Goal: Task Accomplishment & Management: Complete application form

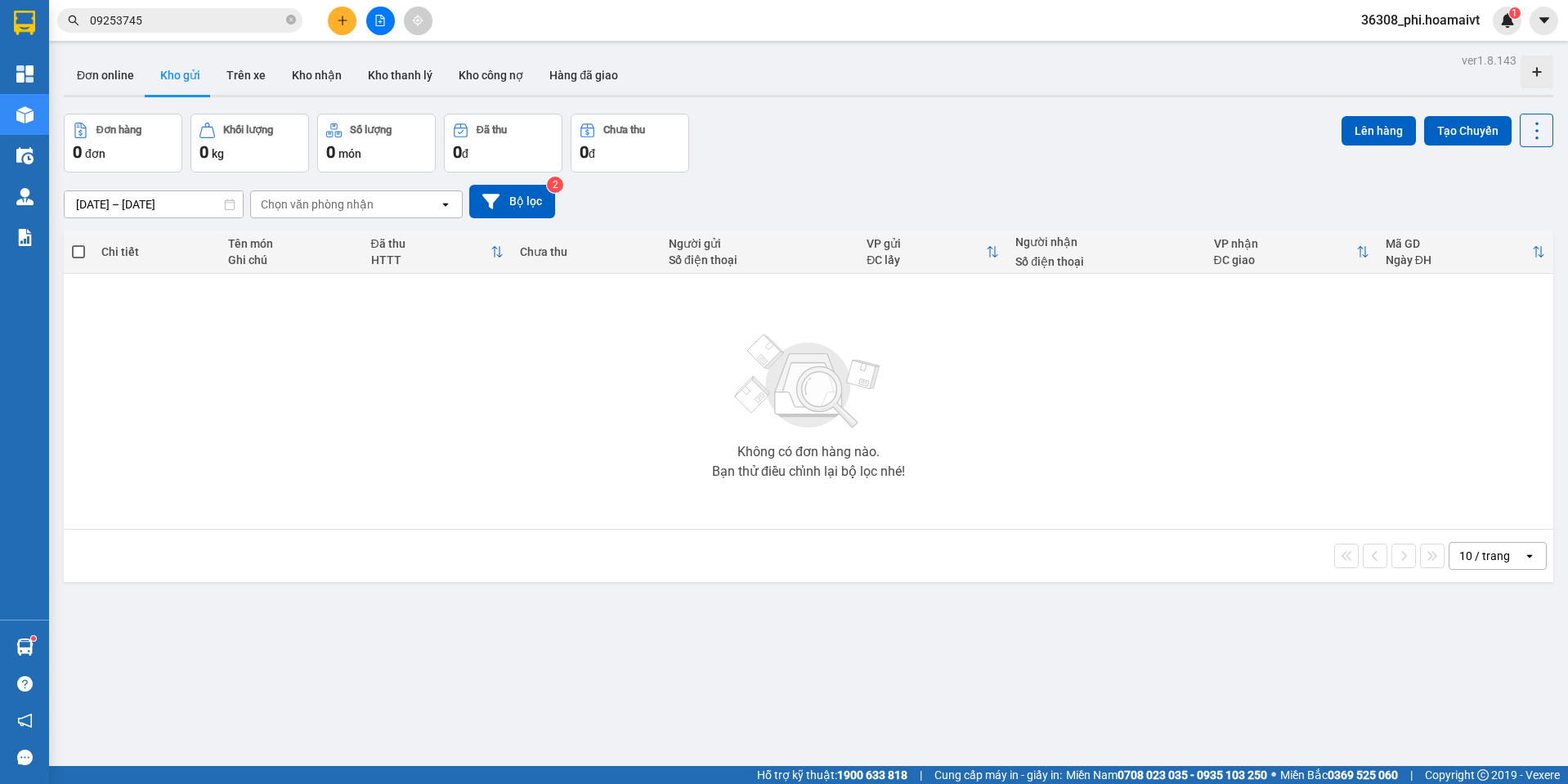
click at [1465, 135] on button "Tạo Chuyến" at bounding box center [1467, 131] width 88 height 30
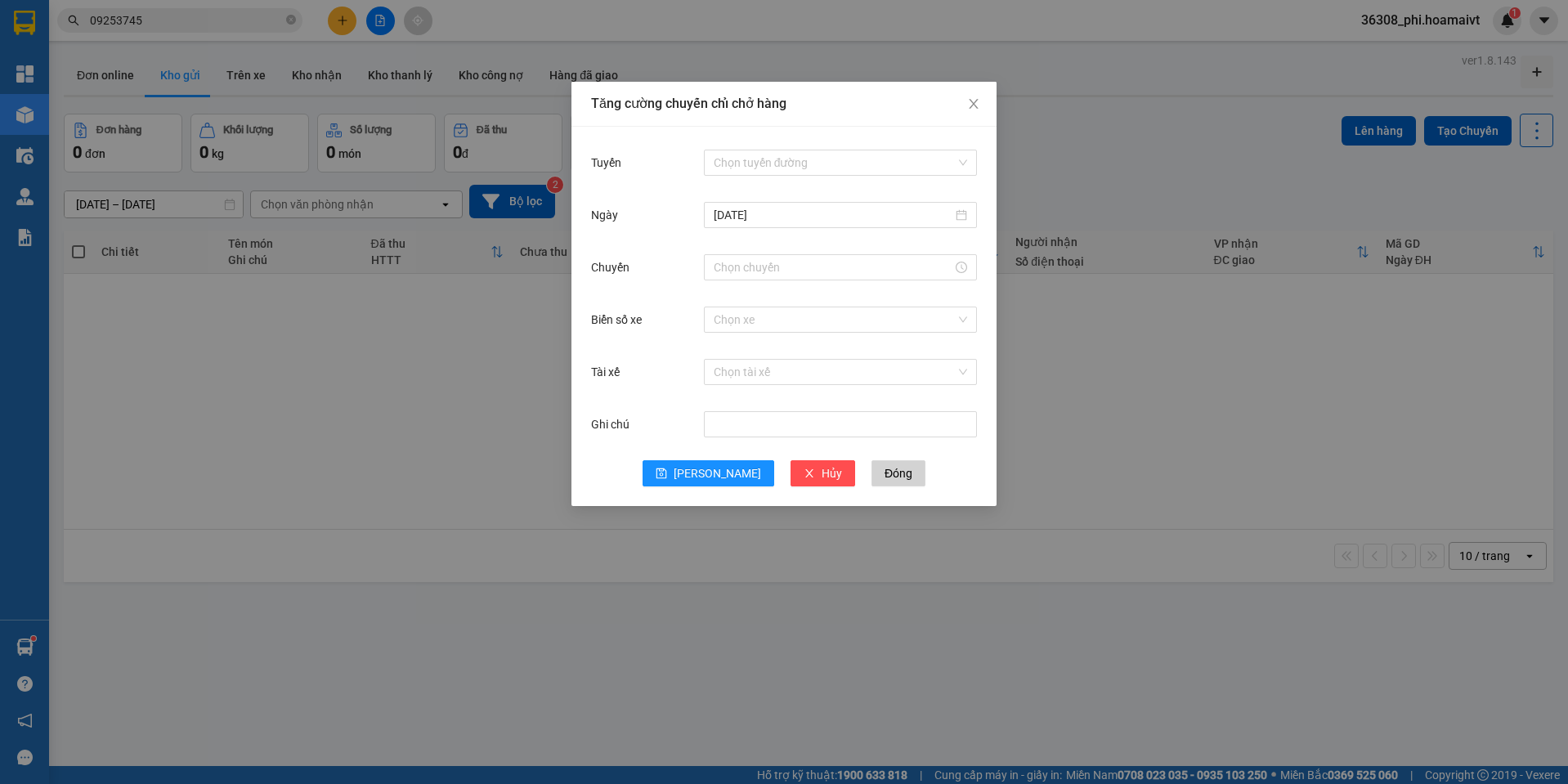
click at [832, 182] on div "Tuyến Chọn tuyến đường" at bounding box center [784, 172] width 386 height 53
click at [832, 162] on input "Tuyến" at bounding box center [835, 163] width 242 height 25
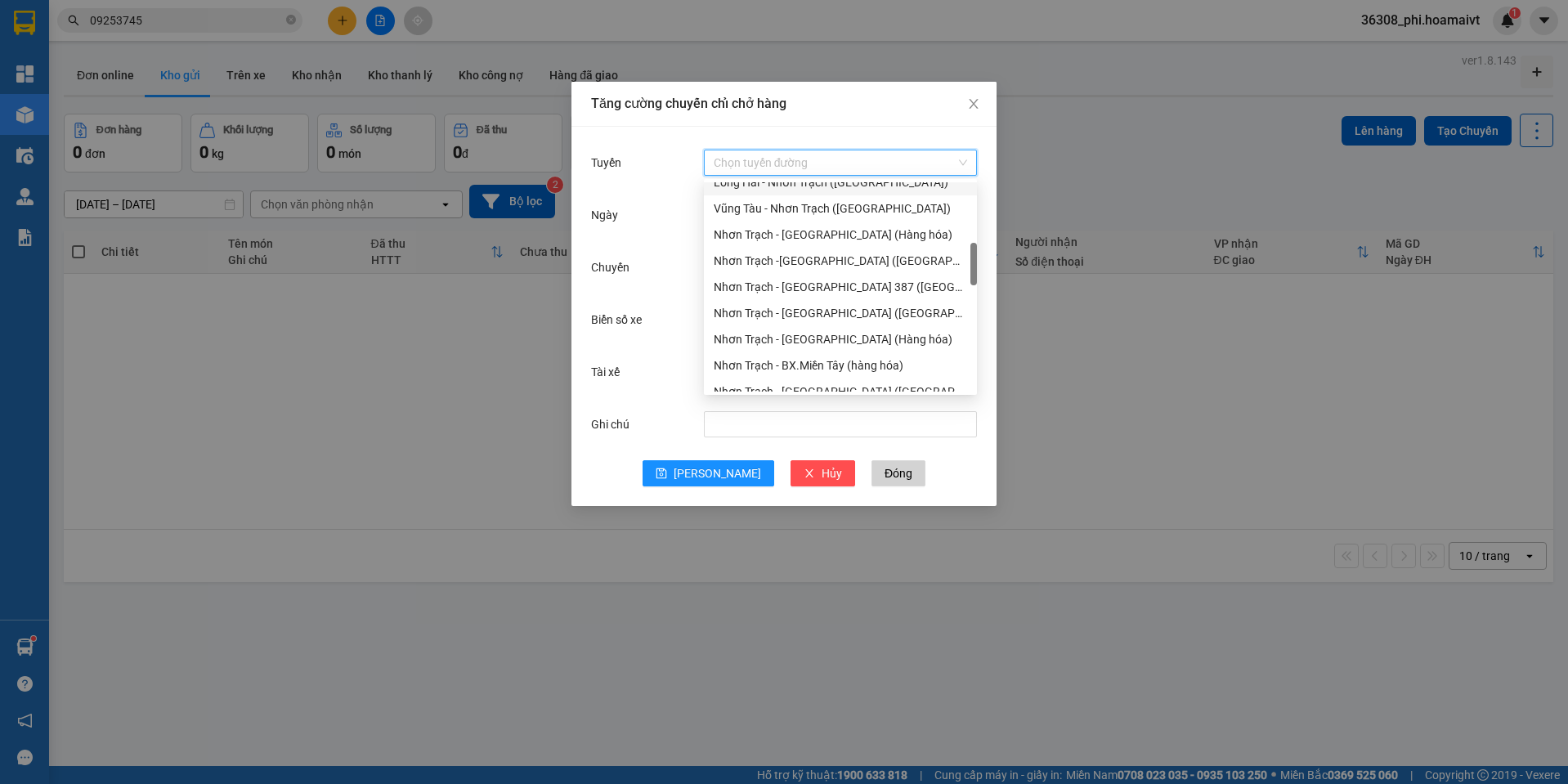
scroll to position [490, 0]
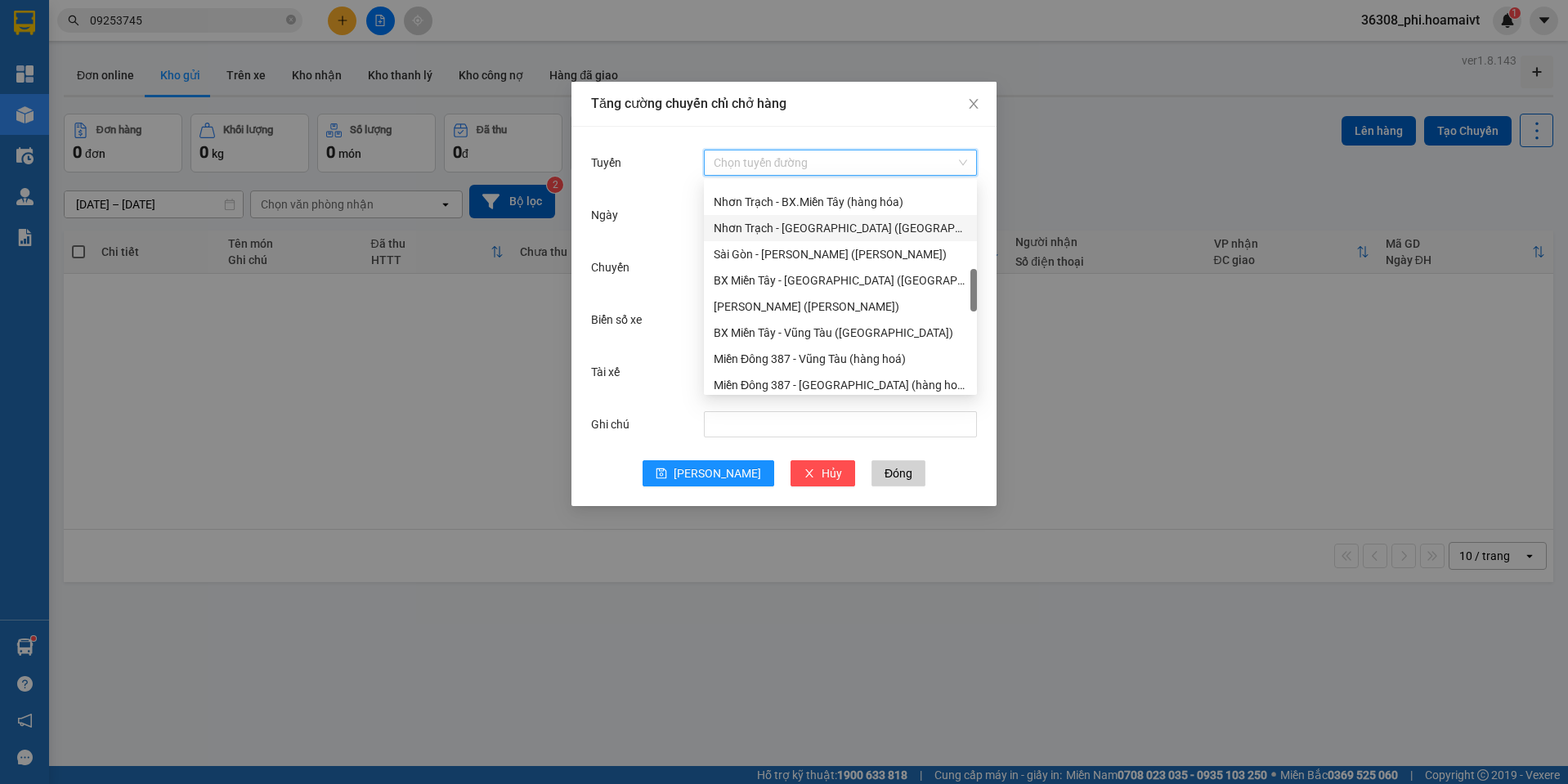
click at [813, 228] on div "Nhơn Trạch - [GEOGRAPHIC_DATA] ([GEOGRAPHIC_DATA])" at bounding box center [840, 227] width 253 height 18
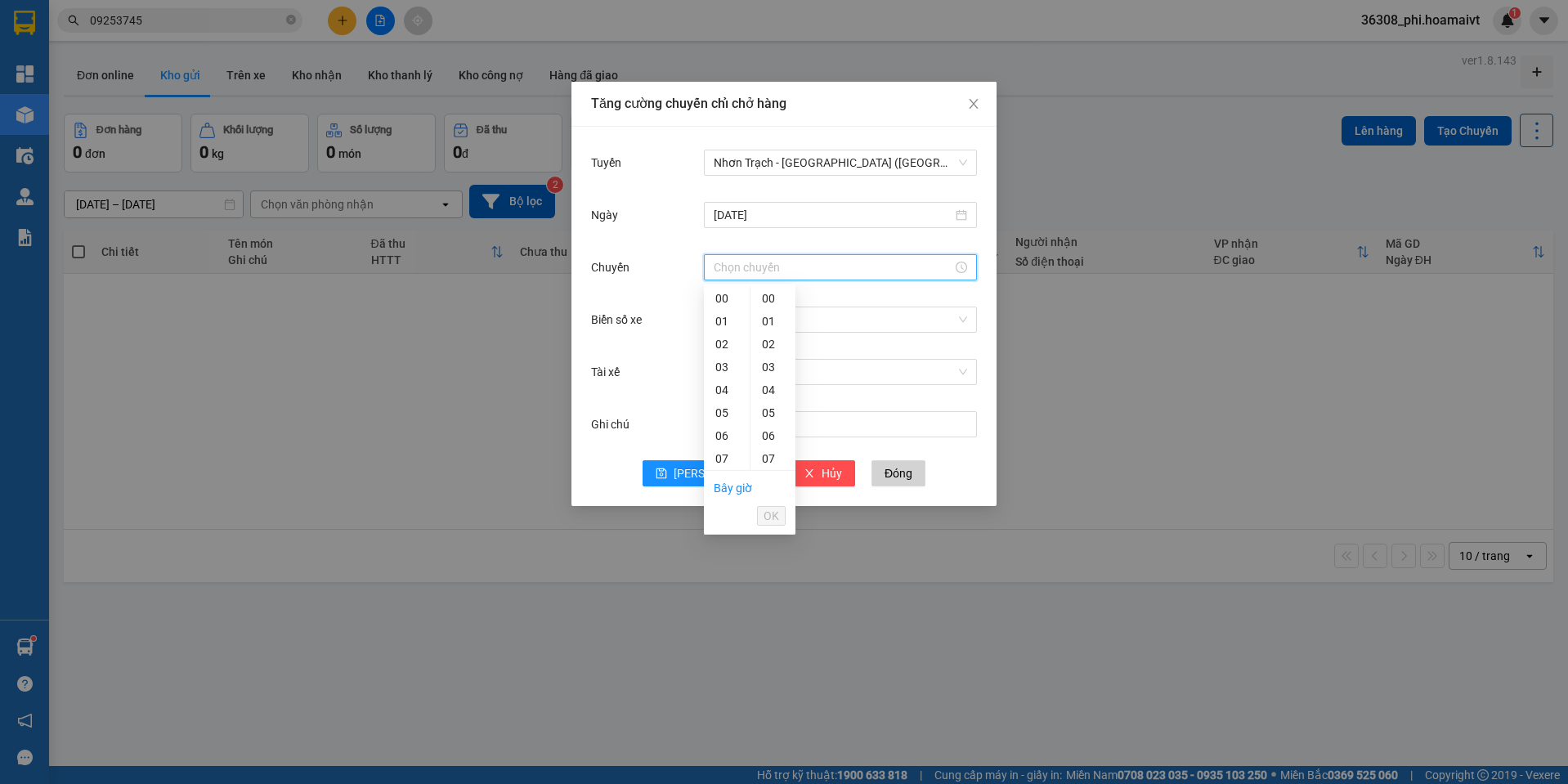
click at [778, 274] on input "Chuyến" at bounding box center [833, 267] width 238 height 18
click at [722, 430] on div "13" at bounding box center [727, 432] width 46 height 23
click at [722, 430] on div "19" at bounding box center [727, 435] width 46 height 23
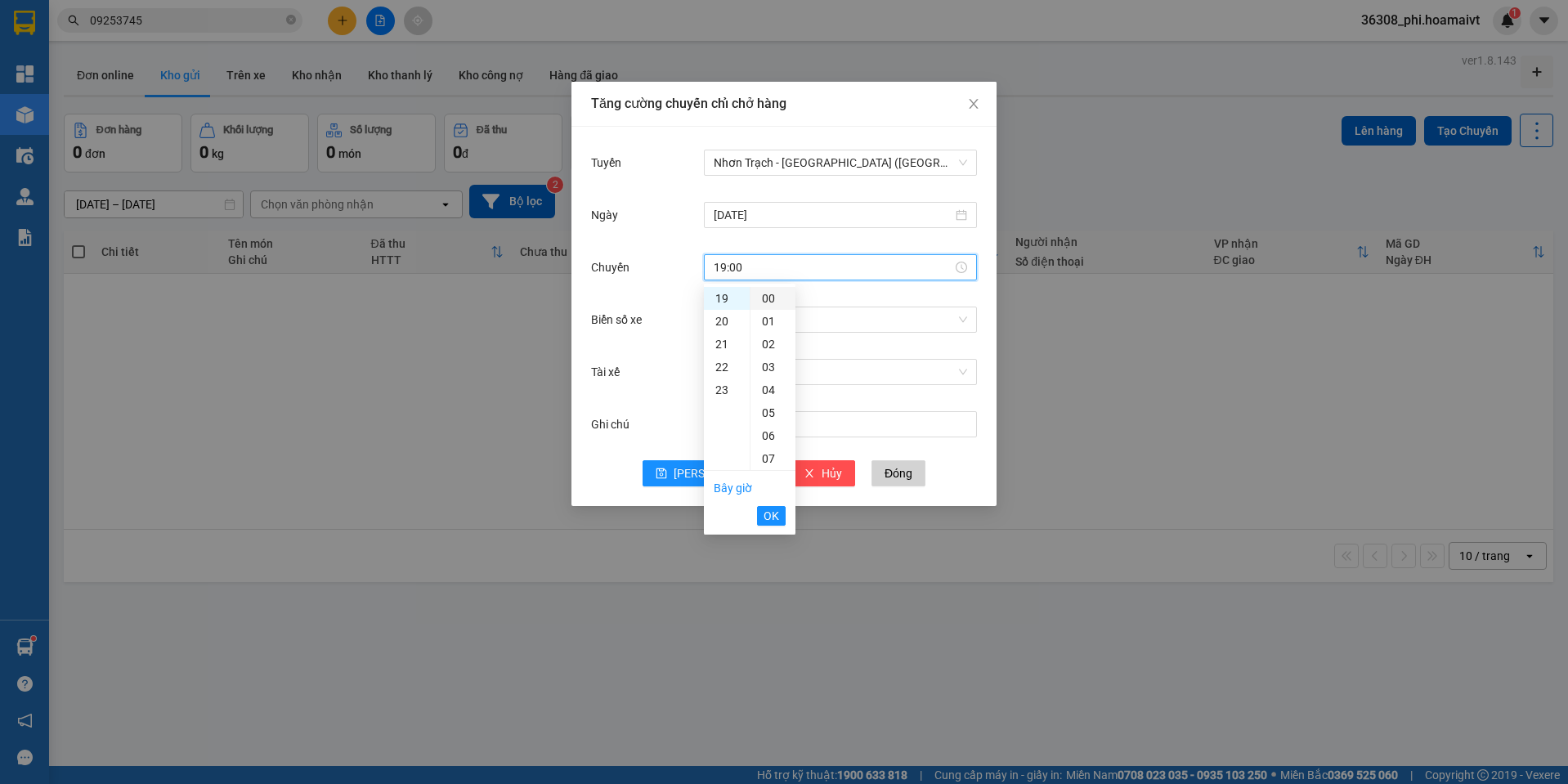
click at [775, 303] on div "00" at bounding box center [773, 298] width 45 height 23
click at [722, 407] on div "13" at bounding box center [727, 406] width 46 height 23
type input "13:00"
click at [764, 519] on span "OK" at bounding box center [771, 515] width 16 height 18
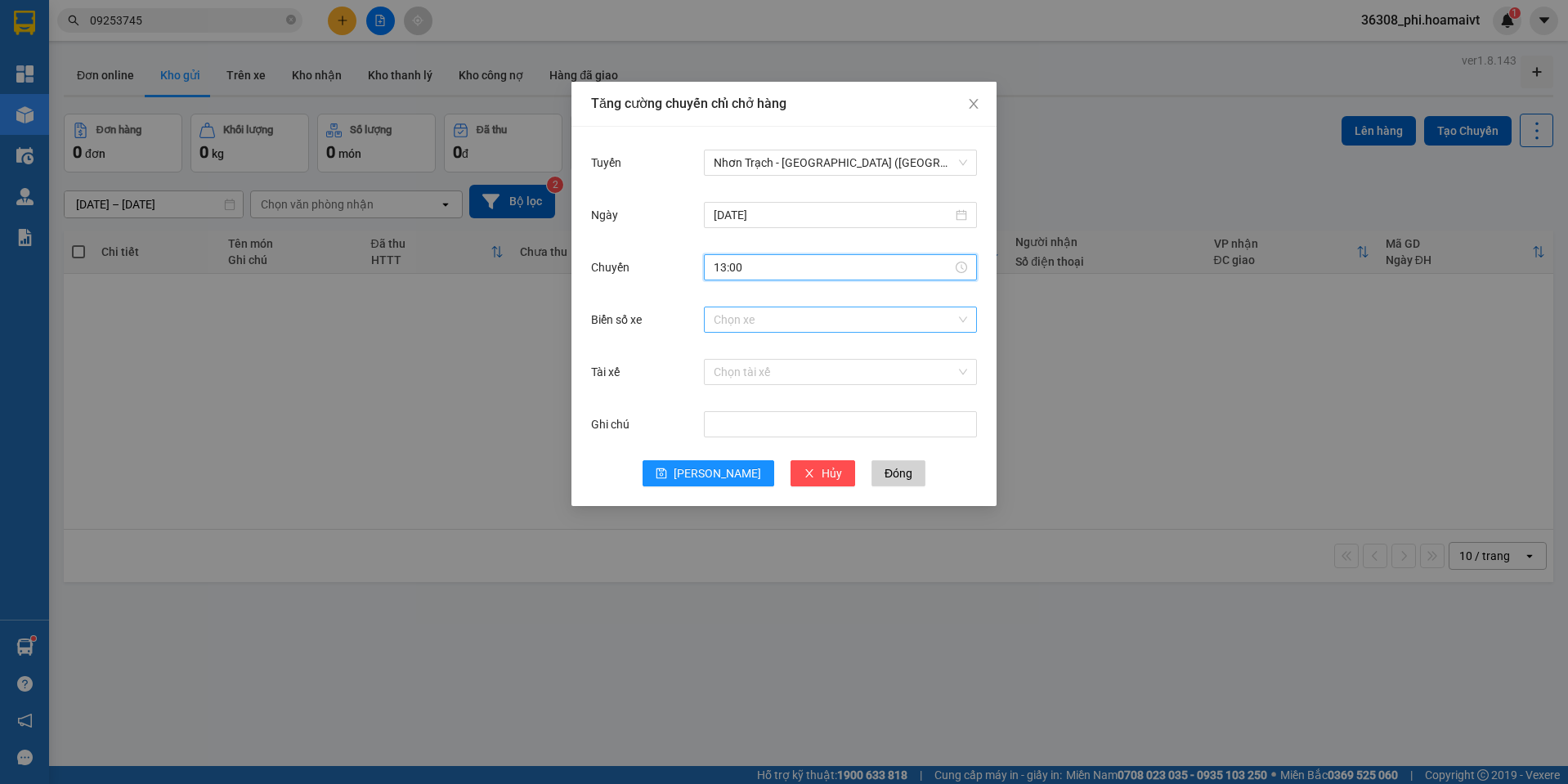
click at [755, 331] on input "Biển số xe" at bounding box center [835, 320] width 242 height 25
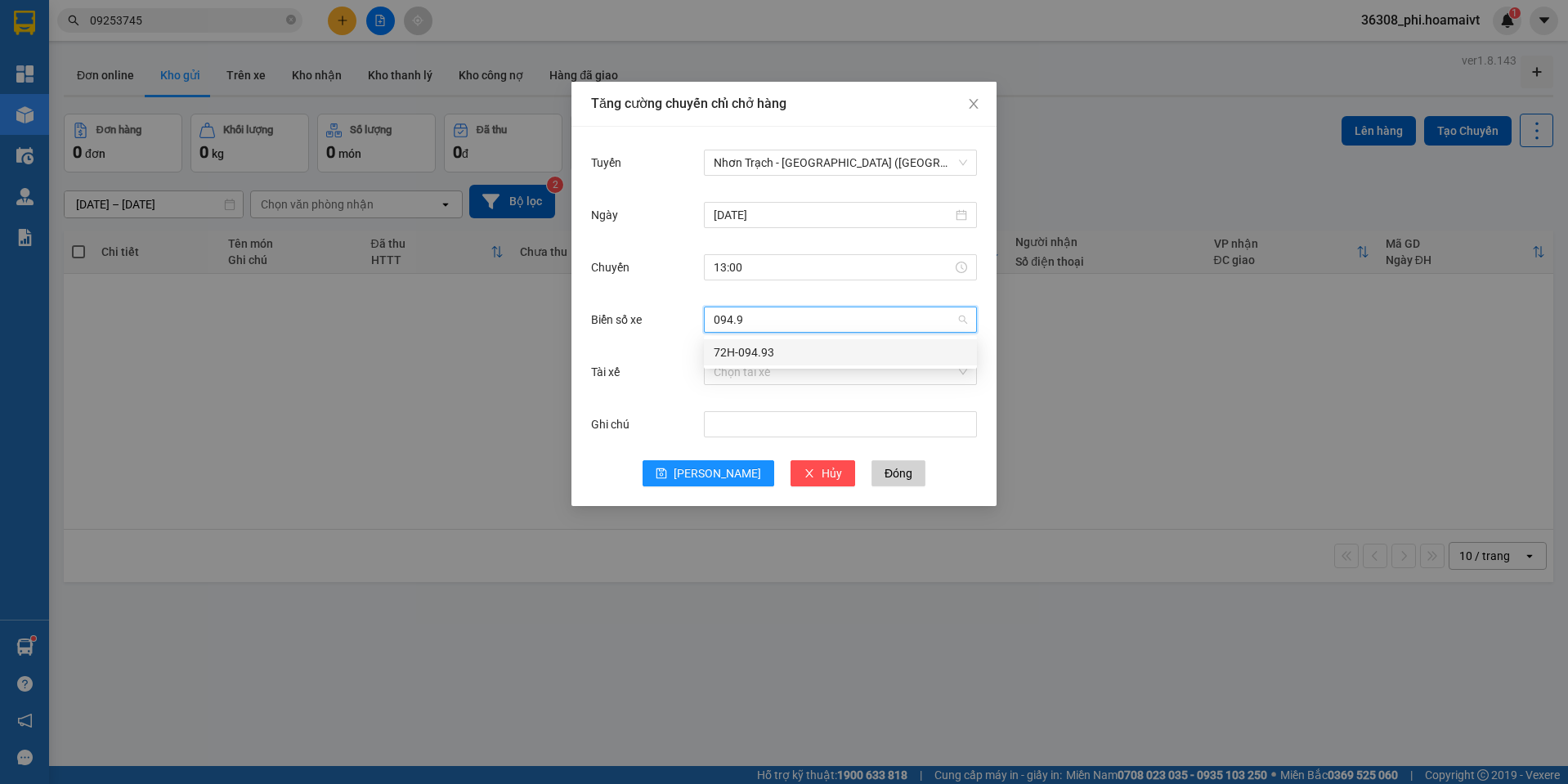
type input "094.93"
click at [773, 364] on div "72H-094.93" at bounding box center [840, 352] width 273 height 26
click at [694, 484] on button "[PERSON_NAME]" at bounding box center [708, 473] width 132 height 26
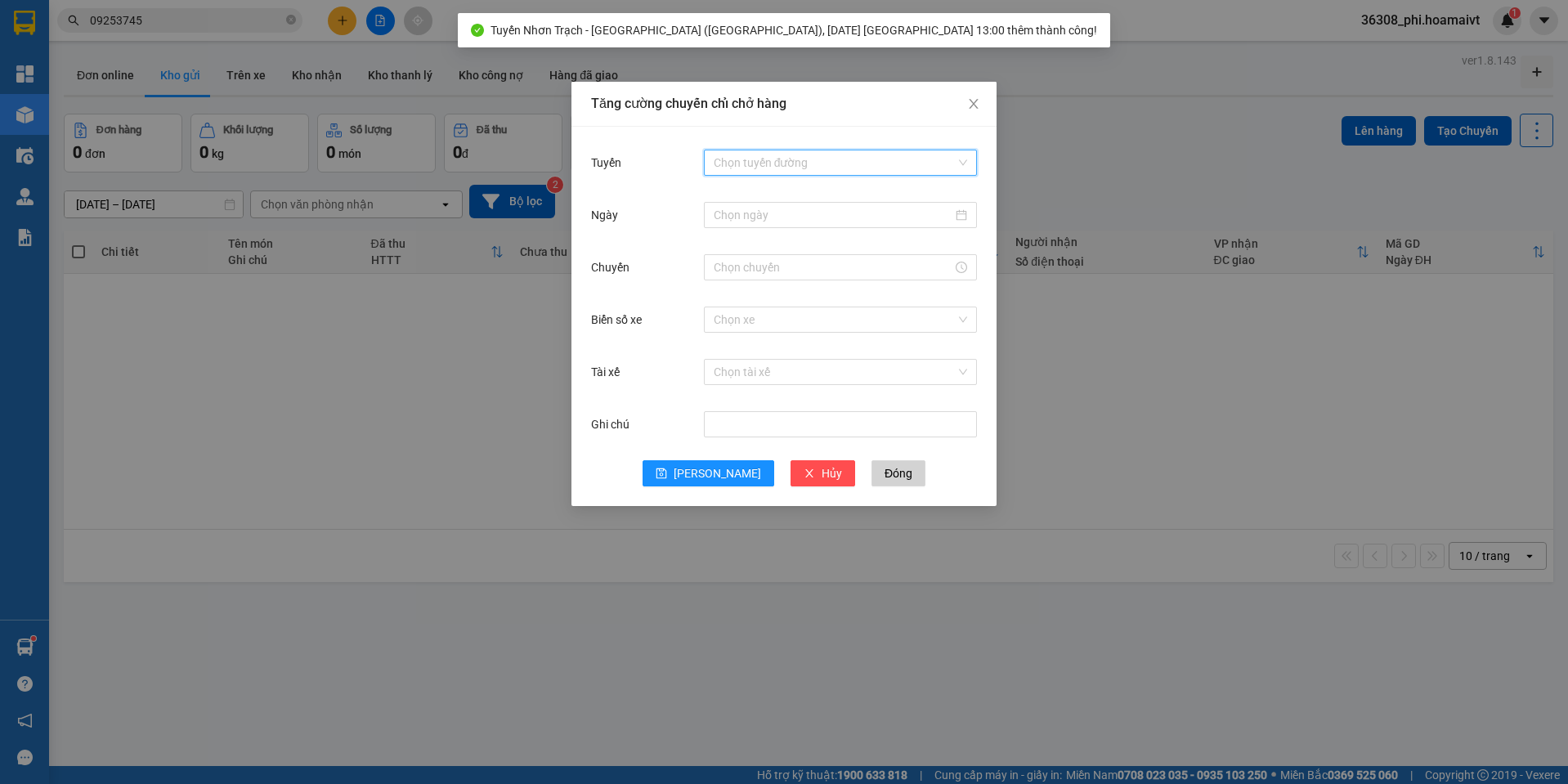
click at [790, 163] on input "Tuyến" at bounding box center [835, 163] width 242 height 25
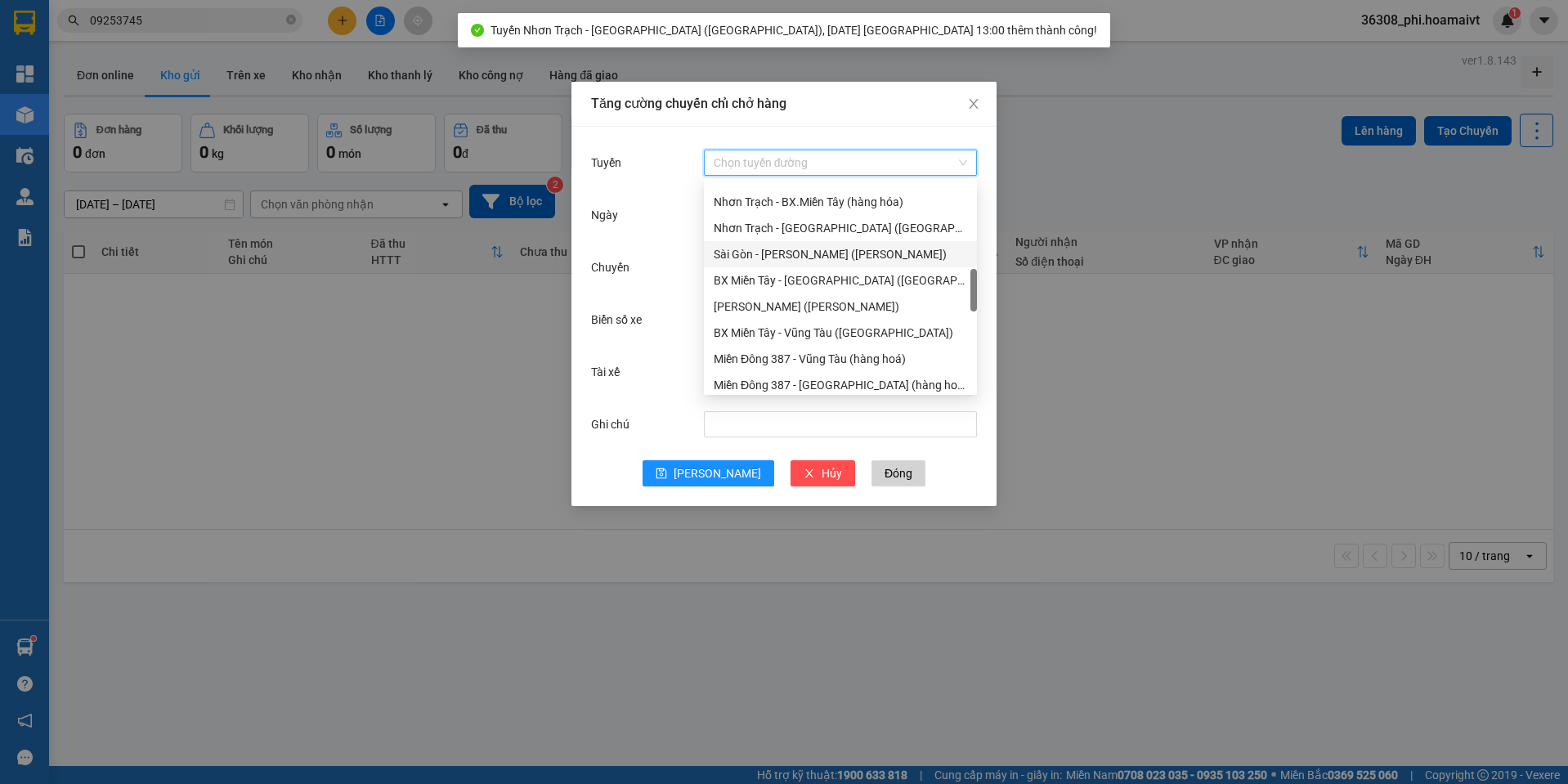
click at [792, 251] on div "Sài Gòn - [PERSON_NAME] ([PERSON_NAME])" at bounding box center [840, 254] width 253 height 18
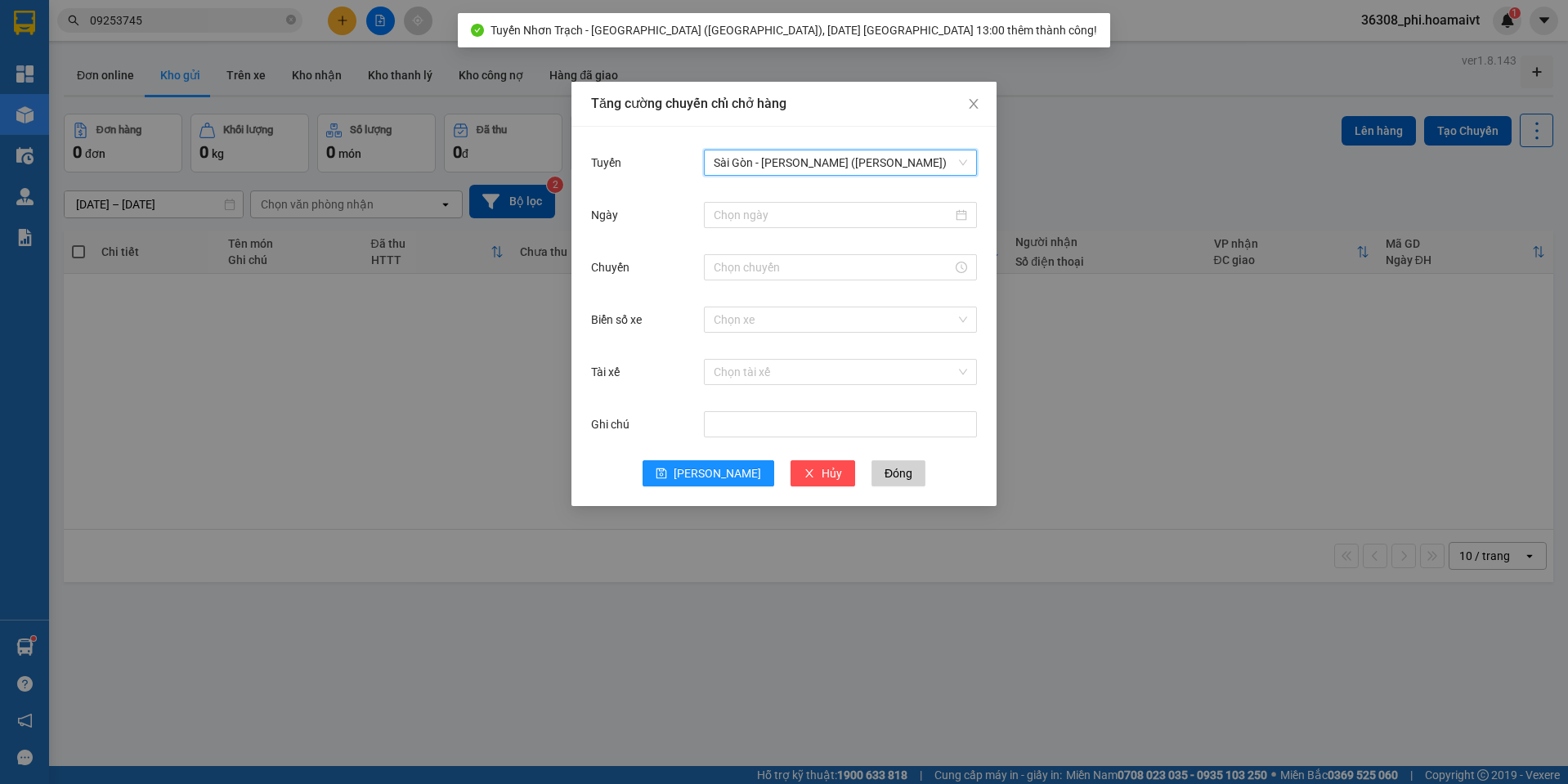
click at [772, 169] on span "Sài Gòn - [PERSON_NAME] ([PERSON_NAME])" at bounding box center [840, 163] width 253 height 25
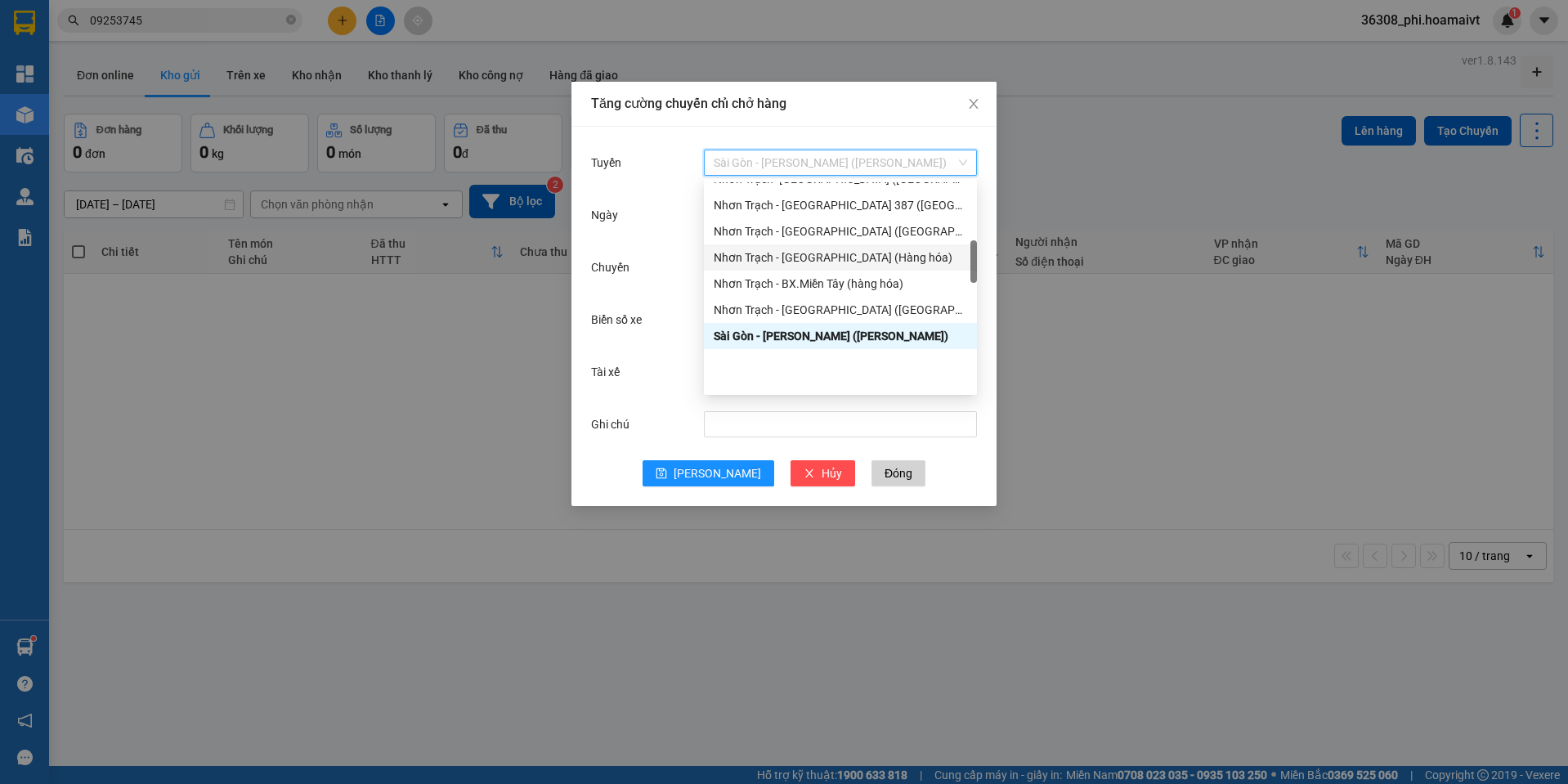
scroll to position [327, 0]
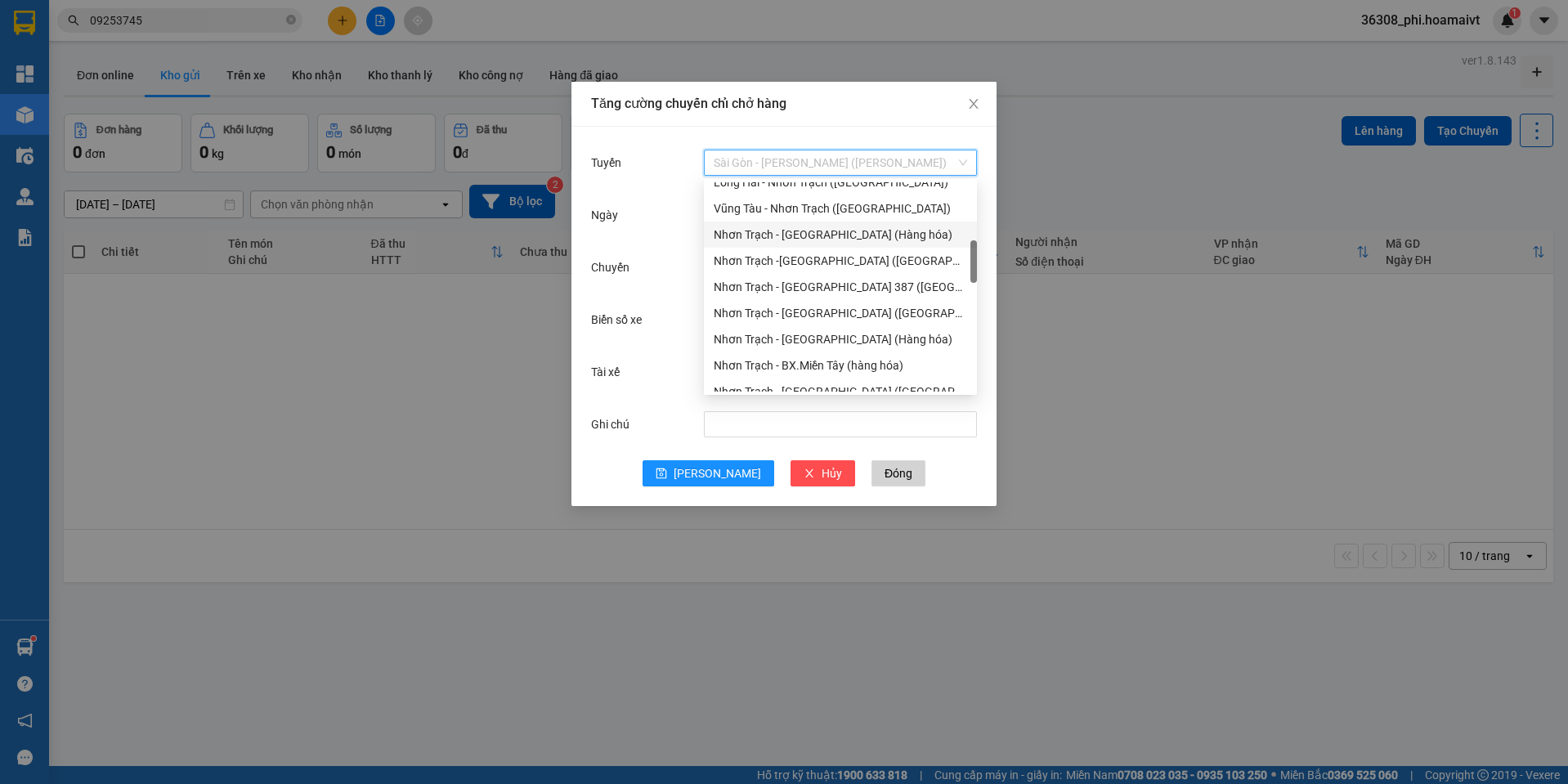
click at [792, 240] on div "Nhơn Trạch - [GEOGRAPHIC_DATA] (Hàng hóa)" at bounding box center [840, 234] width 253 height 18
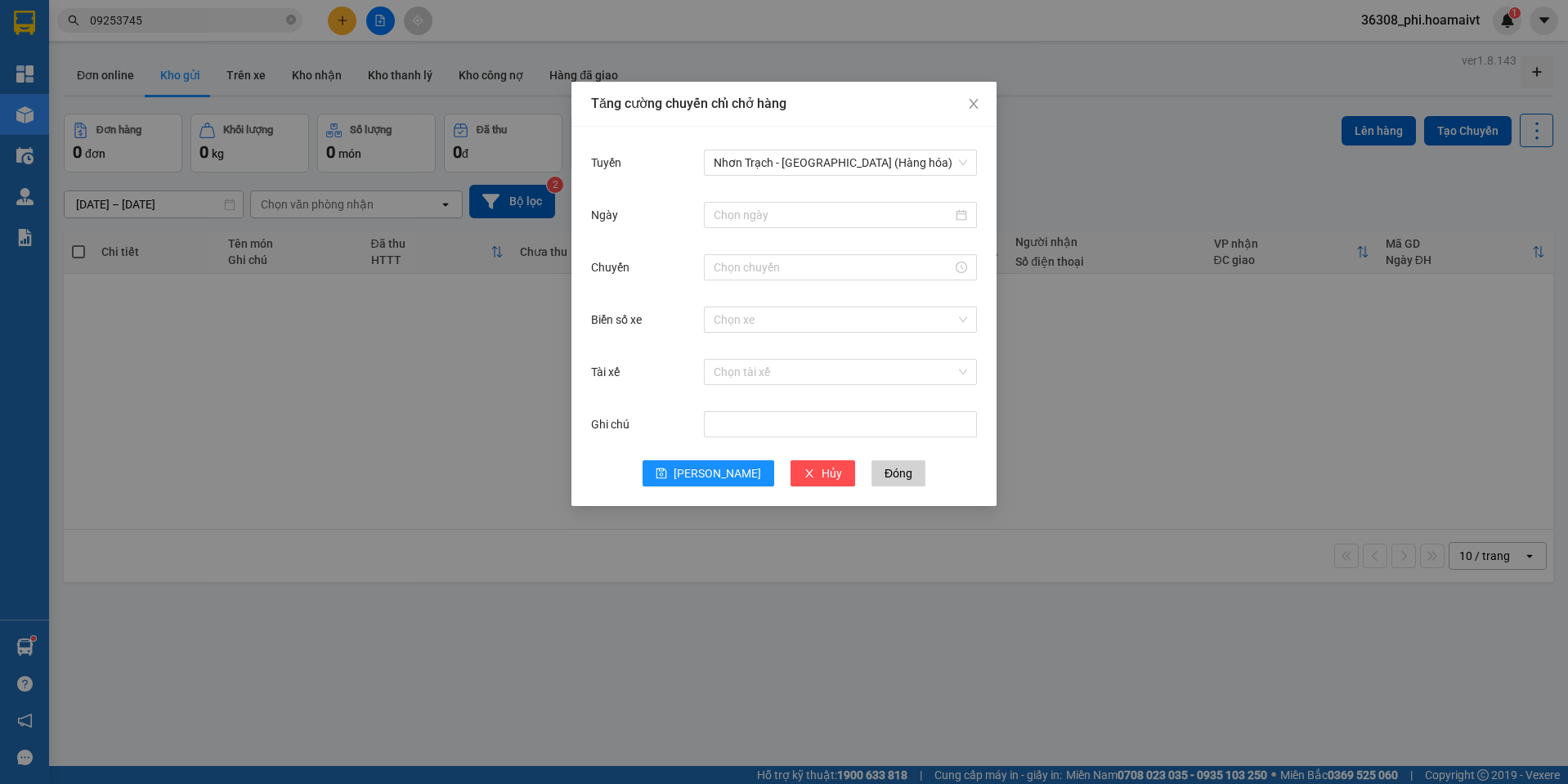
click at [744, 230] on div at bounding box center [840, 214] width 273 height 32
click at [743, 217] on input "Ngày" at bounding box center [833, 214] width 238 height 18
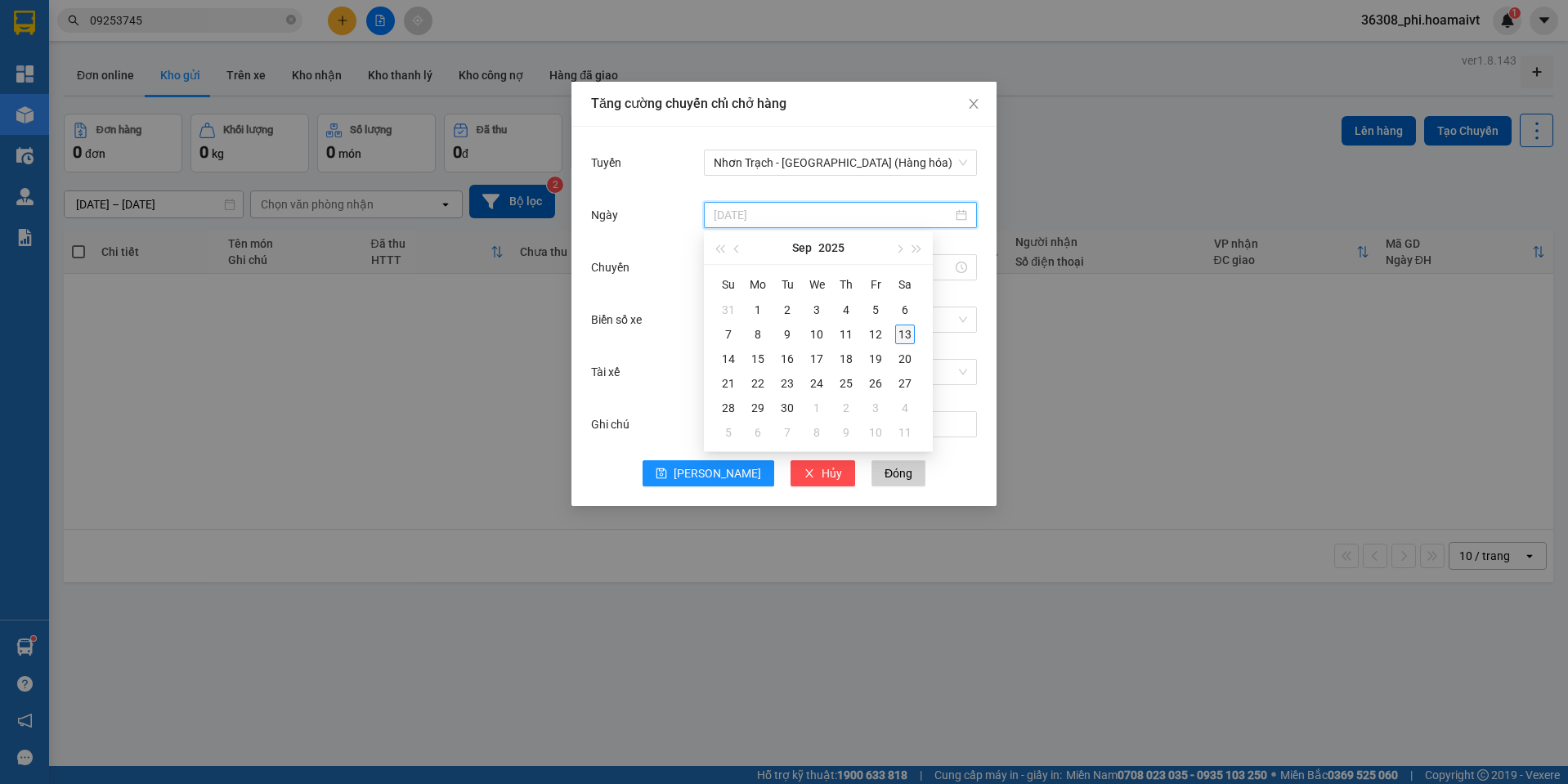
type input "[DATE]"
click at [912, 332] on div "13" at bounding box center [904, 333] width 19 height 19
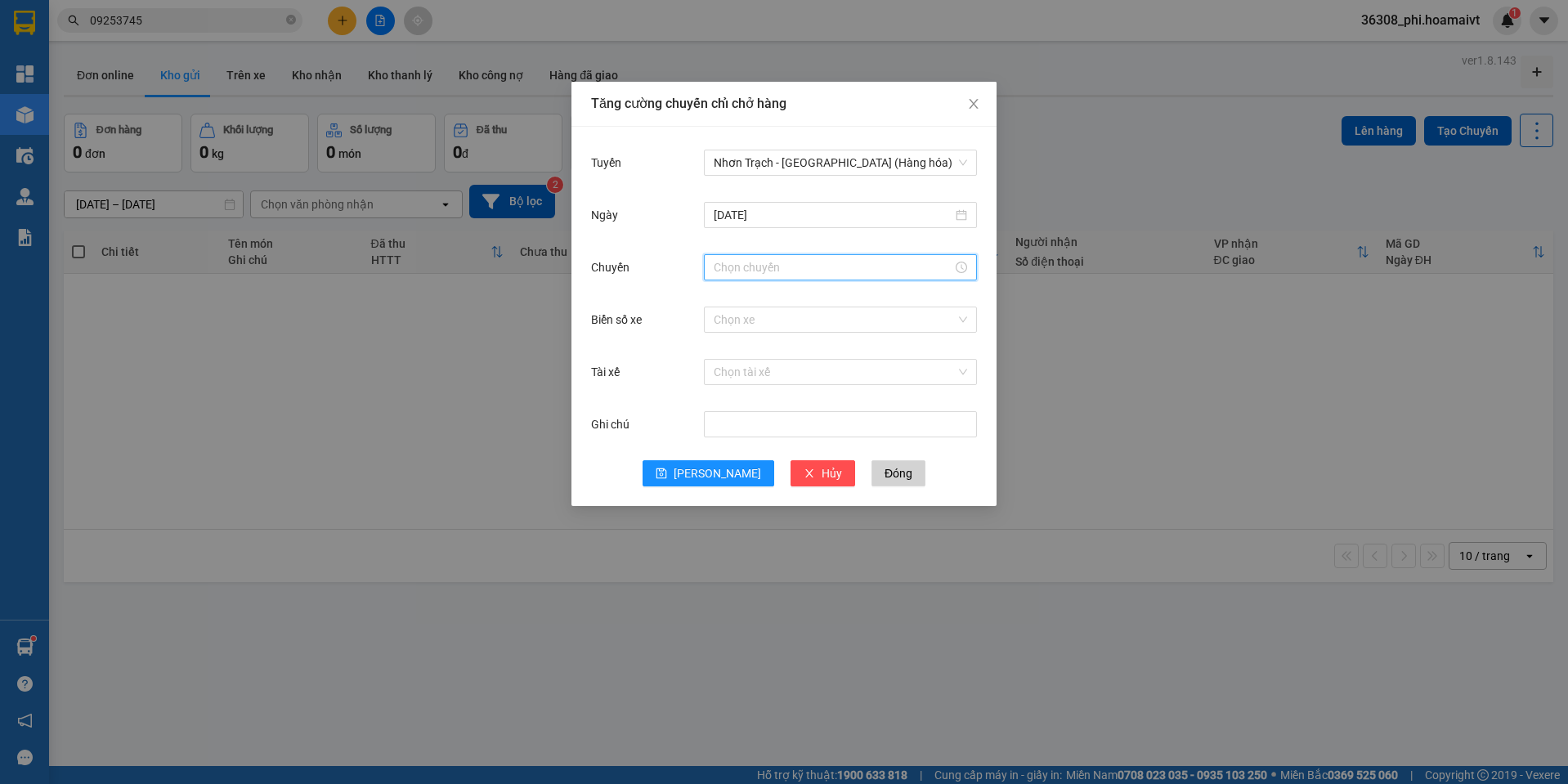
click at [722, 273] on input "Chuyến" at bounding box center [833, 267] width 238 height 18
drag, startPoint x: 724, startPoint y: 323, endPoint x: 732, endPoint y: 317, distance: 10.0
click at [723, 324] on div "14" at bounding box center [727, 320] width 46 height 23
type input "14:00"
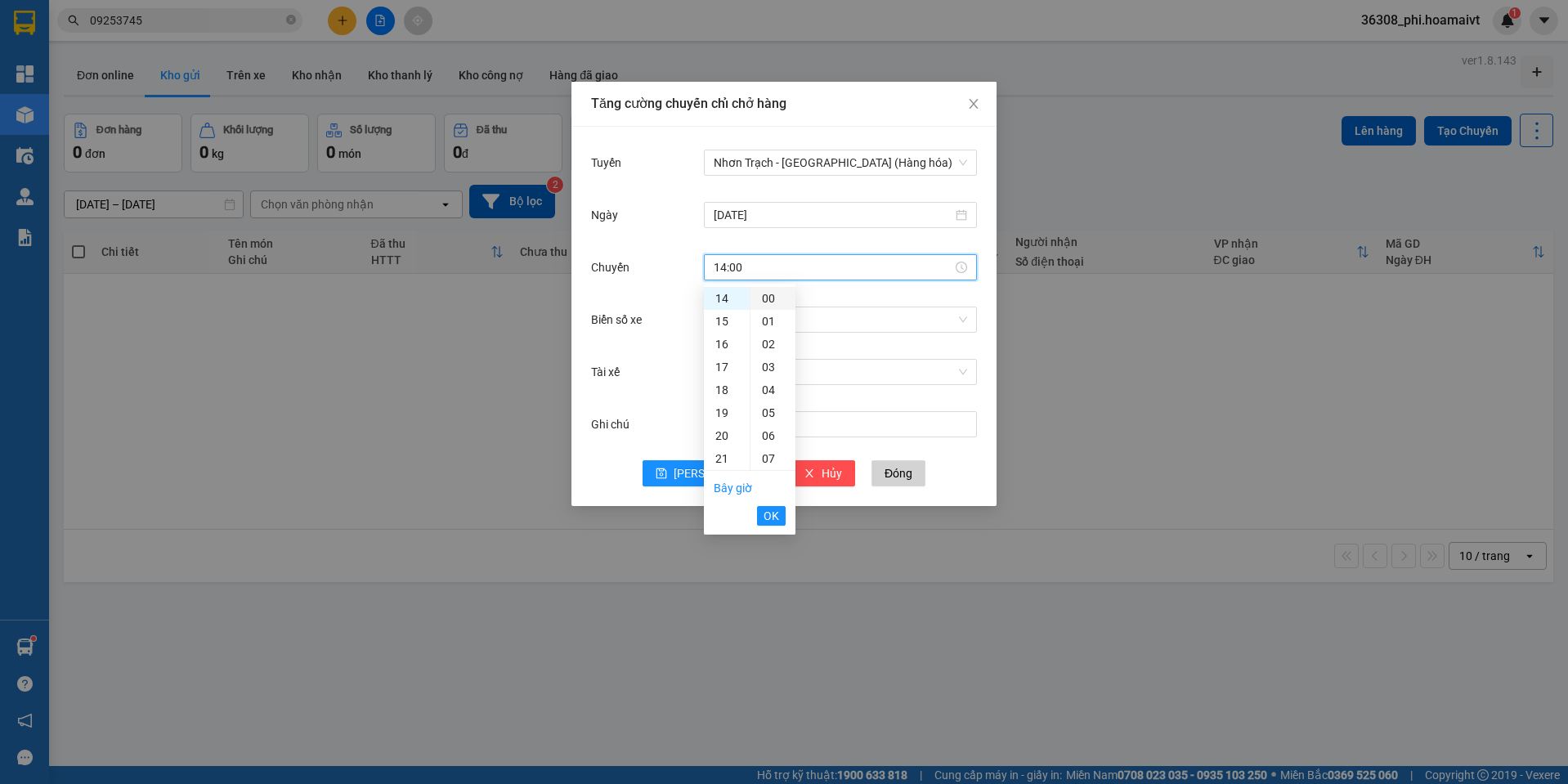
click at [756, 302] on div "00" at bounding box center [773, 298] width 45 height 23
click at [763, 509] on button "OK" at bounding box center [771, 515] width 29 height 19
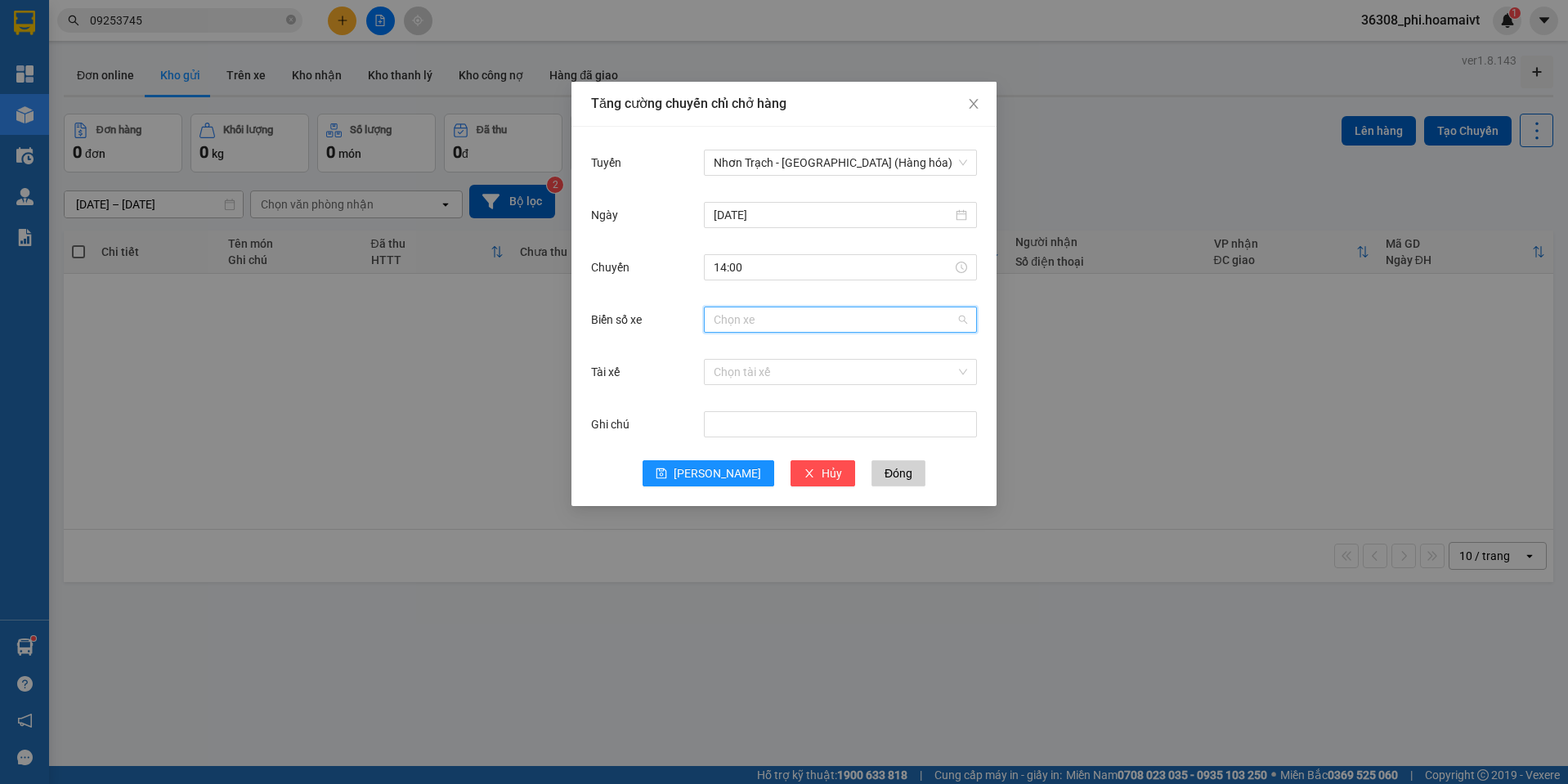
click at [735, 331] on input "Biển số xe" at bounding box center [835, 320] width 242 height 25
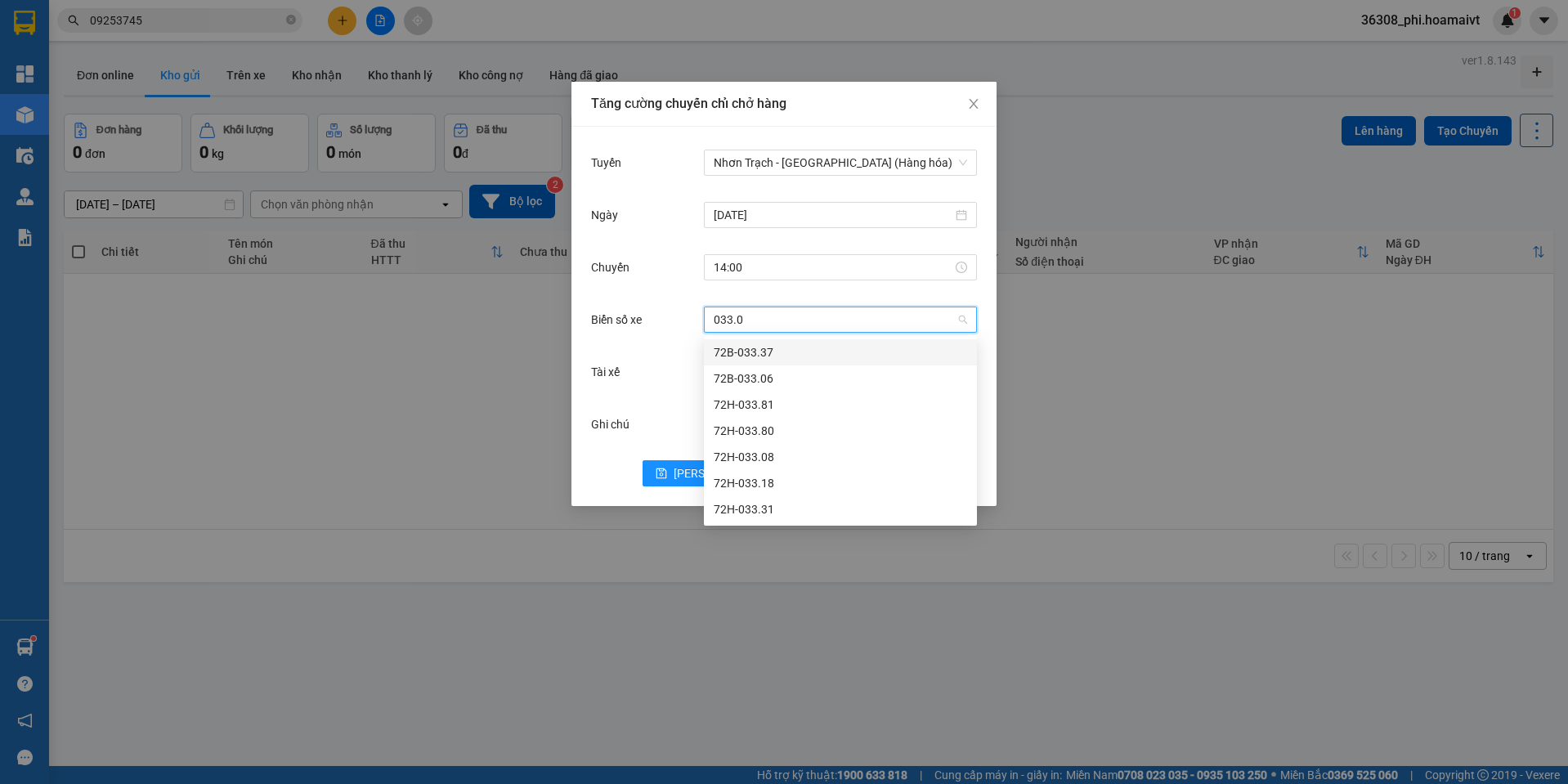
type input "033.06"
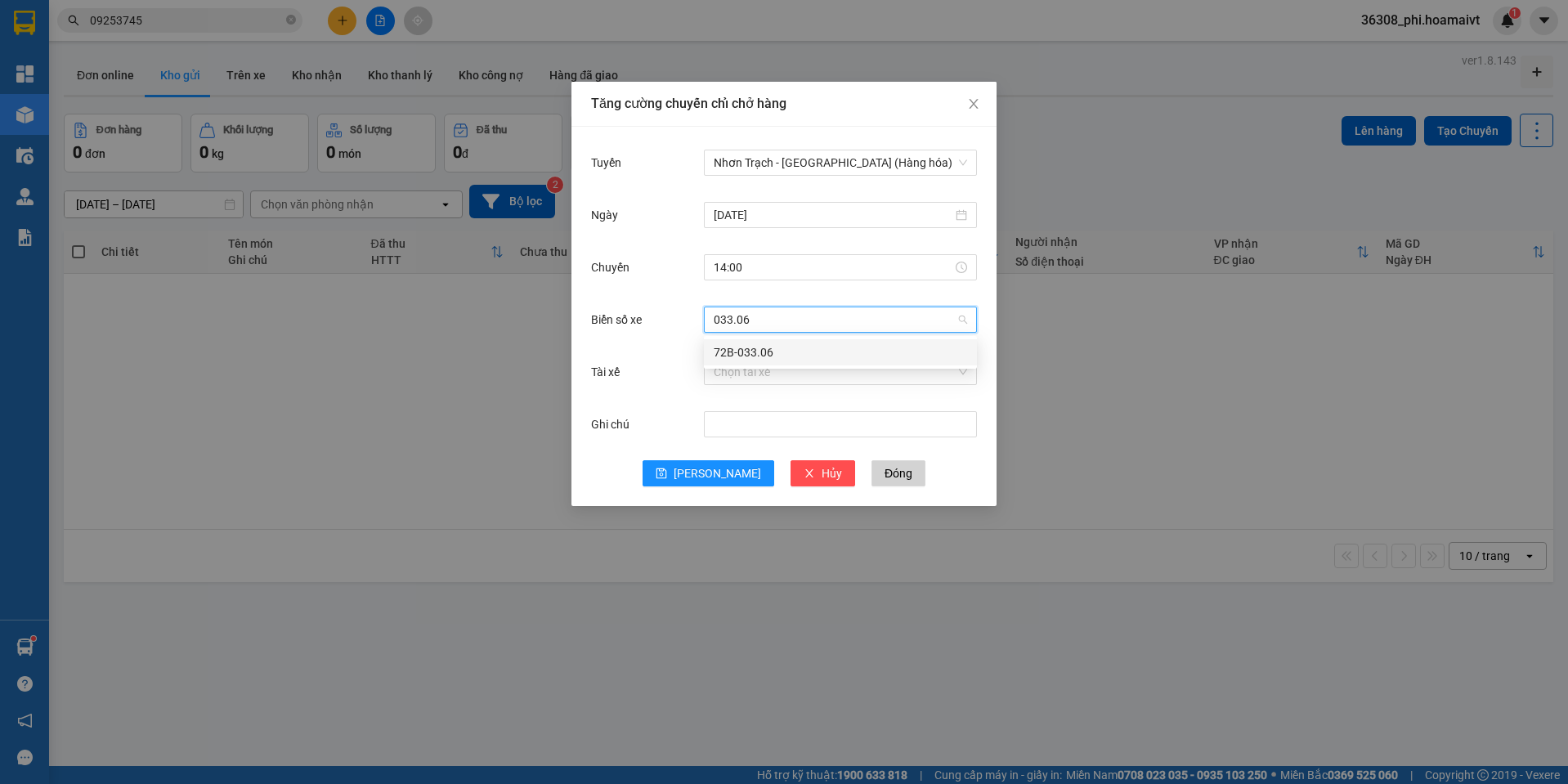
click at [736, 348] on div "72B-033.06" at bounding box center [840, 352] width 253 height 18
click at [685, 490] on div "Tuyến Nhơn Trạch - [GEOGRAPHIC_DATA] (Hàng hóa) [DATE] [GEOGRAPHIC_DATA] 14:00 …" at bounding box center [784, 316] width 425 height 380
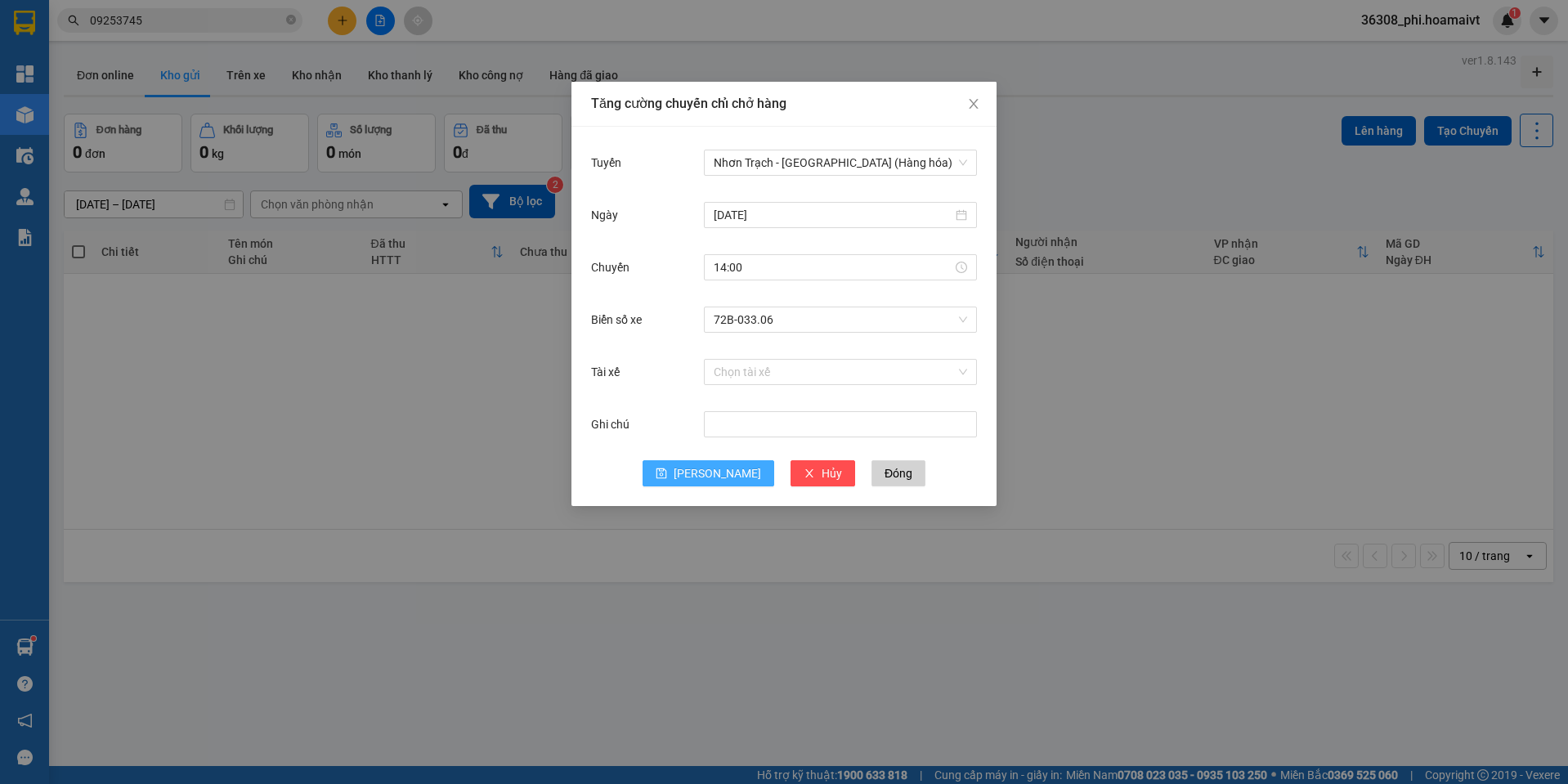
click at [687, 479] on button "[PERSON_NAME]" at bounding box center [708, 473] width 132 height 26
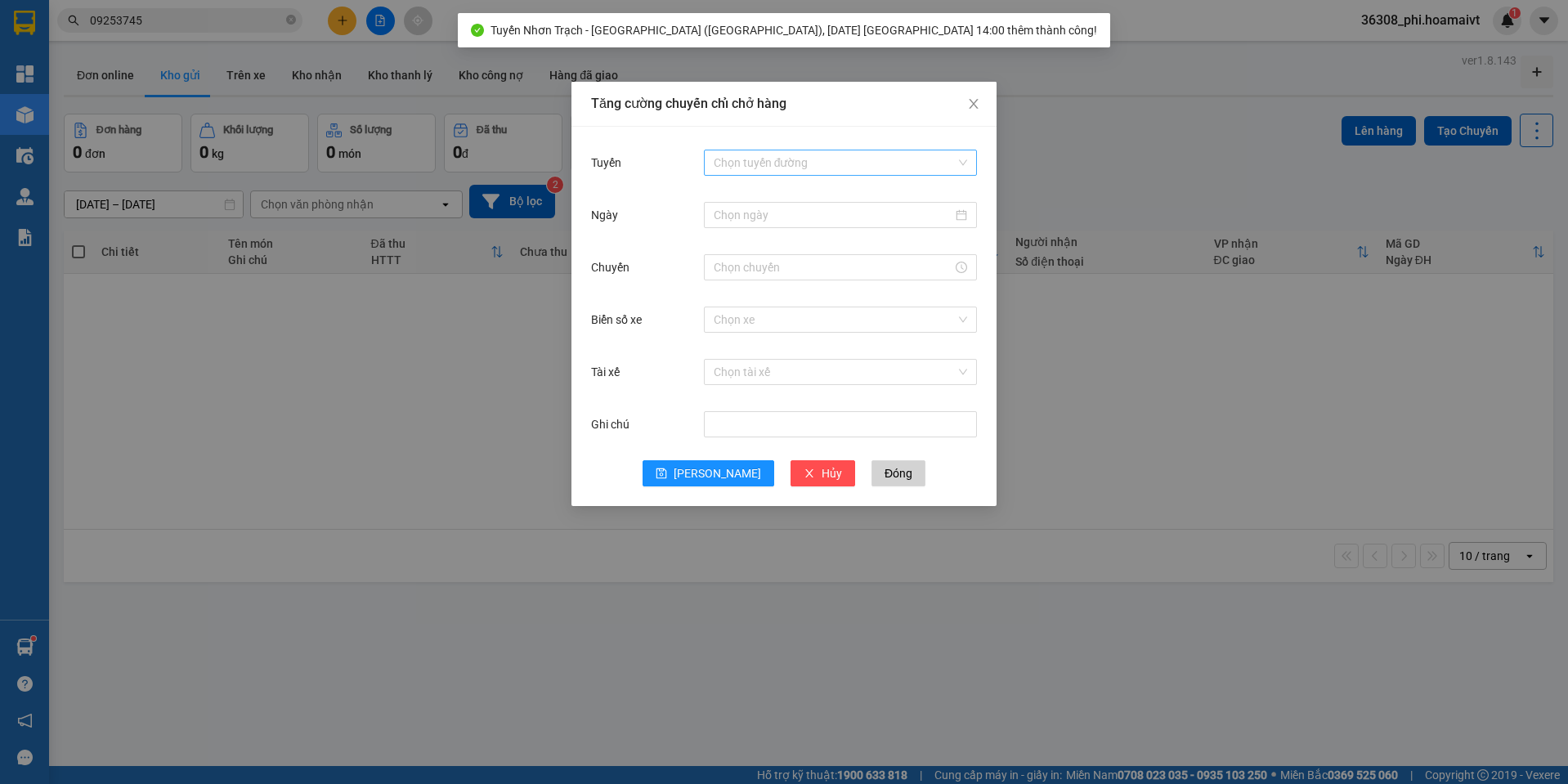
click at [813, 163] on input "Tuyến" at bounding box center [835, 163] width 242 height 25
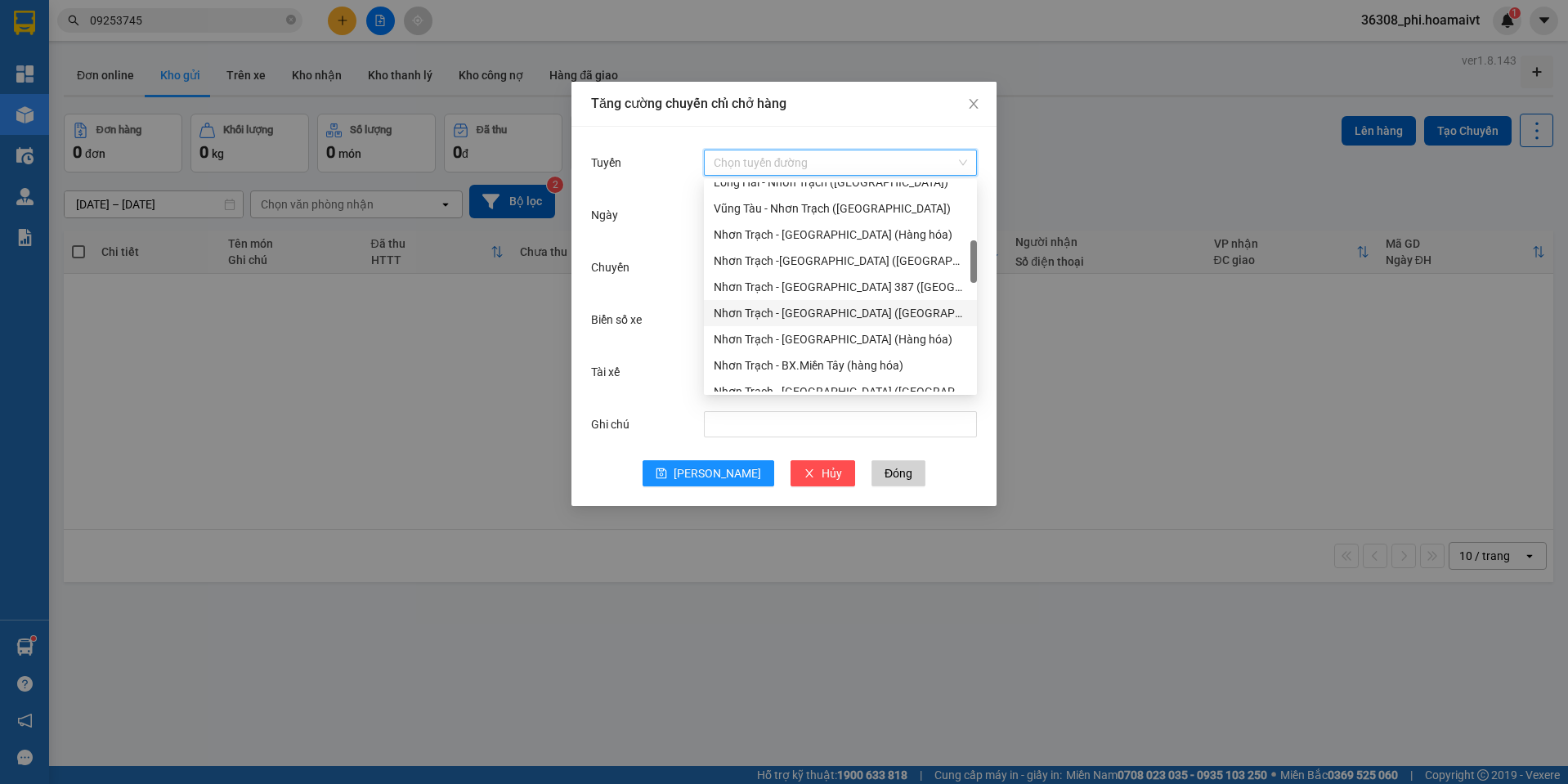
scroll to position [409, 0]
click at [790, 311] on div "Nhơn Trạch - [GEOGRAPHIC_DATA] ([GEOGRAPHIC_DATA])" at bounding box center [840, 309] width 253 height 18
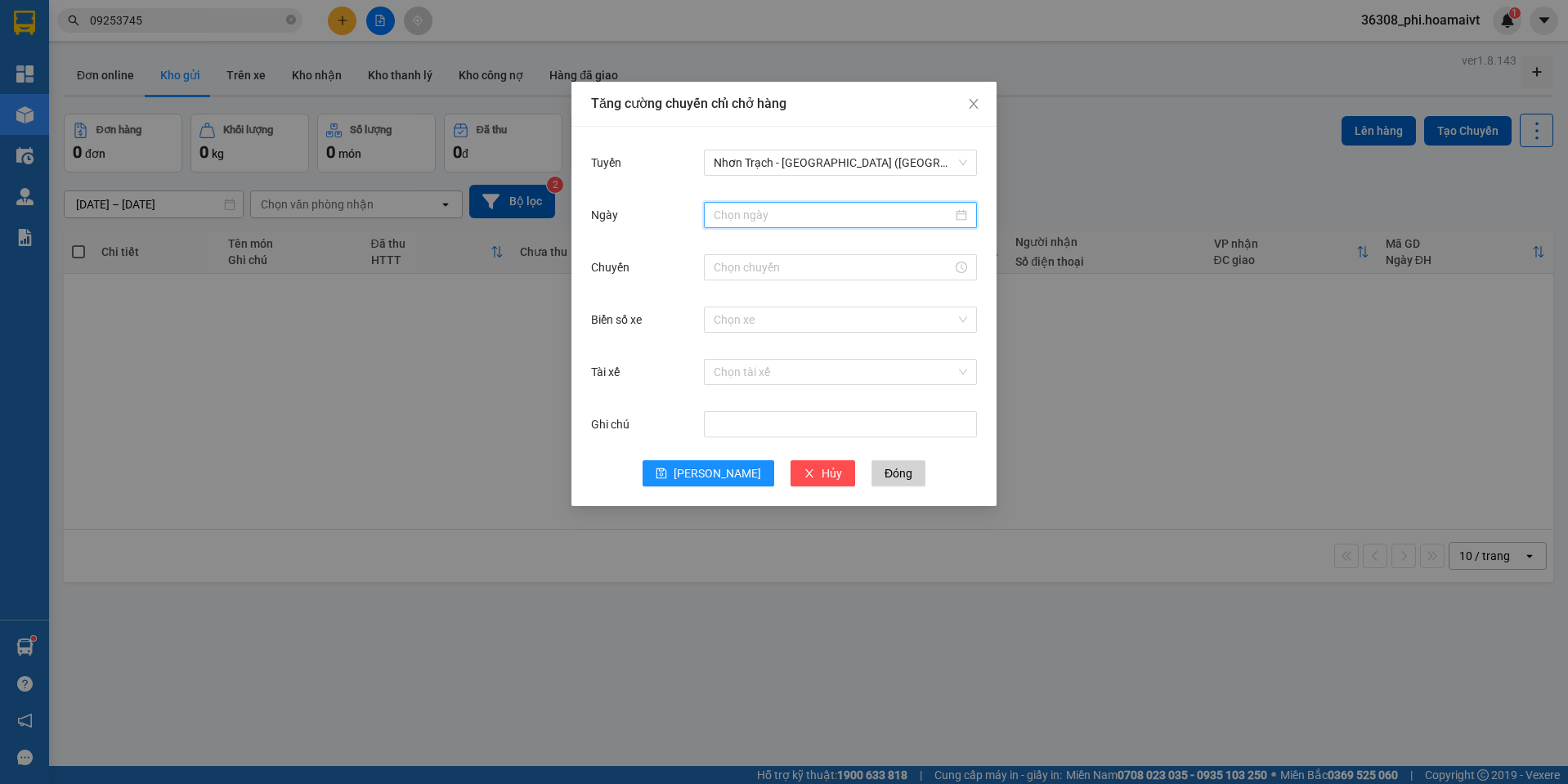
click at [758, 219] on input "Ngày" at bounding box center [833, 214] width 238 height 18
type input "[DATE]"
click at [905, 332] on div "13" at bounding box center [904, 333] width 19 height 19
click at [748, 280] on div at bounding box center [840, 267] width 273 height 26
click at [747, 260] on input "Chuyến" at bounding box center [833, 267] width 238 height 18
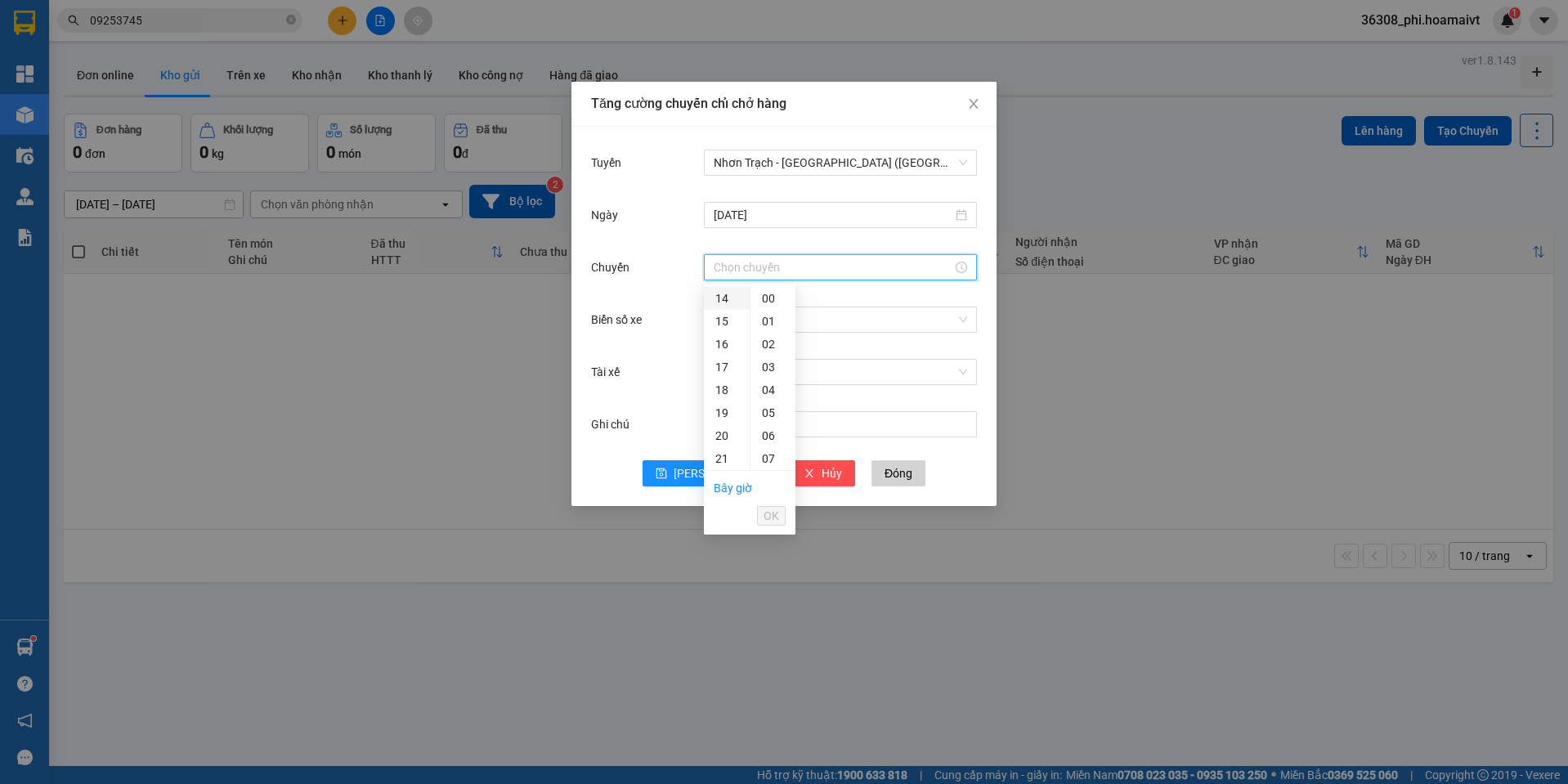
click at [725, 303] on div "14" at bounding box center [727, 298] width 46 height 23
click at [762, 291] on div "00" at bounding box center [773, 298] width 45 height 23
click at [773, 313] on div "01" at bounding box center [773, 320] width 45 height 23
type input "14:01"
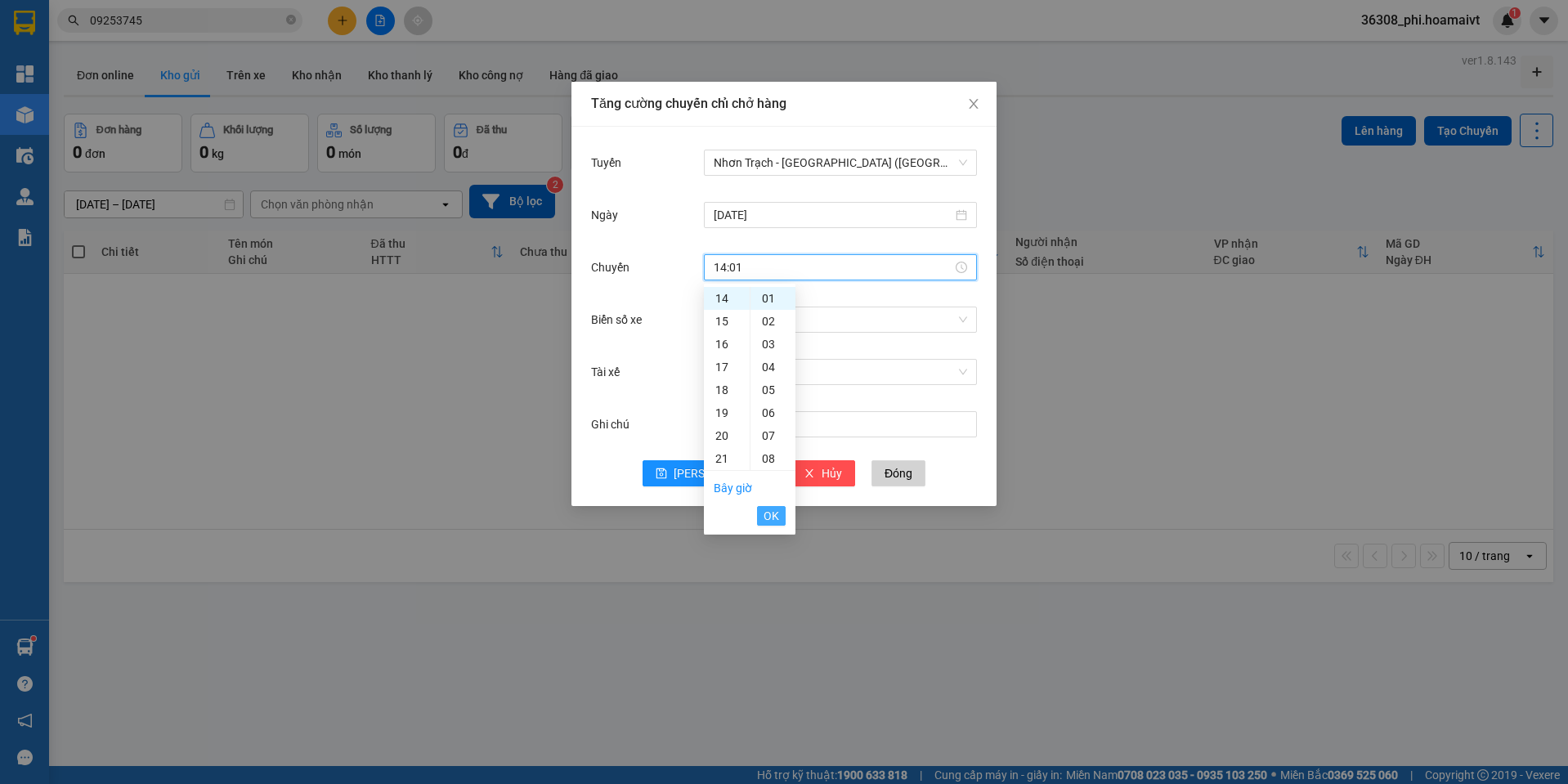
click at [766, 512] on span "OK" at bounding box center [771, 515] width 16 height 18
click at [740, 341] on div "Biển số xe Chọn xe" at bounding box center [784, 329] width 386 height 53
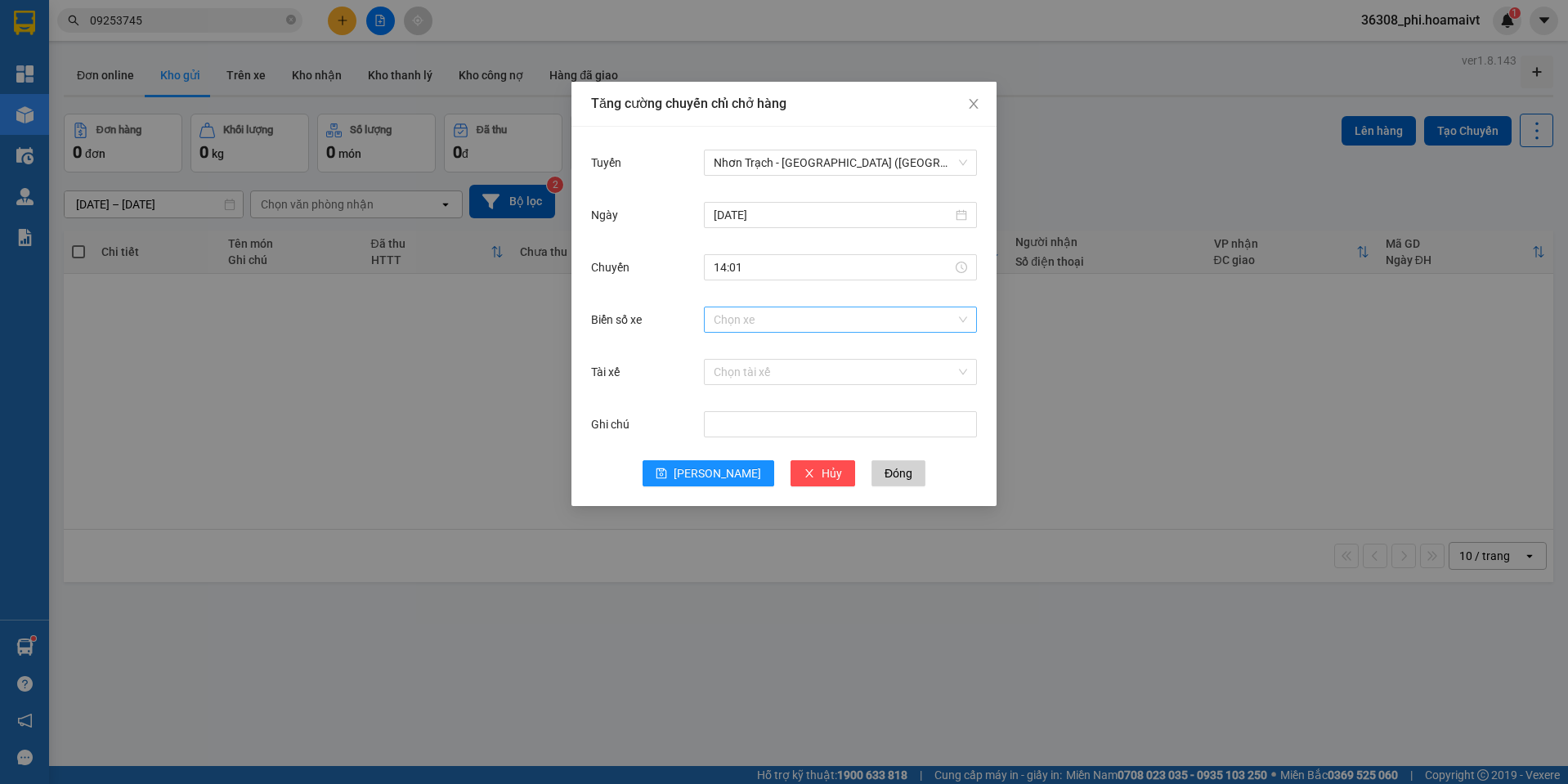
click at [751, 320] on input "Biển số xe" at bounding box center [835, 320] width 242 height 25
type input "007.95"
click at [741, 347] on div "72F-007.95" at bounding box center [840, 352] width 253 height 18
click at [667, 469] on icon "save" at bounding box center [662, 474] width 11 height 11
click at [972, 101] on icon "close" at bounding box center [973, 103] width 13 height 13
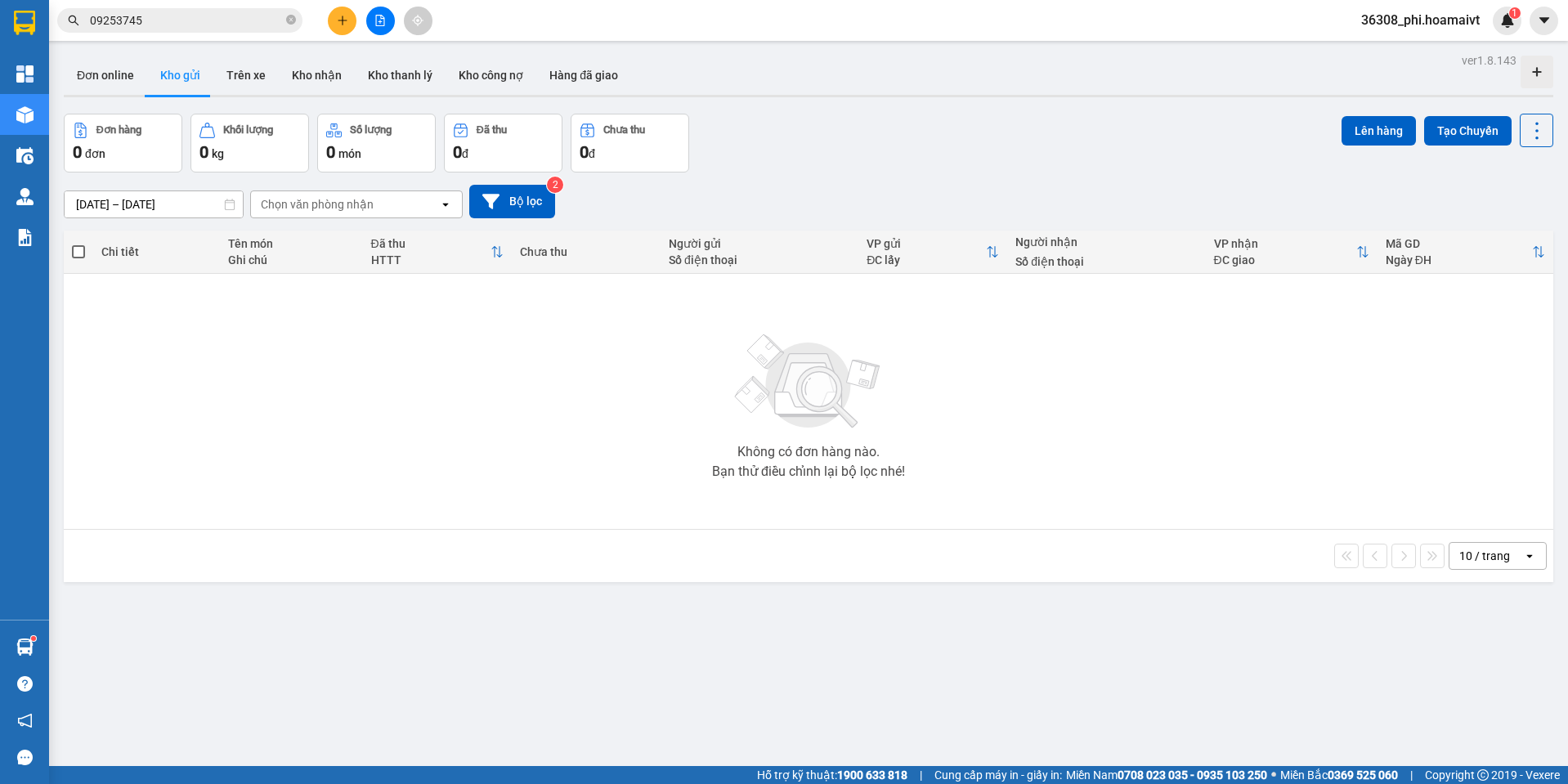
click at [335, 30] on button at bounding box center [342, 20] width 29 height 29
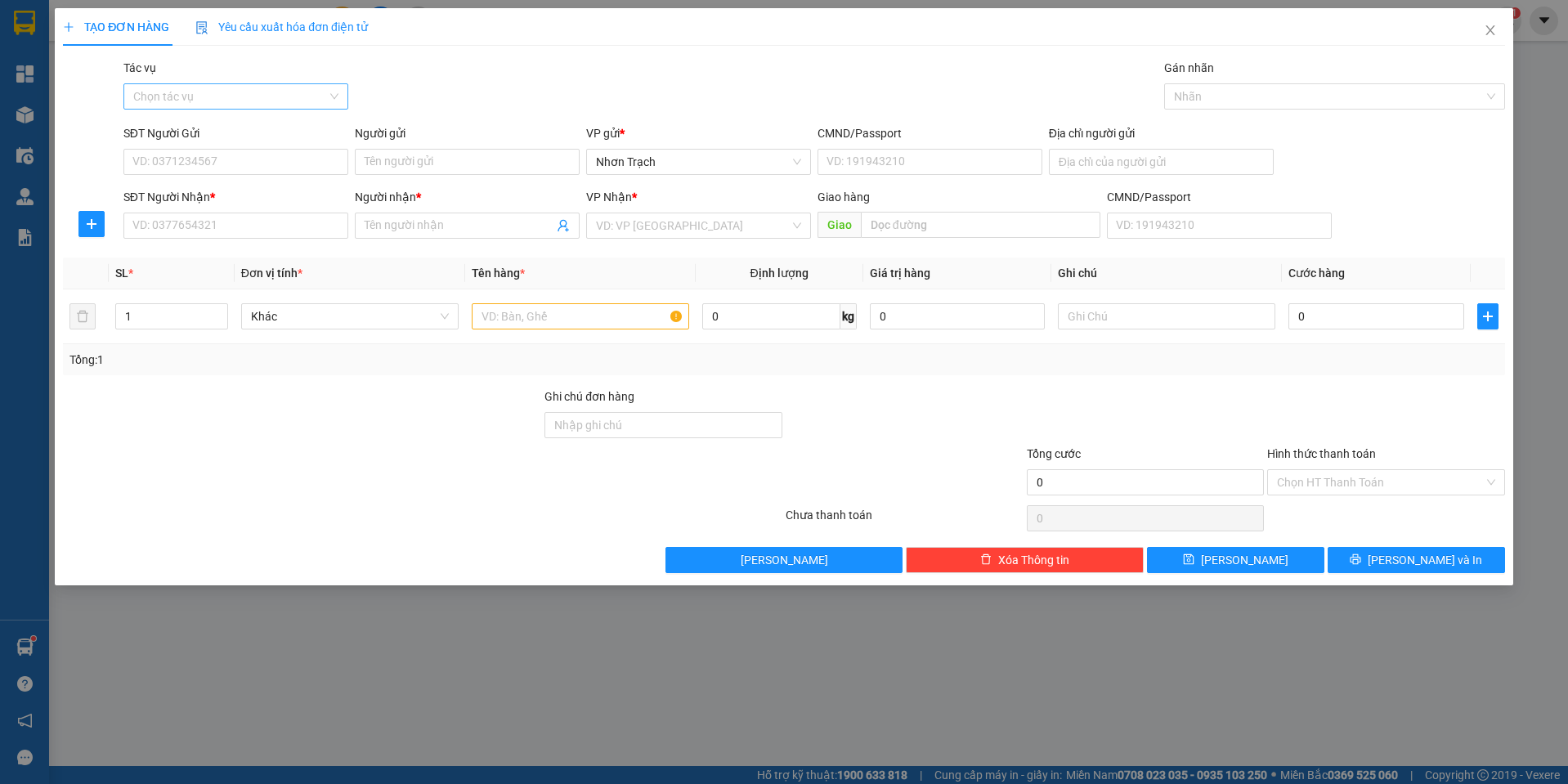
click at [252, 95] on input "Tác vụ" at bounding box center [230, 96] width 194 height 25
click at [230, 125] on div "Nhập hàng lên xe" at bounding box center [235, 128] width 205 height 18
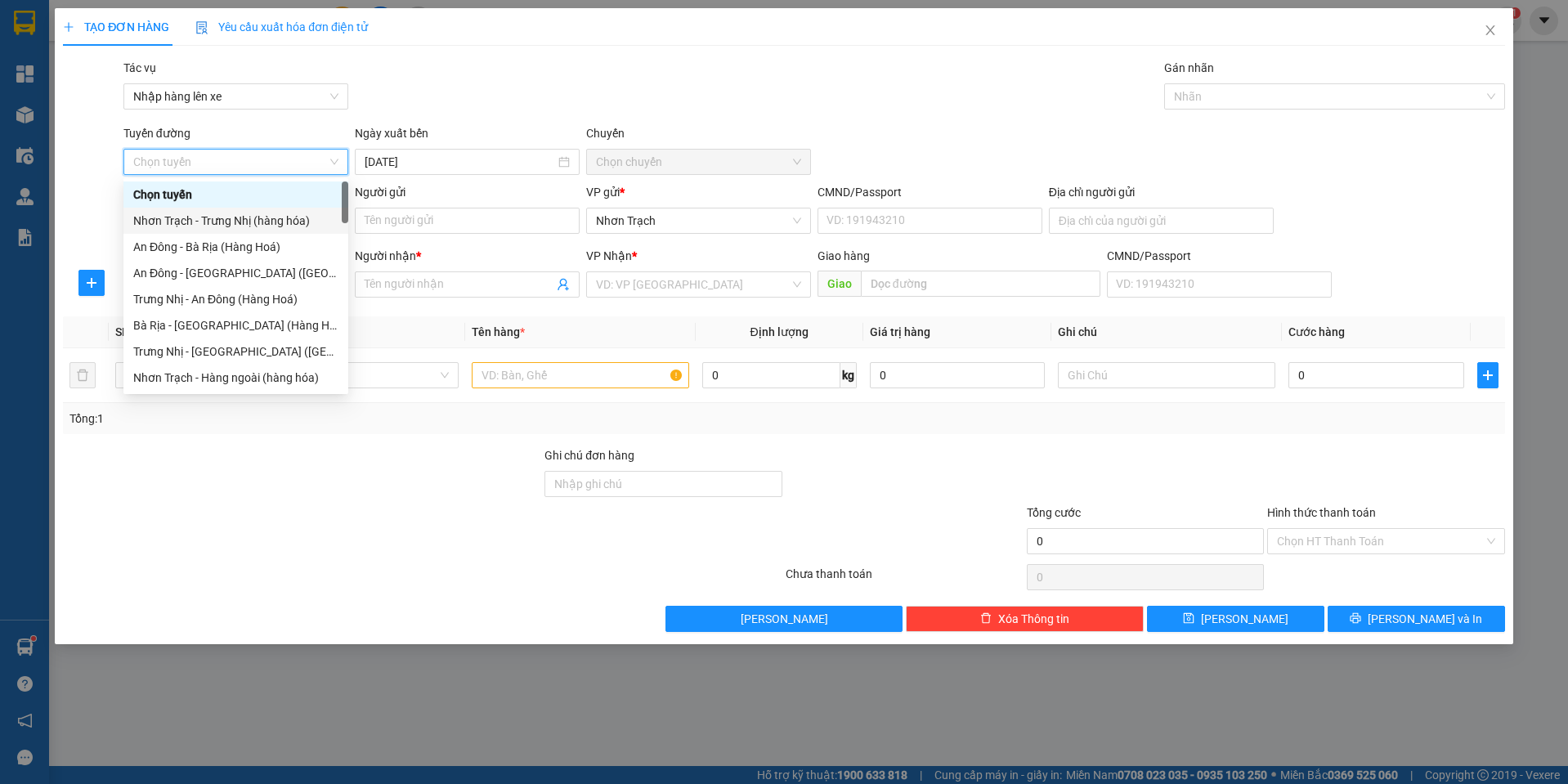
scroll to position [490, 0]
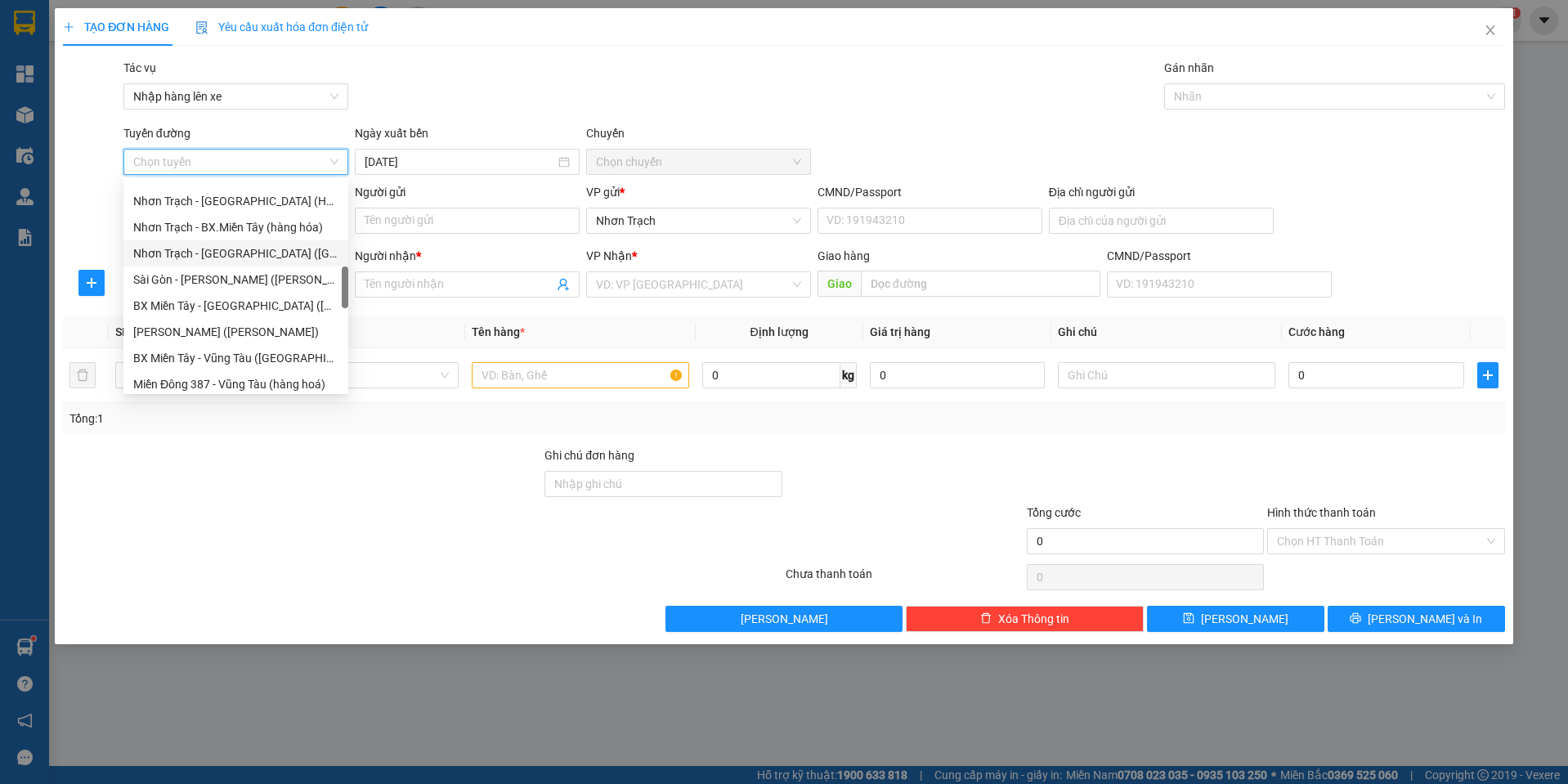
click at [268, 256] on div "Nhơn Trạch - [GEOGRAPHIC_DATA] ([GEOGRAPHIC_DATA])" at bounding box center [235, 253] width 205 height 18
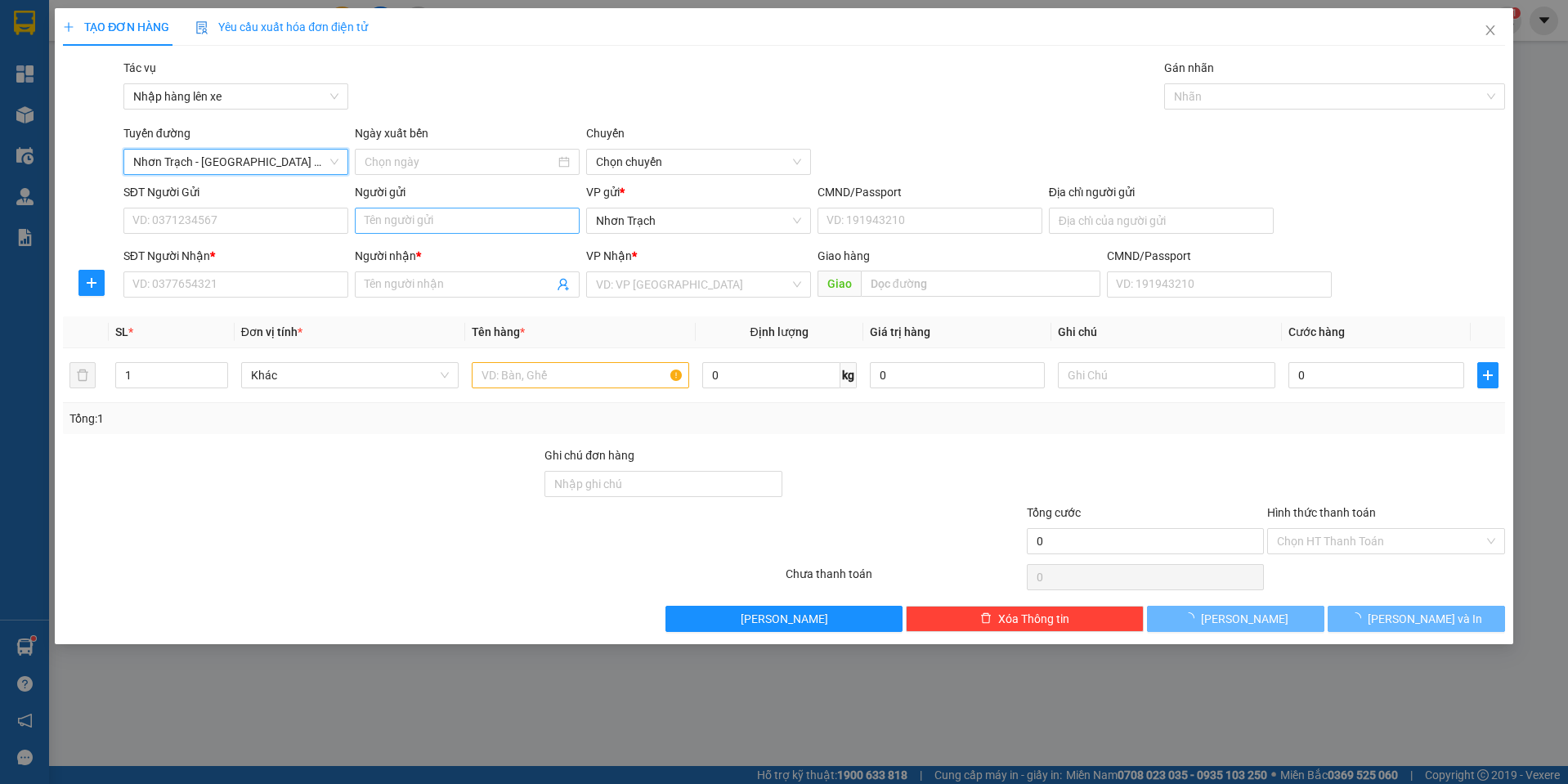
type input "[DATE]"
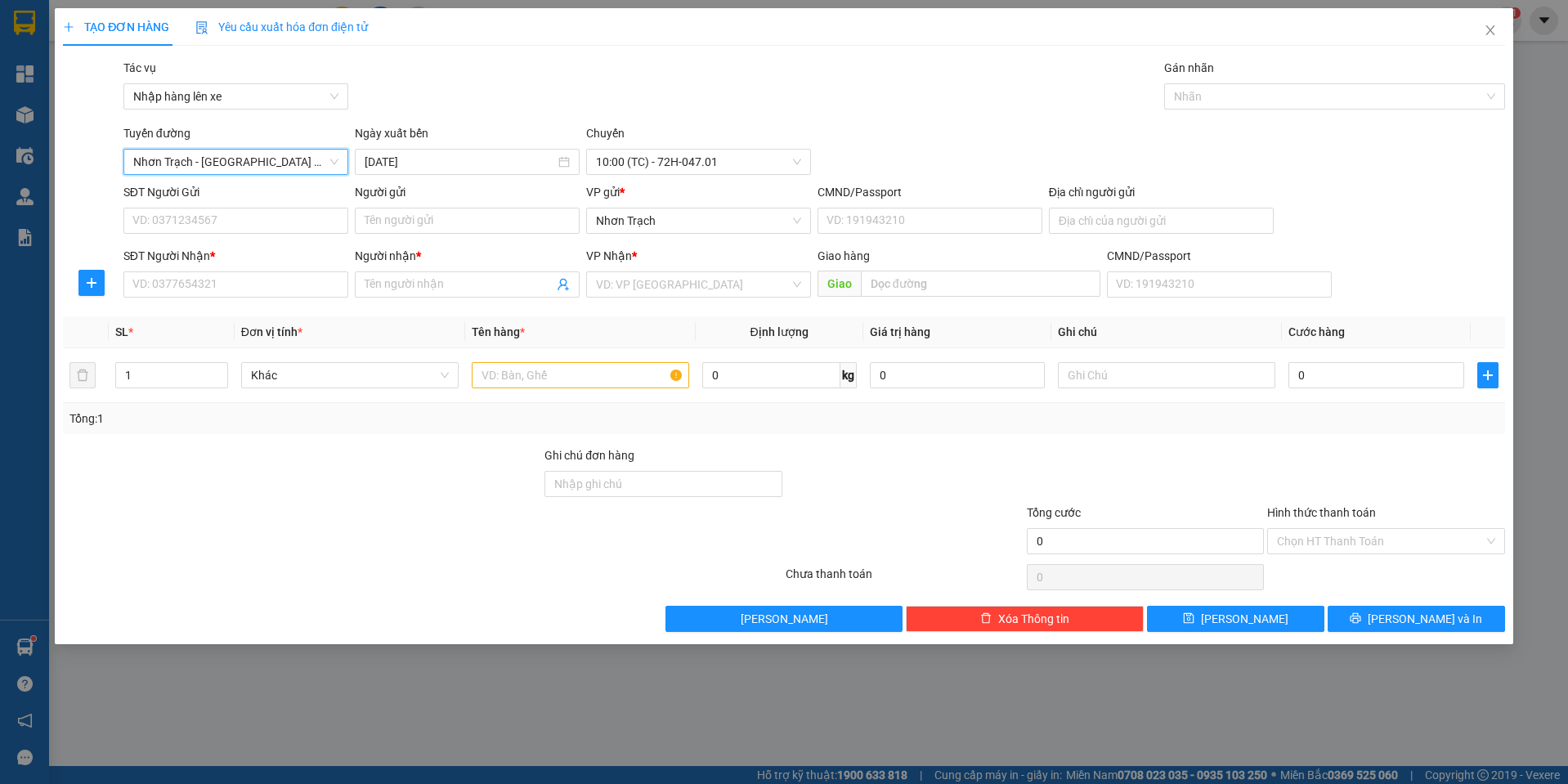
click at [612, 175] on div "Transit Pickup Surcharge Ids Transit Deliver Surcharge Ids Transit Deliver Surc…" at bounding box center [783, 345] width 1441 height 573
click at [636, 144] on div "Chuyến" at bounding box center [698, 137] width 224 height 25
click at [639, 153] on span "10:00 (TC) - 72H-047.01" at bounding box center [698, 162] width 205 height 25
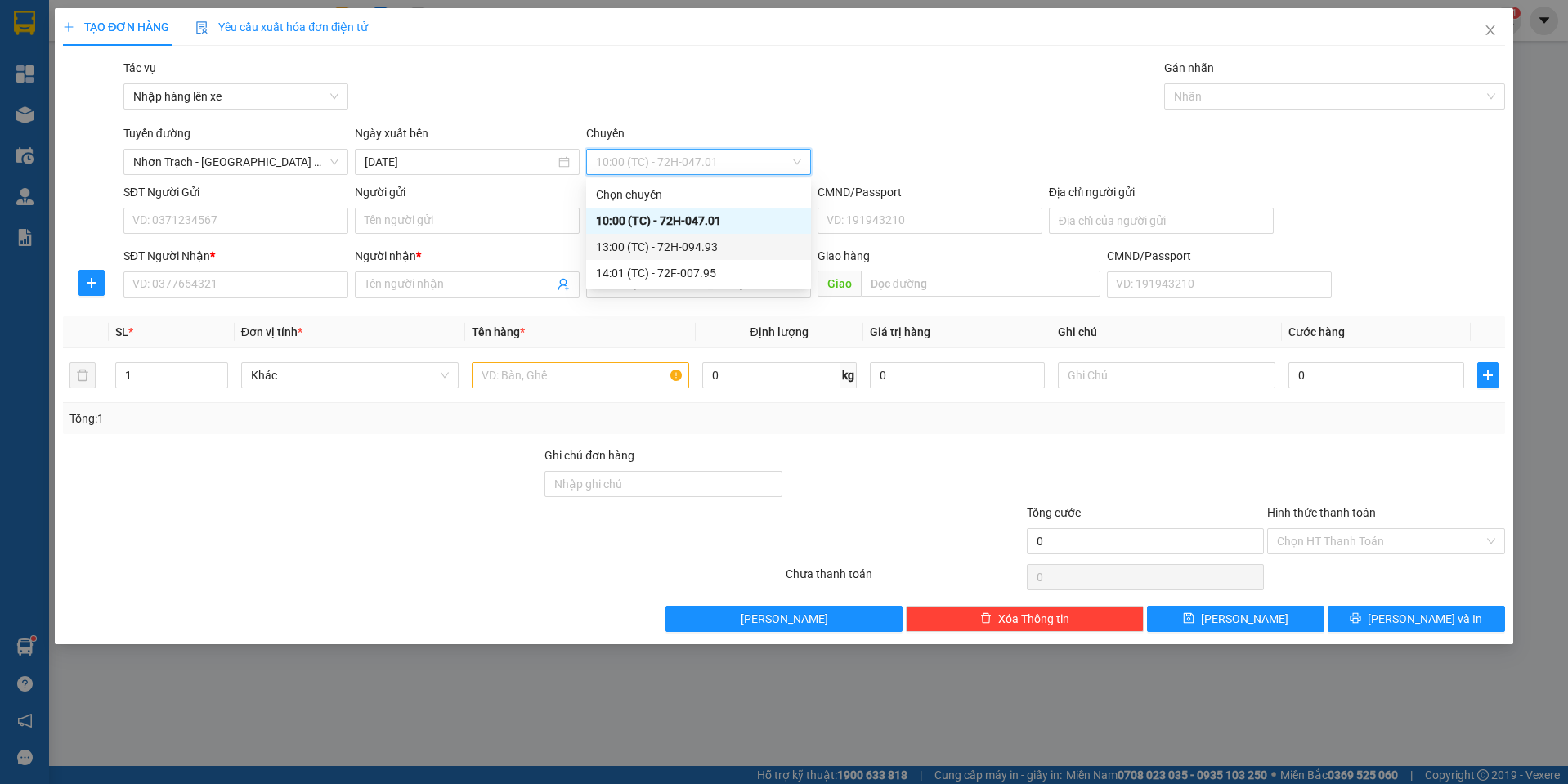
click at [677, 253] on div "13:00 (TC) - 72H-094.93" at bounding box center [698, 247] width 205 height 18
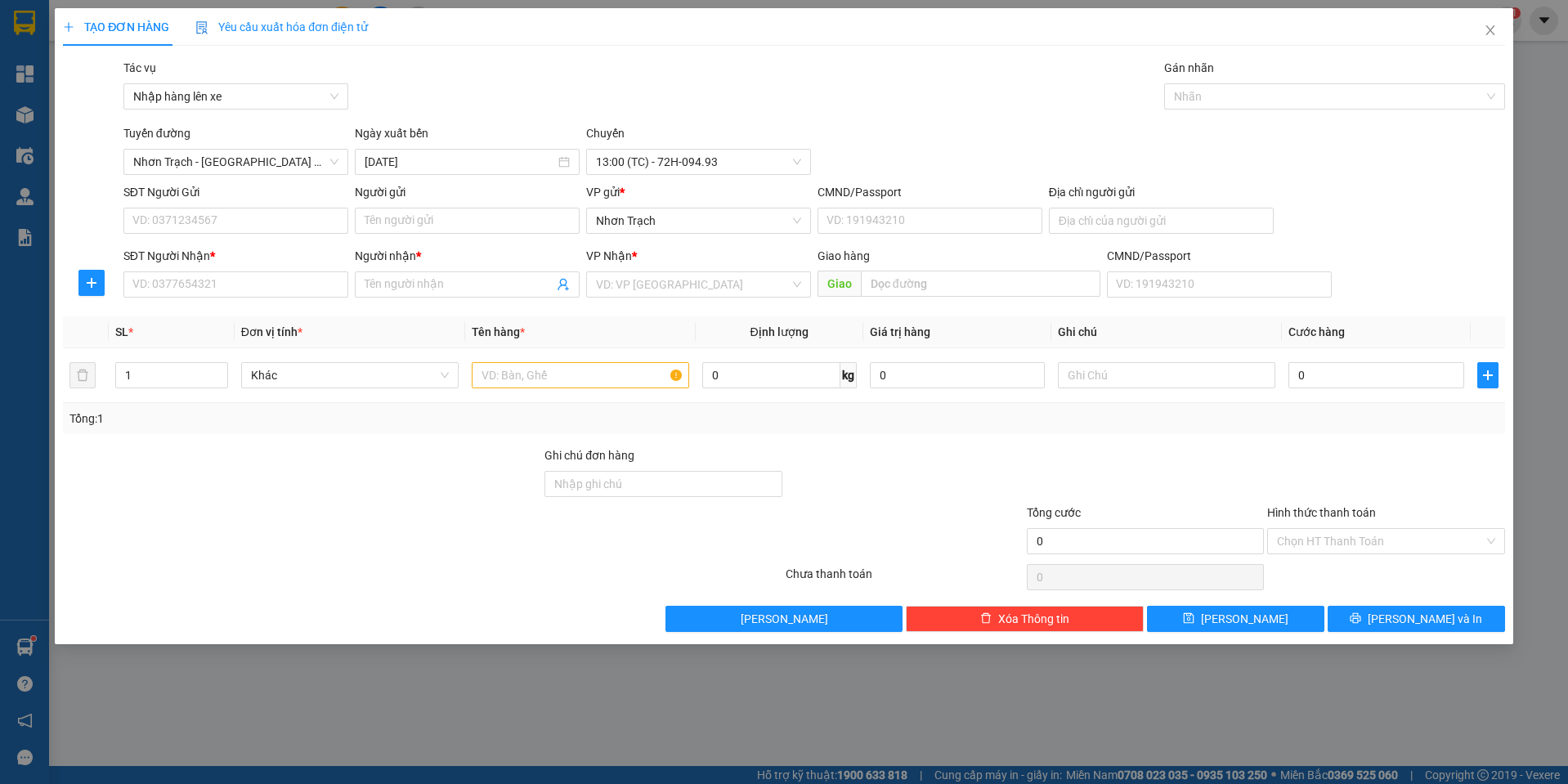
click at [251, 299] on div "SĐT Người Nhận * VD: 0377654321" at bounding box center [235, 275] width 224 height 57
click at [256, 300] on div "SĐT Người Nhận * VD: 0377654321" at bounding box center [235, 275] width 224 height 57
click at [256, 295] on input "SĐT Người Nhận *" at bounding box center [235, 284] width 224 height 26
type input "0562494949"
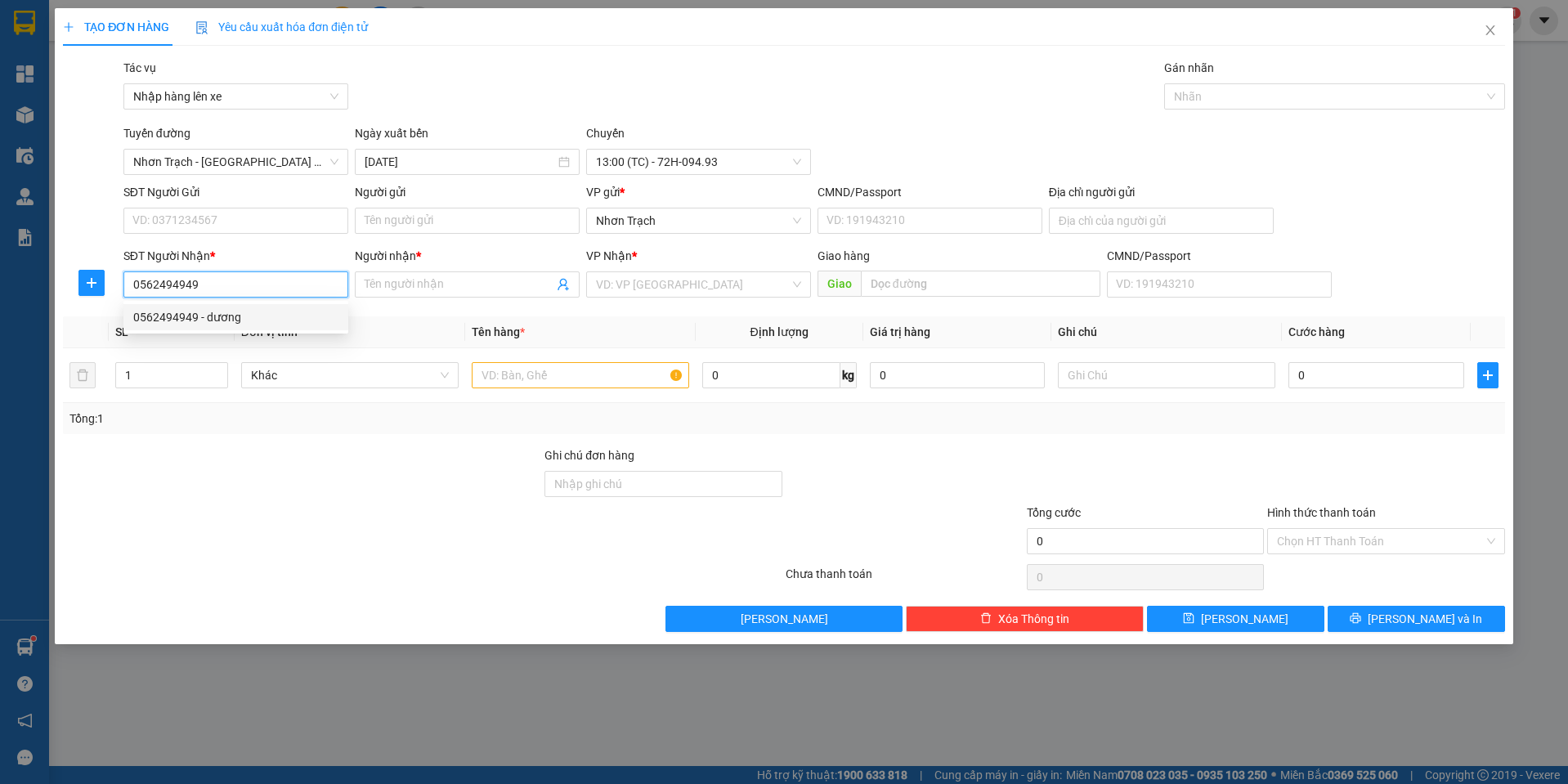
click at [259, 313] on div "0562494949 - dương" at bounding box center [235, 317] width 205 height 18
type input "dương"
type input "0562494949"
click at [601, 388] on input "text" at bounding box center [580, 375] width 217 height 26
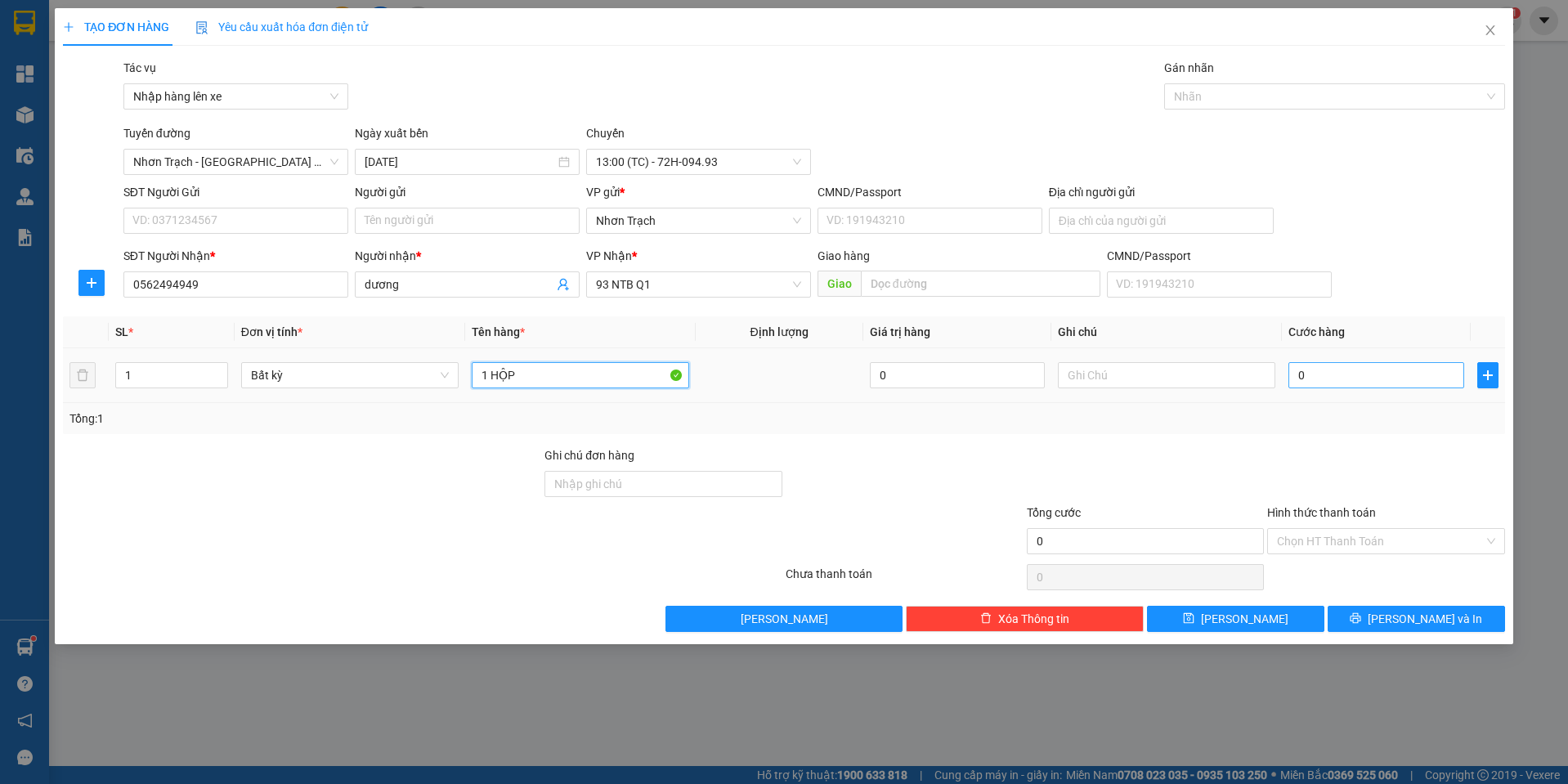
type input "1 HỘP"
click at [1332, 367] on input "0" at bounding box center [1376, 375] width 175 height 26
type input "4"
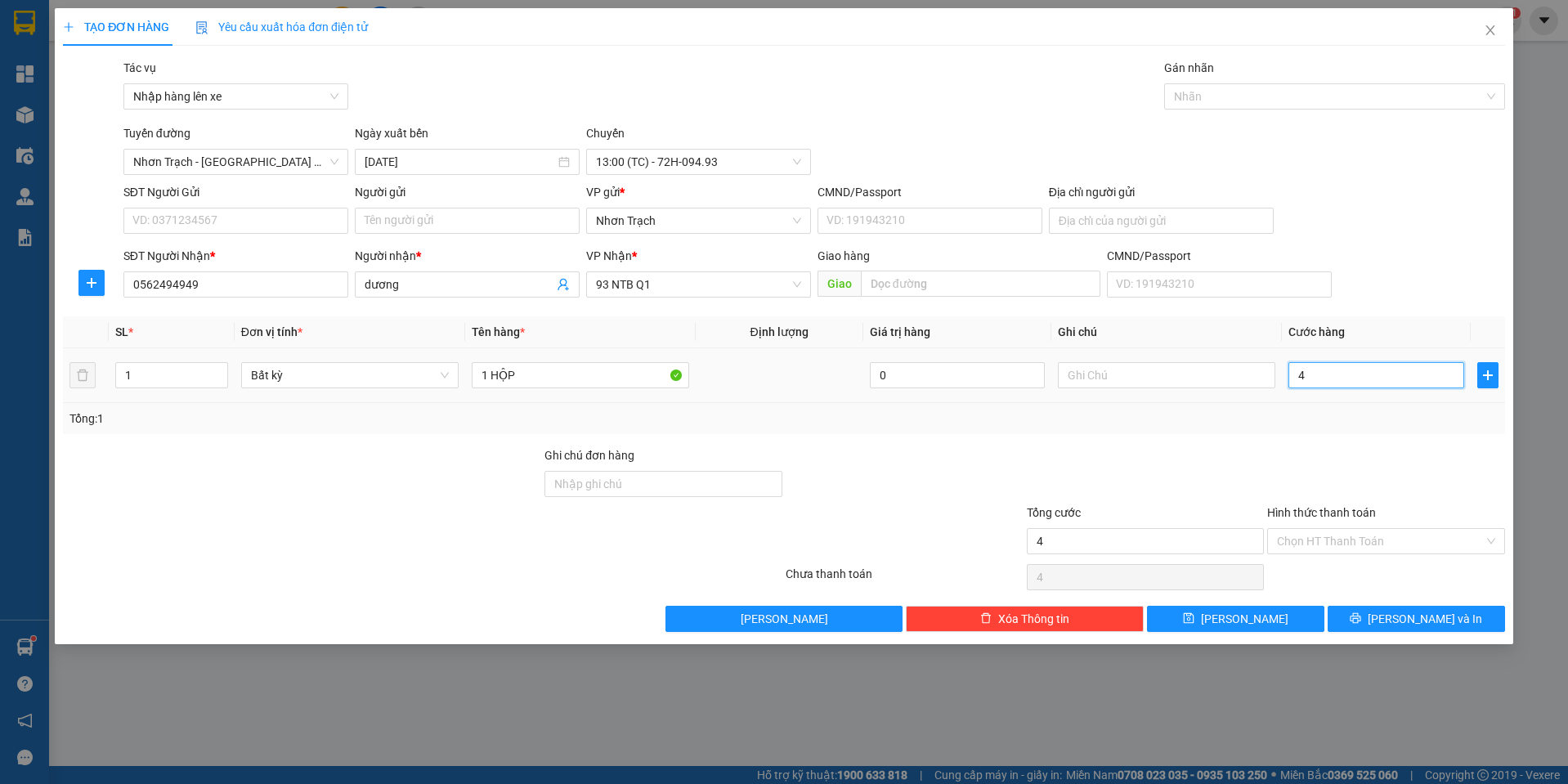
type input "40"
type input "400"
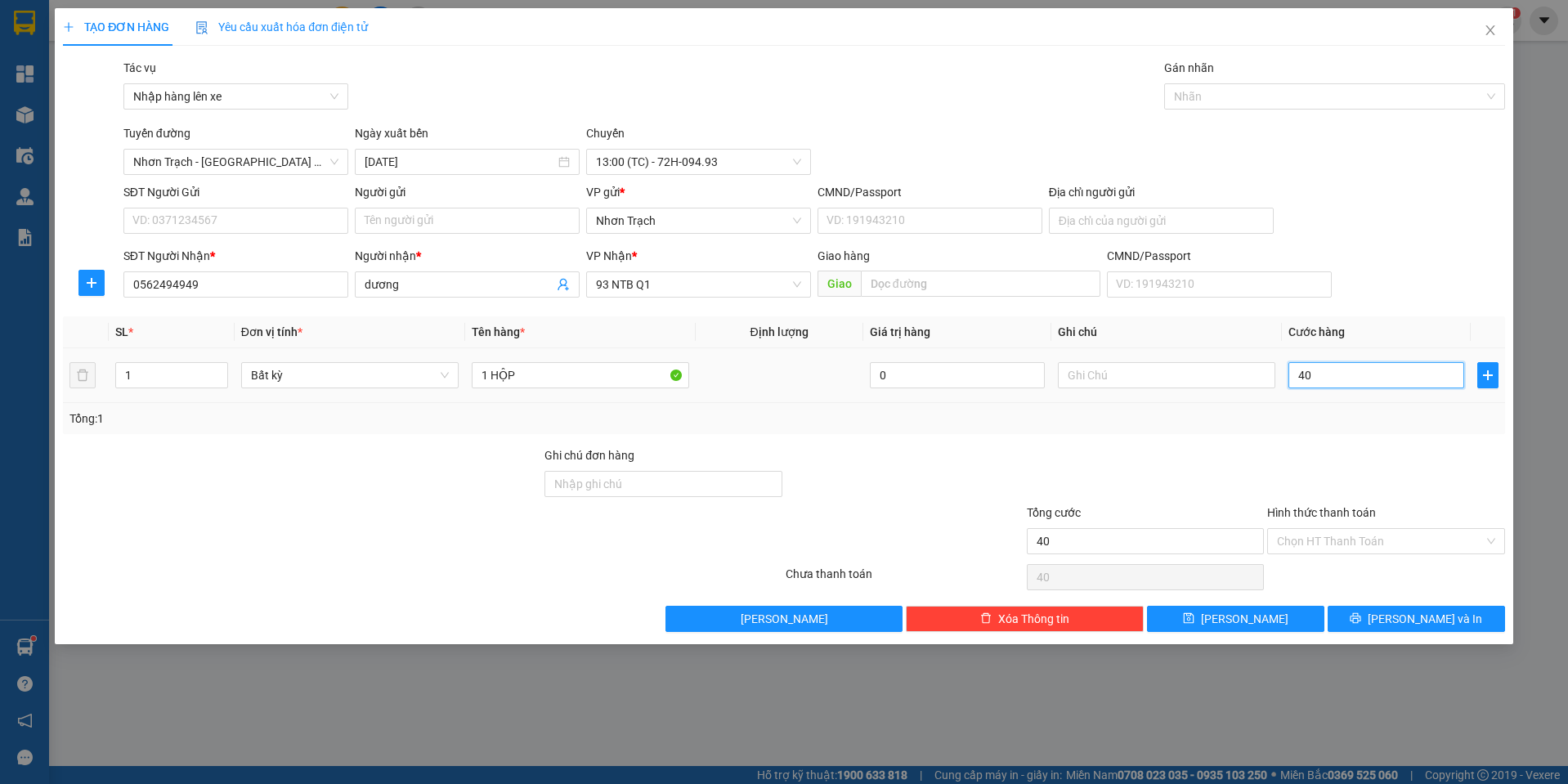
type input "400"
type input "4.000"
type input "40.000"
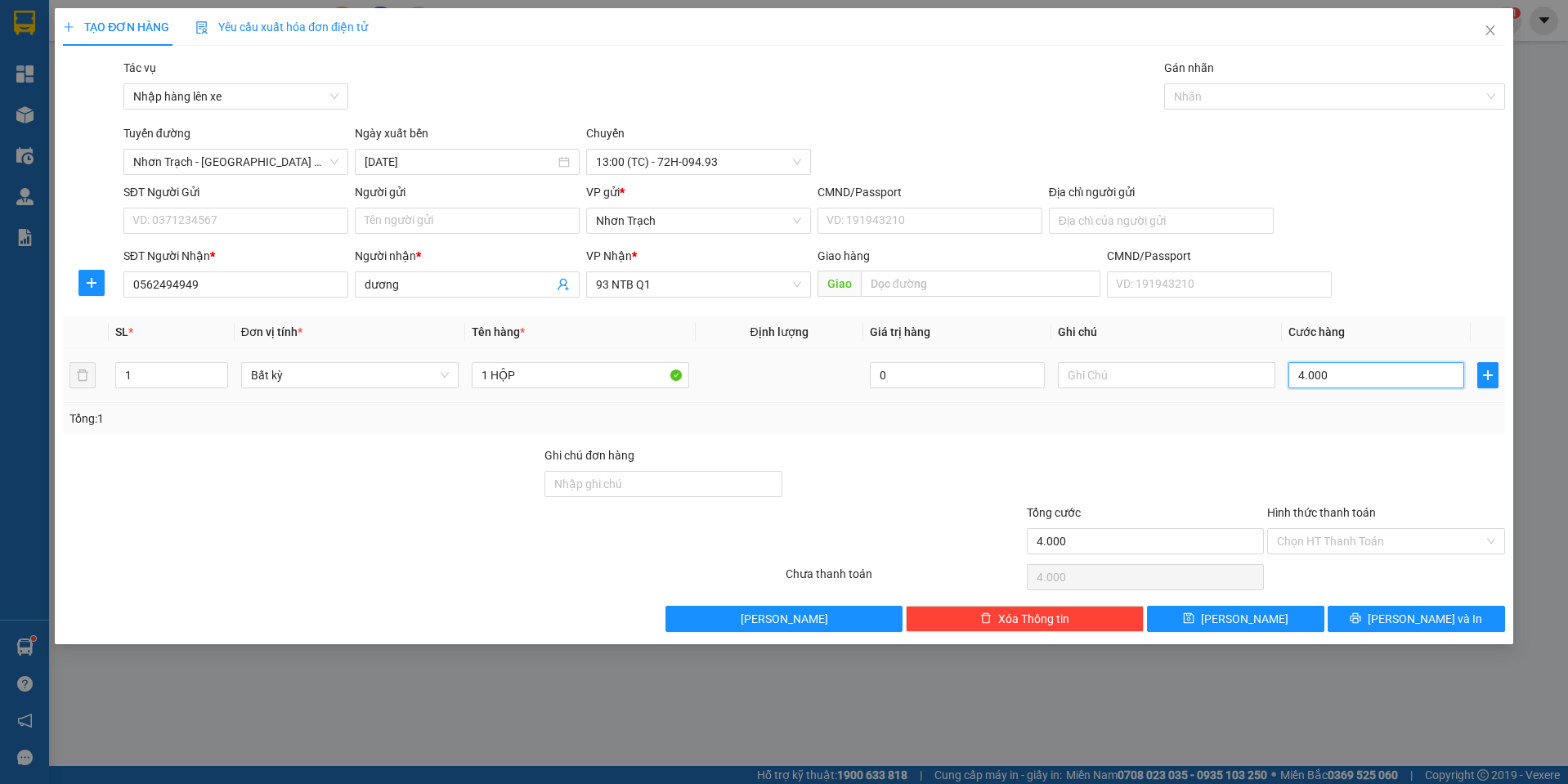
type input "40.000"
click at [1268, 621] on button "[PERSON_NAME]" at bounding box center [1236, 619] width 177 height 26
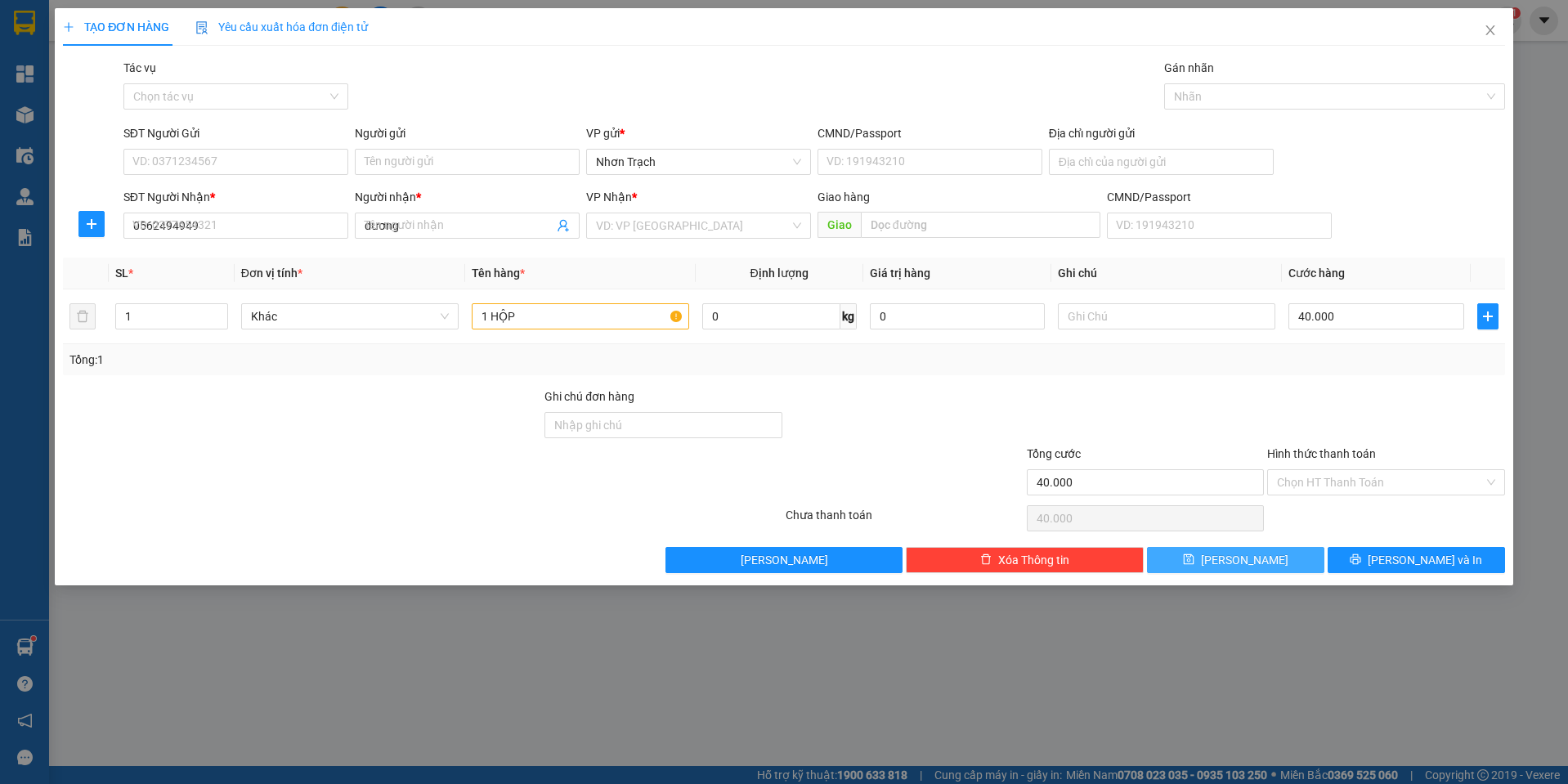
type input "0"
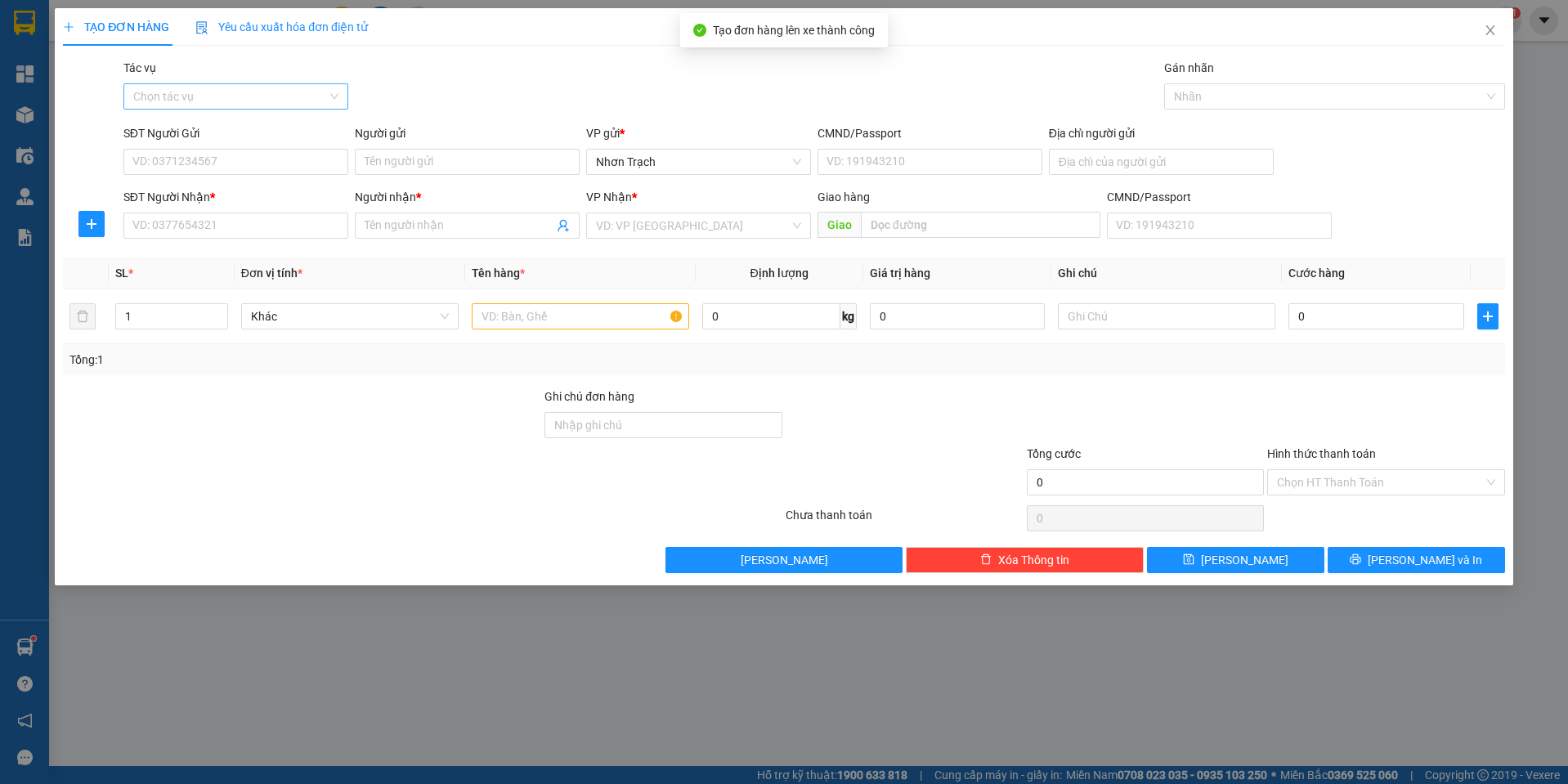
click at [271, 96] on input "Tác vụ" at bounding box center [230, 96] width 194 height 25
click at [240, 131] on div "Nhập hàng lên xe" at bounding box center [235, 128] width 205 height 18
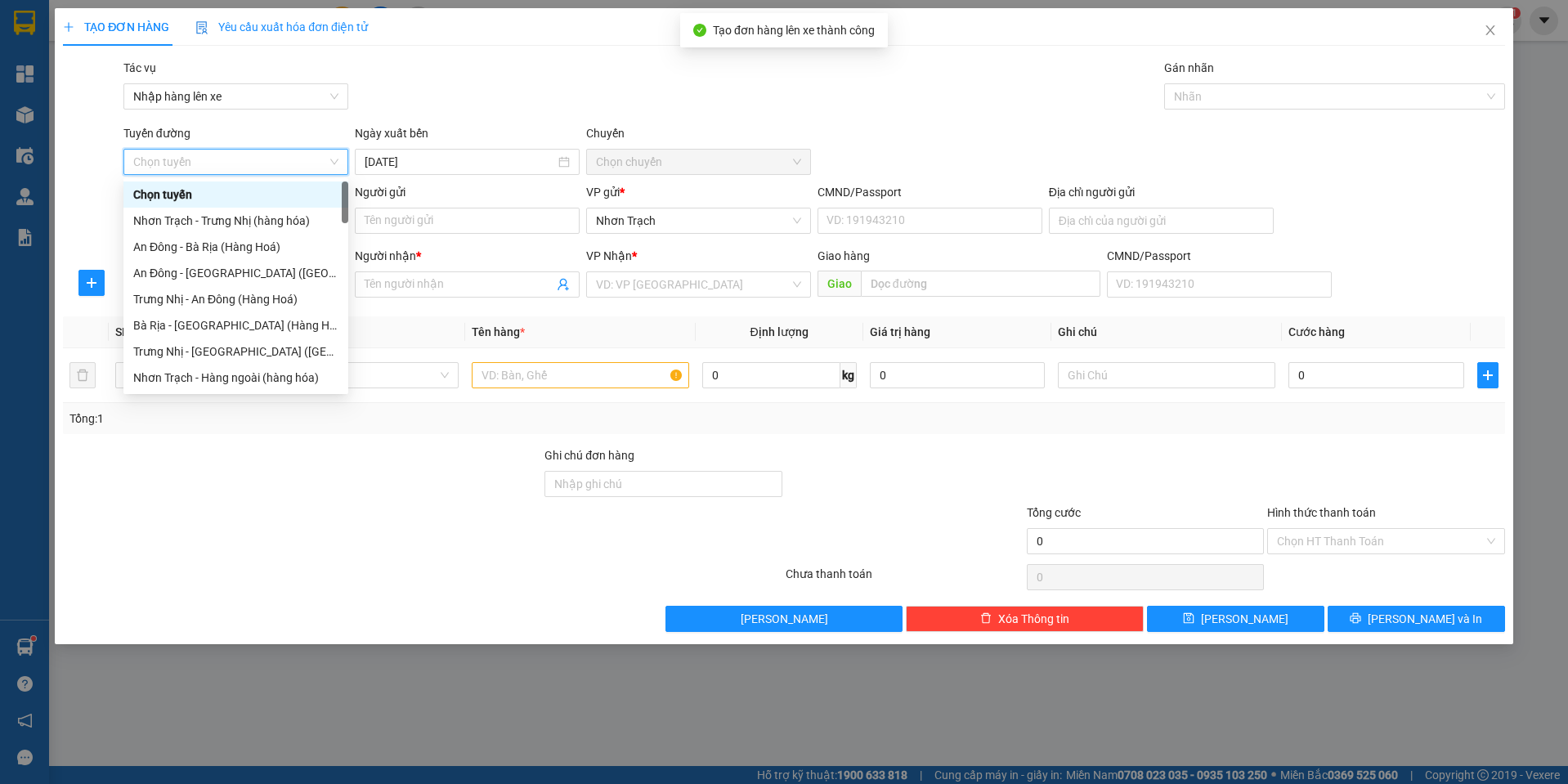
scroll to position [409, 0]
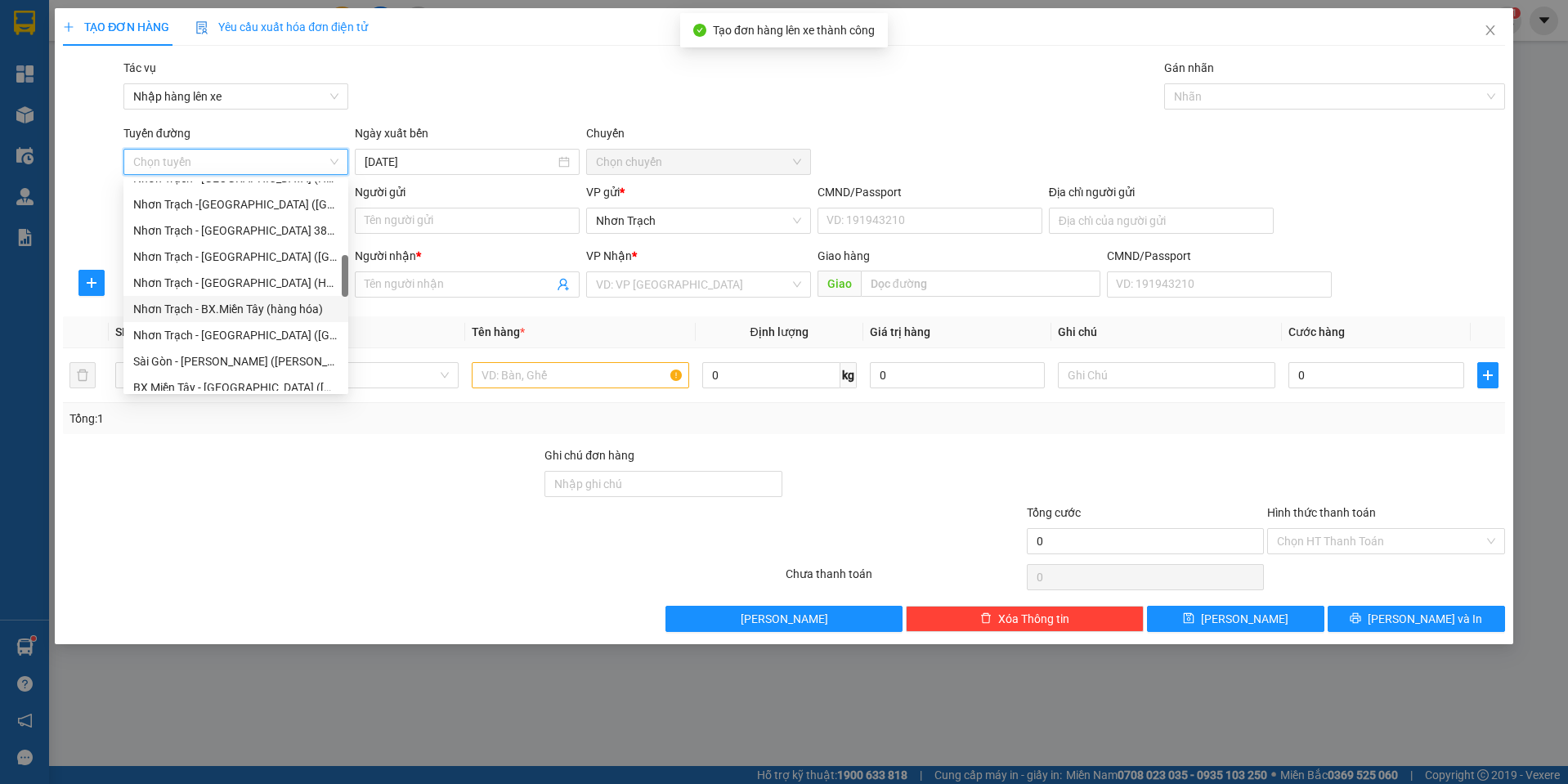
click at [230, 319] on div "Nhơn Trạch - BX.Miền Tây (hàng hóa)" at bounding box center [235, 308] width 224 height 26
type input "[DATE]"
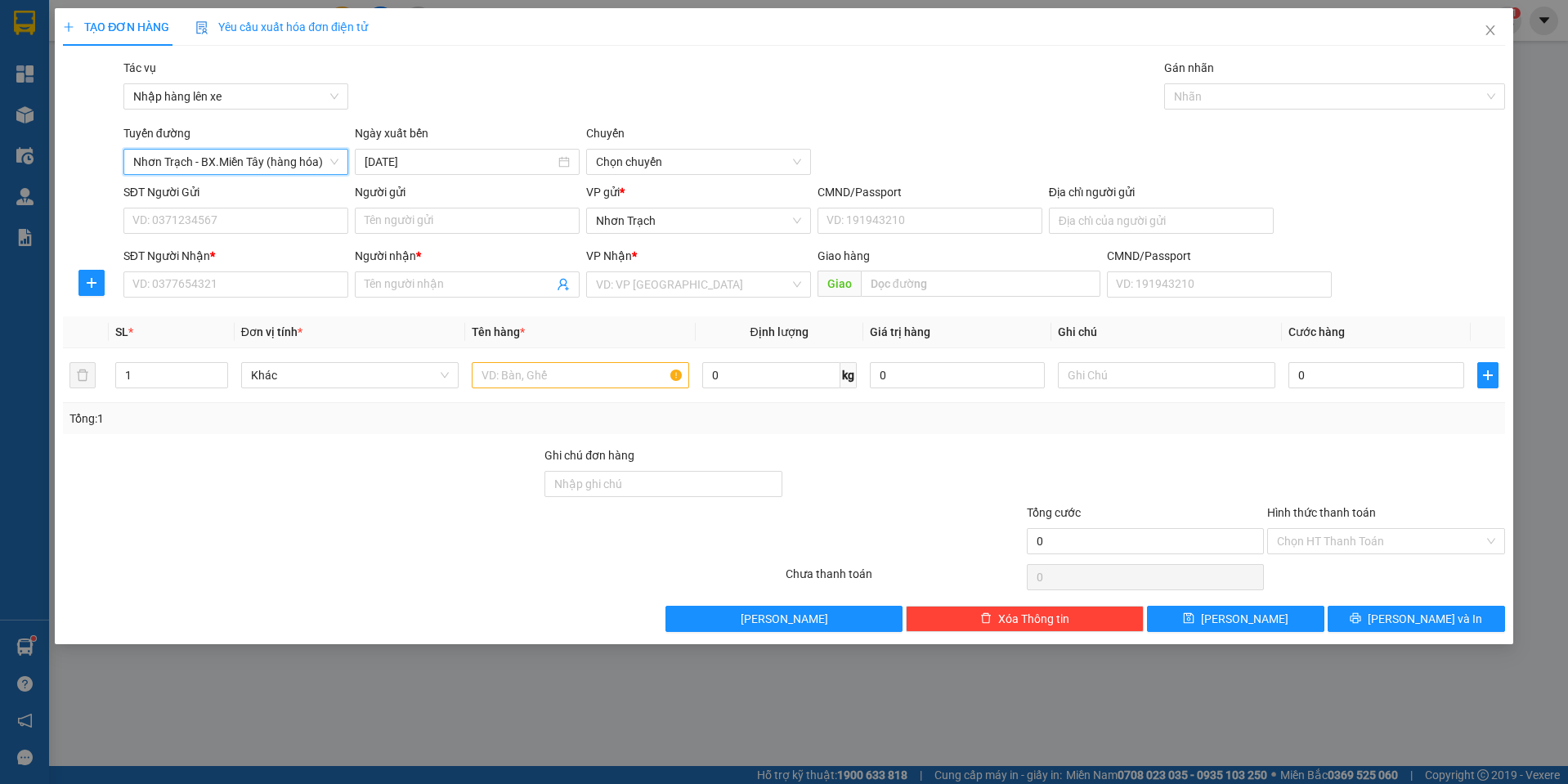
click at [217, 163] on span "Nhơn Trạch - BX.Miền Tây (hàng hóa)" at bounding box center [235, 162] width 205 height 25
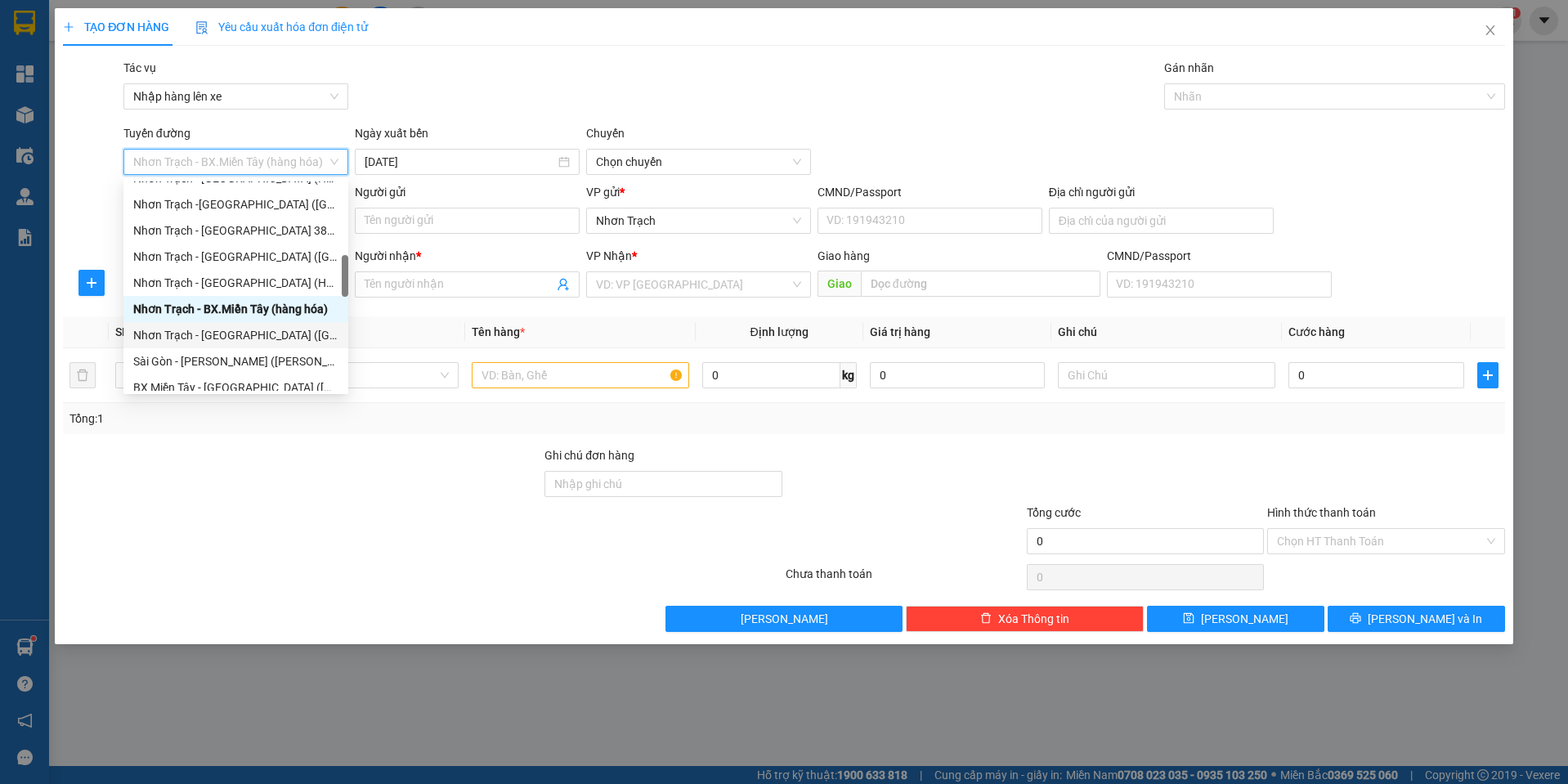
click at [242, 332] on div "Nhơn Trạch - [GEOGRAPHIC_DATA] ([GEOGRAPHIC_DATA])" at bounding box center [235, 334] width 205 height 18
type input "[DATE]"
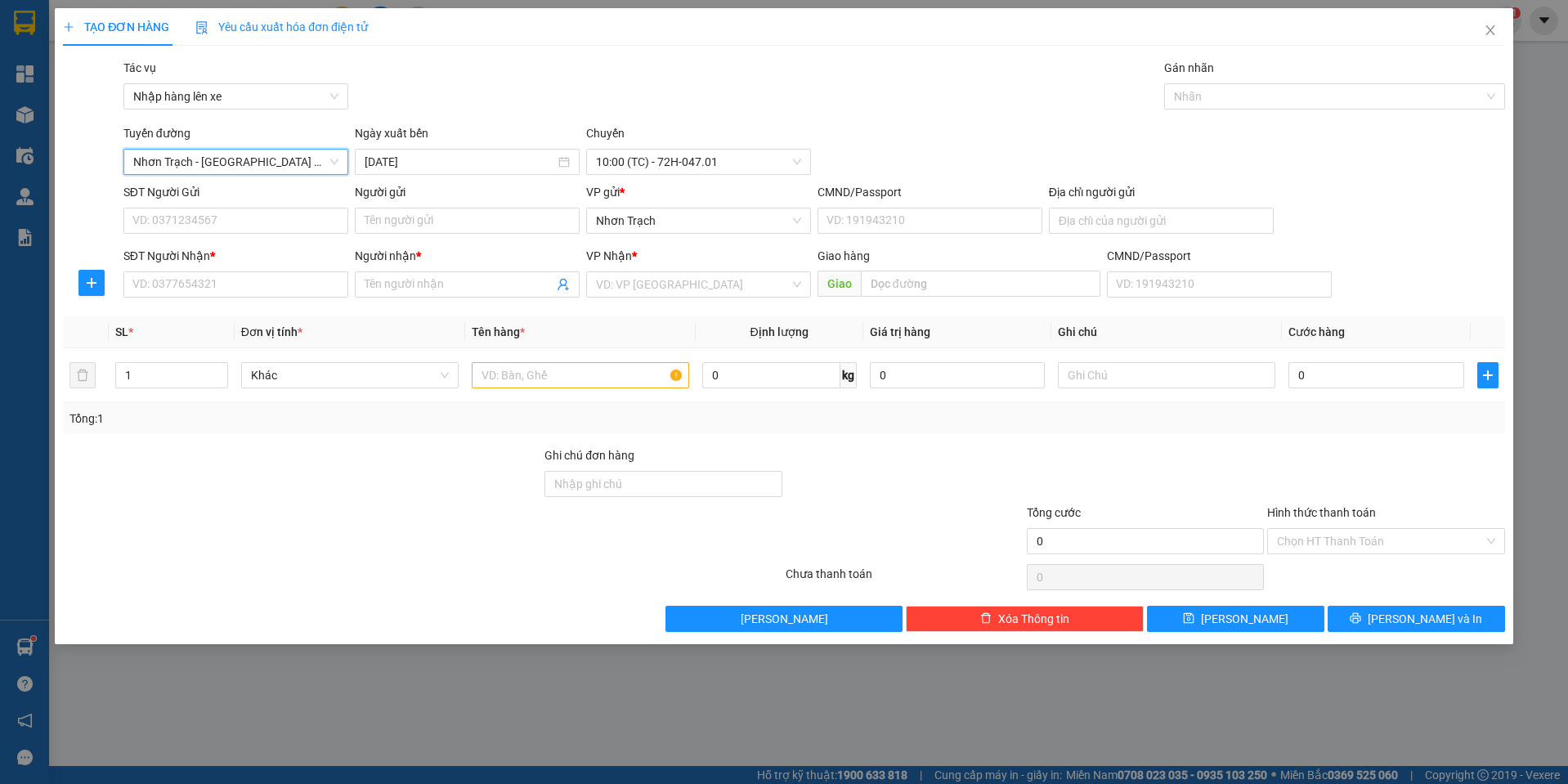
click at [620, 189] on b "*" at bounding box center [621, 192] width 5 height 13
click at [637, 157] on span "10:00 (TC) - 72H-047.01" at bounding box center [698, 162] width 205 height 25
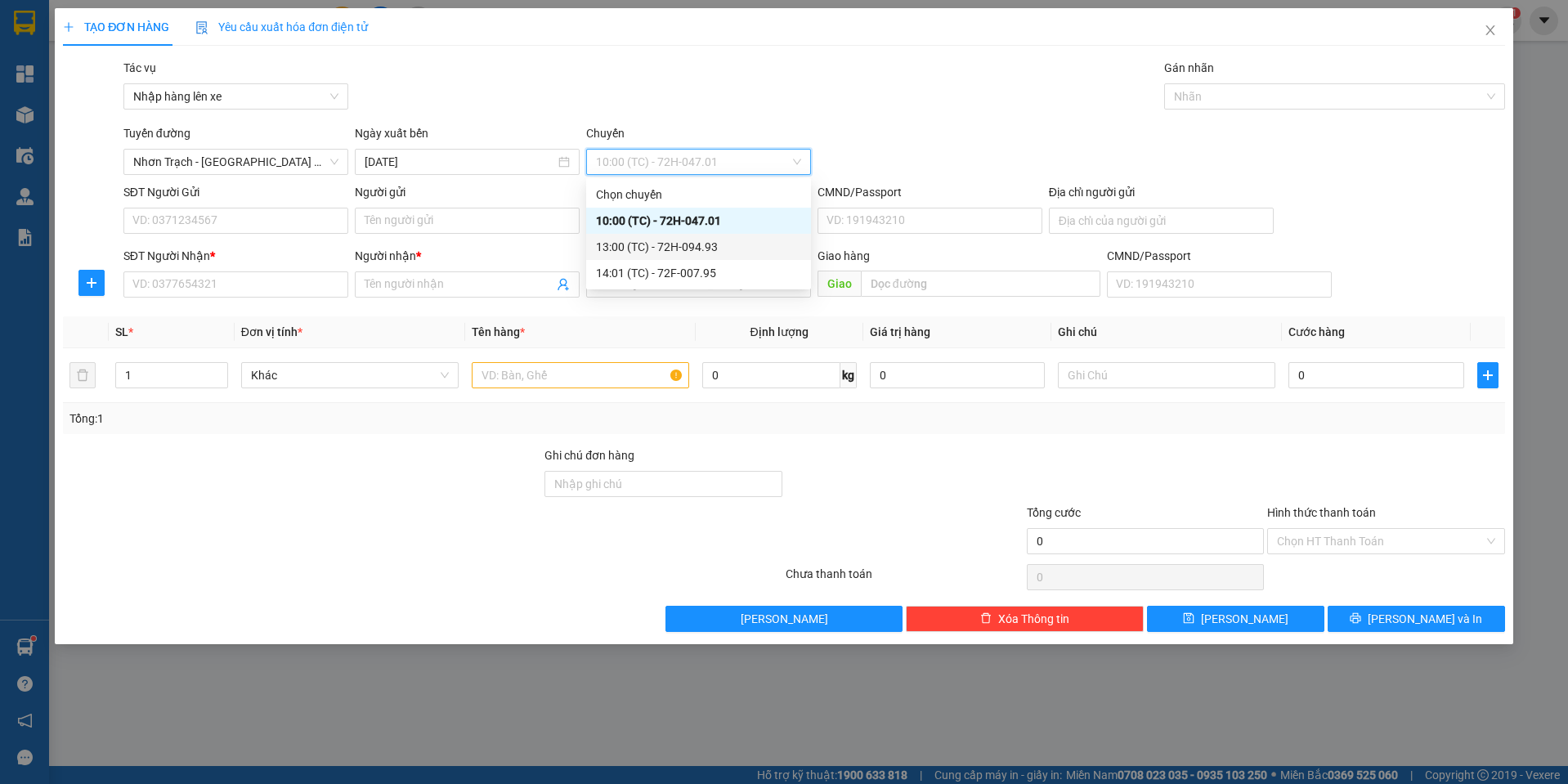
click at [660, 237] on div "13:00 (TC) - 72H-094.93" at bounding box center [698, 247] width 224 height 26
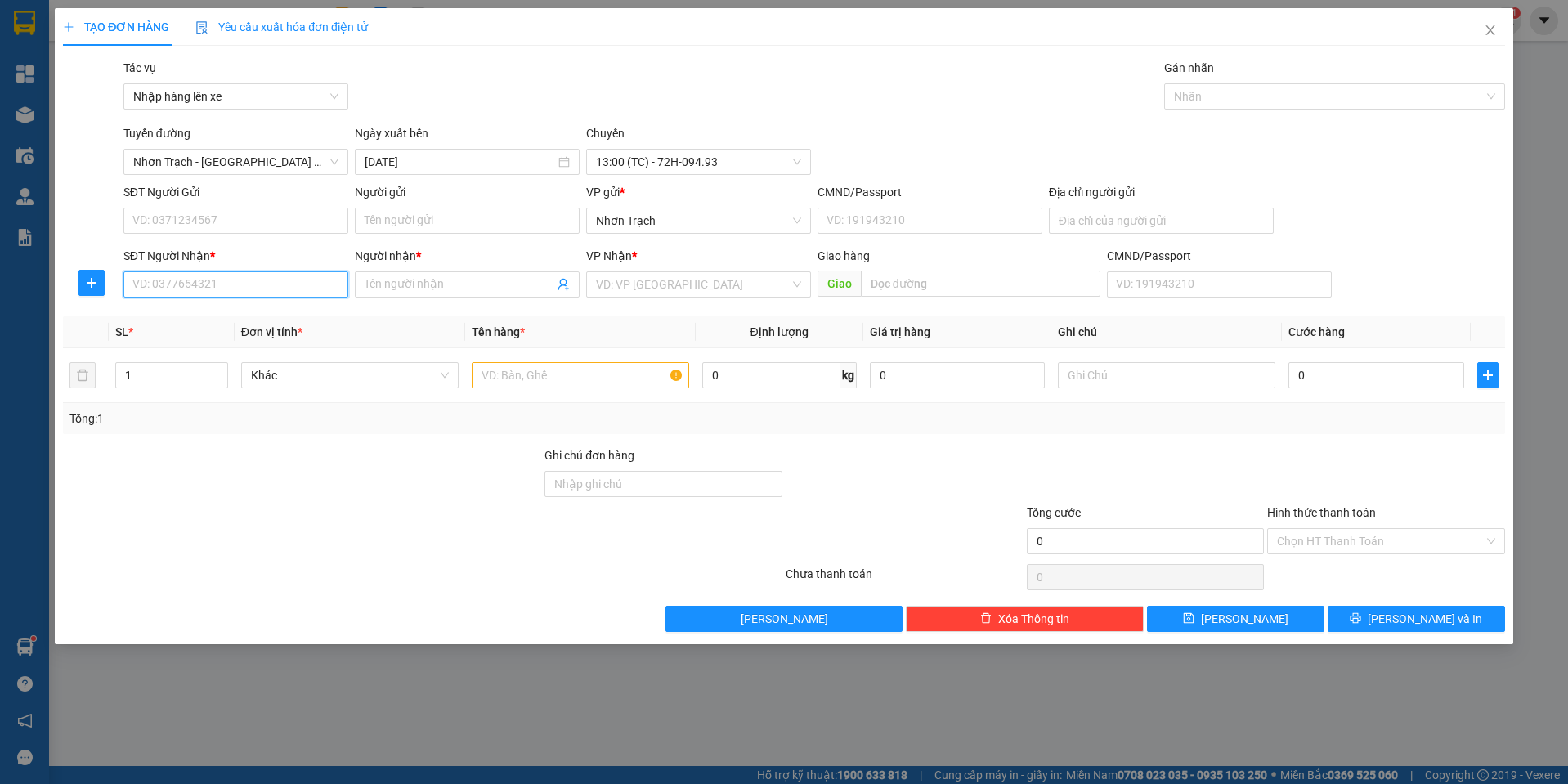
click at [125, 290] on input "SĐT Người Nhận *" at bounding box center [235, 284] width 224 height 26
type input "0973688144"
click at [242, 320] on div "0973688144 - VIỆT" at bounding box center [235, 317] width 205 height 18
type input "VIỆT"
type input "0973688144"
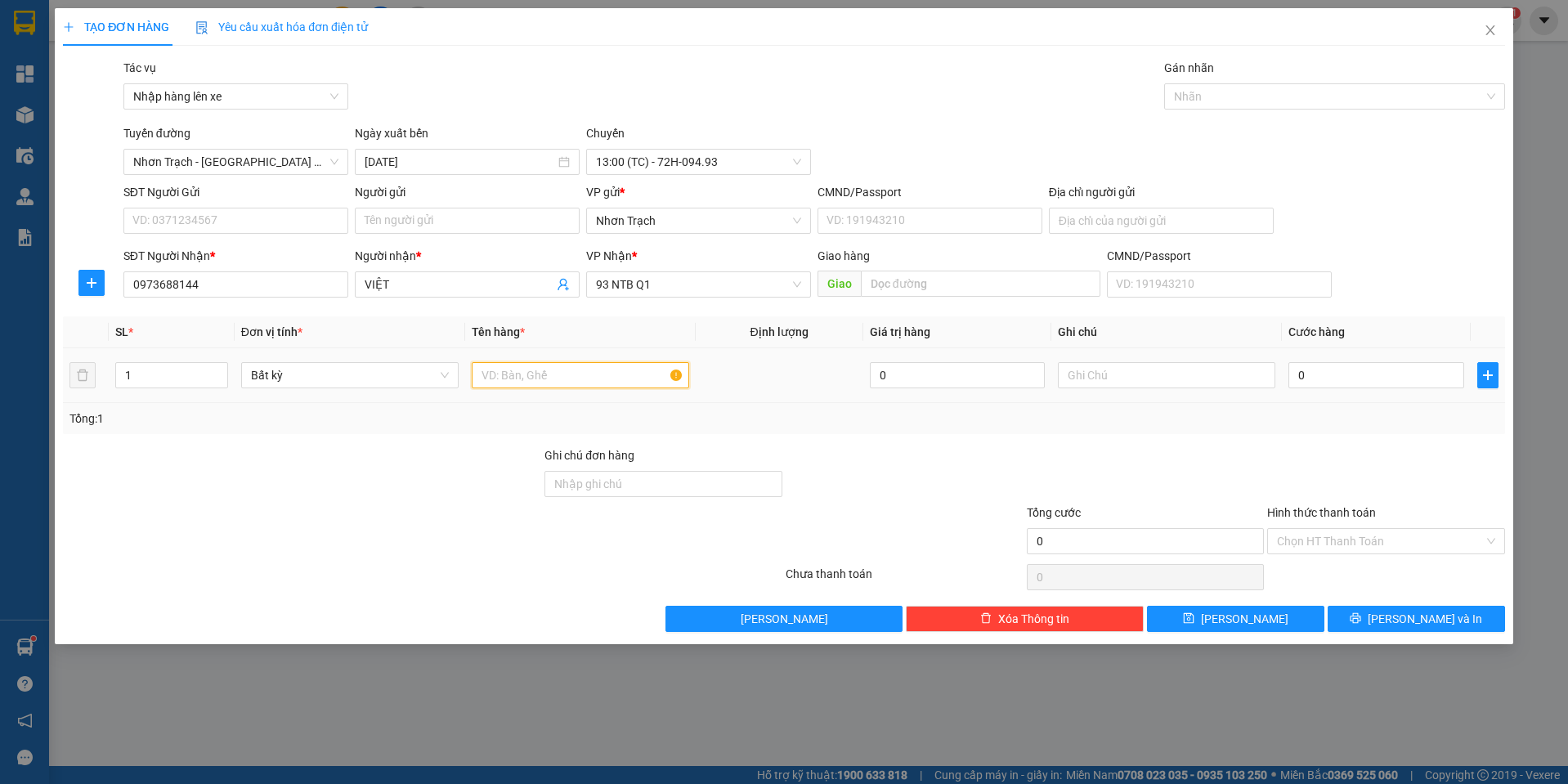
click at [506, 367] on input "text" at bounding box center [580, 375] width 217 height 26
type input "1 HỘP"
click at [1385, 367] on input "0" at bounding box center [1376, 375] width 175 height 26
type input "4"
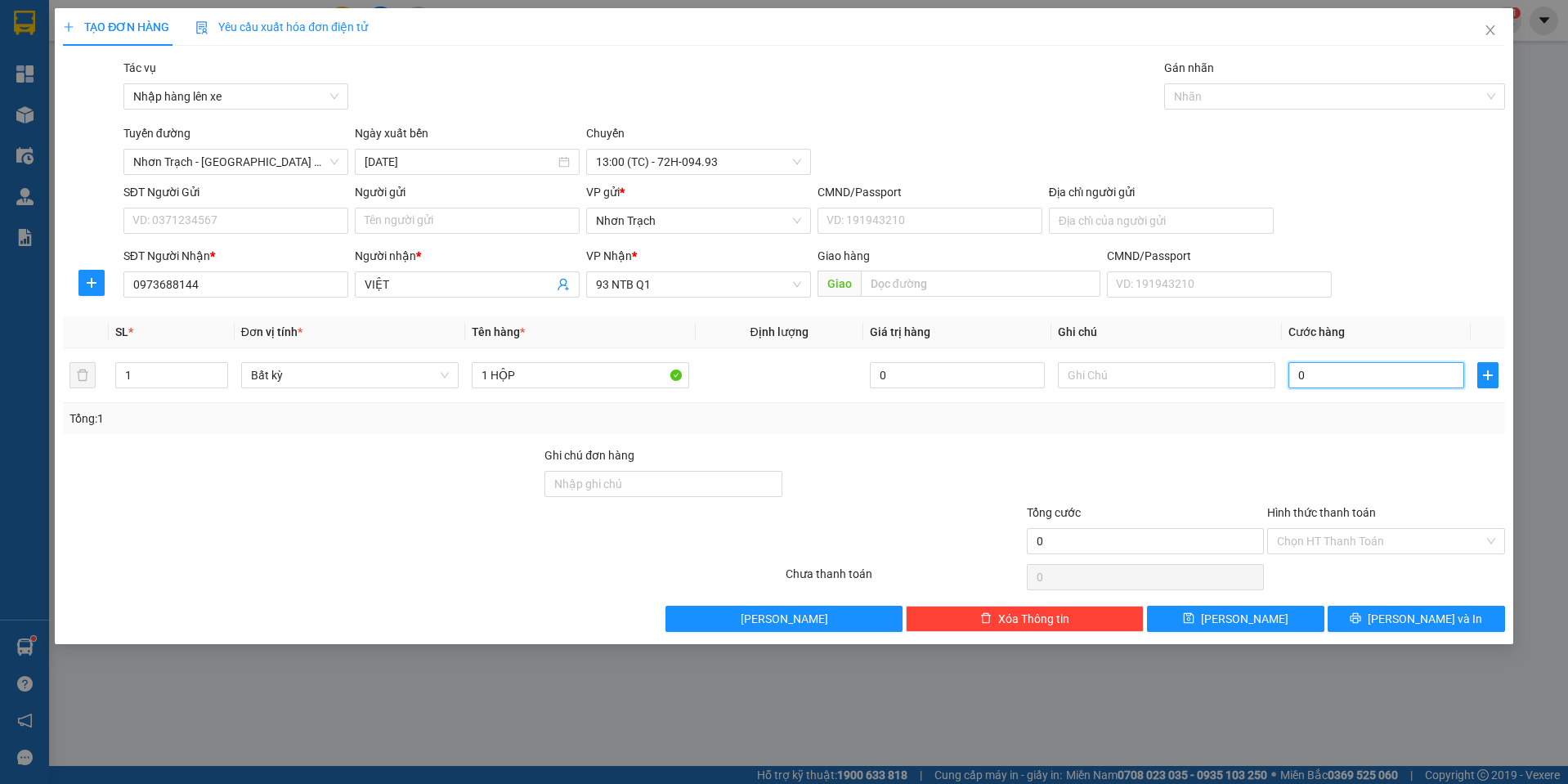
type input "4"
type input "40"
type input "400"
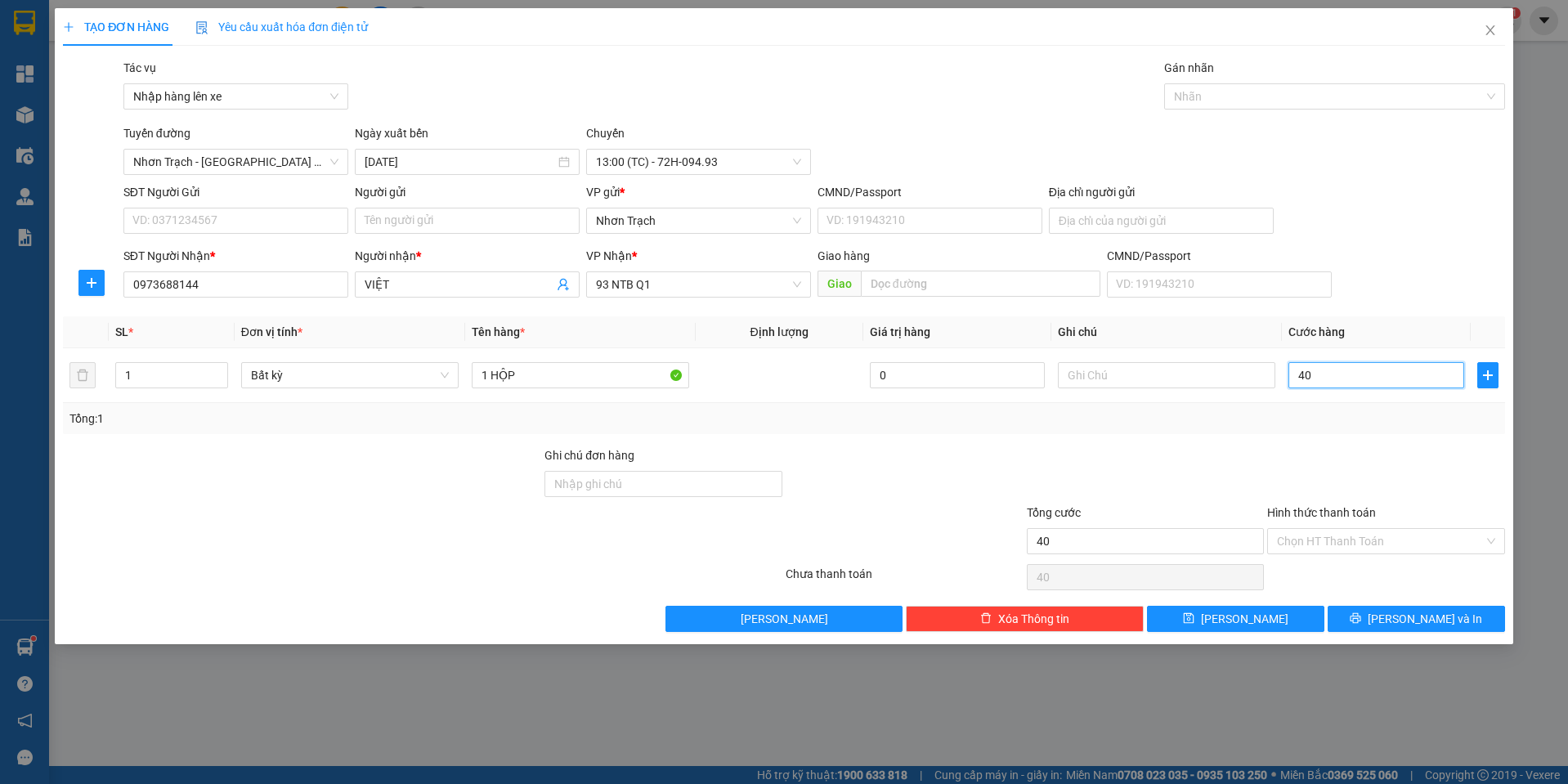
type input "400"
type input "4.000"
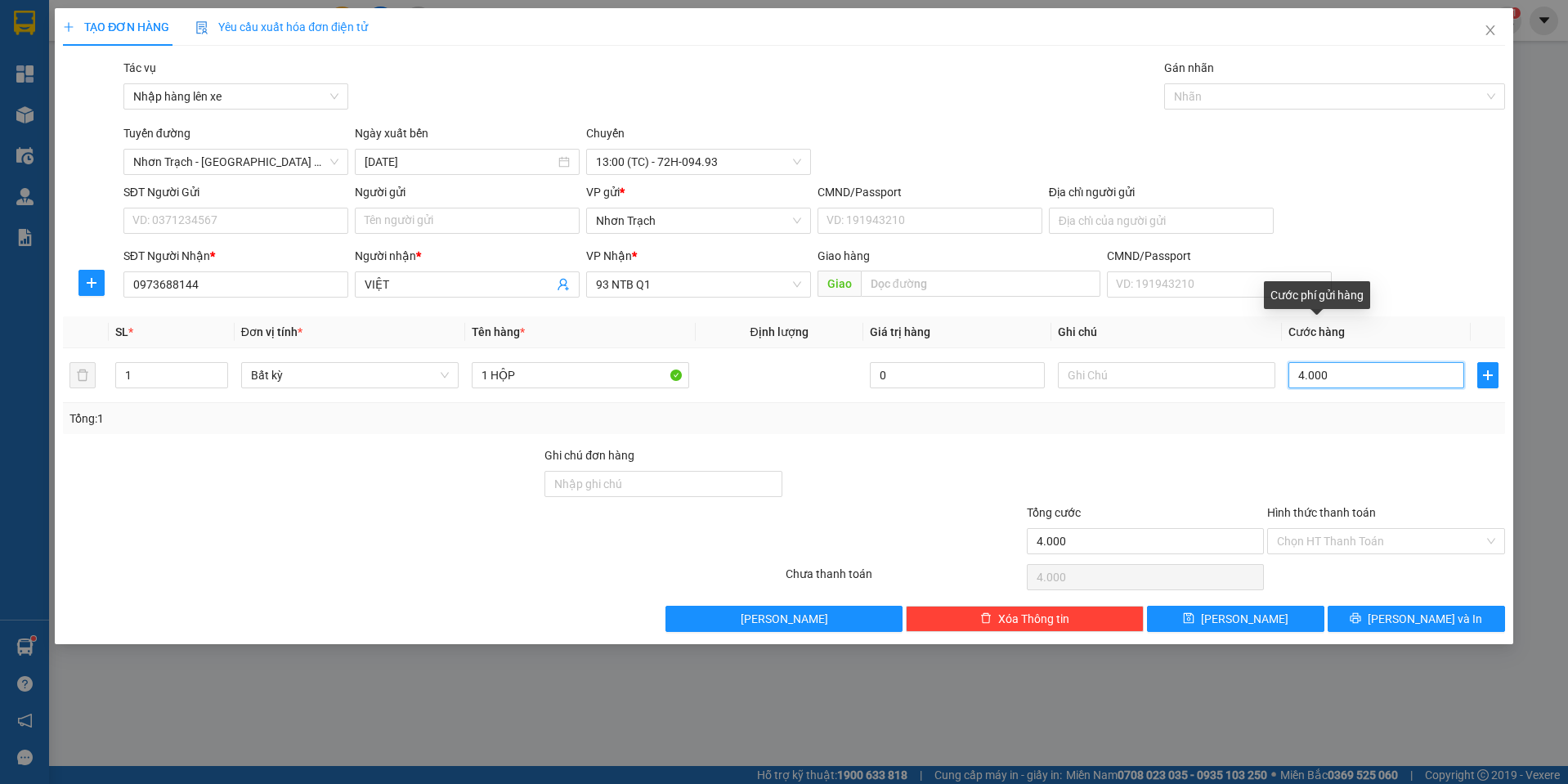
type input "40.000"
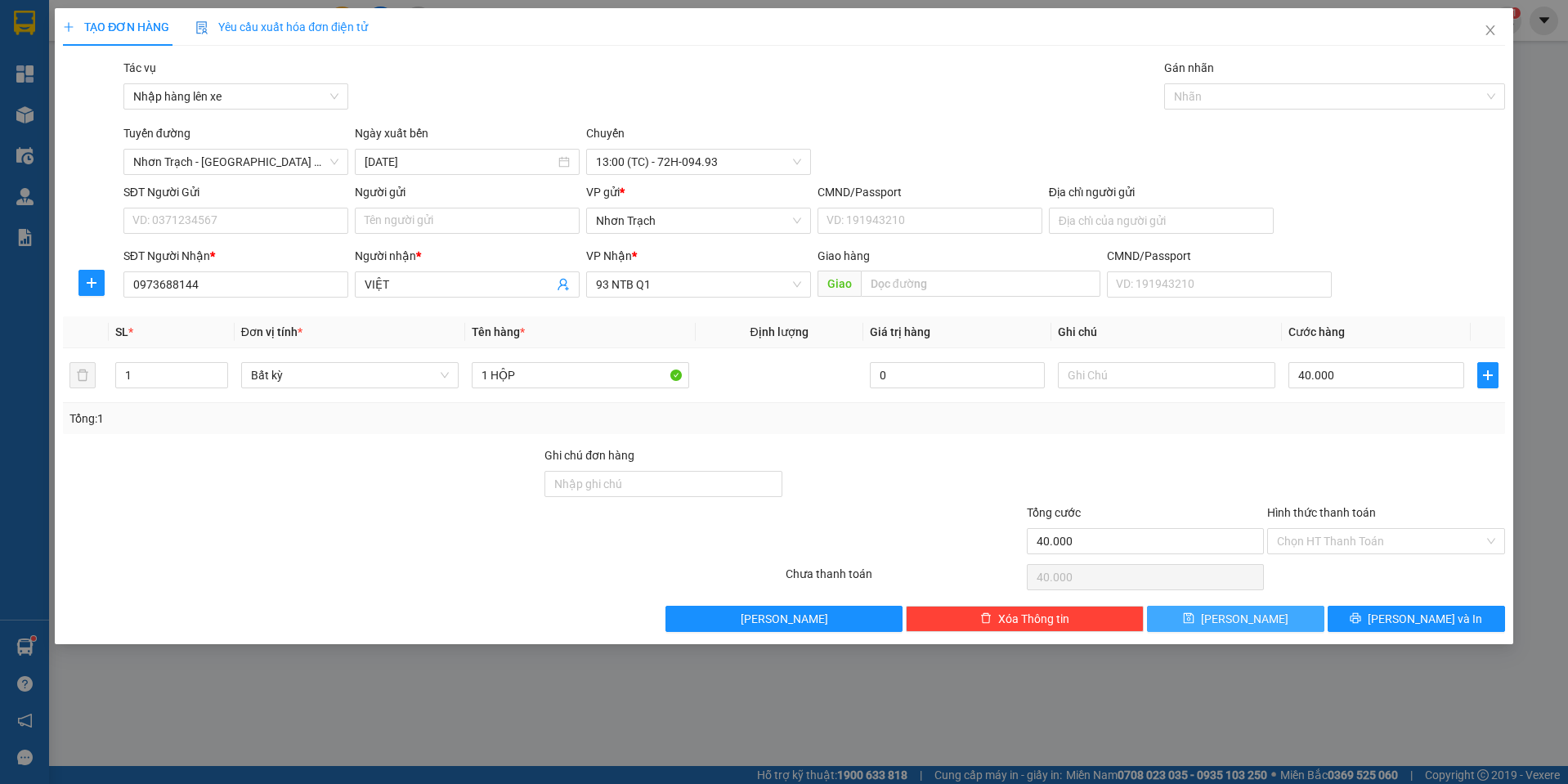
click at [1232, 621] on button "[PERSON_NAME]" at bounding box center [1236, 619] width 177 height 26
type input "0"
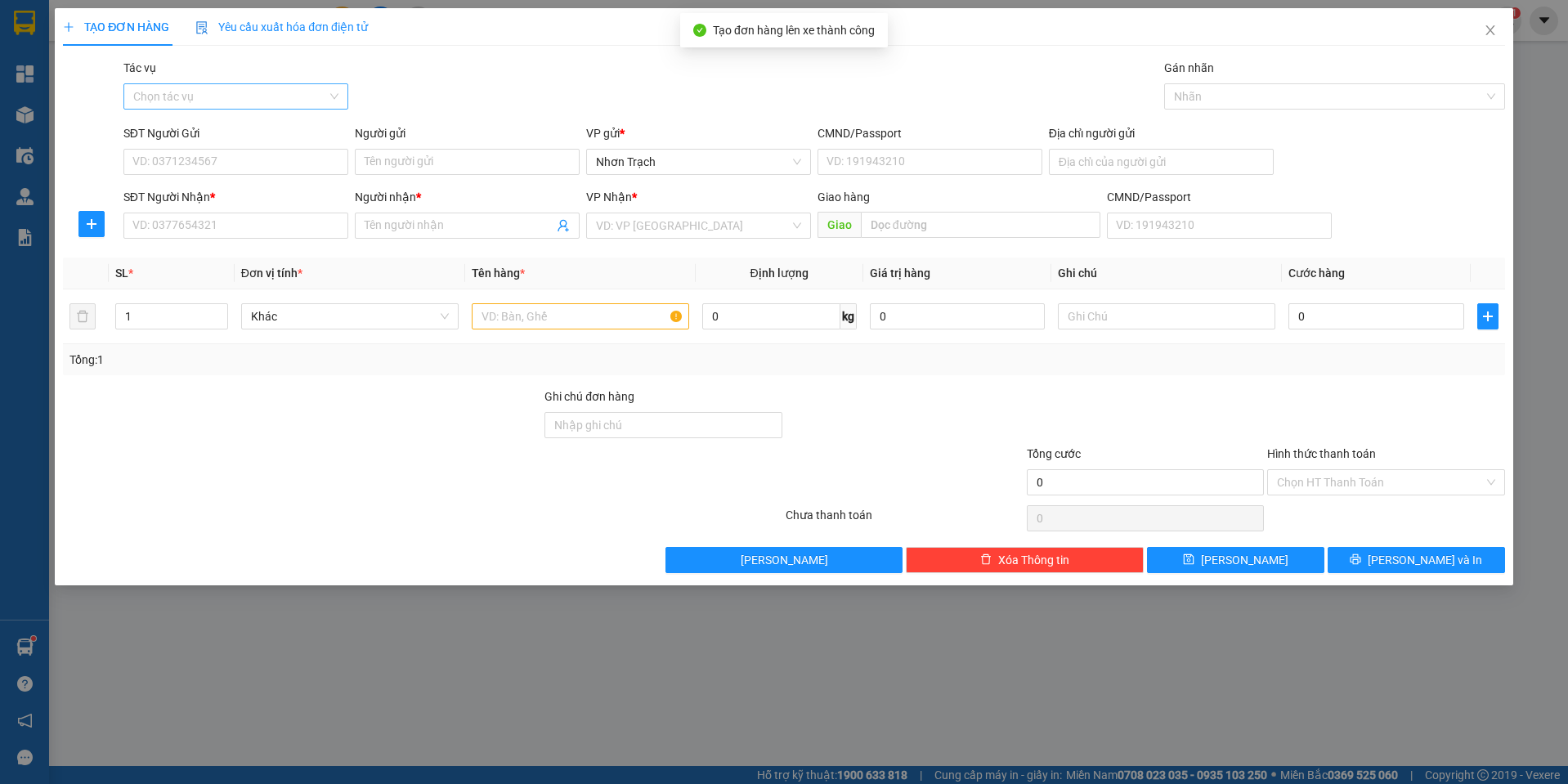
click at [271, 105] on input "Tác vụ" at bounding box center [230, 96] width 194 height 25
click at [253, 114] on body "Kết quả tìm kiếm ( 1 ) Bộ lọc Mã ĐH Trạng thái Món hàng Tổng cước Chưa cước Nhã…" at bounding box center [784, 392] width 1568 height 784
click at [247, 96] on input "Tác vụ" at bounding box center [230, 96] width 194 height 25
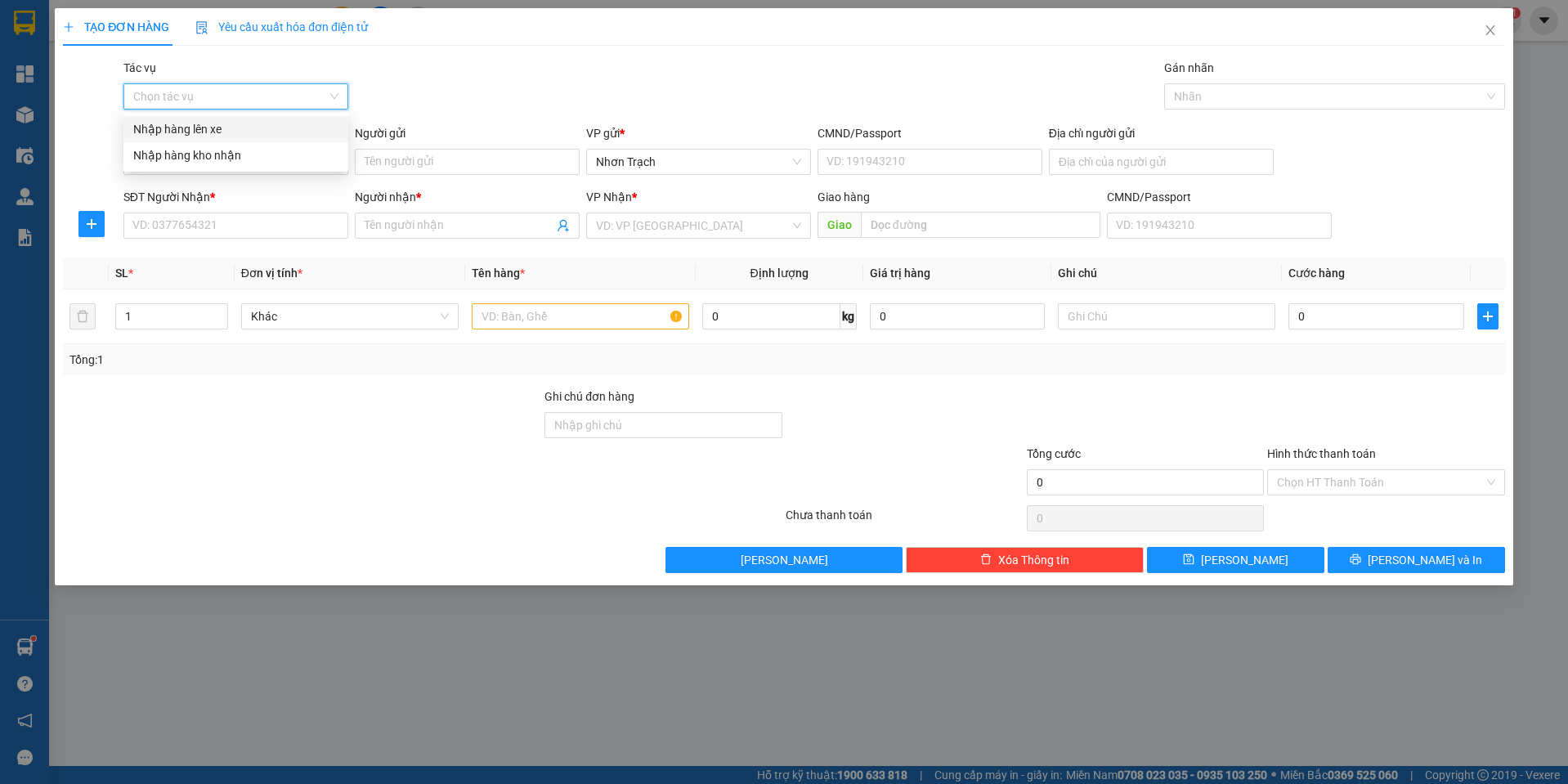
click at [223, 124] on div "Nhập hàng lên xe" at bounding box center [235, 128] width 205 height 18
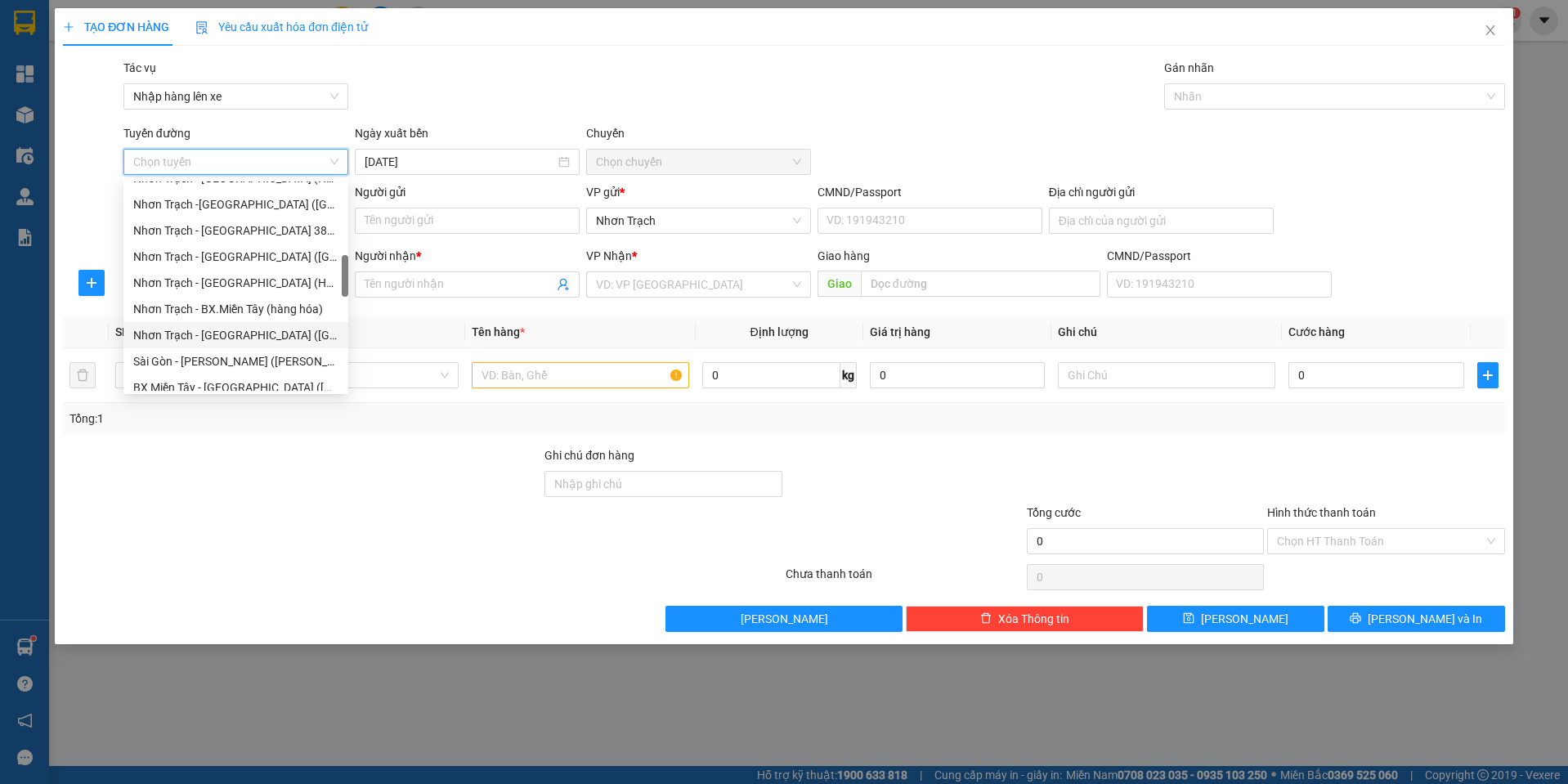
click at [252, 332] on div "Nhơn Trạch - [GEOGRAPHIC_DATA] ([GEOGRAPHIC_DATA])" at bounding box center [235, 334] width 205 height 18
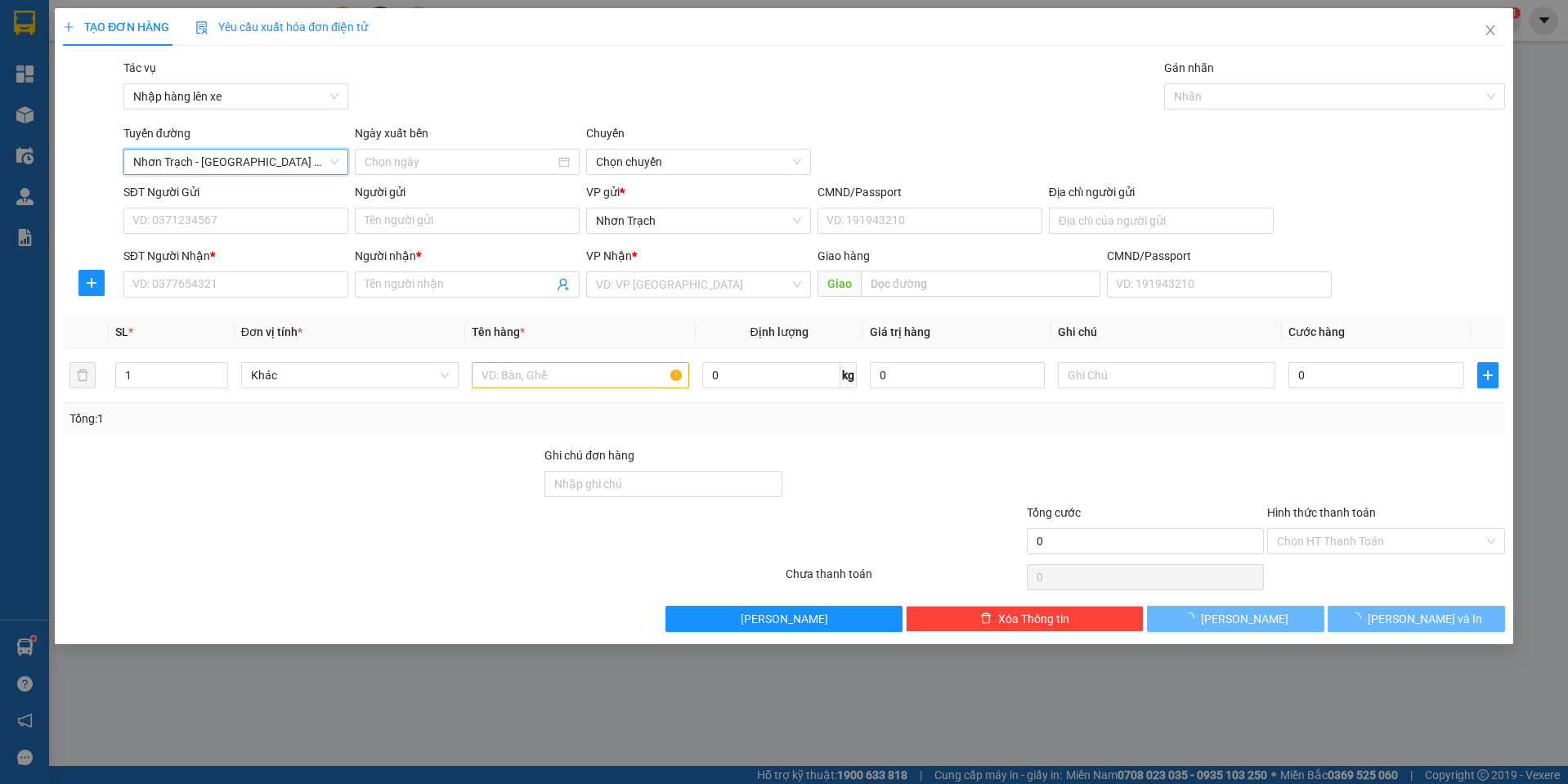
type input "[DATE]"
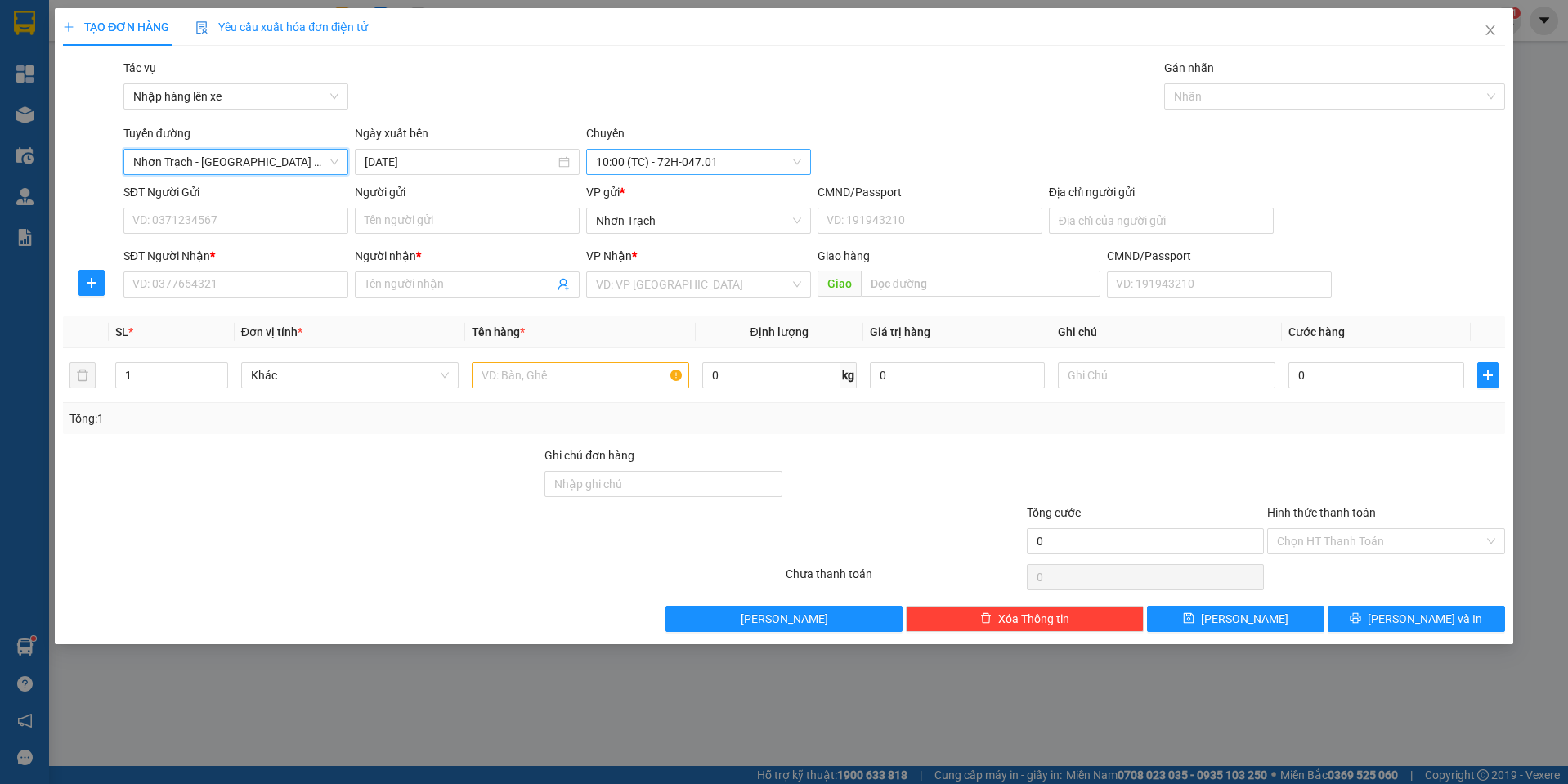
click at [742, 155] on span "10:00 (TC) - 72H-047.01" at bounding box center [698, 162] width 205 height 25
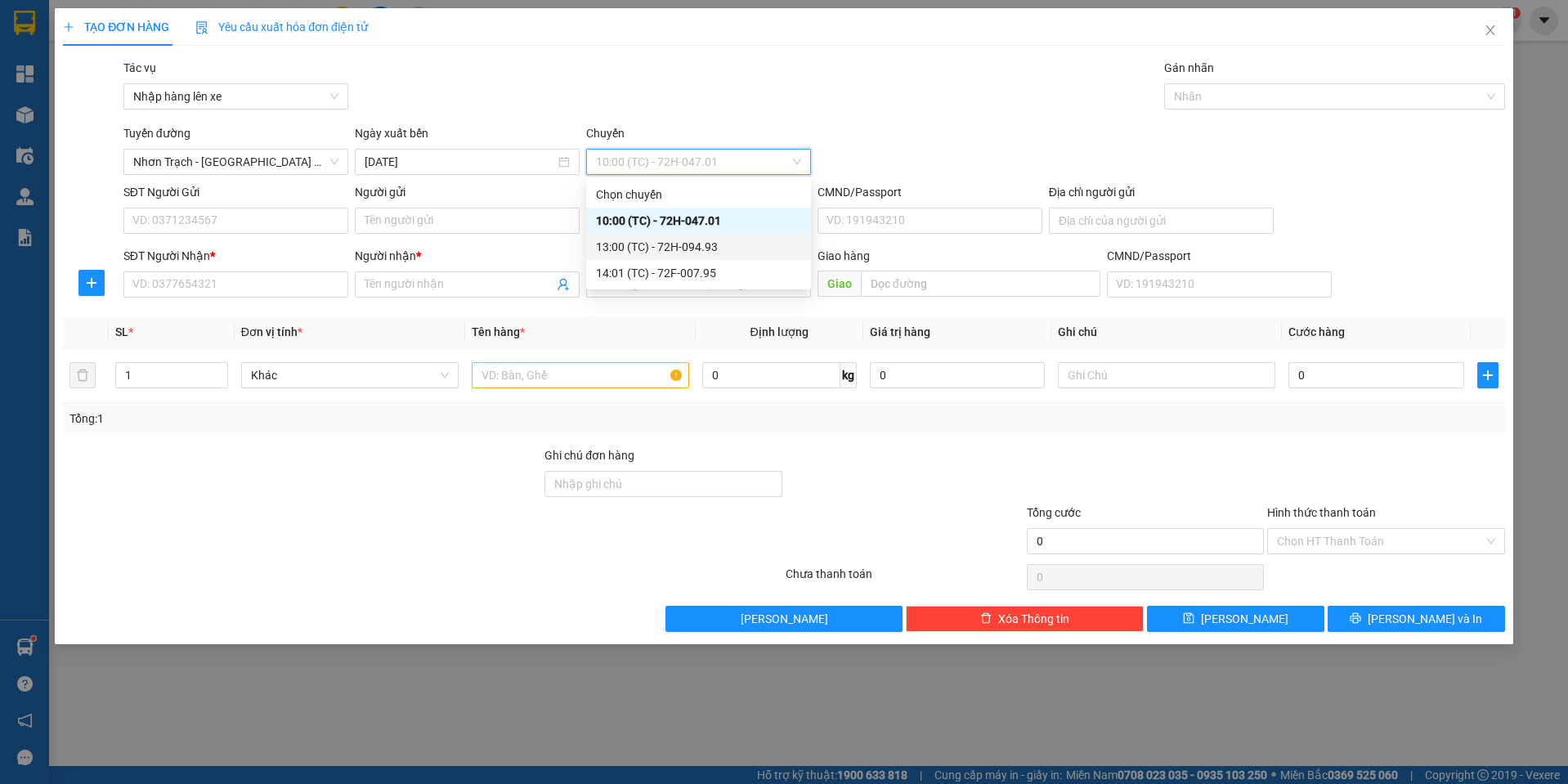
click at [675, 241] on div "13:00 (TC) - 72H-094.93" at bounding box center [698, 247] width 205 height 18
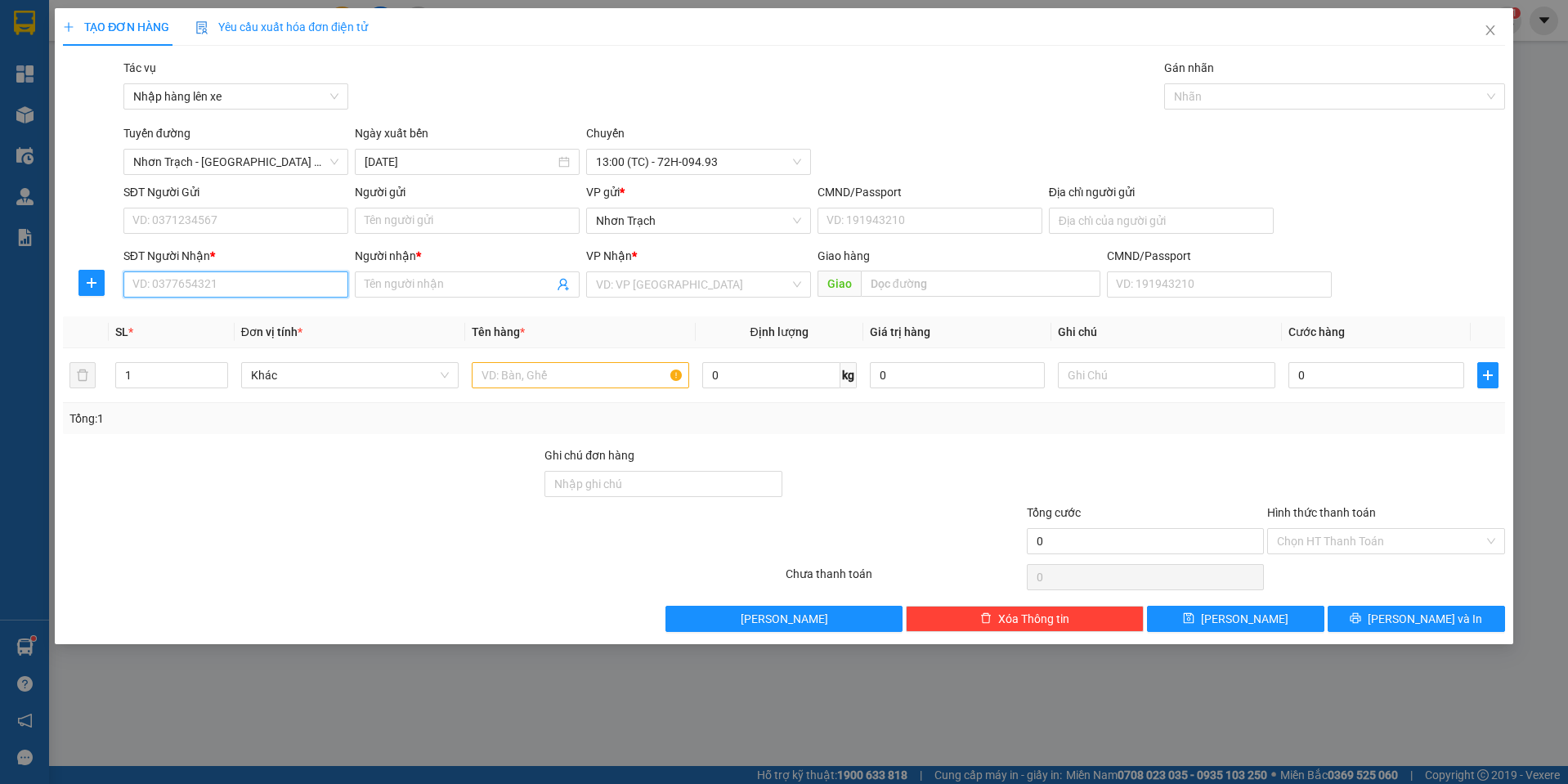
click at [175, 296] on input "SĐT Người Nhận *" at bounding box center [235, 284] width 224 height 26
type input "0937236362"
click at [190, 322] on div "0937236362 - Như" at bounding box center [235, 317] width 205 height 18
type input "Như"
type input "0937236362"
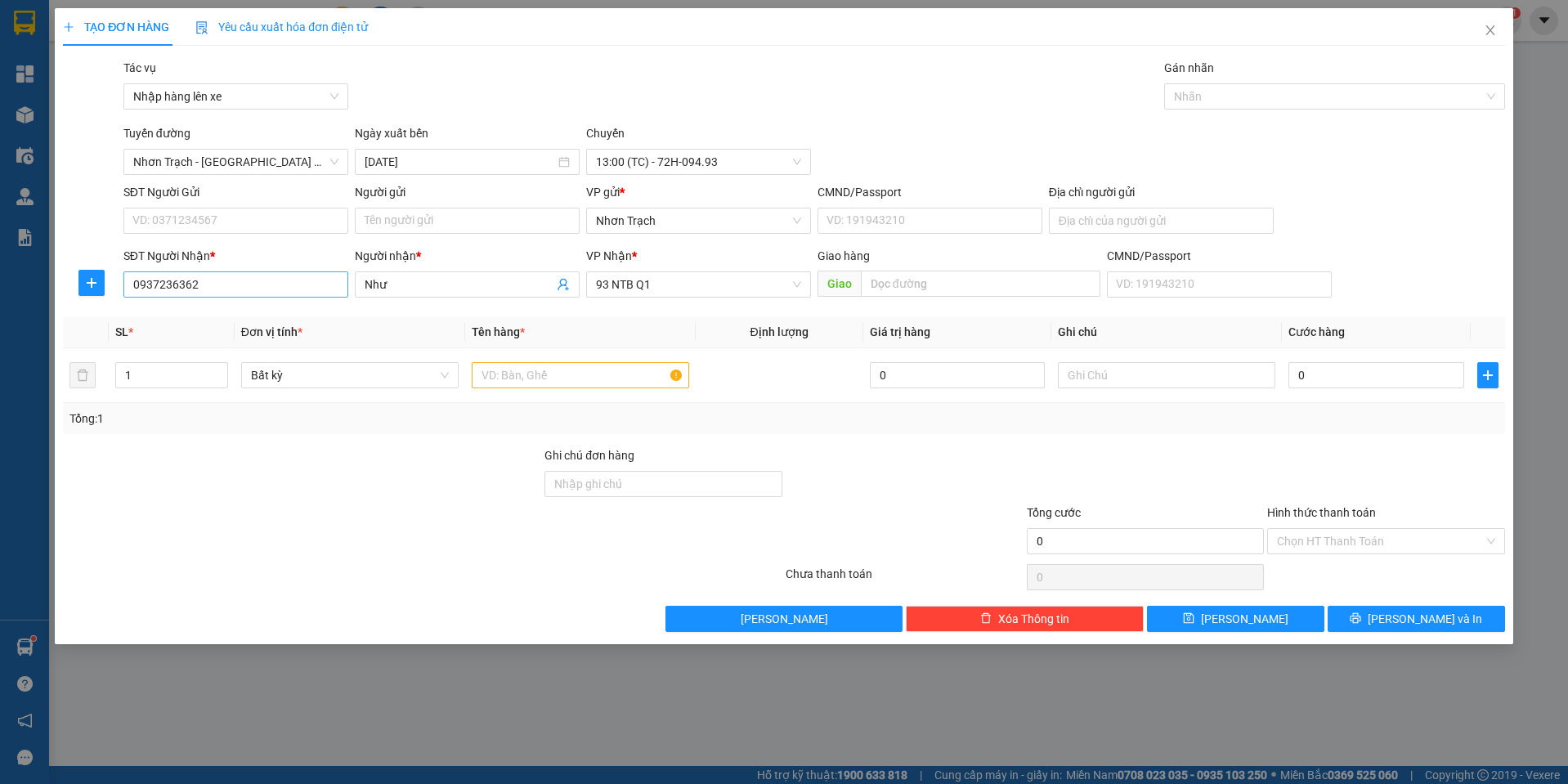
drag, startPoint x: 401, startPoint y: 296, endPoint x: 200, endPoint y: 276, distance: 202.0
click at [200, 276] on div "SĐT Người Nhận * 0937236362 0937236362 Người nhận * Như VP Nhận * 93 NTB Q1 Gia…" at bounding box center [814, 275] width 1388 height 57
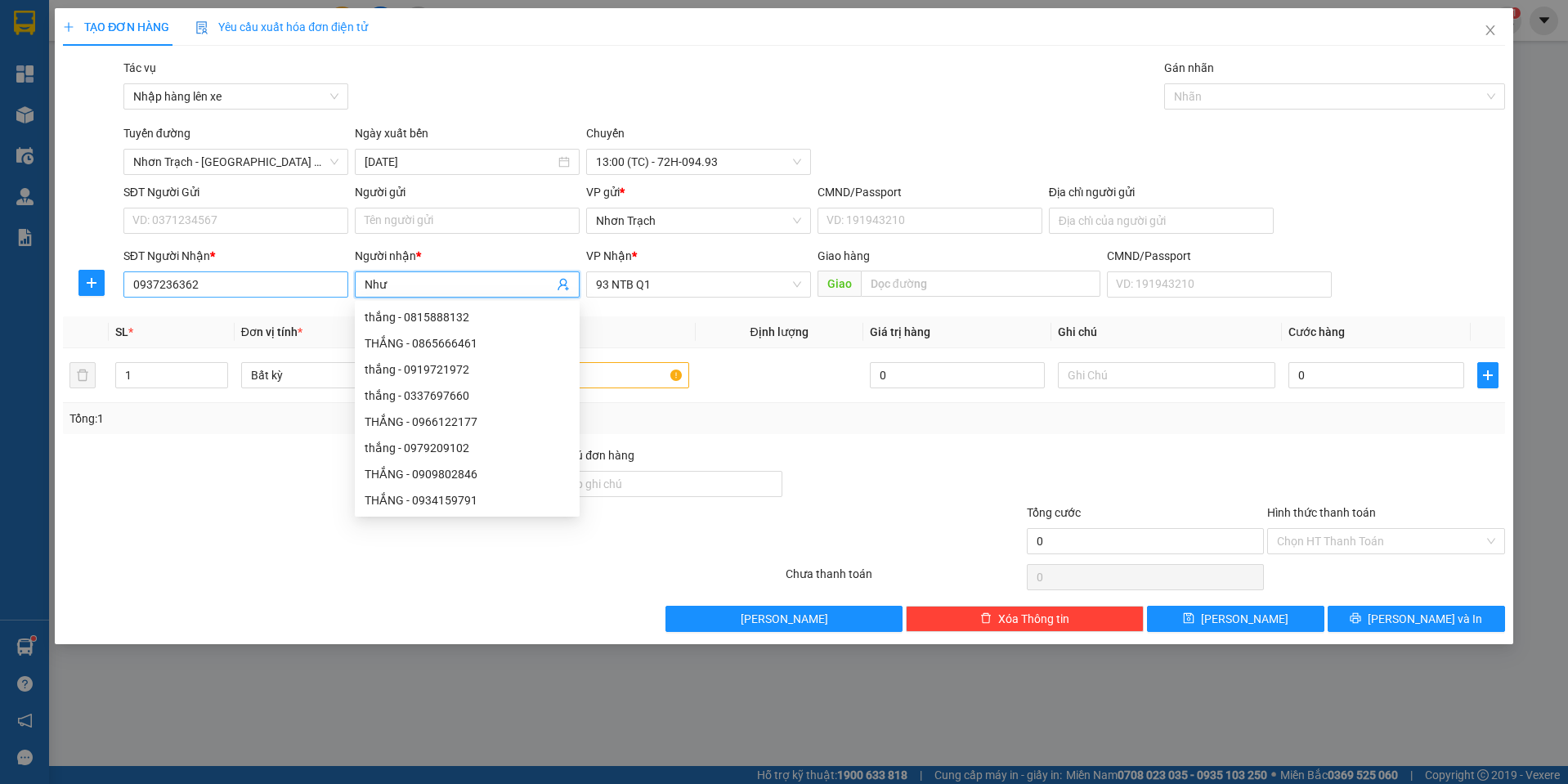
drag, startPoint x: 392, startPoint y: 275, endPoint x: 271, endPoint y: 277, distance: 121.0
click at [271, 277] on div "SĐT Người Nhận * 0937236362 Người nhận * Như VP Nhận * 93 NTB Q1 Giao hàng Giao…" at bounding box center [814, 275] width 1388 height 57
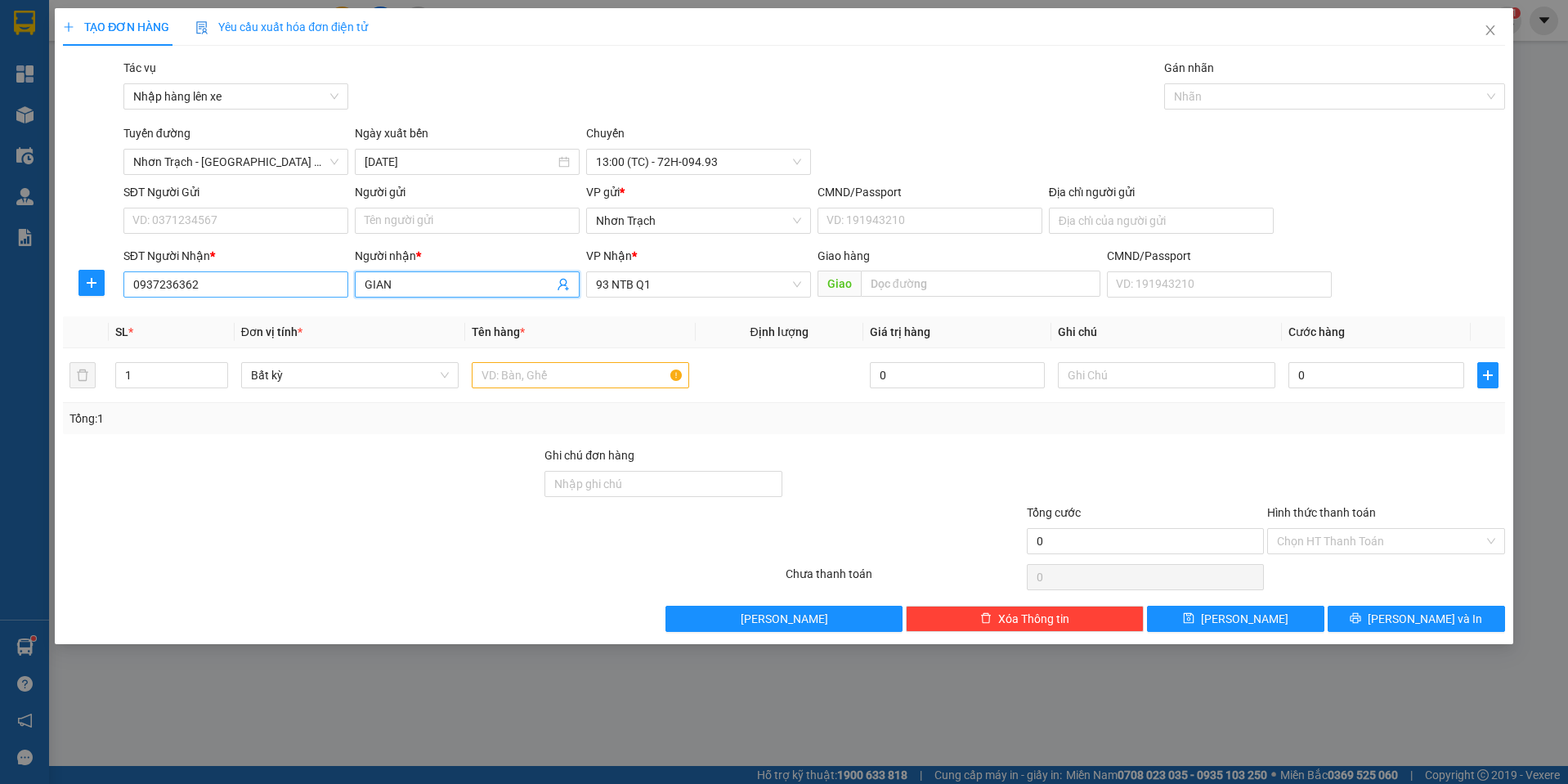
type input "GIANG"
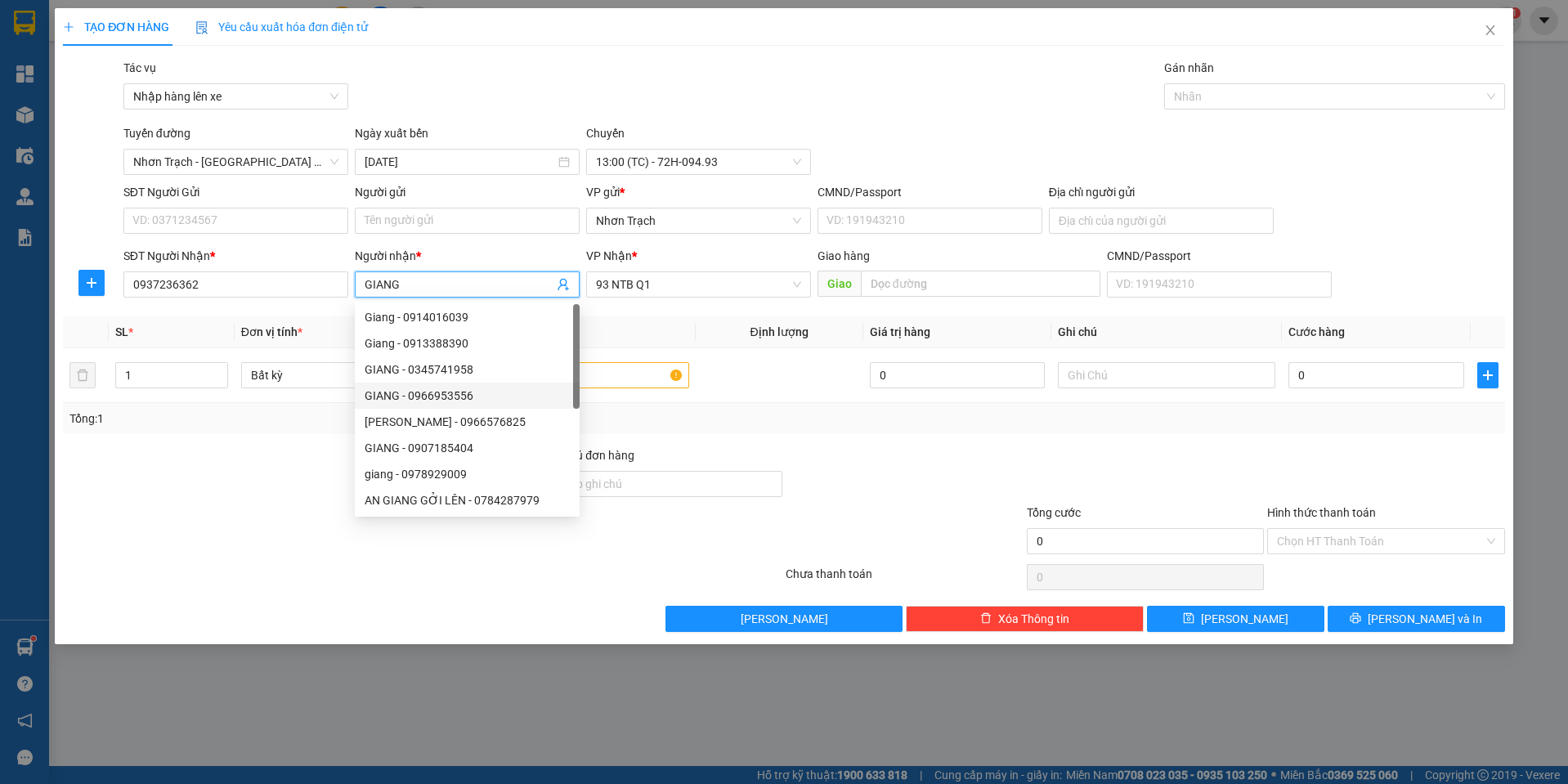
click at [505, 372] on div "GIANG - 0345741958" at bounding box center [467, 368] width 205 height 18
type input "0345741958"
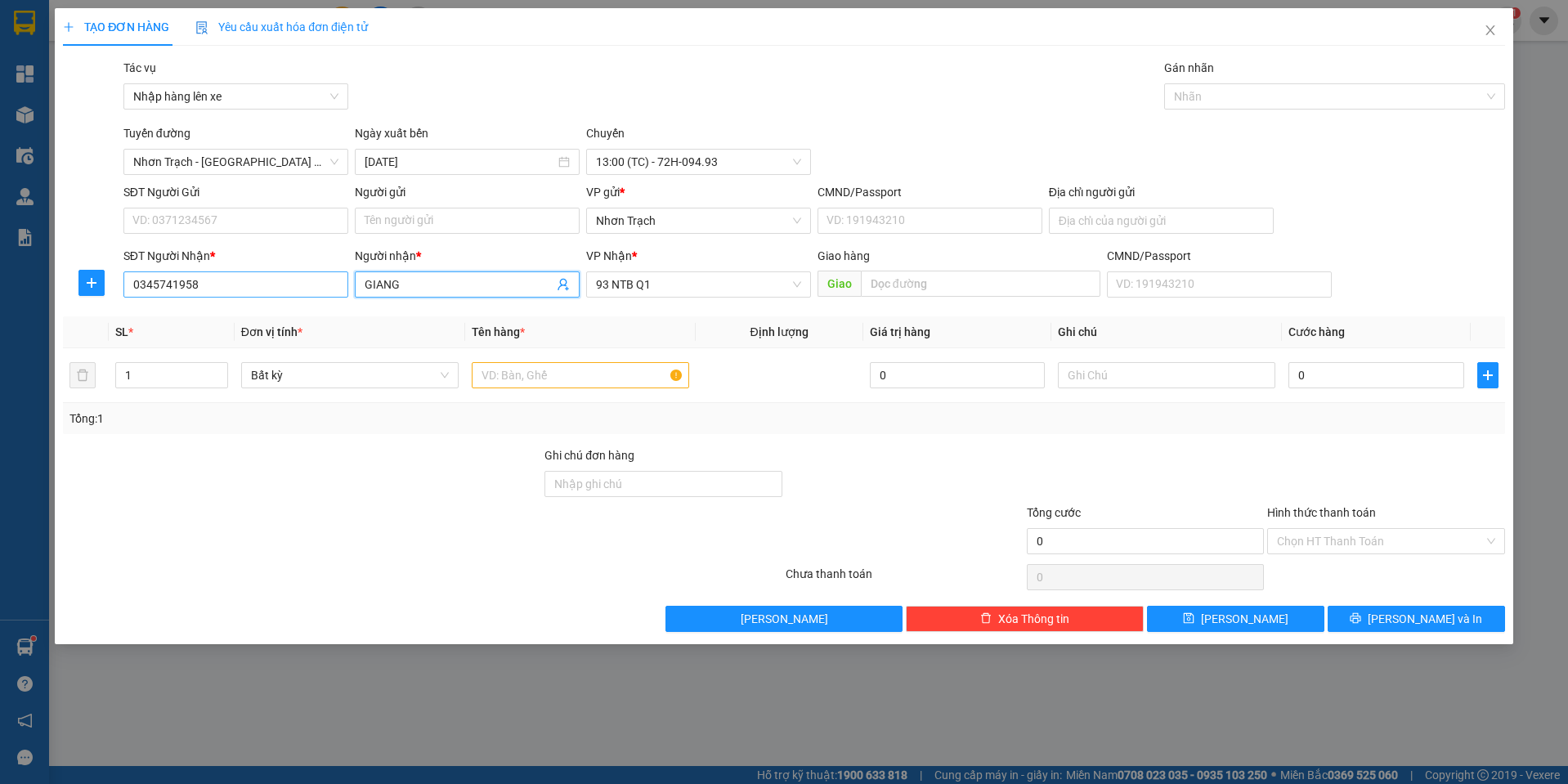
type input "GIANG"
drag, startPoint x: 278, startPoint y: 289, endPoint x: -2, endPoint y: 265, distance: 281.0
click at [0, 265] on html "Kết quả tìm kiếm ( 1 ) Bộ lọc Mã ĐH Trạng thái Món hàng Tổng cước Chưa cước Nhã…" at bounding box center [784, 392] width 1568 height 784
type input "0937236362"
click at [227, 488] on div at bounding box center [301, 475] width 481 height 57
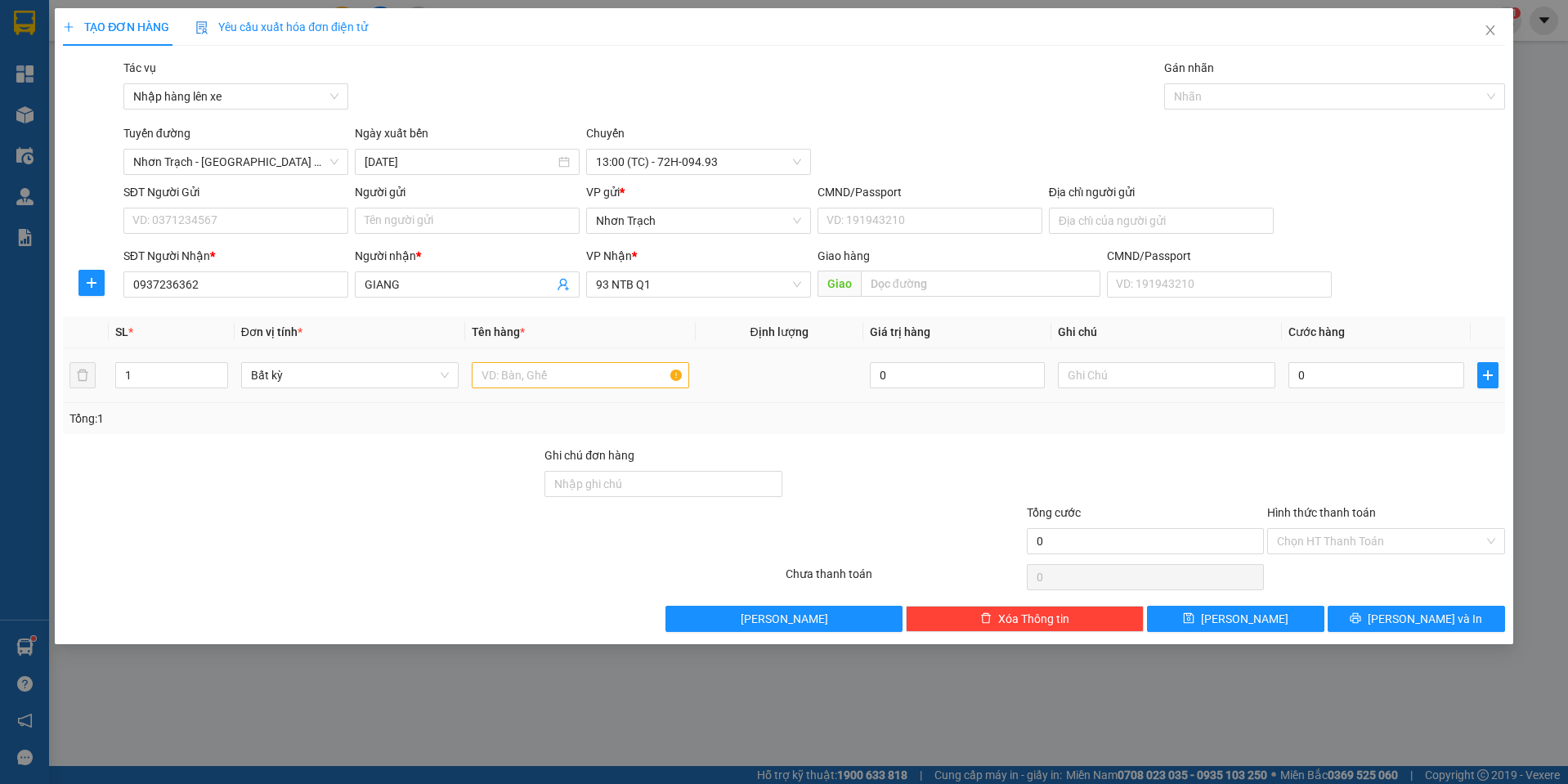
click at [518, 389] on div at bounding box center [580, 375] width 217 height 32
click at [522, 376] on input "text" at bounding box center [580, 375] width 217 height 26
type input "1T"
click at [1343, 380] on input "0" at bounding box center [1376, 375] width 175 height 26
type input "4"
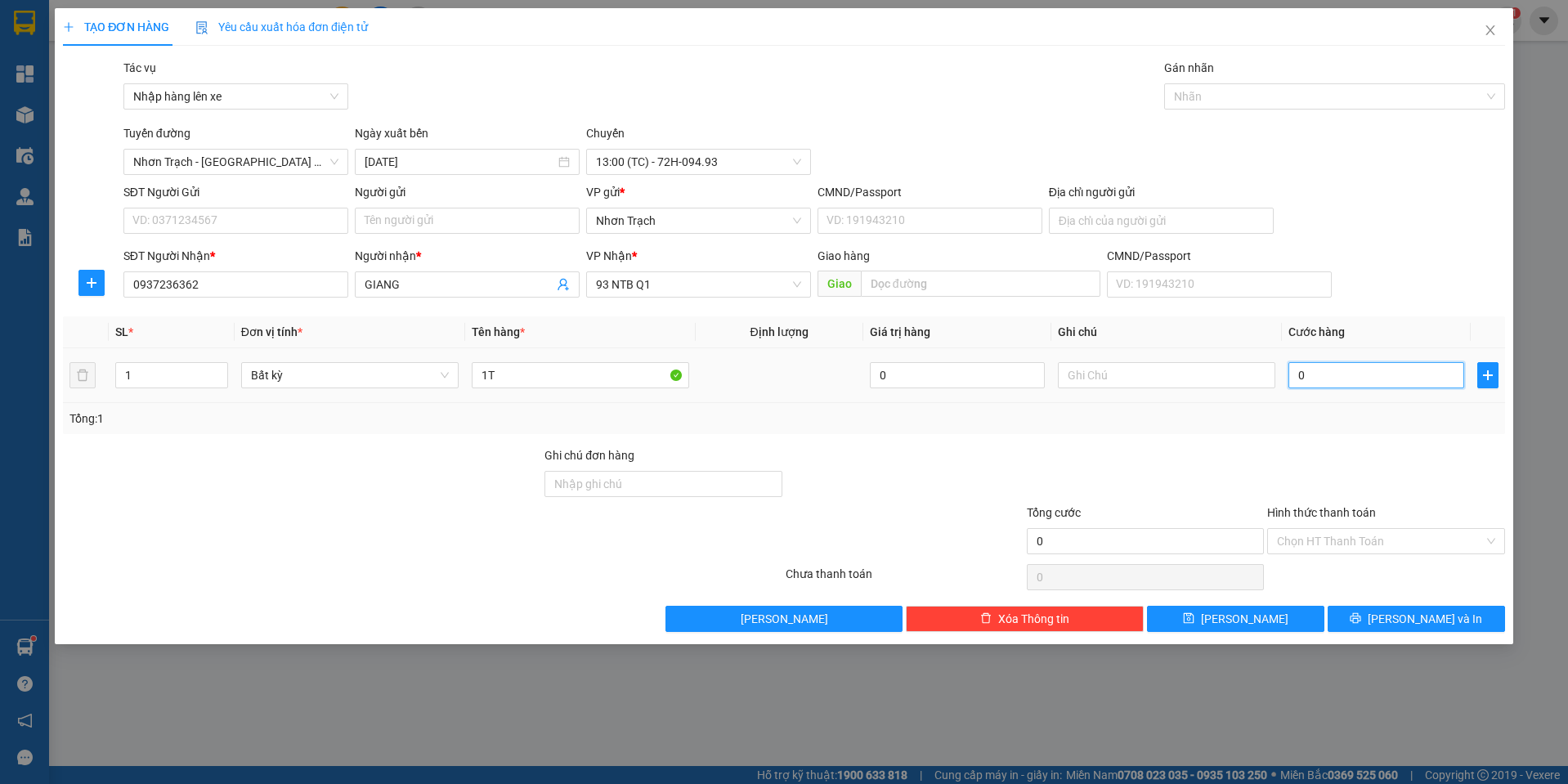
type input "4"
type input "40"
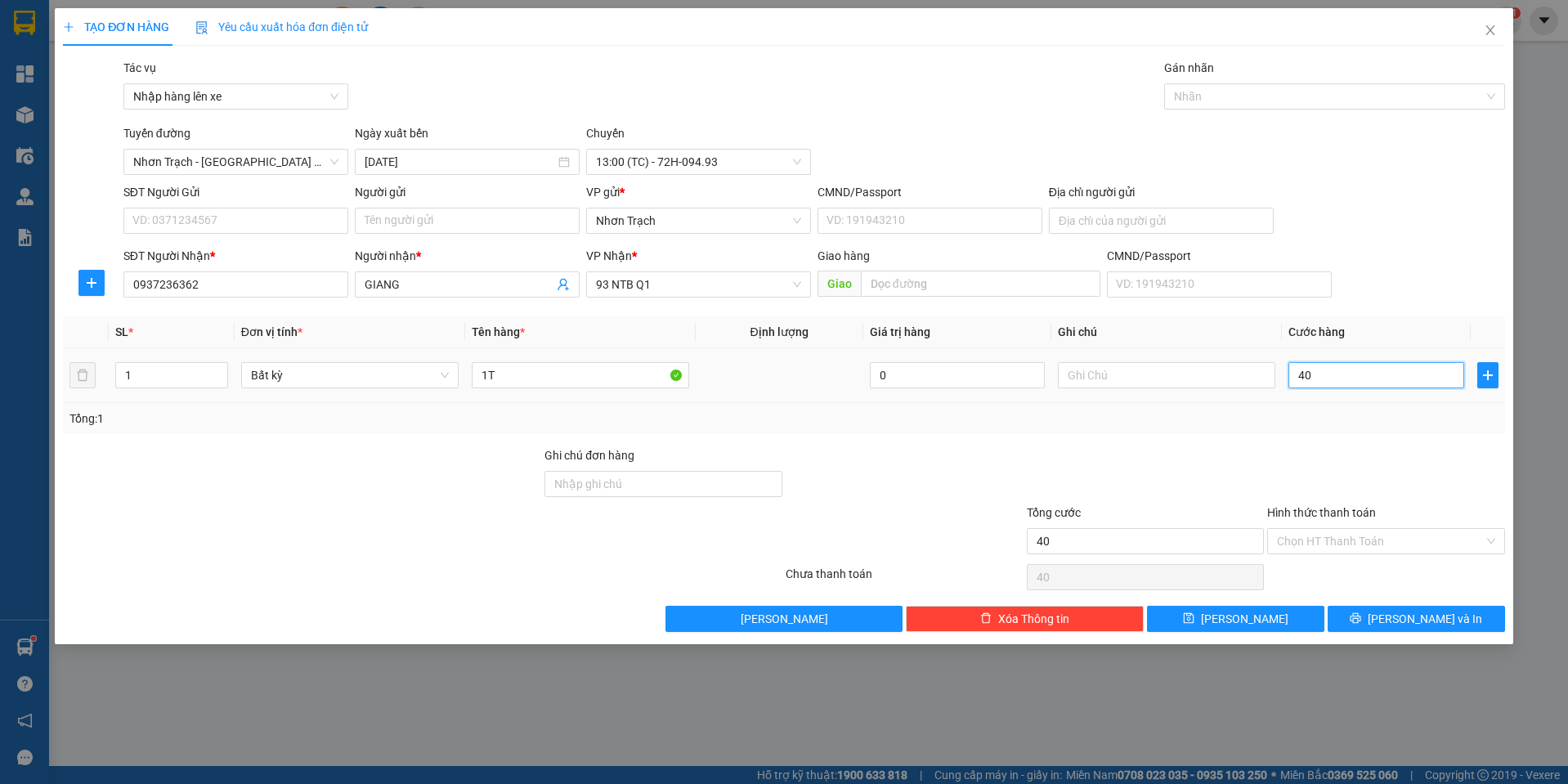
type input "400"
type input "4.000"
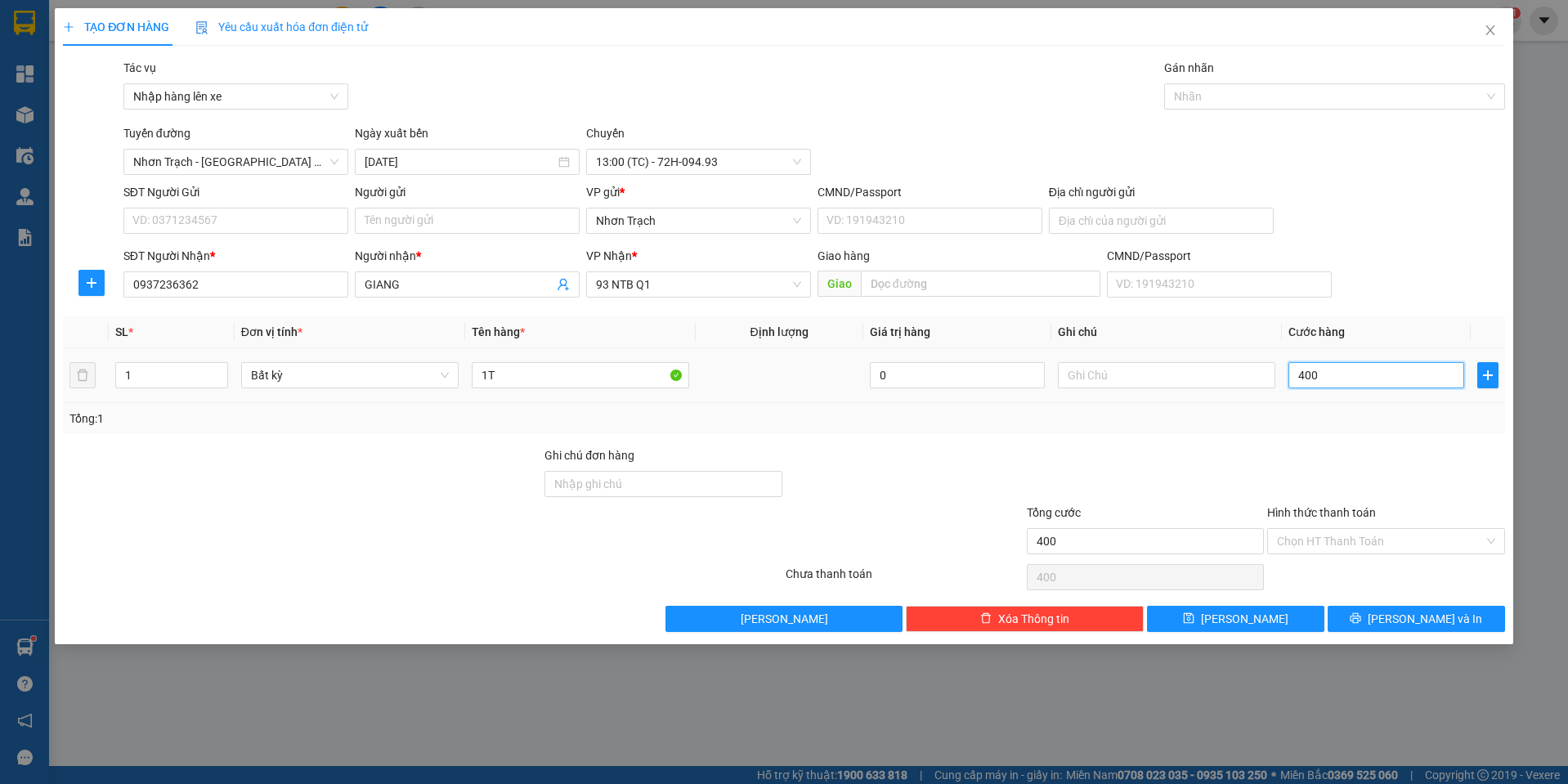
type input "4.000"
type input "40.000"
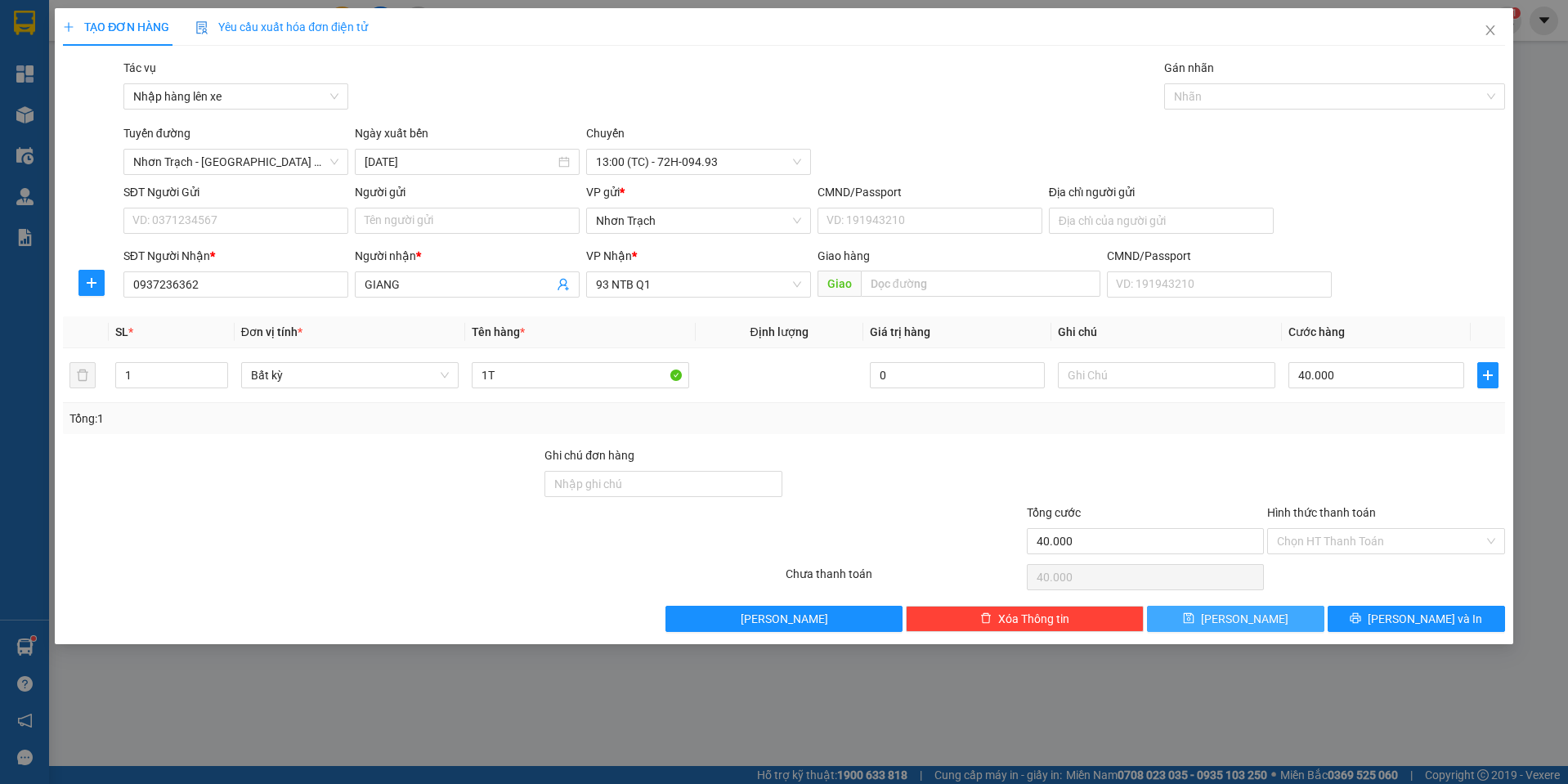
click at [1262, 610] on button "[PERSON_NAME]" at bounding box center [1236, 619] width 177 height 26
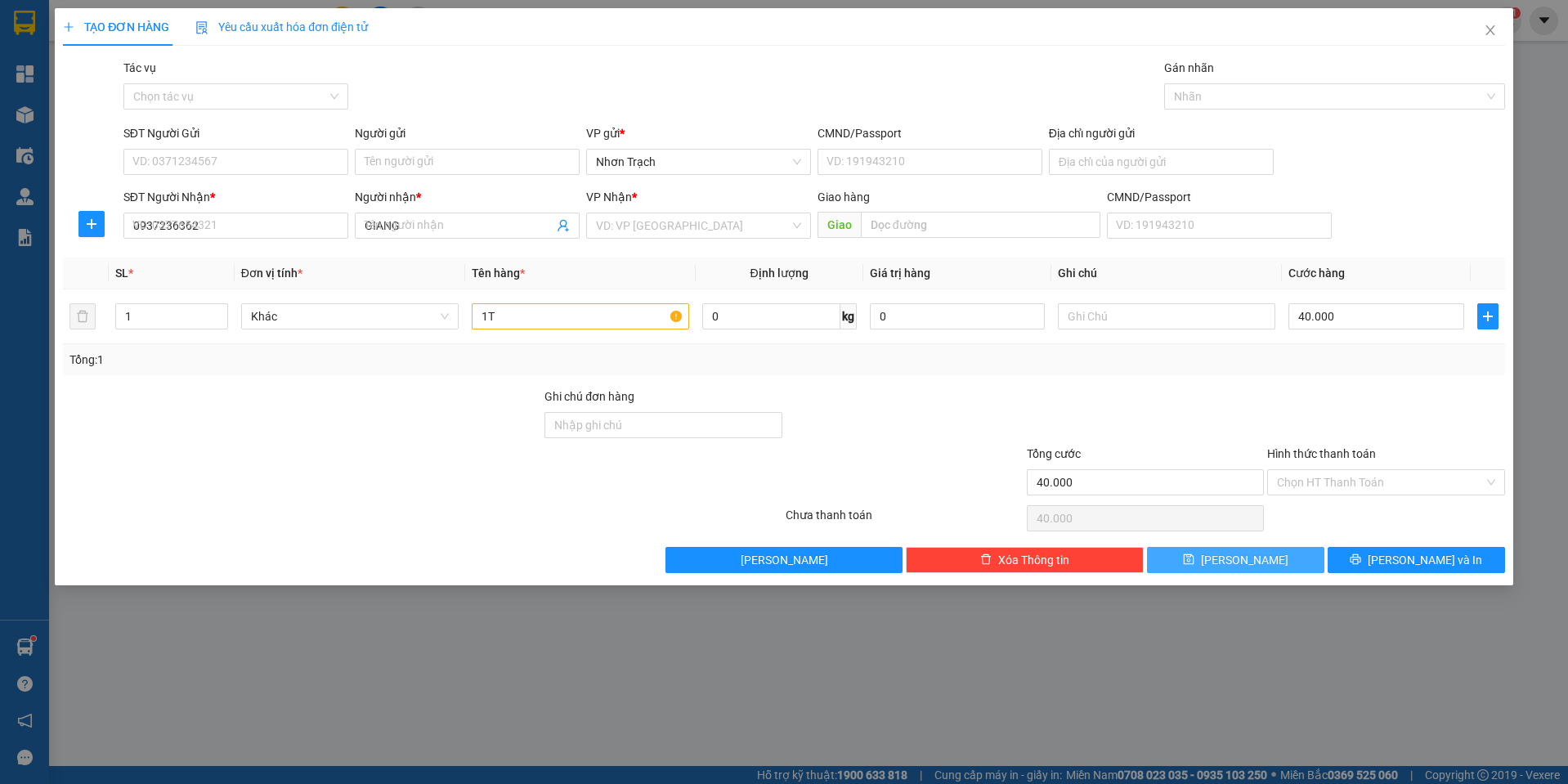
type input "0"
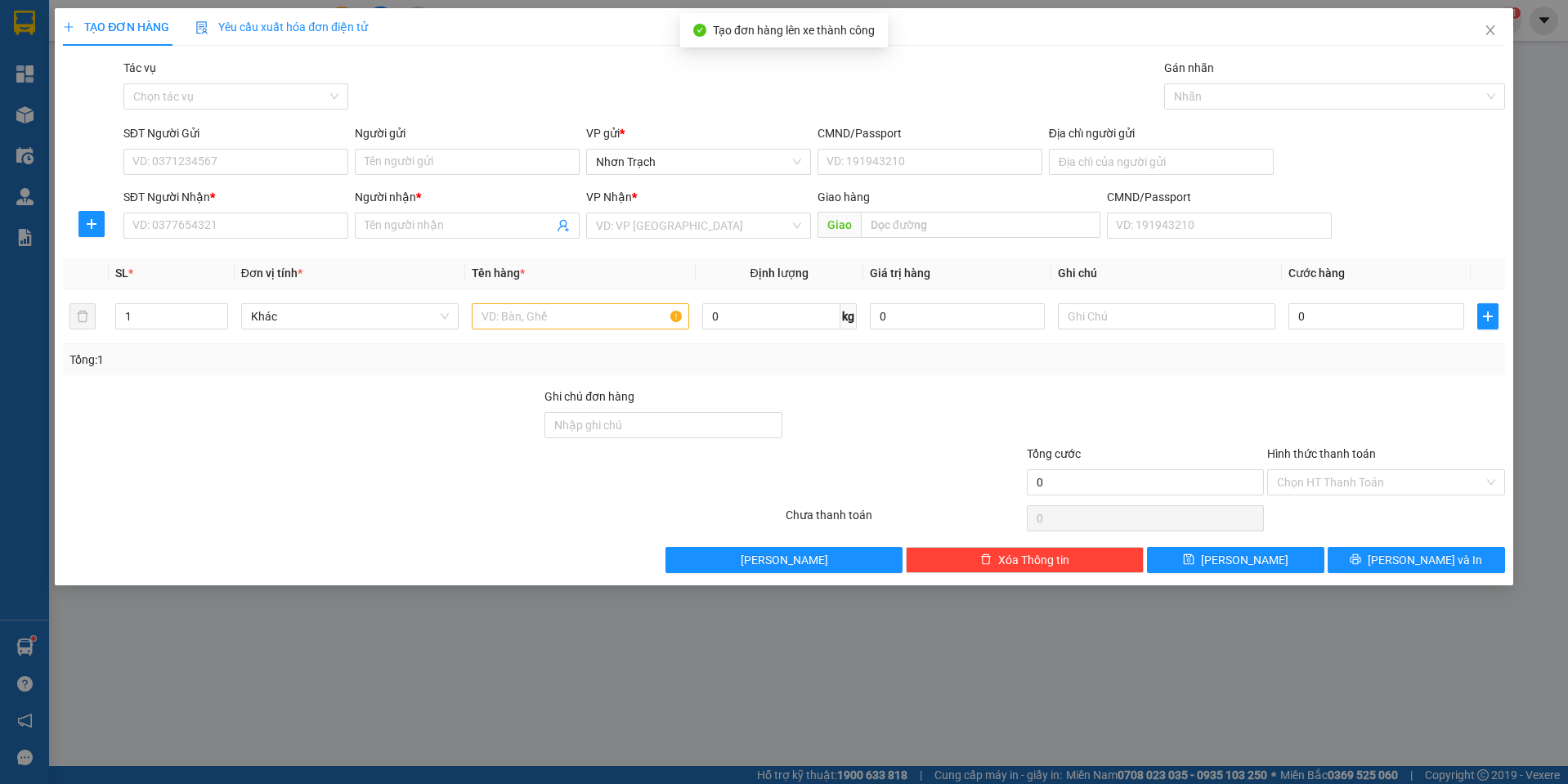
click at [1327, 149] on div "SĐT Người Gửi VD: 0371234567 Người gửi Tên người gửi VP gửi * Nhơn Trạch CMND/P…" at bounding box center [814, 153] width 1388 height 57
click at [202, 92] on input "Tác vụ" at bounding box center [230, 96] width 194 height 25
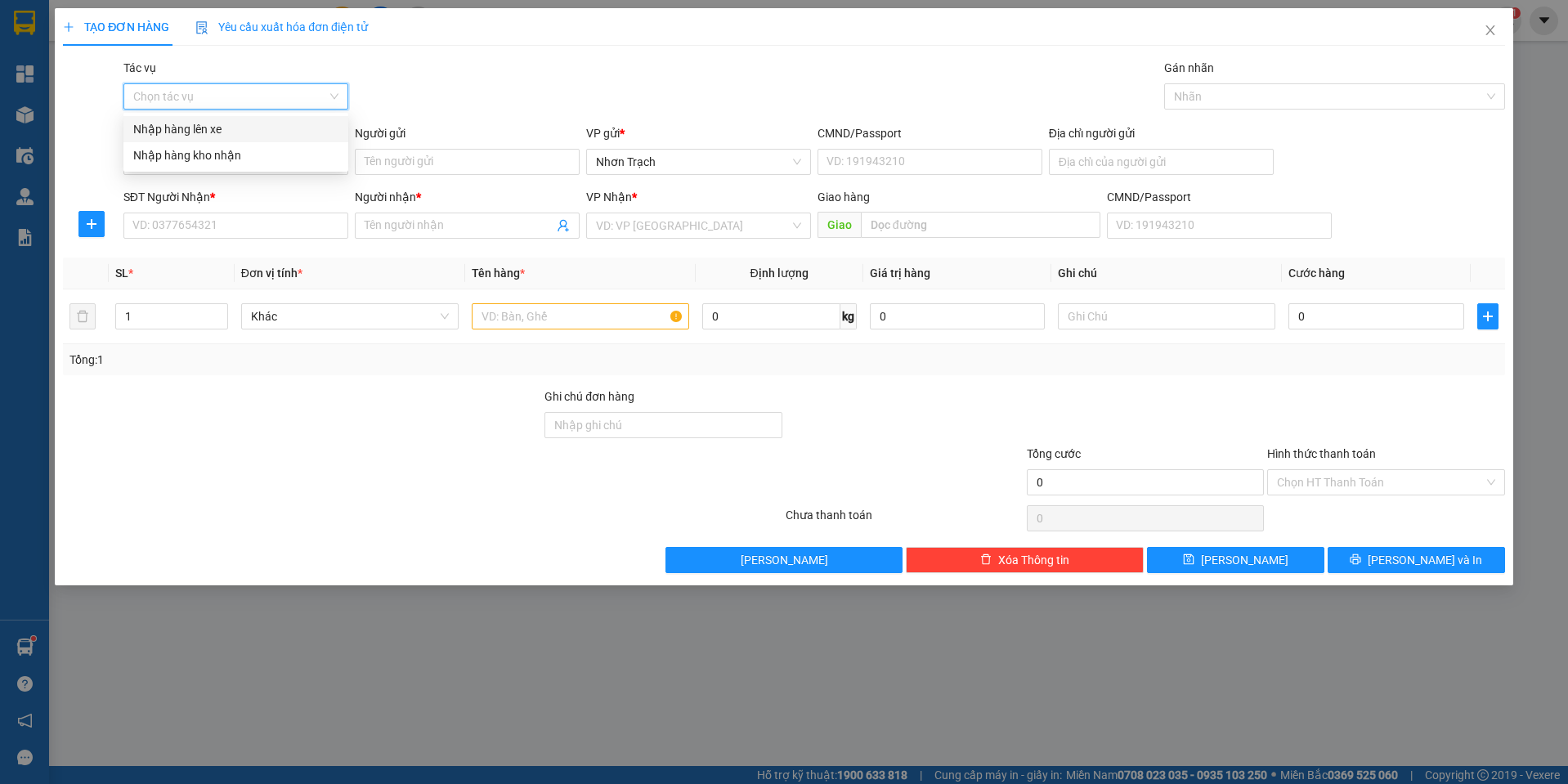
click at [211, 132] on div "Nhập hàng lên xe" at bounding box center [235, 128] width 205 height 18
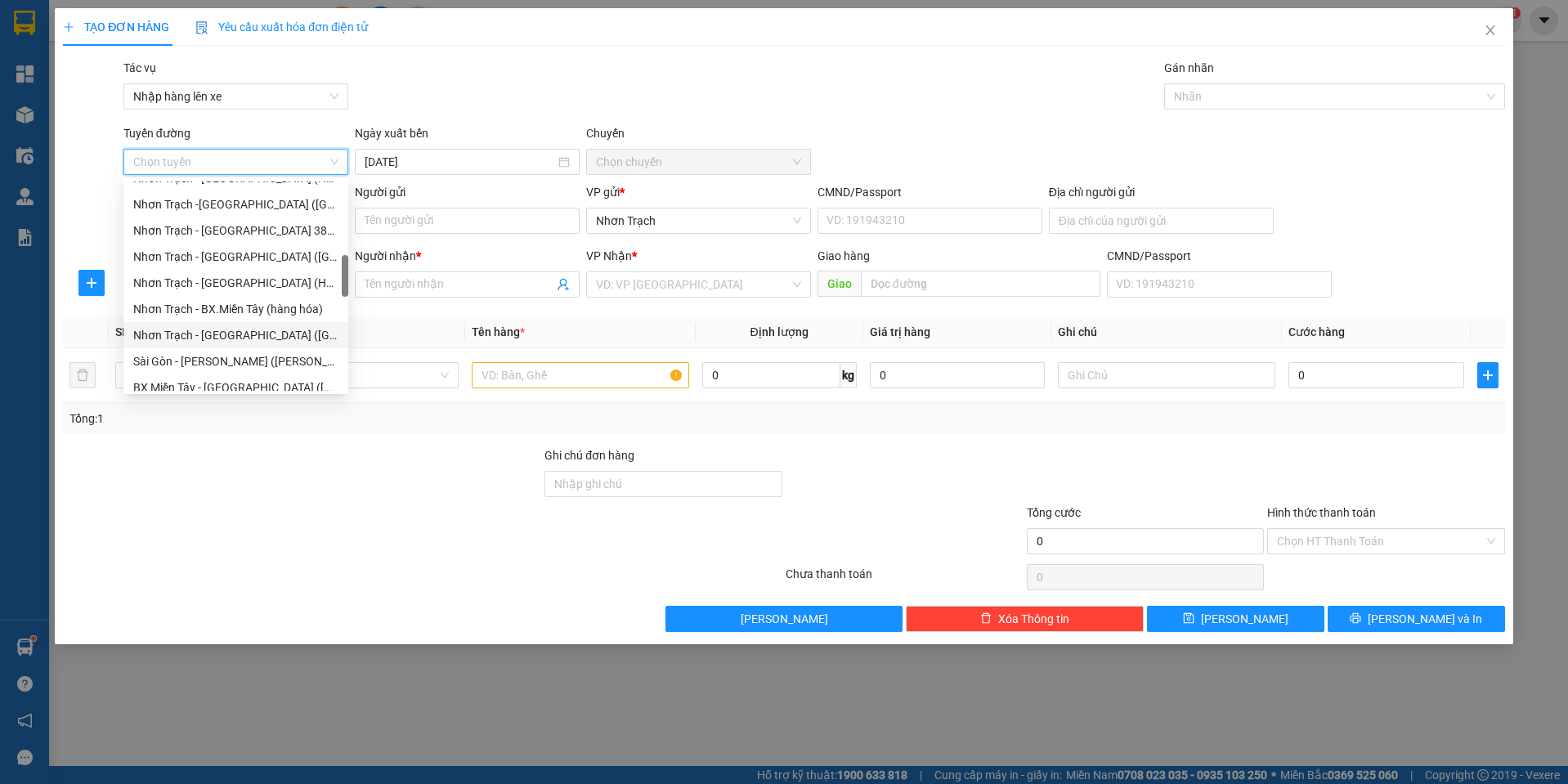
click at [242, 342] on div "Nhơn Trạch - [GEOGRAPHIC_DATA] ([GEOGRAPHIC_DATA])" at bounding box center [235, 334] width 205 height 18
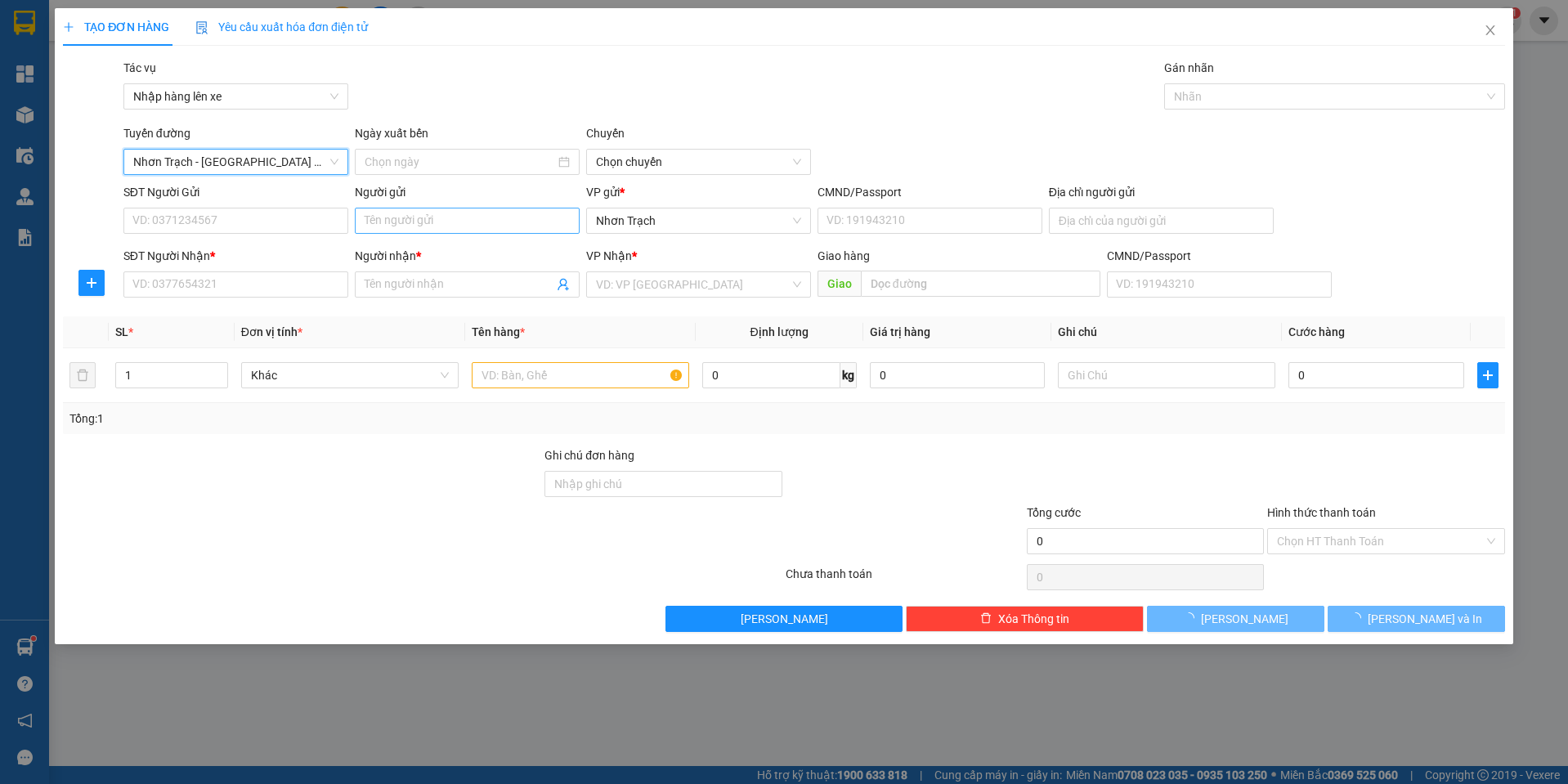
type input "[DATE]"
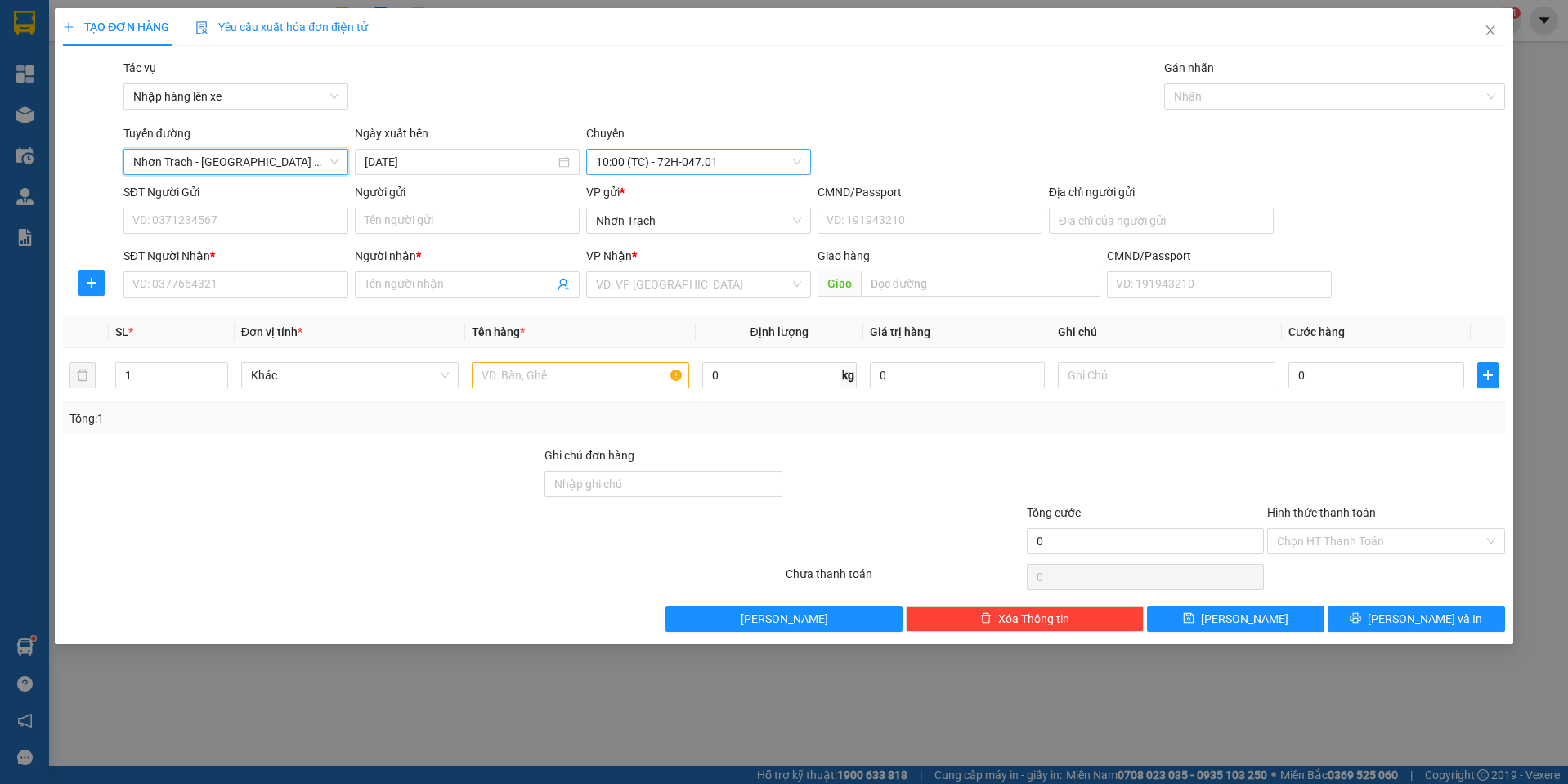
click at [623, 160] on span "10:00 (TC) - 72H-047.01" at bounding box center [698, 162] width 205 height 25
click at [1125, 139] on div "[GEOGRAPHIC_DATA] - [GEOGRAPHIC_DATA] ([GEOGRAPHIC_DATA]) Ngày xuất bến [DATE] …" at bounding box center [814, 150] width 1388 height 51
click at [687, 146] on div "Chuyến" at bounding box center [698, 137] width 224 height 25
click at [686, 167] on span "10:00 (TC) - 72H-047.01" at bounding box center [698, 162] width 205 height 25
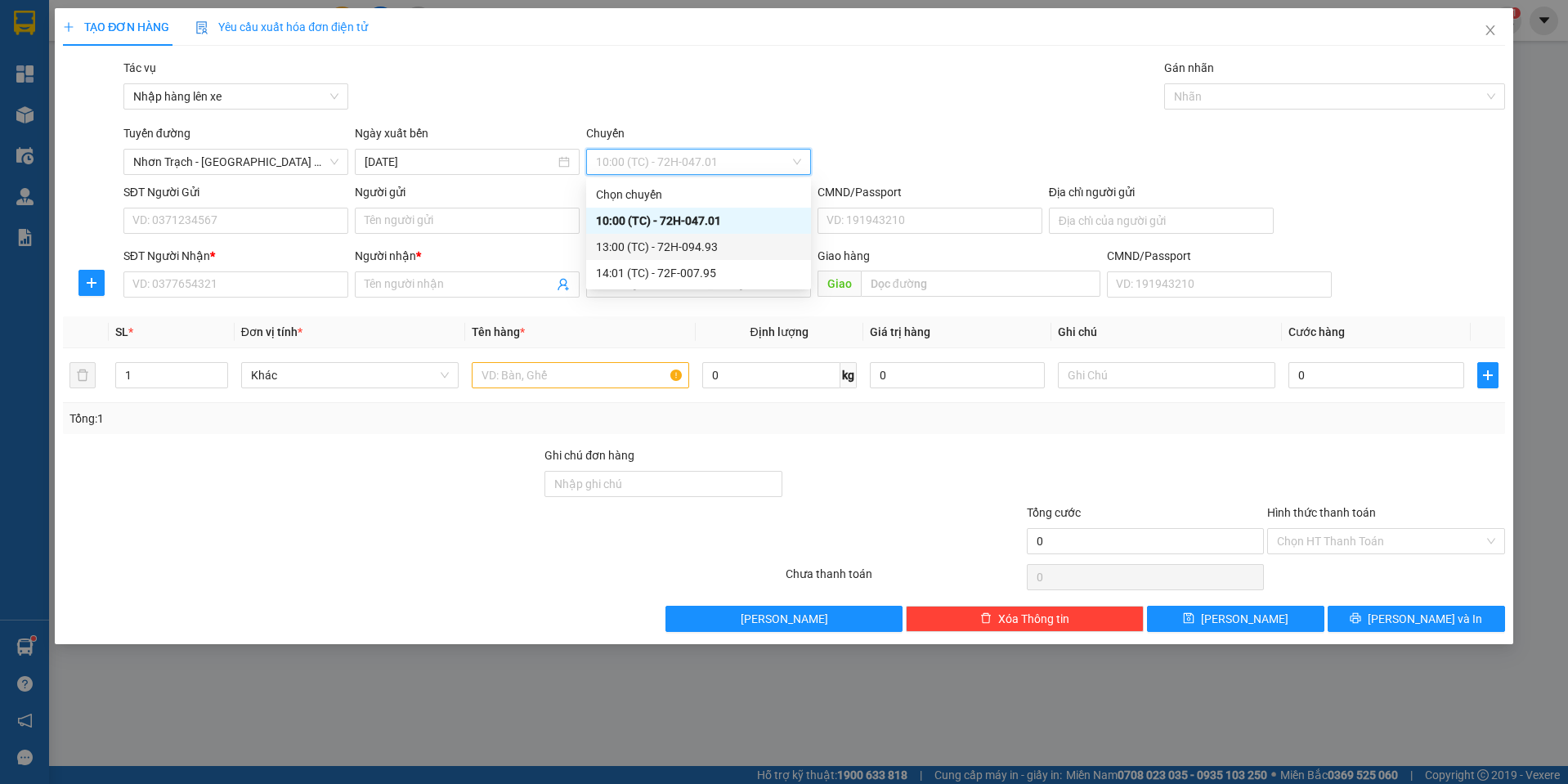
click at [658, 242] on div "13:00 (TC) - 72H-094.93" at bounding box center [698, 247] width 205 height 18
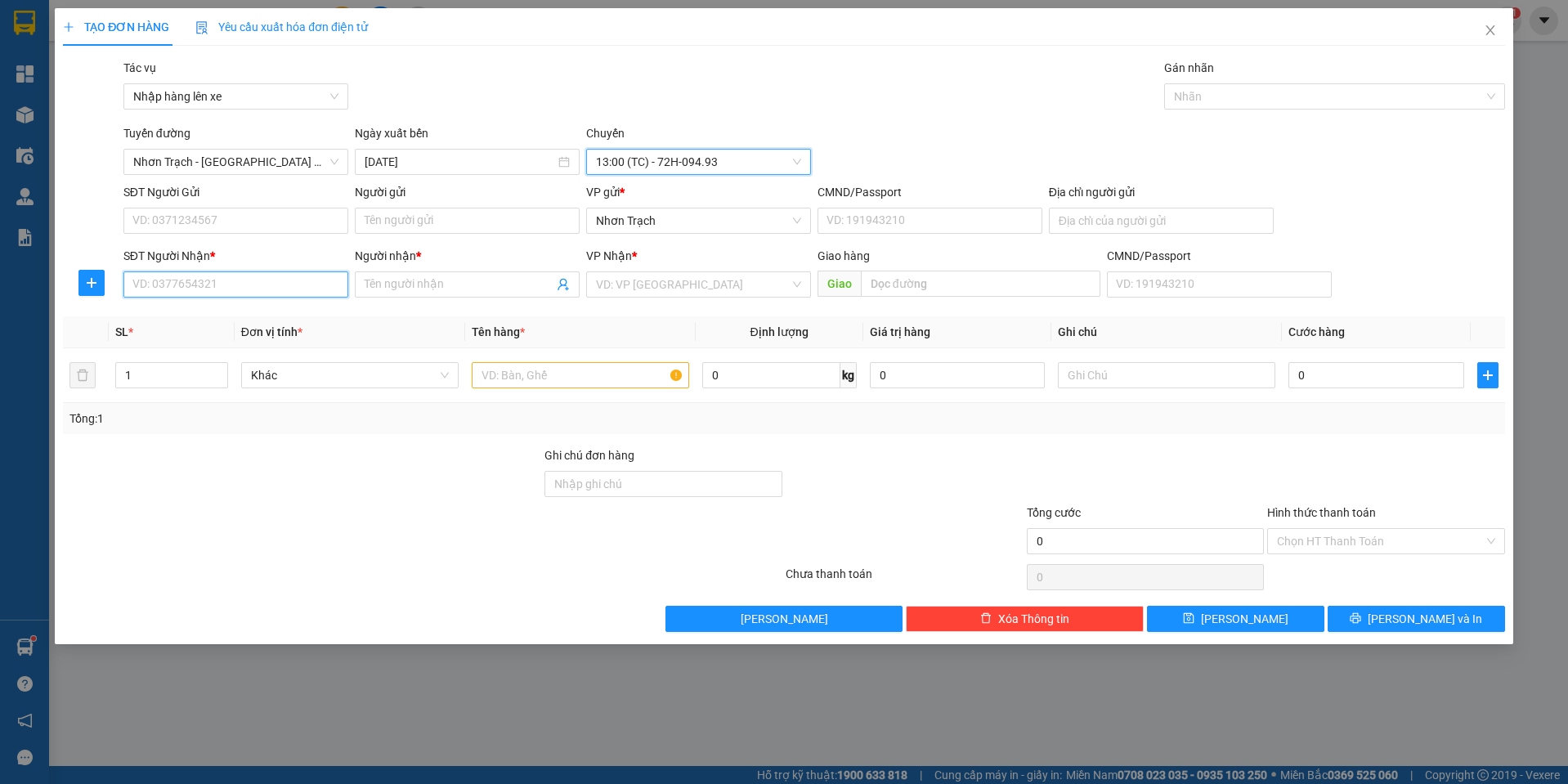
click at [294, 281] on input "SĐT Người Nhận *" at bounding box center [235, 284] width 224 height 26
type input "0947816176"
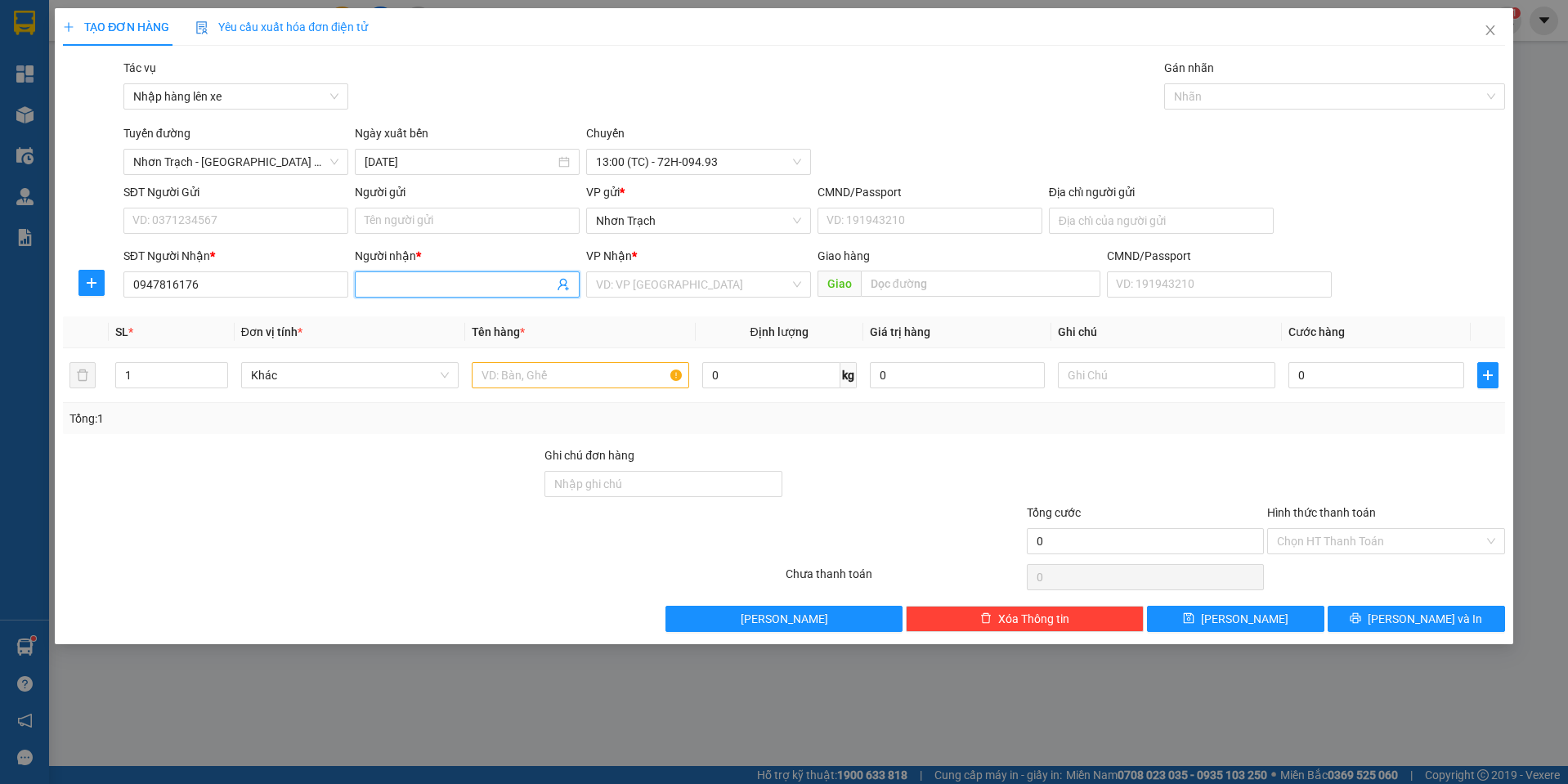
click at [395, 293] on input "Người nhận *" at bounding box center [459, 283] width 188 height 18
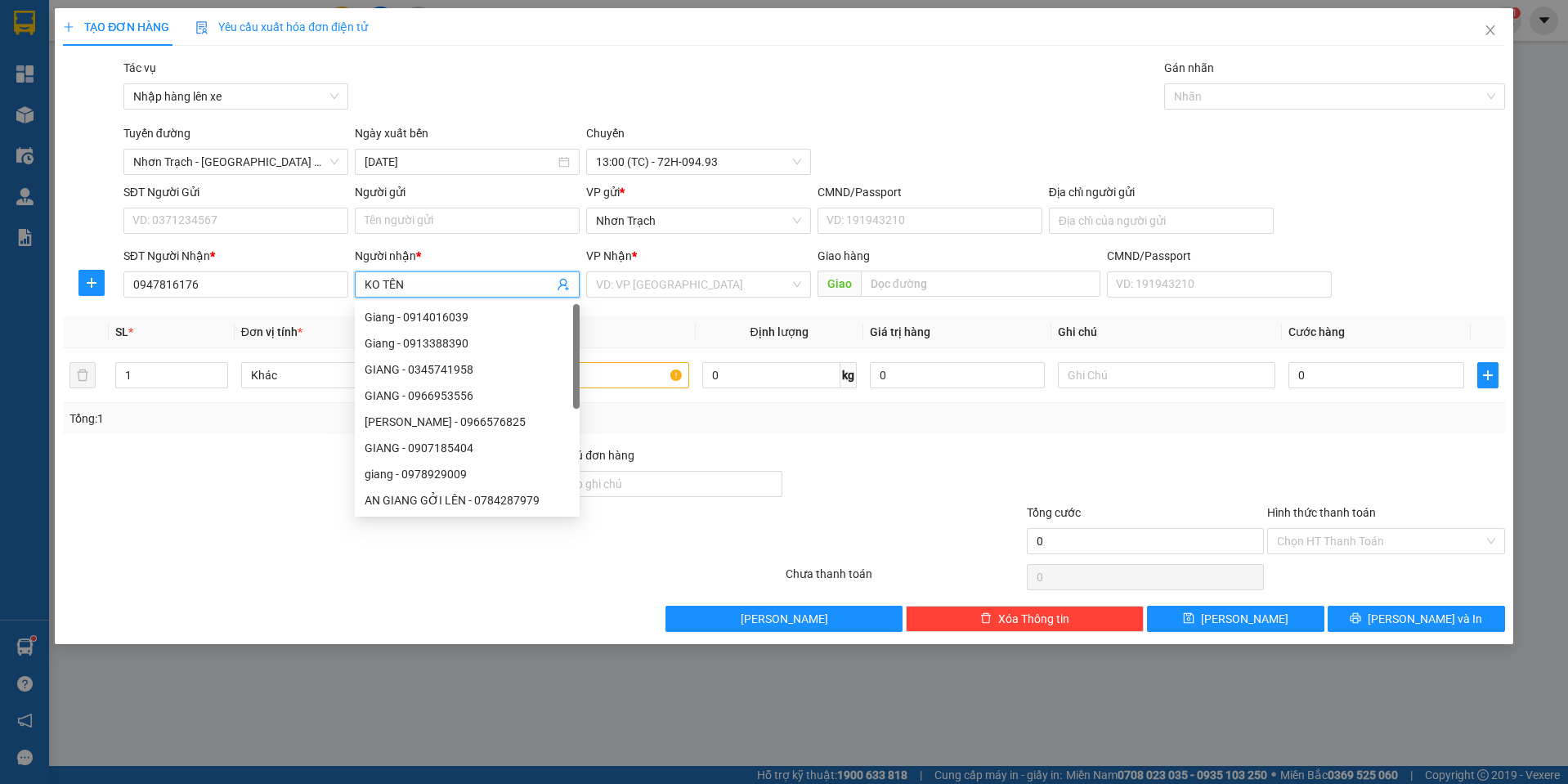
type input "KO TÊN"
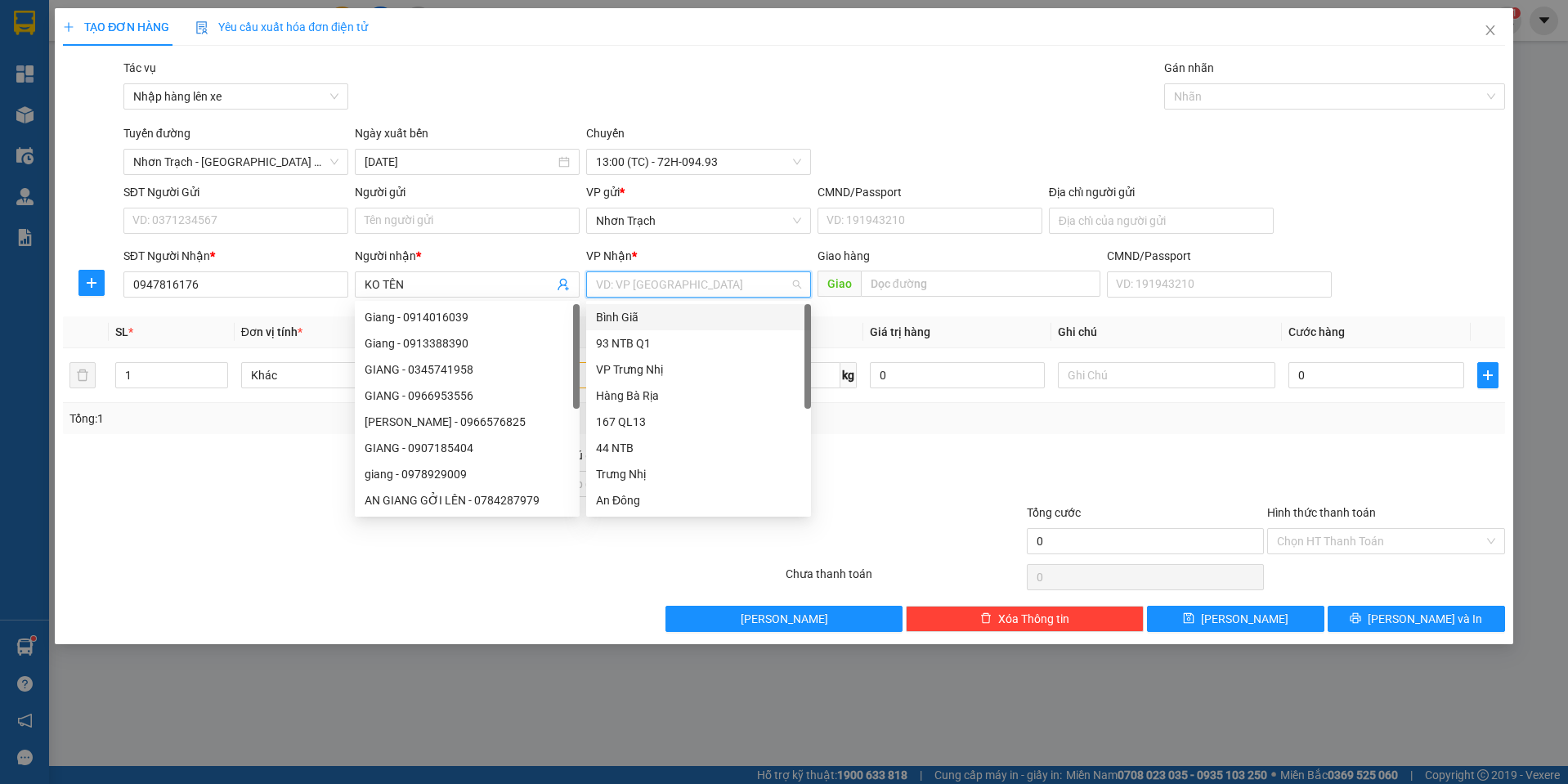
type input "9"
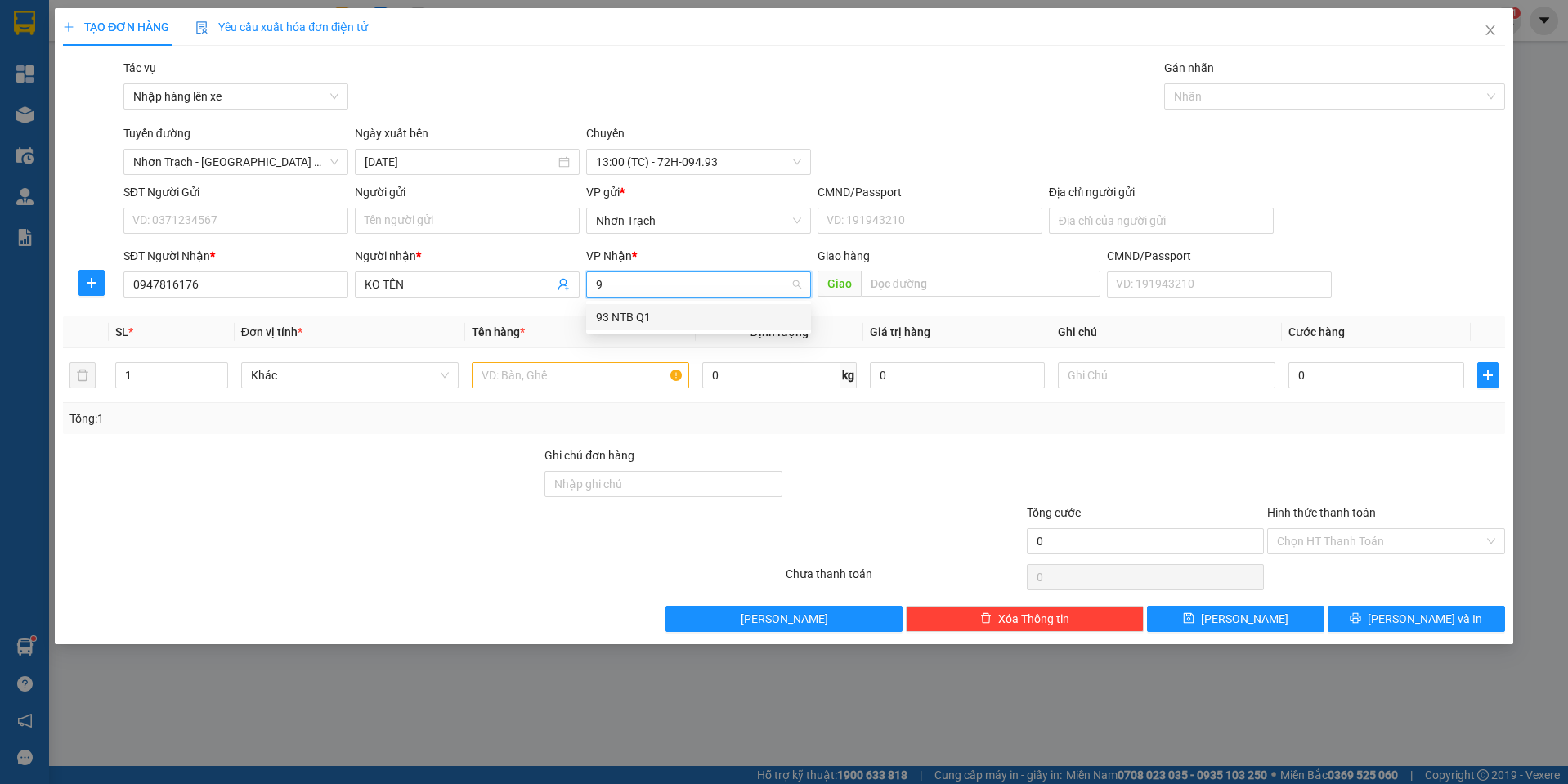
click at [604, 317] on div "93 NTB Q1" at bounding box center [698, 317] width 205 height 18
click at [558, 374] on input "text" at bounding box center [580, 375] width 217 height 26
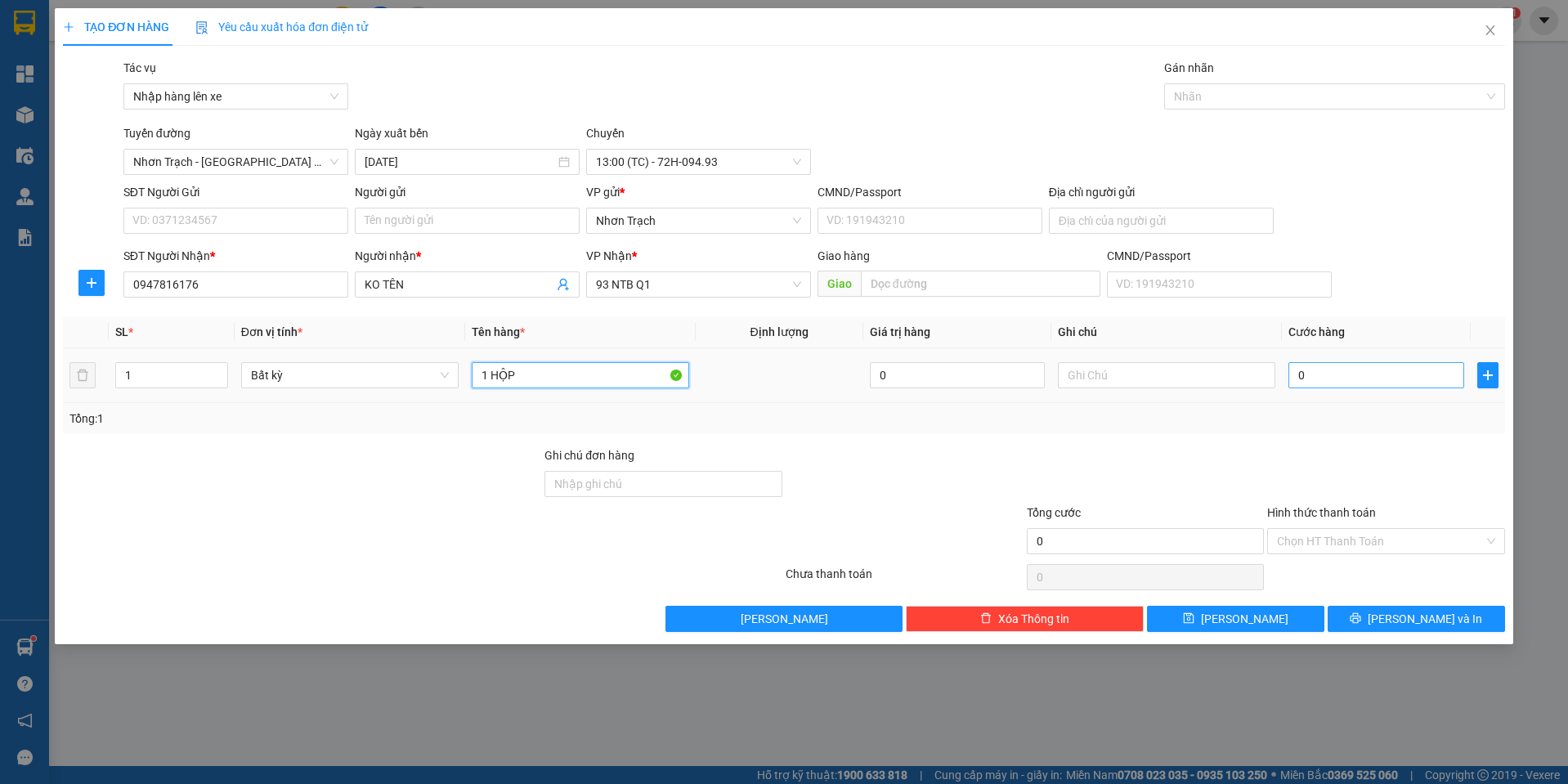
type input "1 HỘP"
click at [1398, 374] on input "0" at bounding box center [1376, 375] width 175 height 26
type input "3"
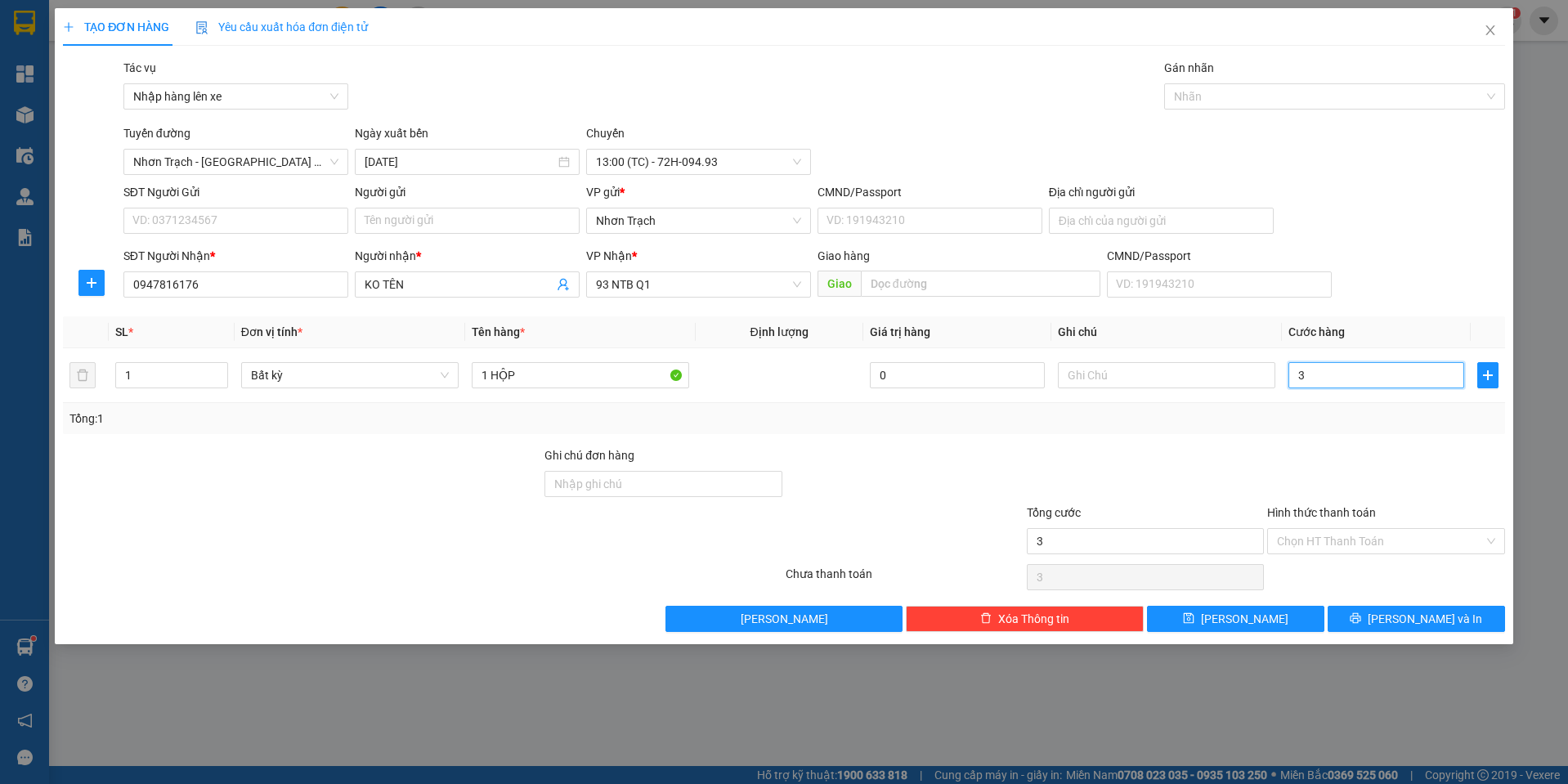
type input "30"
type input "300"
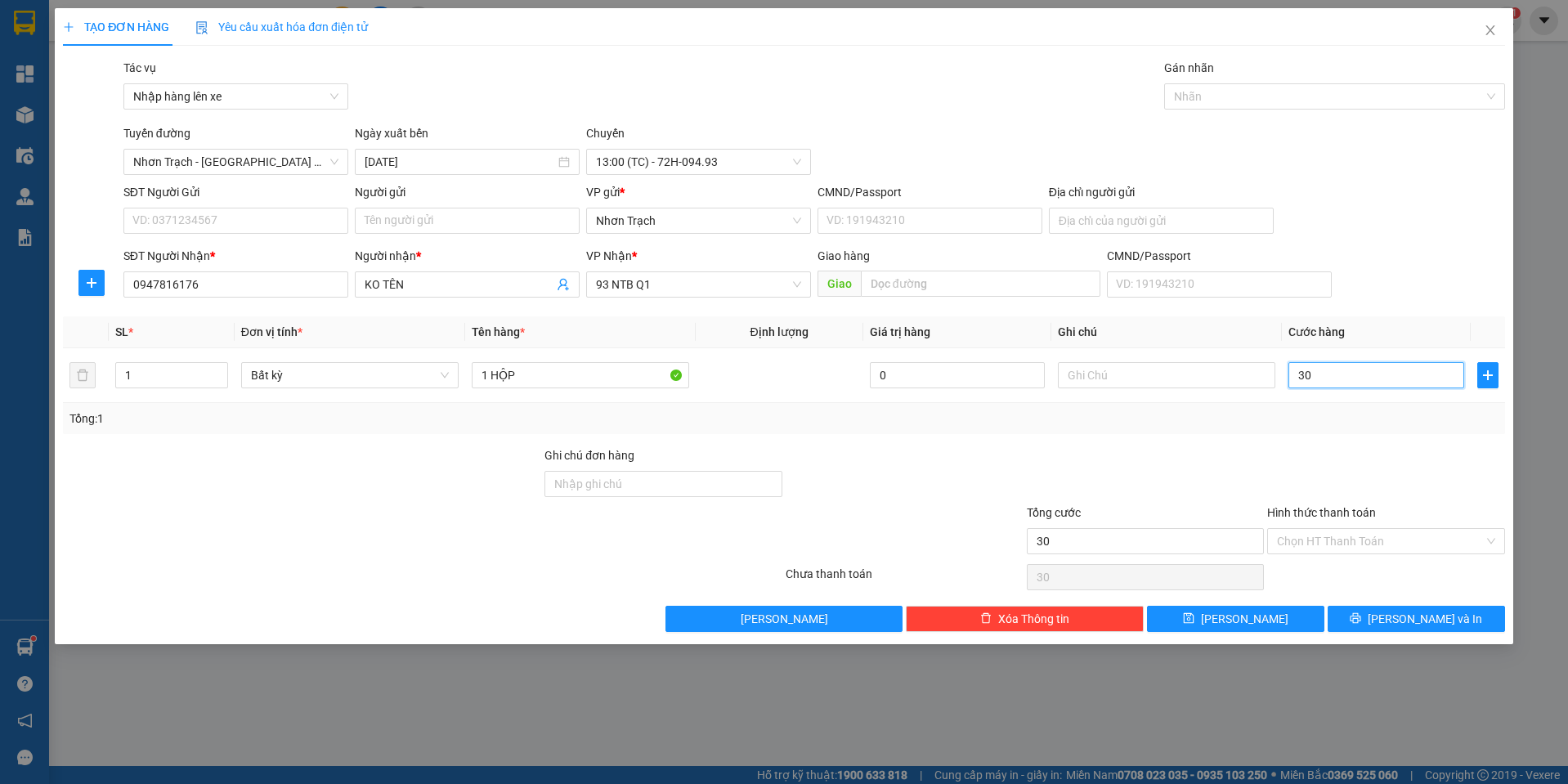
type input "300"
type input "3.000"
type input "30.000"
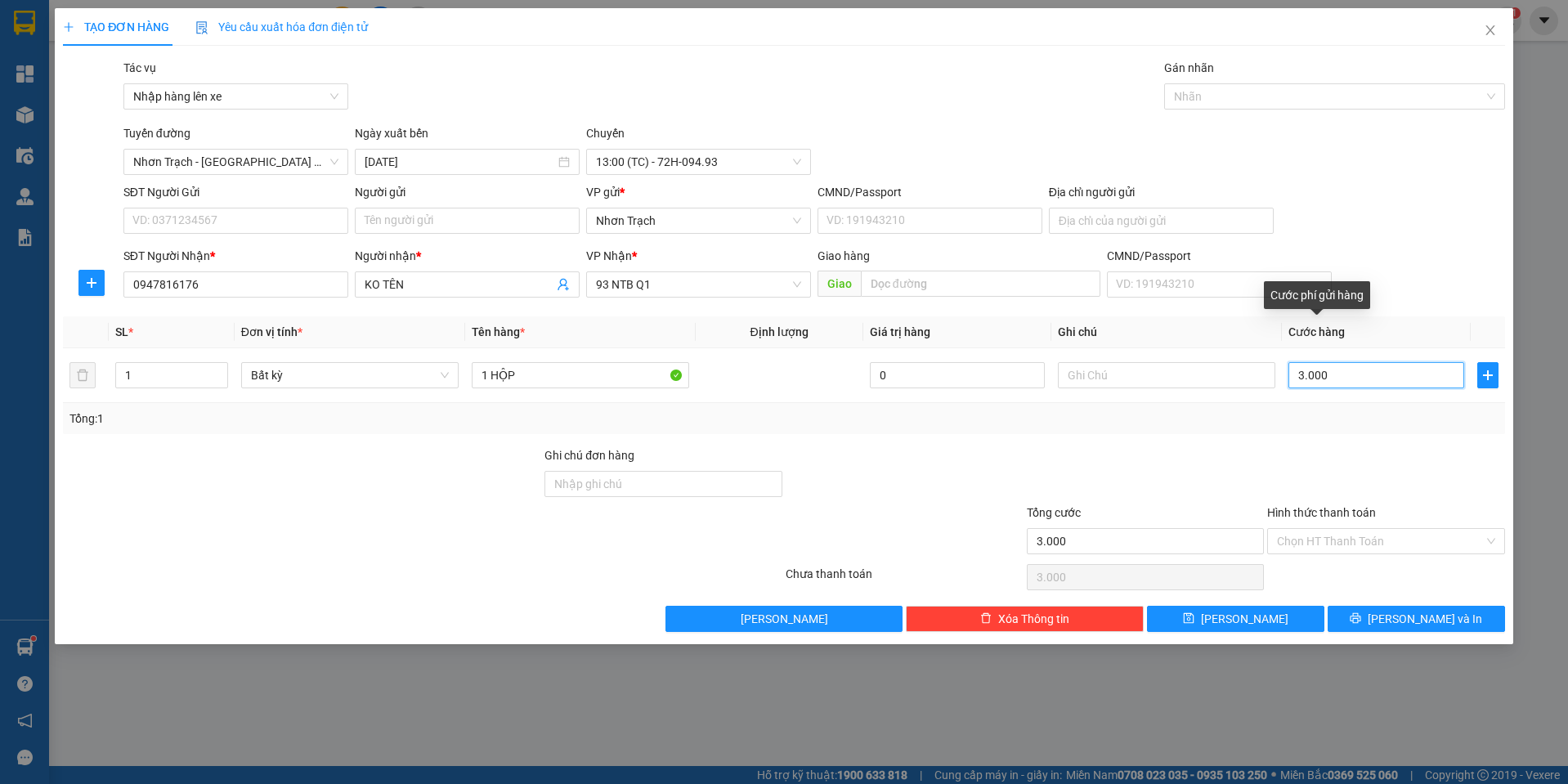
type input "30.000"
click at [1318, 533] on input "Hình thức thanh toán" at bounding box center [1381, 541] width 207 height 25
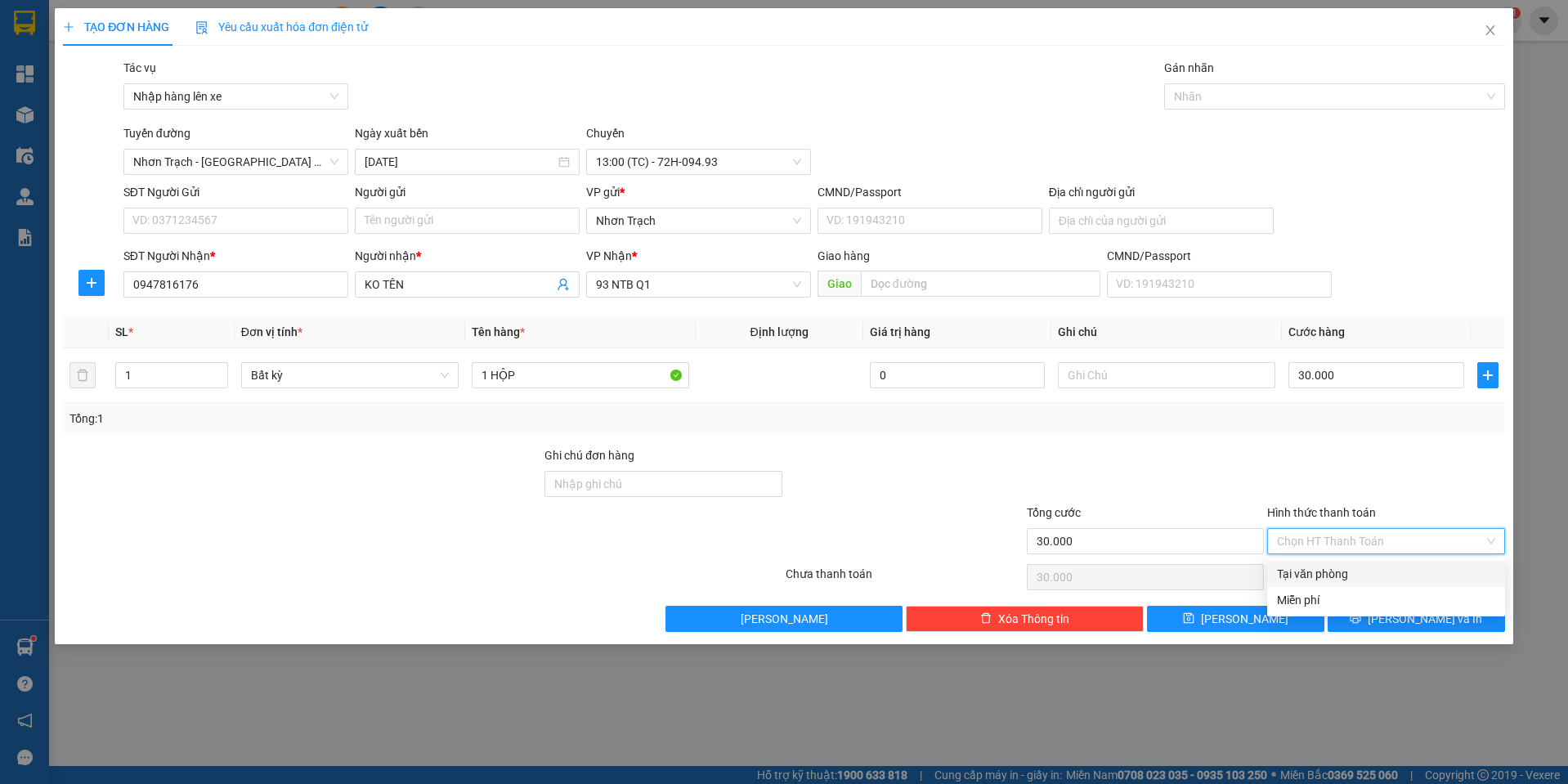
click at [1319, 585] on div "Tại văn phòng" at bounding box center [1386, 573] width 238 height 26
type input "0"
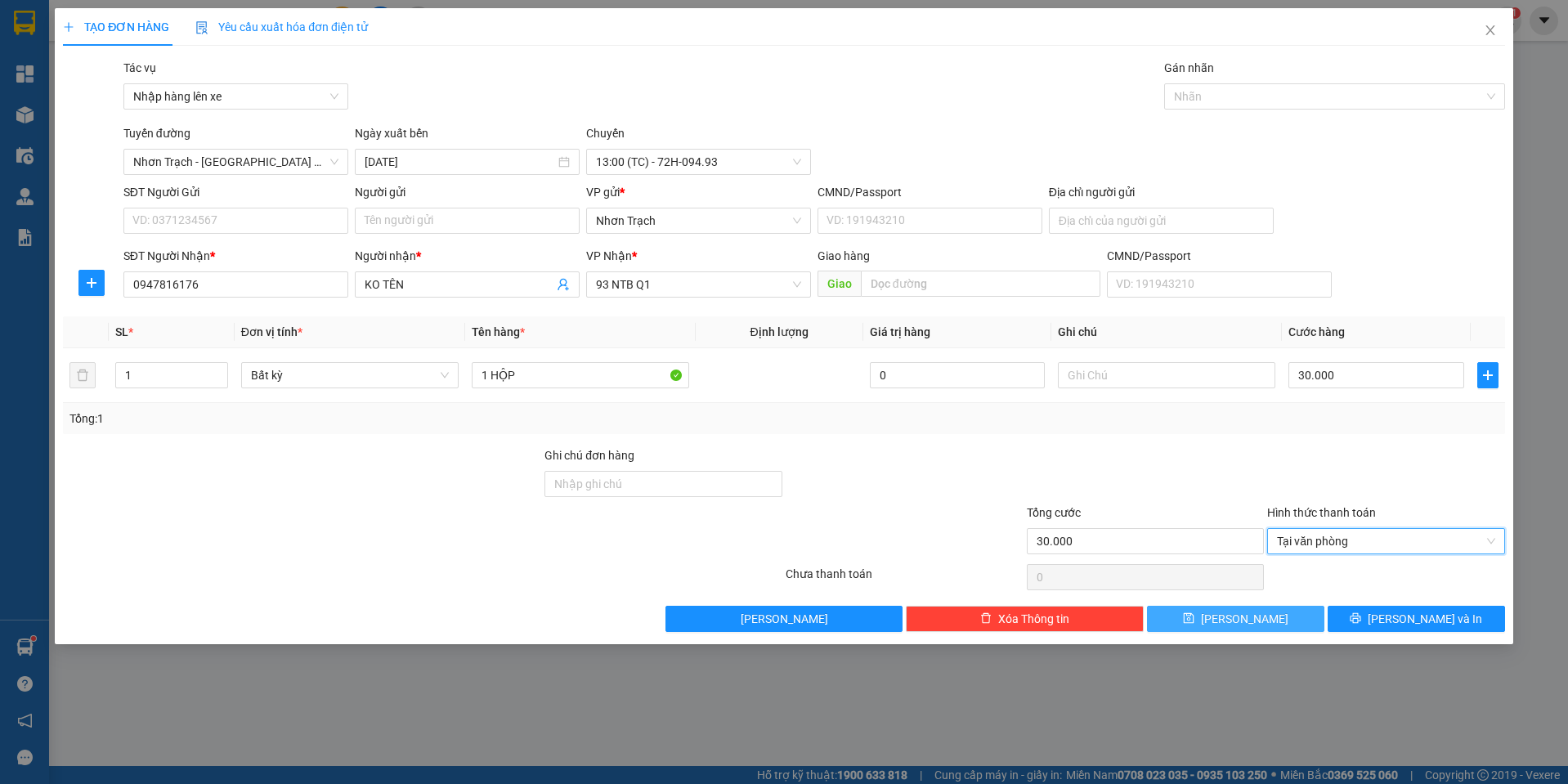
click at [1276, 617] on button "[PERSON_NAME]" at bounding box center [1236, 619] width 177 height 26
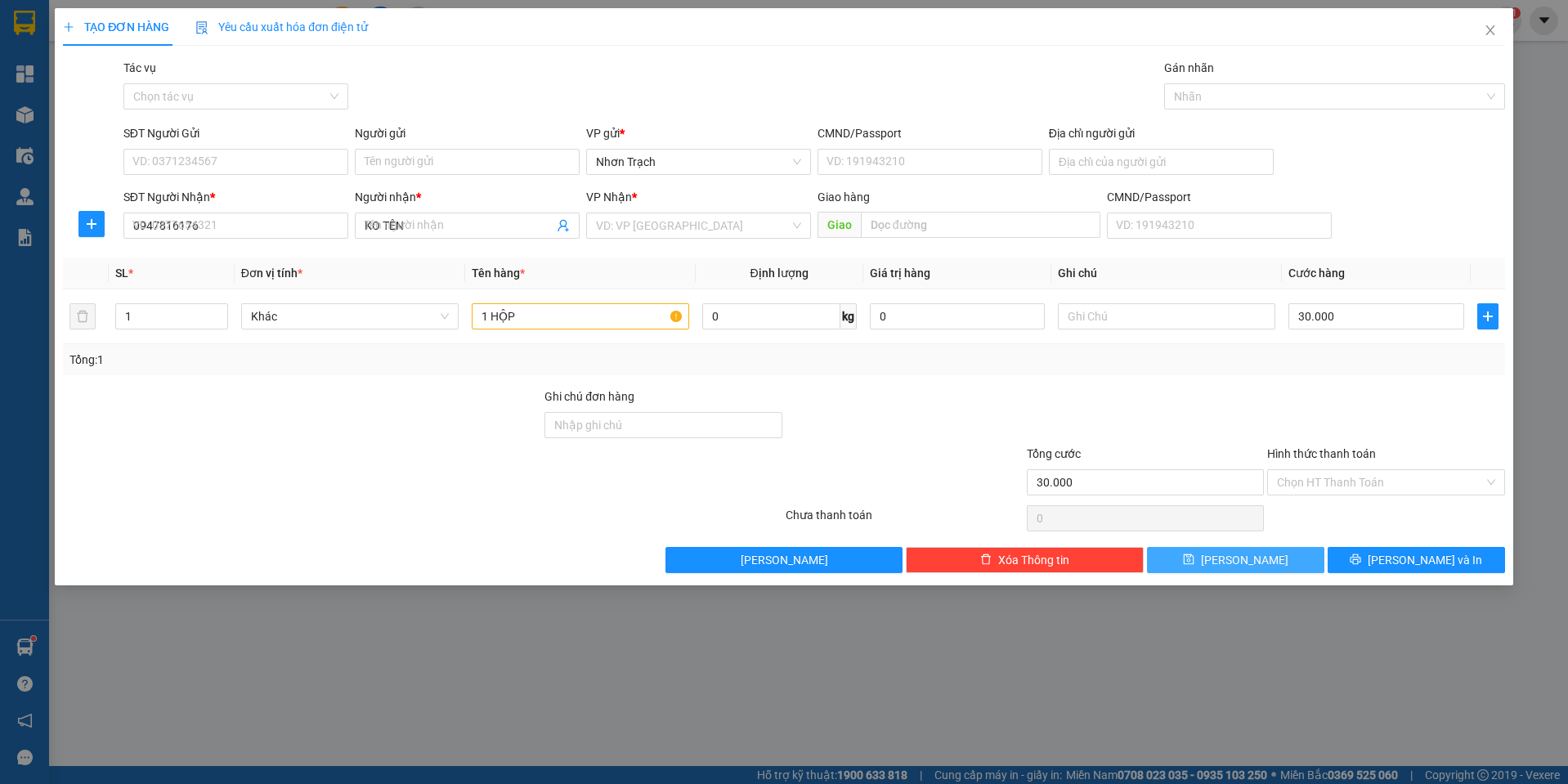
type input "0"
click at [231, 87] on input "Tác vụ" at bounding box center [230, 96] width 194 height 25
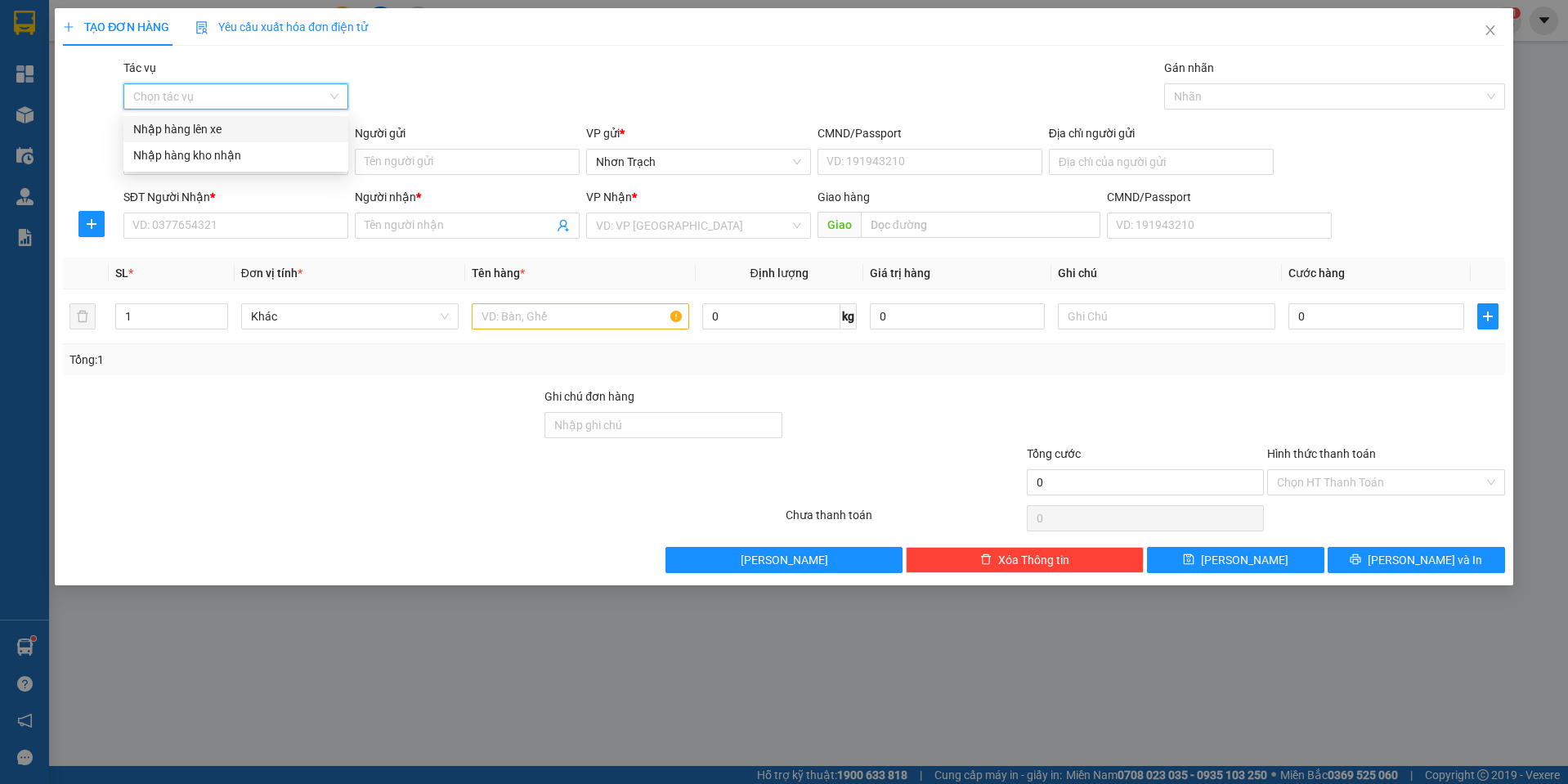
click at [210, 124] on div "Nhập hàng lên xe" at bounding box center [235, 128] width 205 height 18
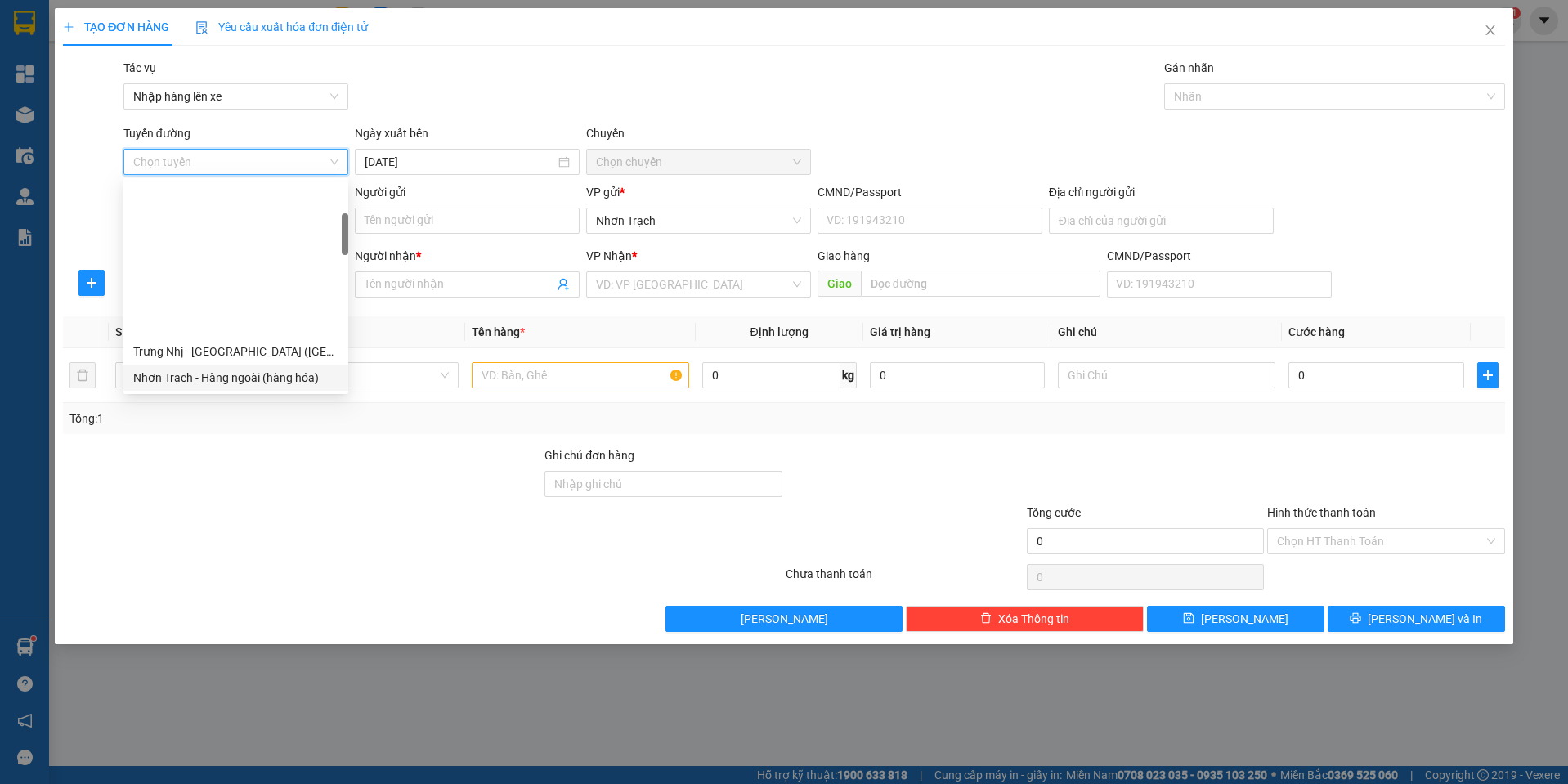
scroll to position [327, 0]
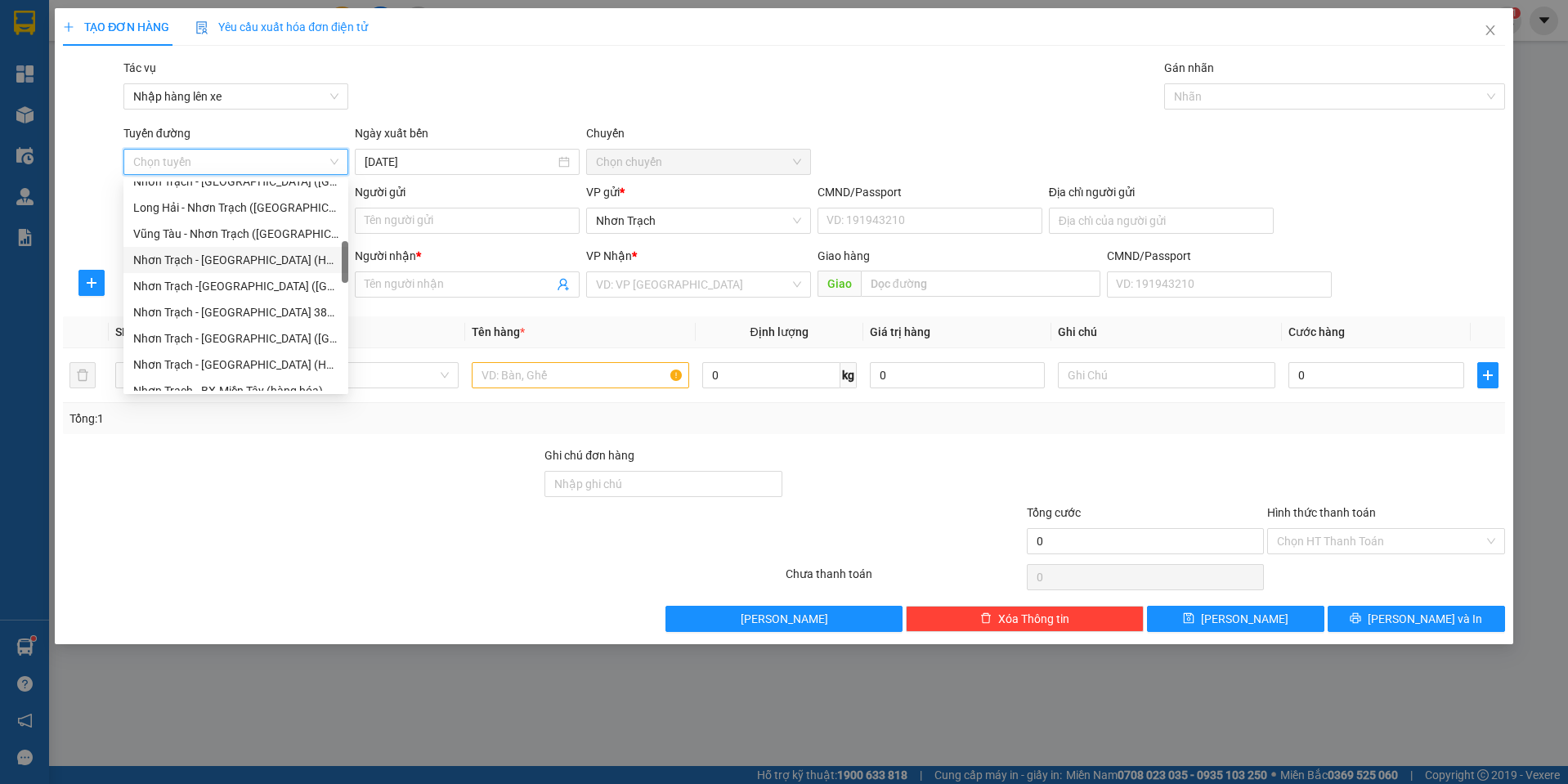
click at [230, 259] on div "Nhơn Trạch - [GEOGRAPHIC_DATA] (Hàng hóa)" at bounding box center [235, 259] width 205 height 18
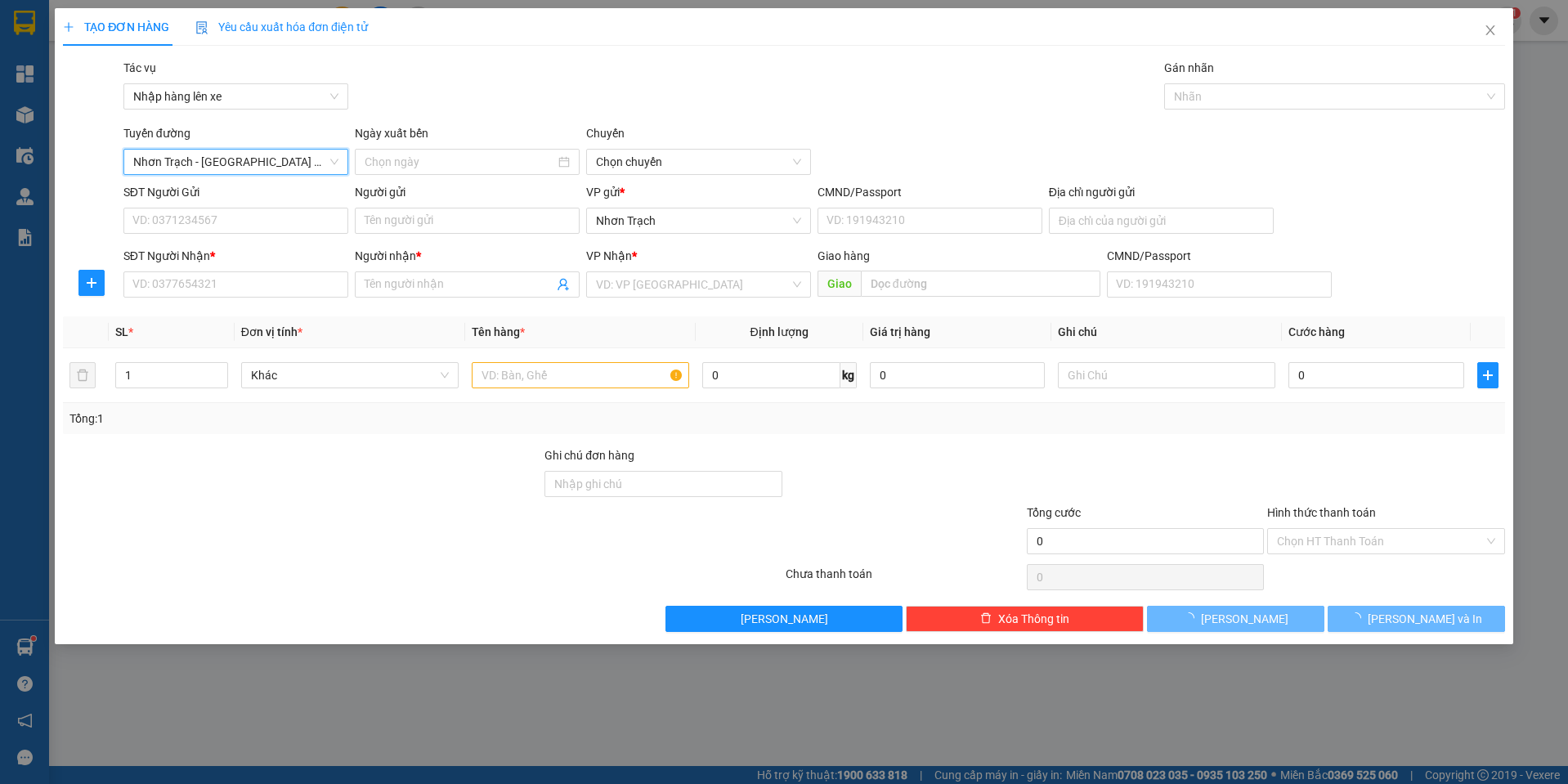
type input "[DATE]"
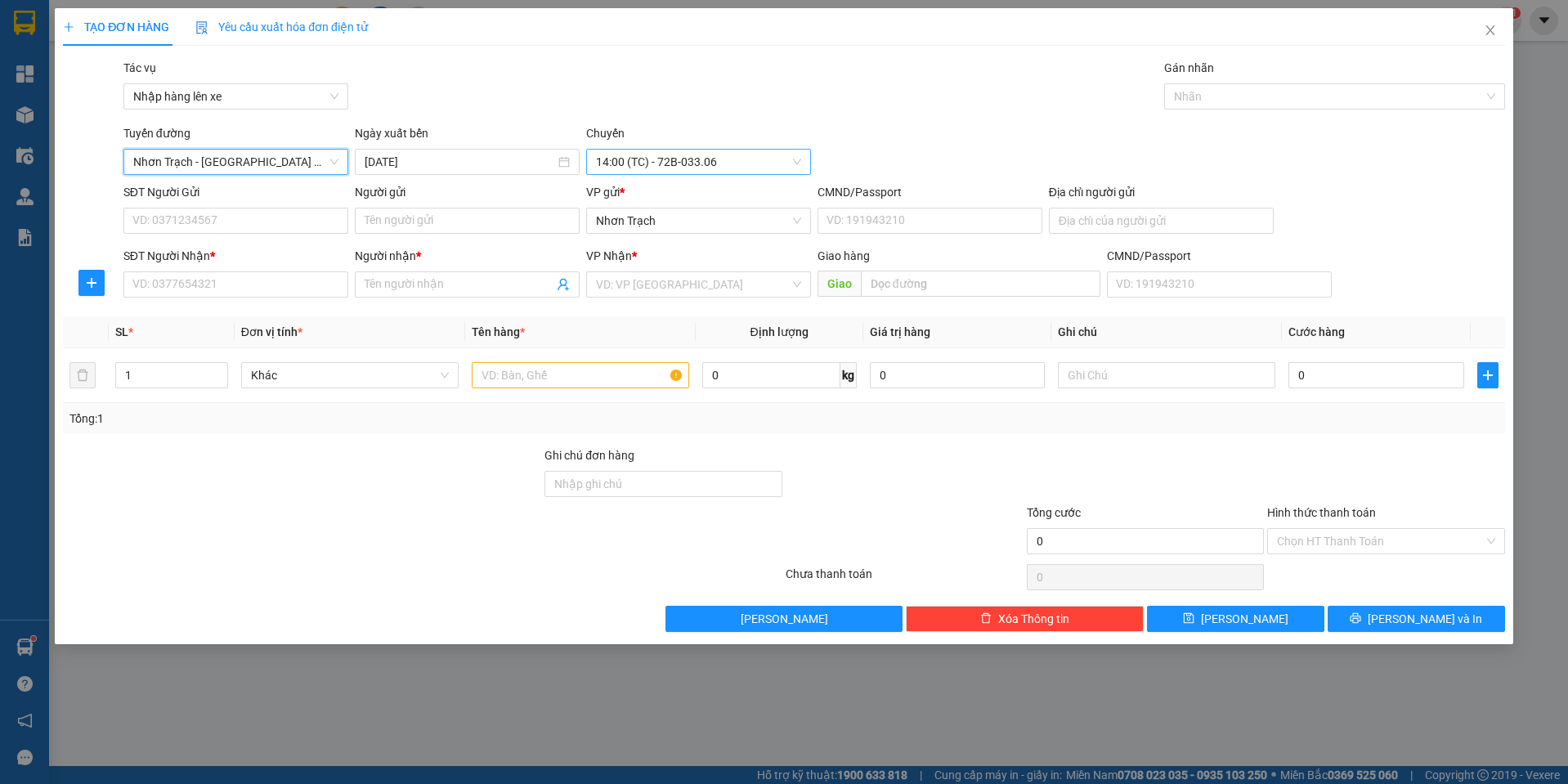
click at [666, 158] on span "14:00 (TC) - 72B-033.06" at bounding box center [698, 162] width 205 height 25
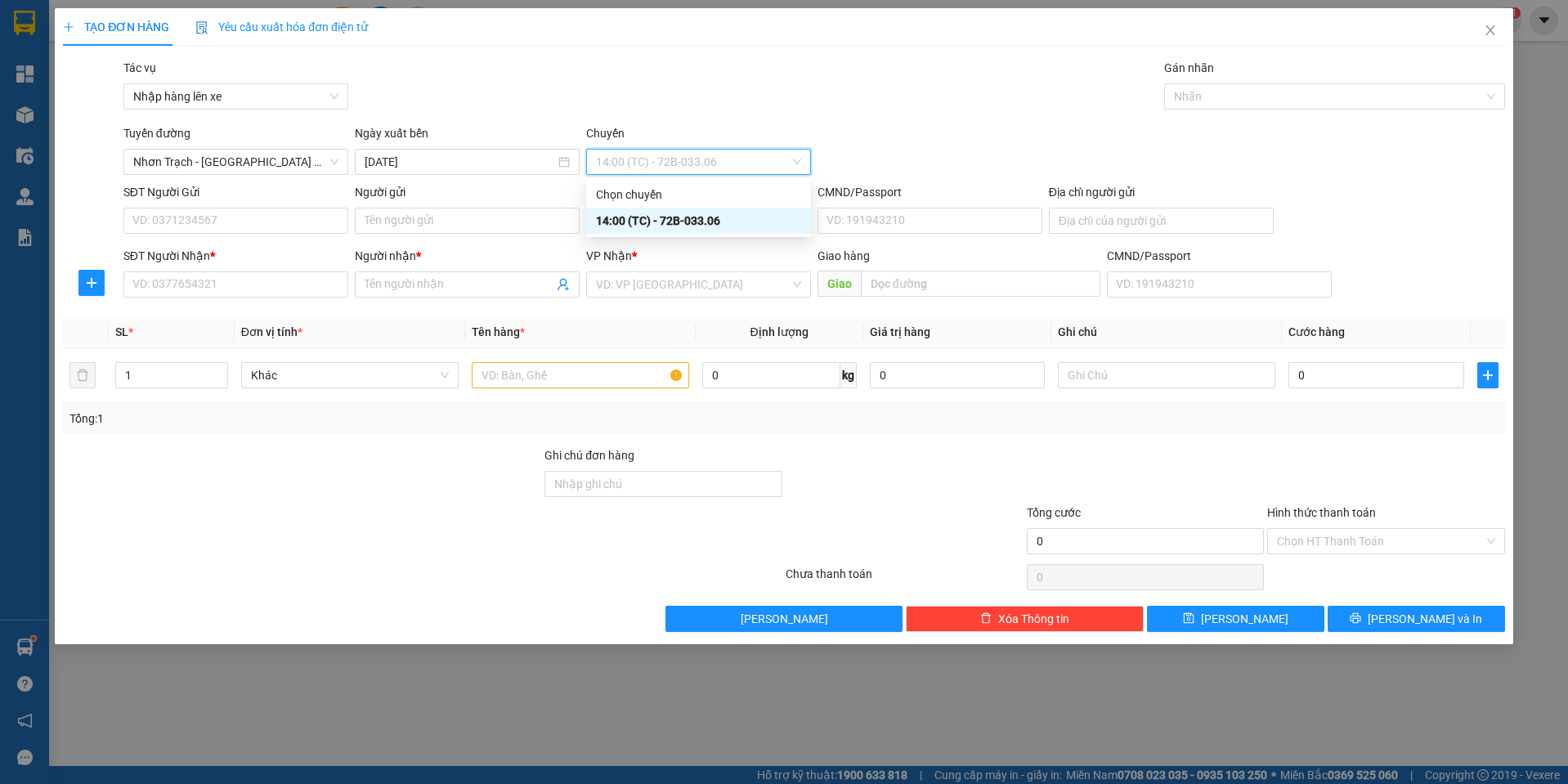
click at [698, 224] on div "14:00 (TC) - 72B-033.06" at bounding box center [698, 220] width 205 height 18
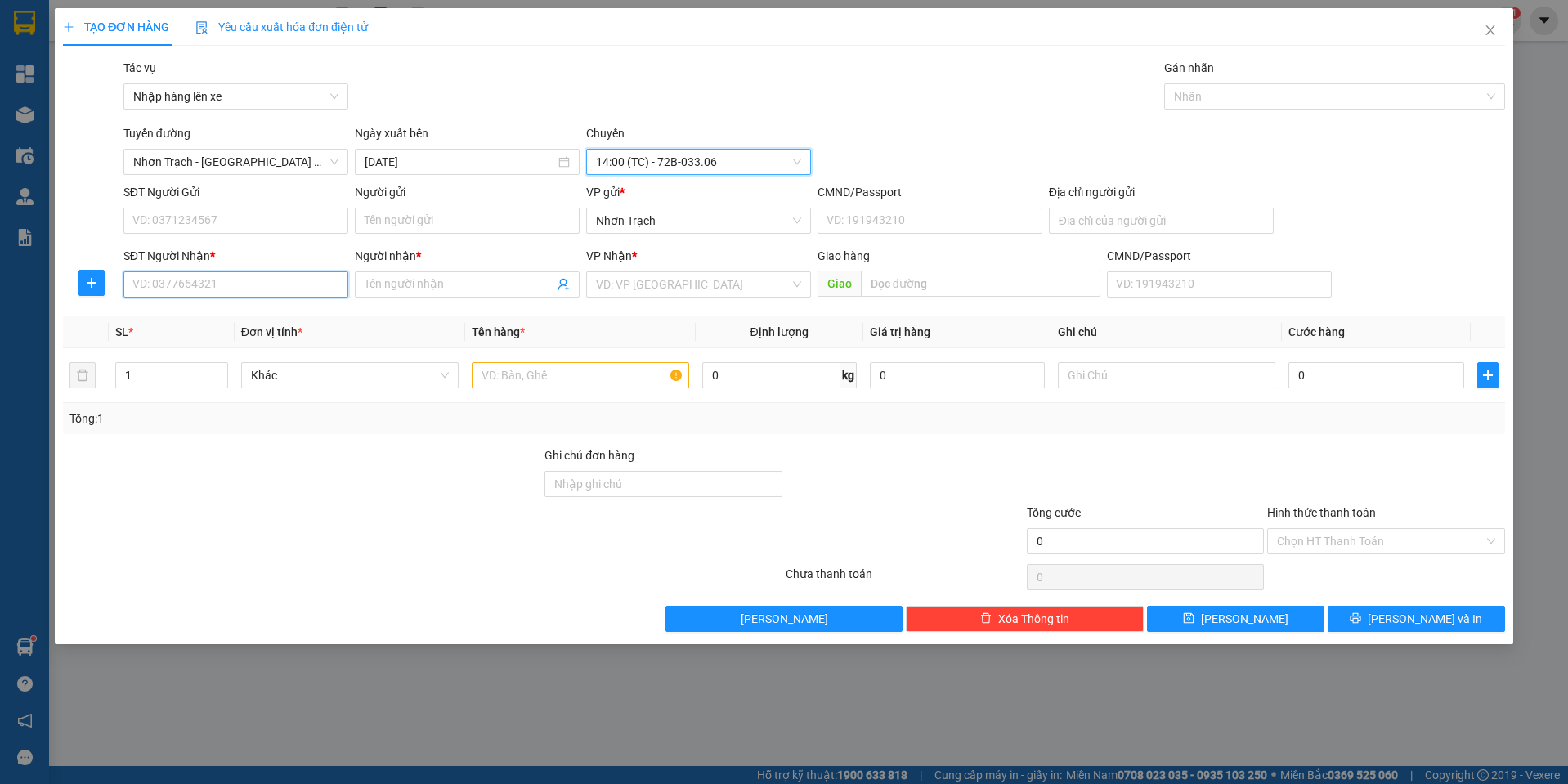
click at [227, 279] on input "SĐT Người Nhận *" at bounding box center [235, 284] width 224 height 26
type input "0933918183"
click at [227, 309] on div "0933918183 - HƯƠNG" at bounding box center [235, 317] width 205 height 18
type input "HƯƠNG"
type input "0933918183"
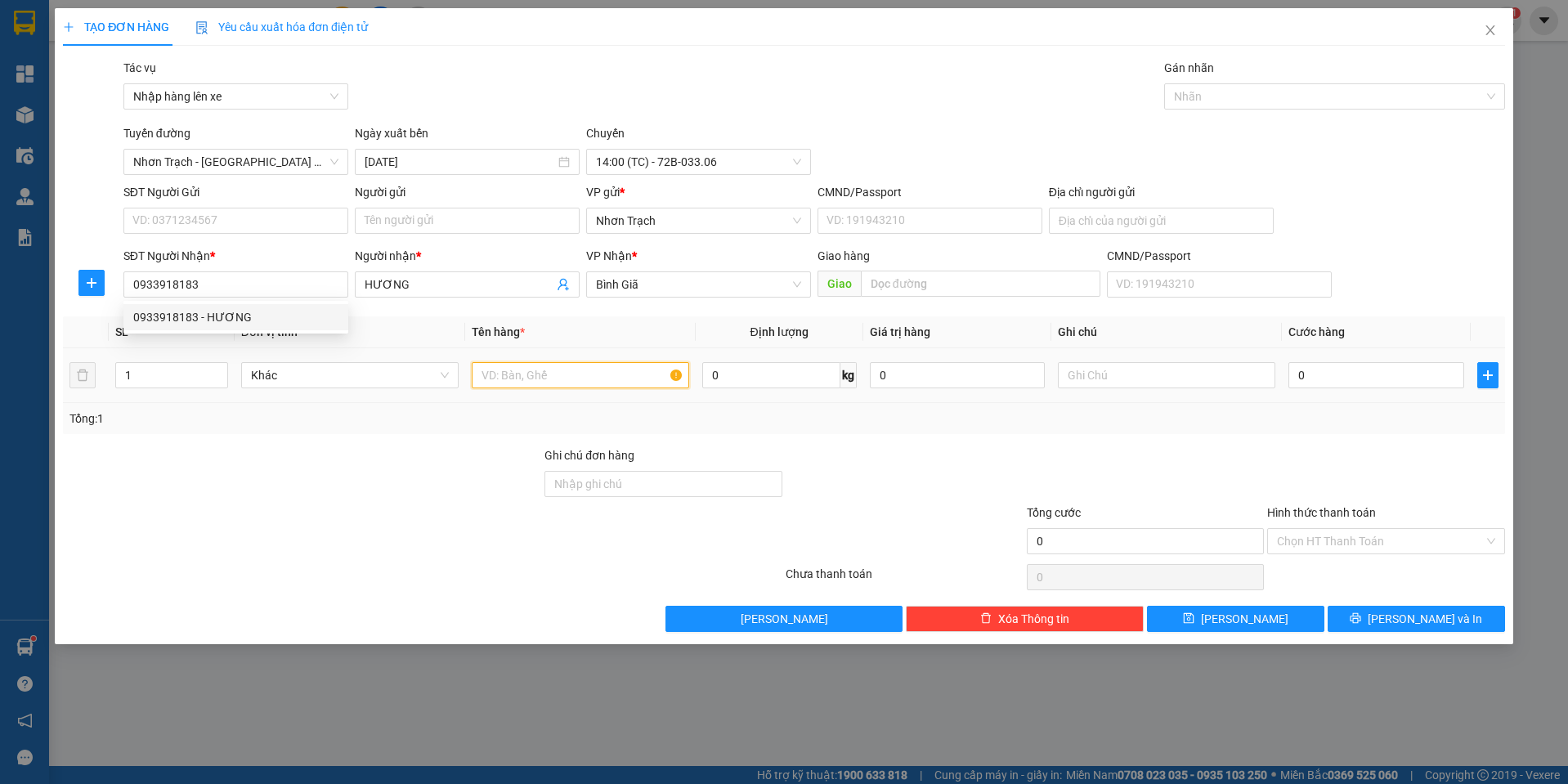
click at [559, 371] on input "text" at bounding box center [580, 375] width 217 height 26
type input "1 TÉP"
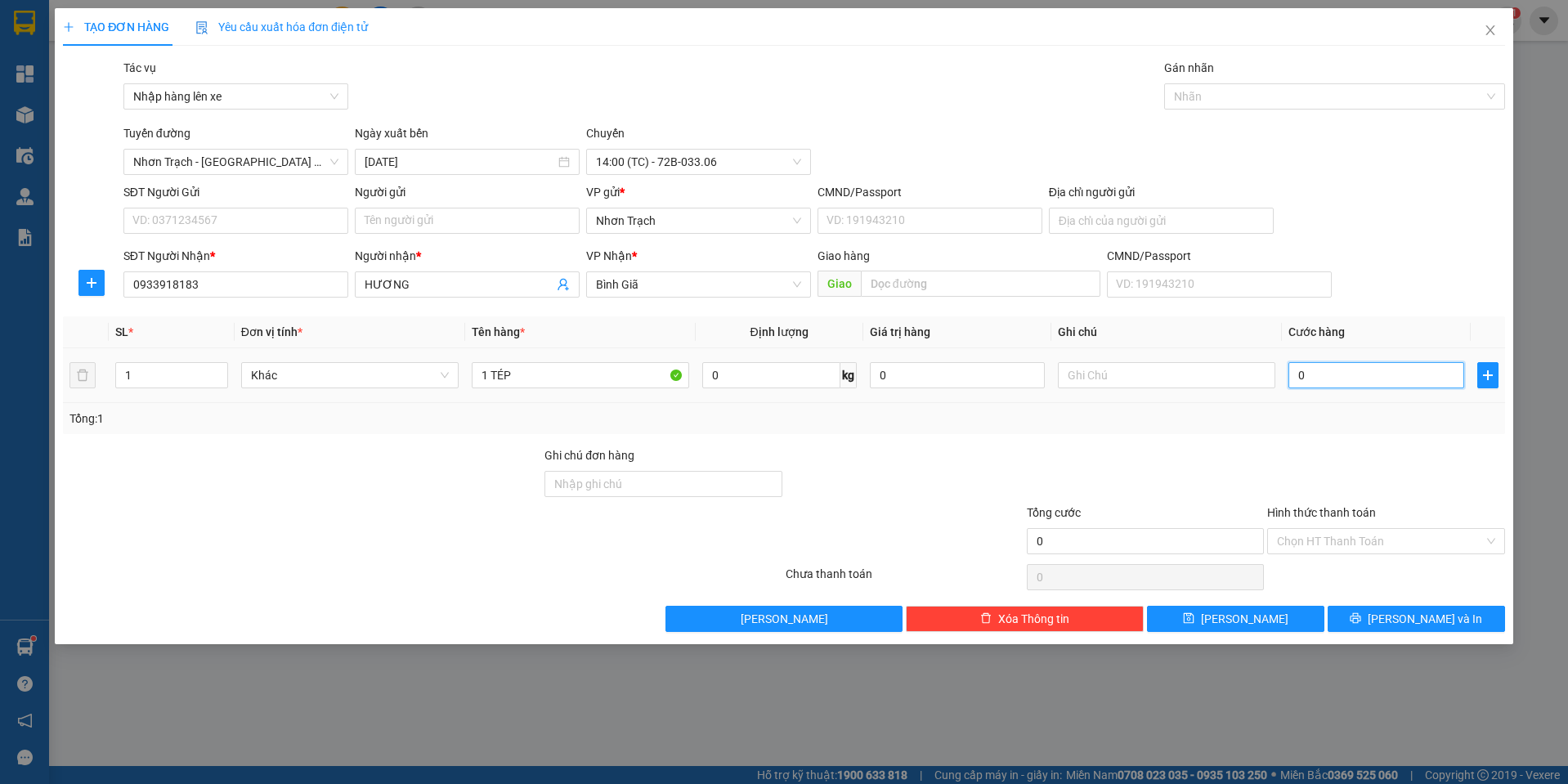
click at [1309, 376] on input "0" at bounding box center [1376, 375] width 175 height 26
type input "3"
type input "30"
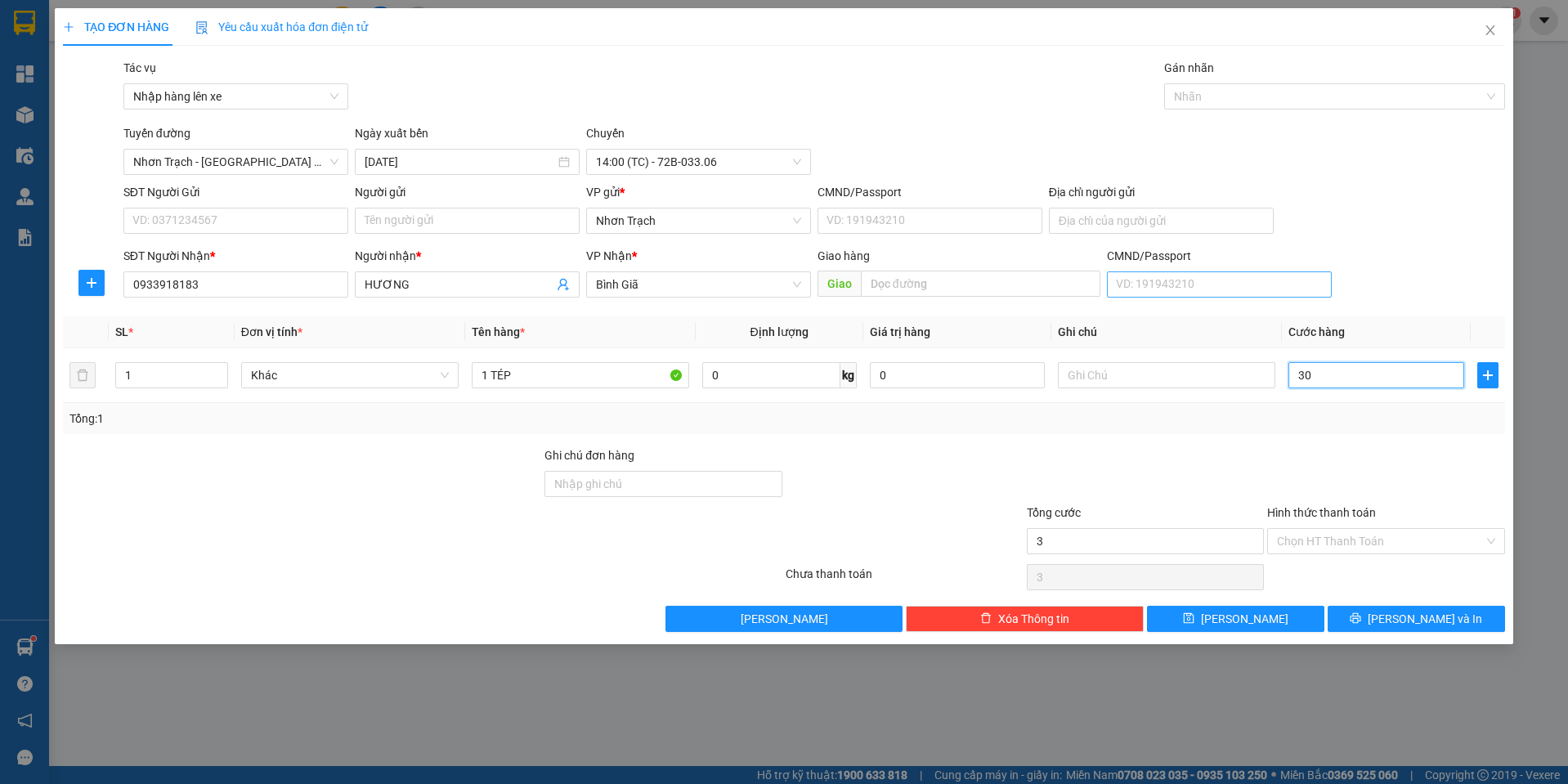
type input "30"
type input "300"
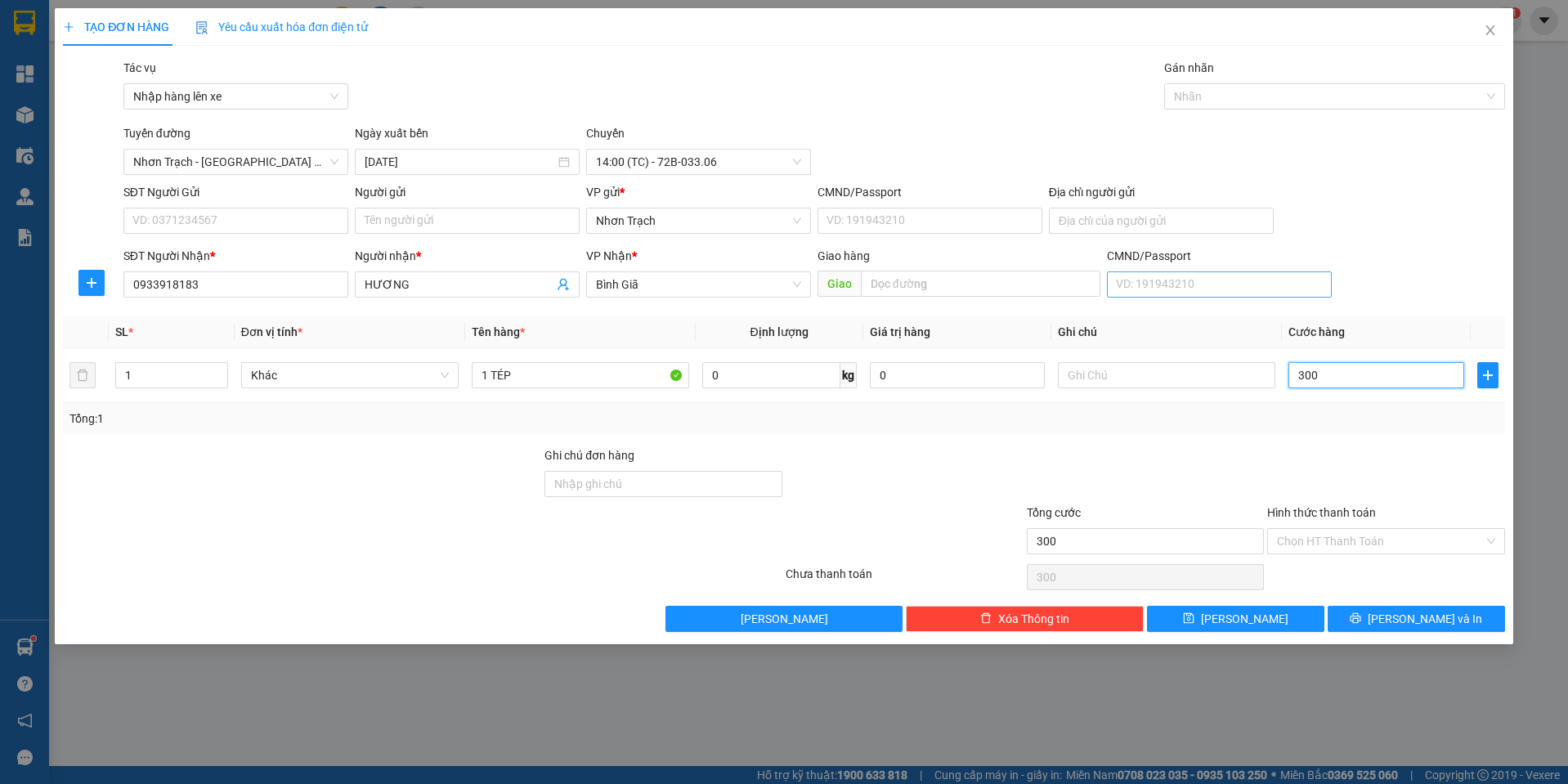
type input "3.000"
type input "30.000"
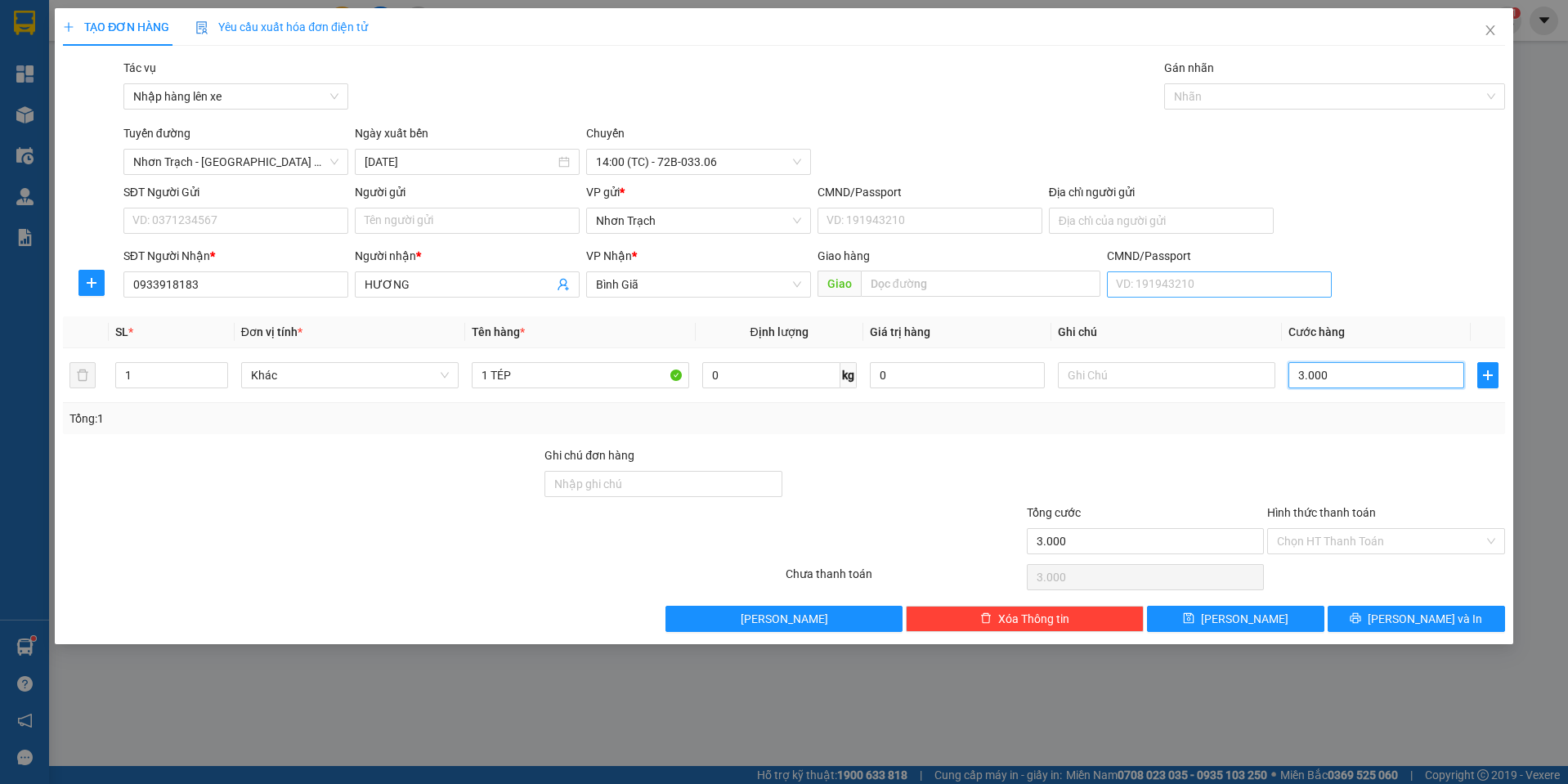
type input "30.000"
click at [1310, 542] on input "Hình thức thanh toán" at bounding box center [1381, 541] width 207 height 25
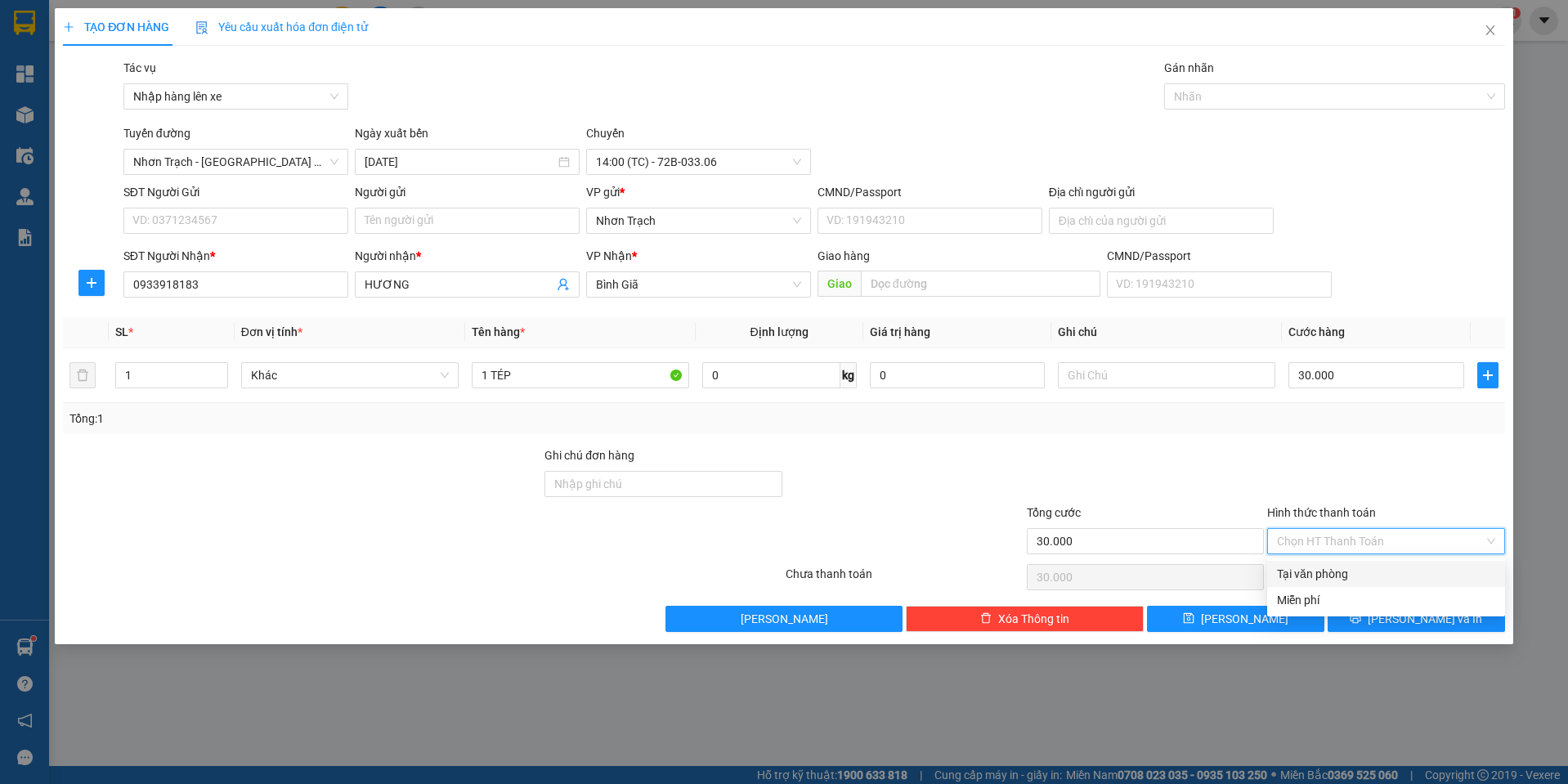
click at [1311, 573] on div "Tại văn phòng" at bounding box center [1386, 573] width 218 height 18
type input "0"
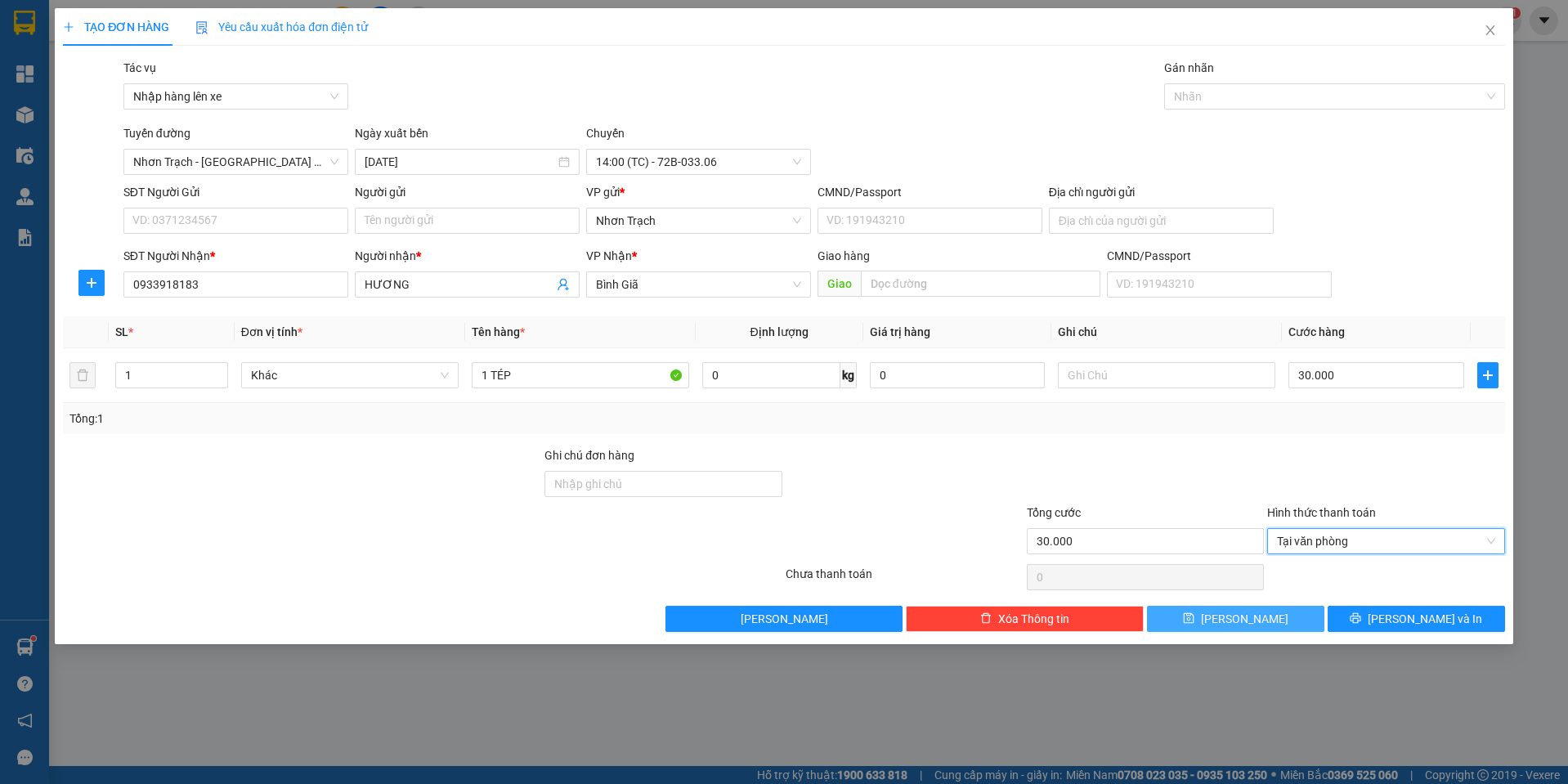
click at [1269, 612] on button "[PERSON_NAME]" at bounding box center [1236, 619] width 177 height 26
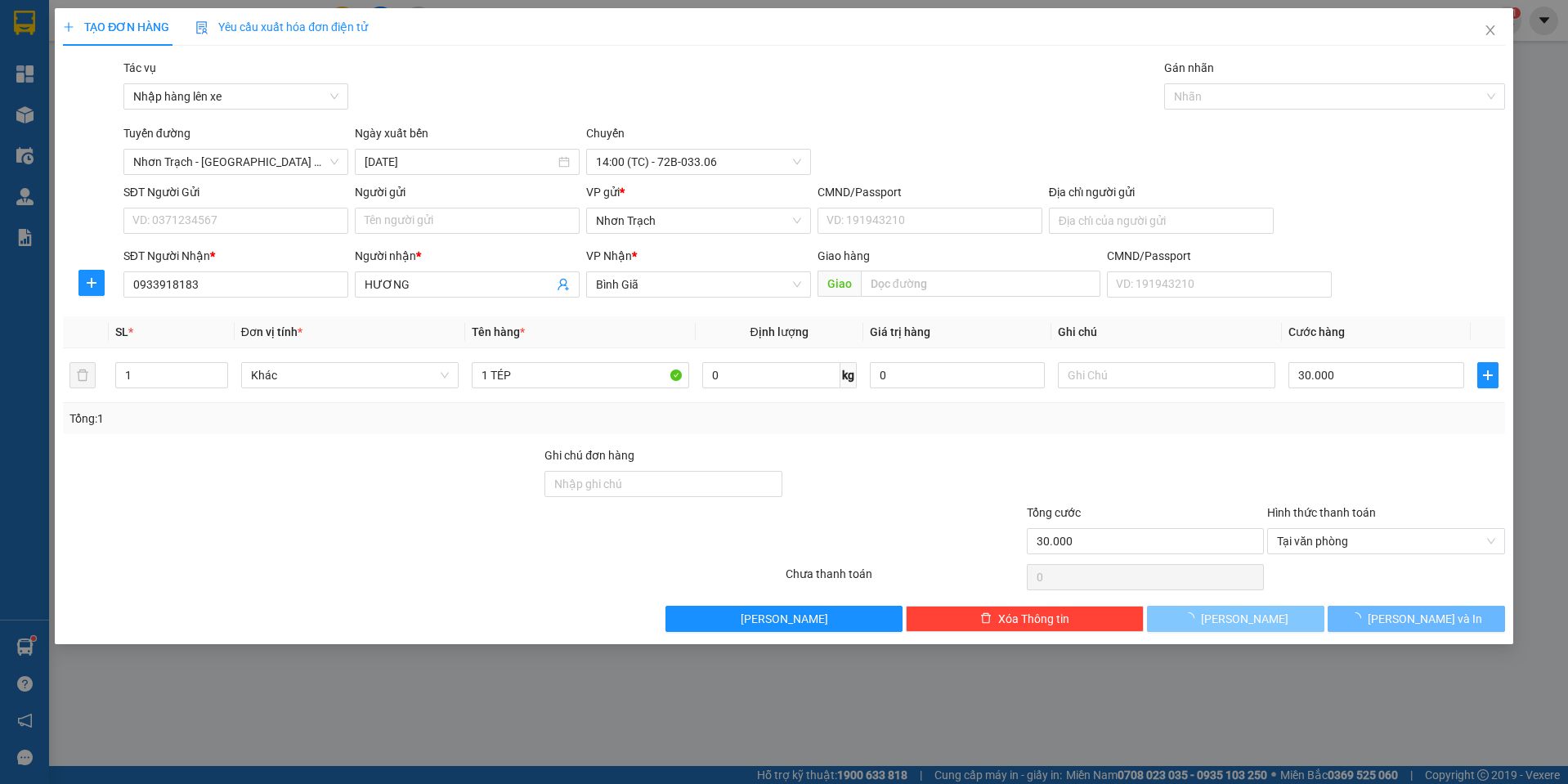
type input "0"
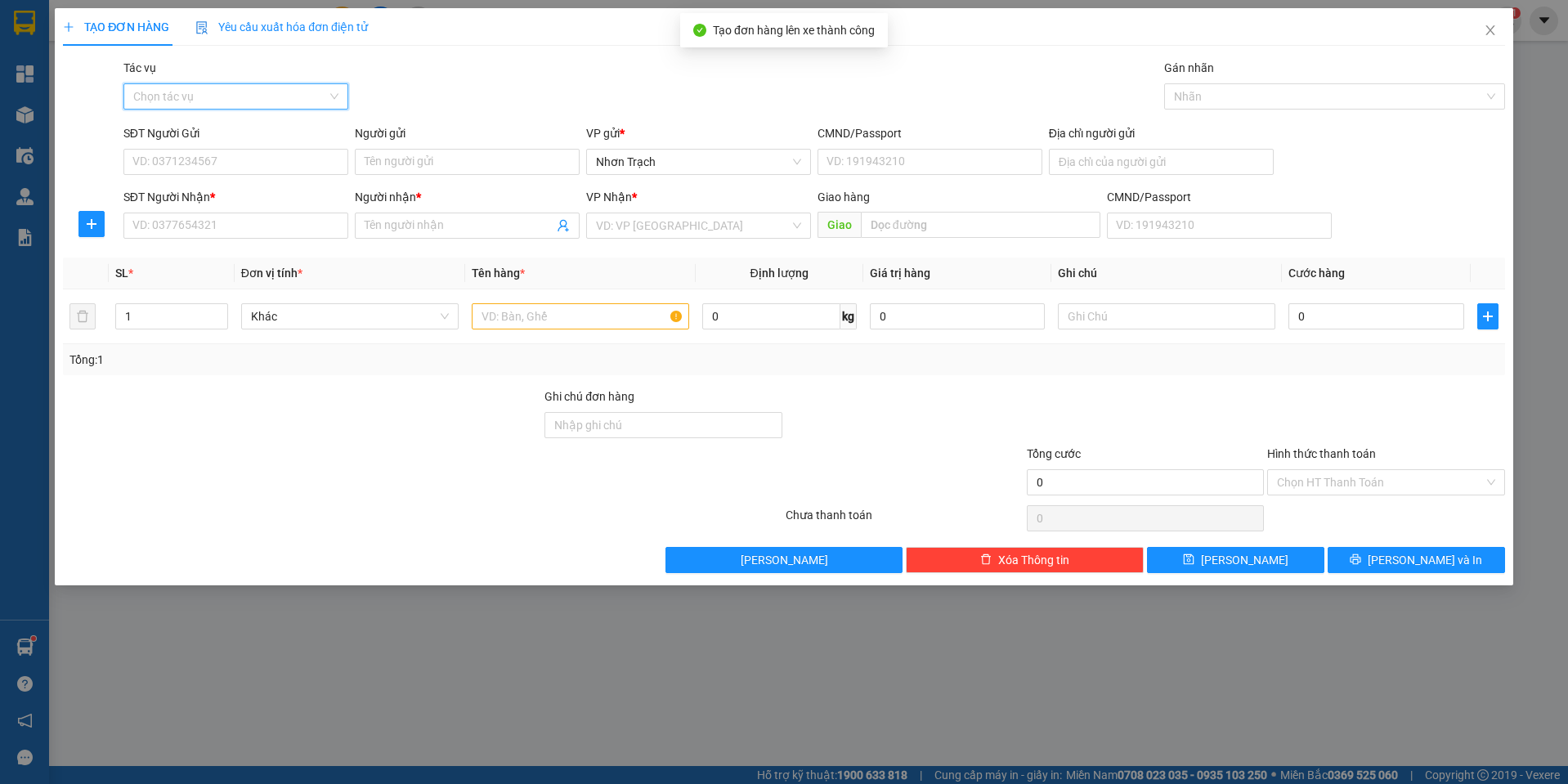
click at [181, 94] on input "Tác vụ" at bounding box center [230, 96] width 194 height 25
click at [178, 127] on div "Nhập hàng lên xe" at bounding box center [235, 128] width 205 height 18
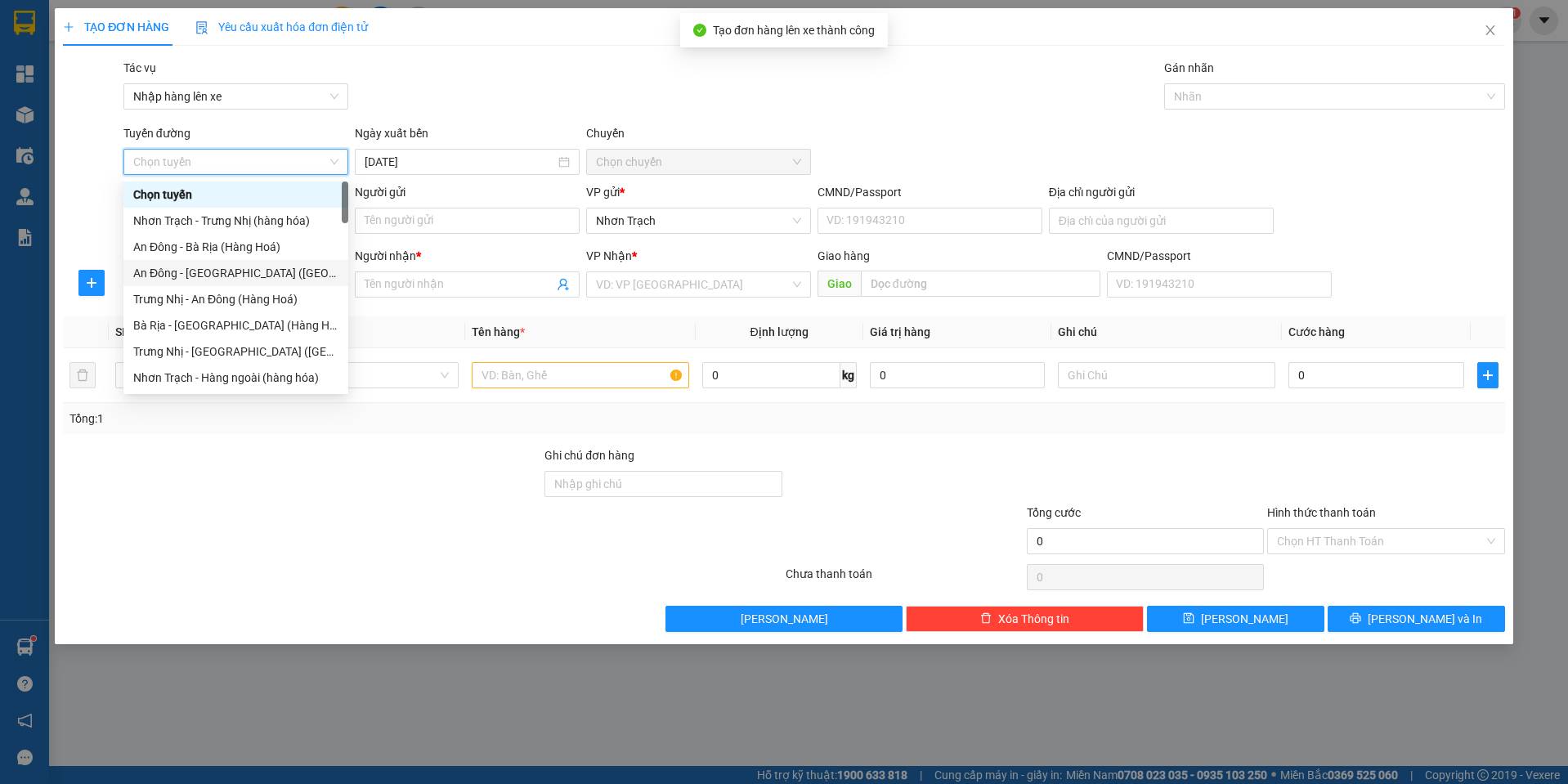
scroll to position [409, 0]
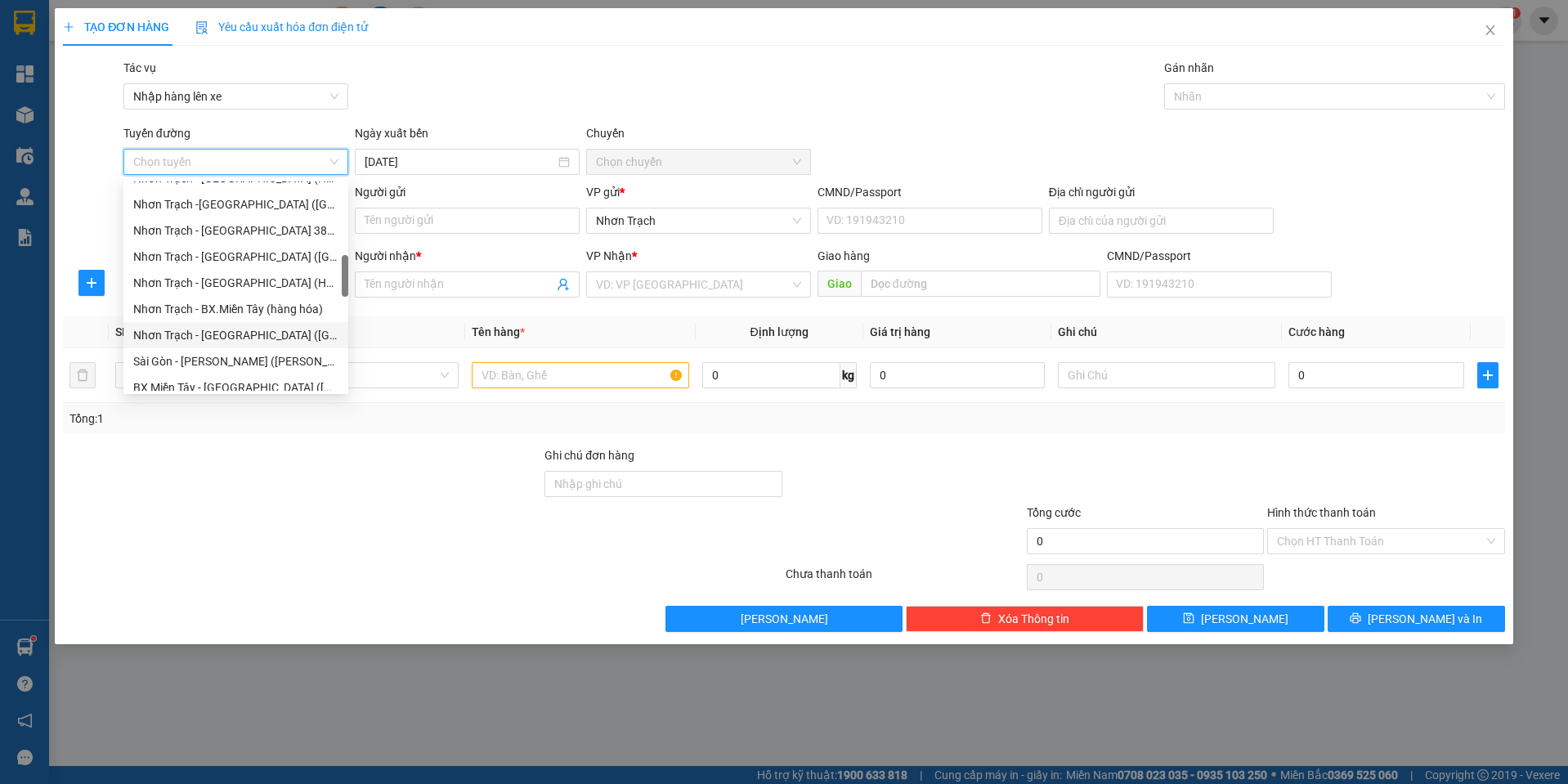
click at [255, 329] on div "Nhơn Trạch - [GEOGRAPHIC_DATA] ([GEOGRAPHIC_DATA])" at bounding box center [235, 334] width 205 height 18
type input "[DATE]"
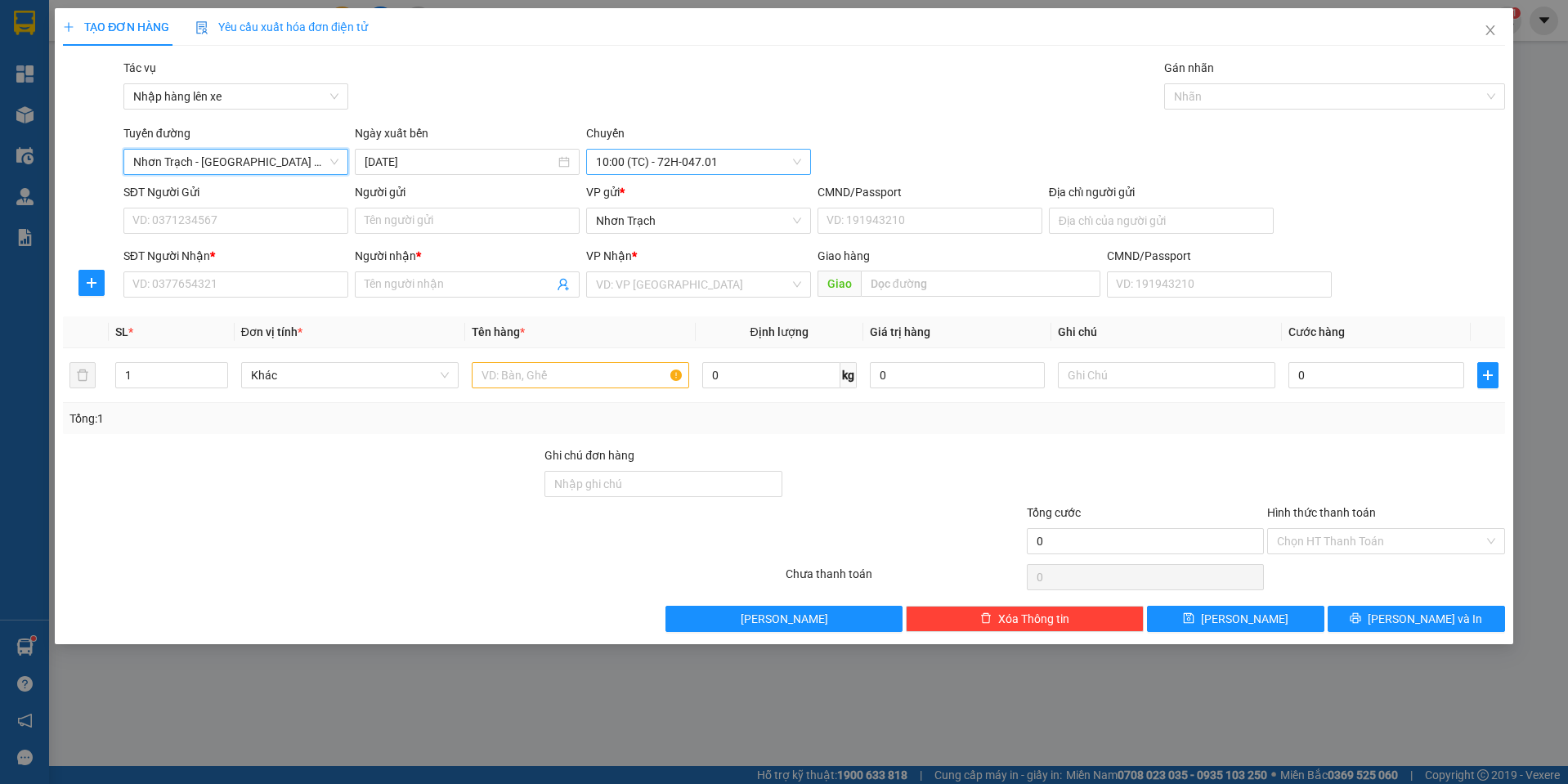
click at [637, 157] on span "10:00 (TC) - 72H-047.01" at bounding box center [698, 162] width 205 height 25
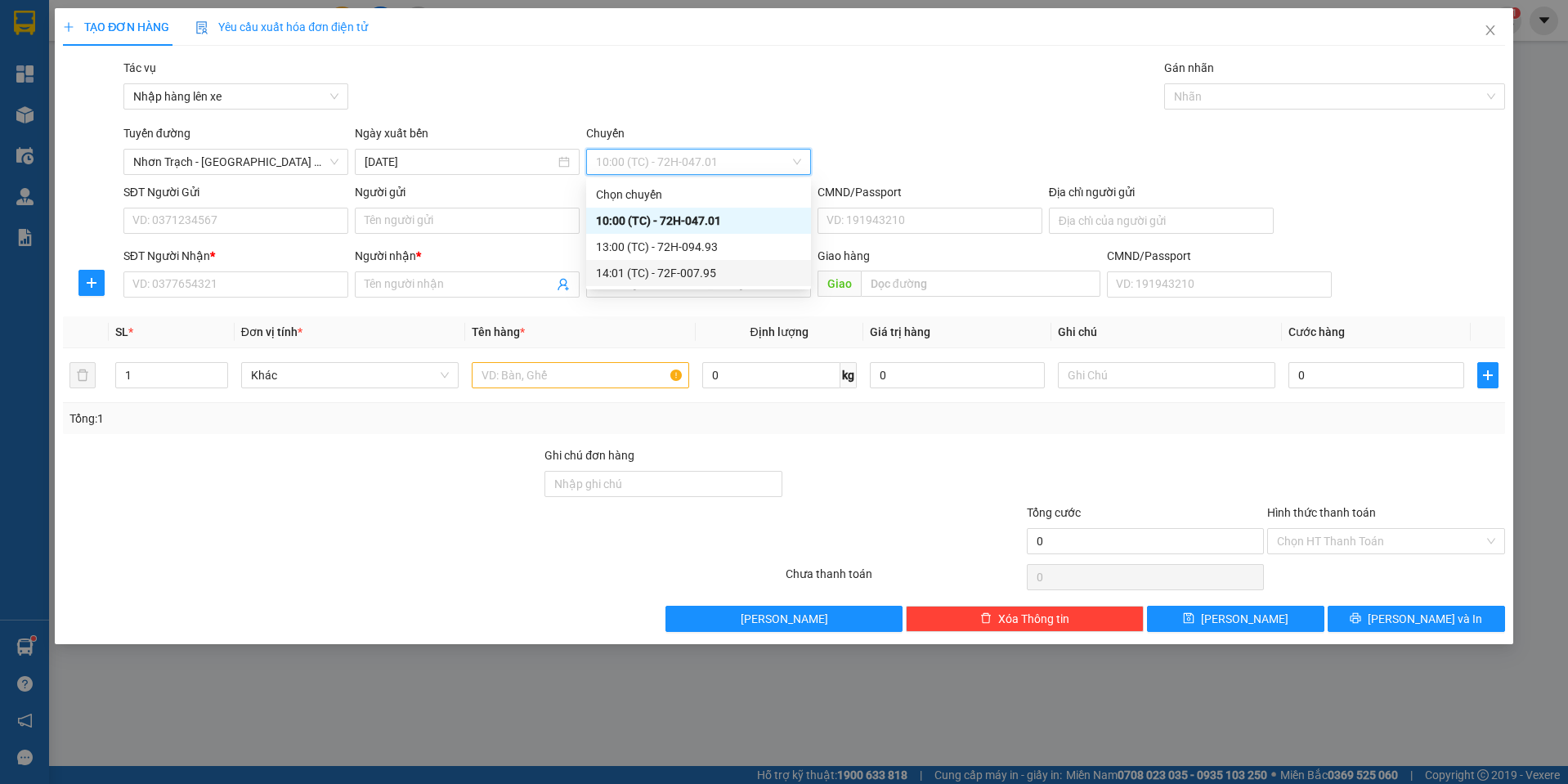
click at [664, 271] on div "14:01 (TC) - 72F-007.95" at bounding box center [698, 272] width 205 height 18
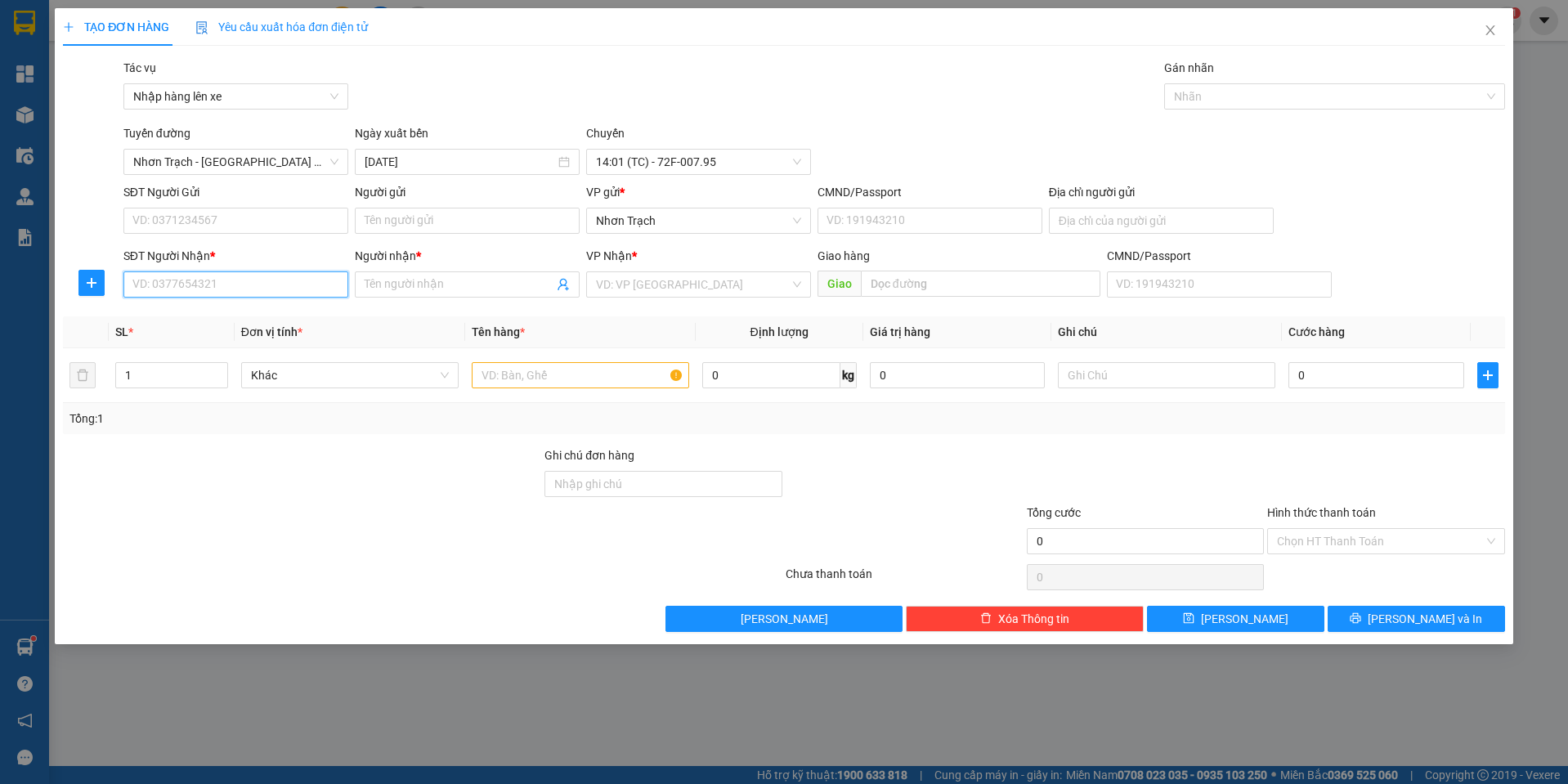
click at [259, 296] on input "SĐT Người Nhận *" at bounding box center [235, 284] width 224 height 26
type input "0969624215"
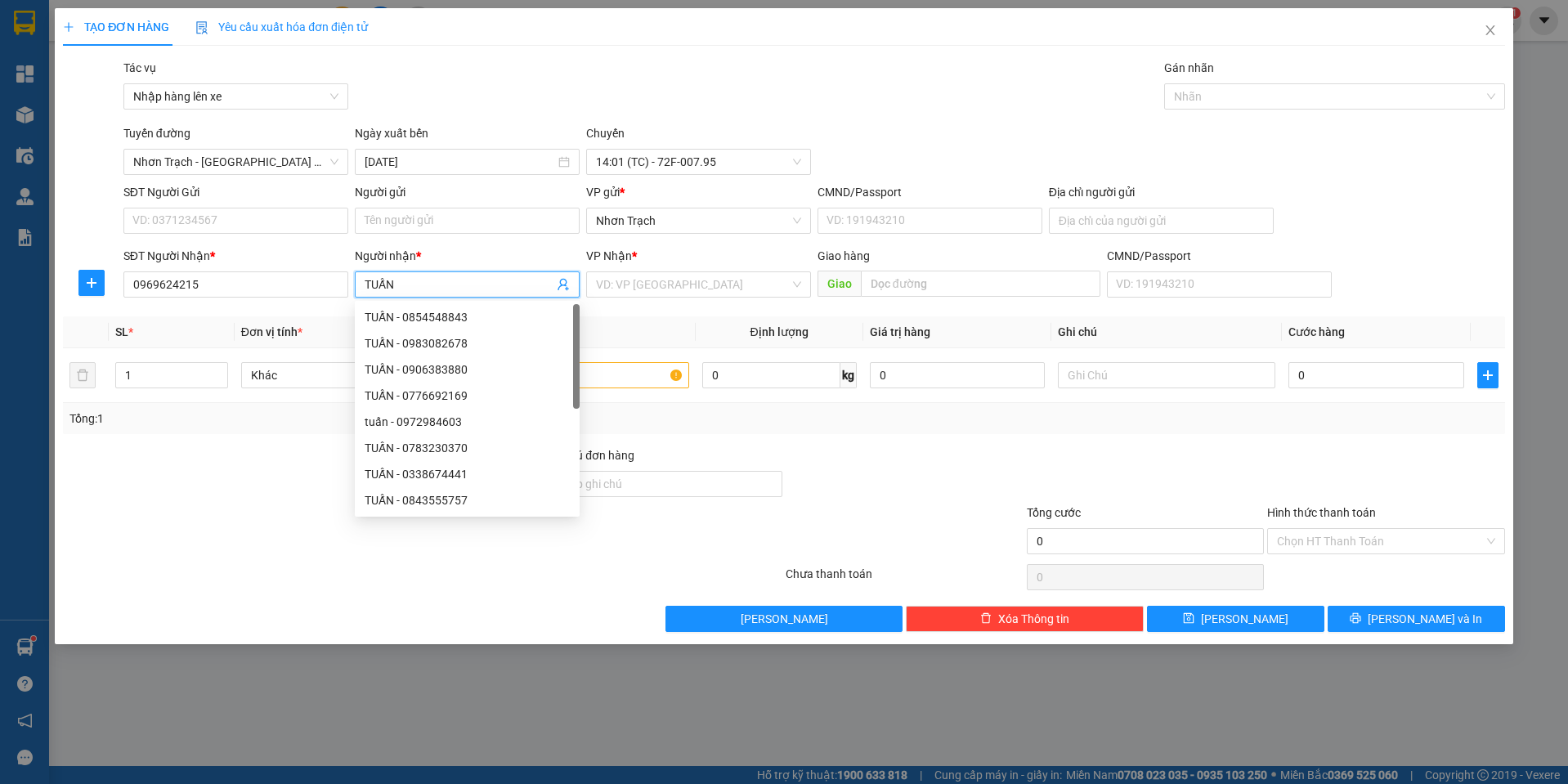
type input "TUẤN"
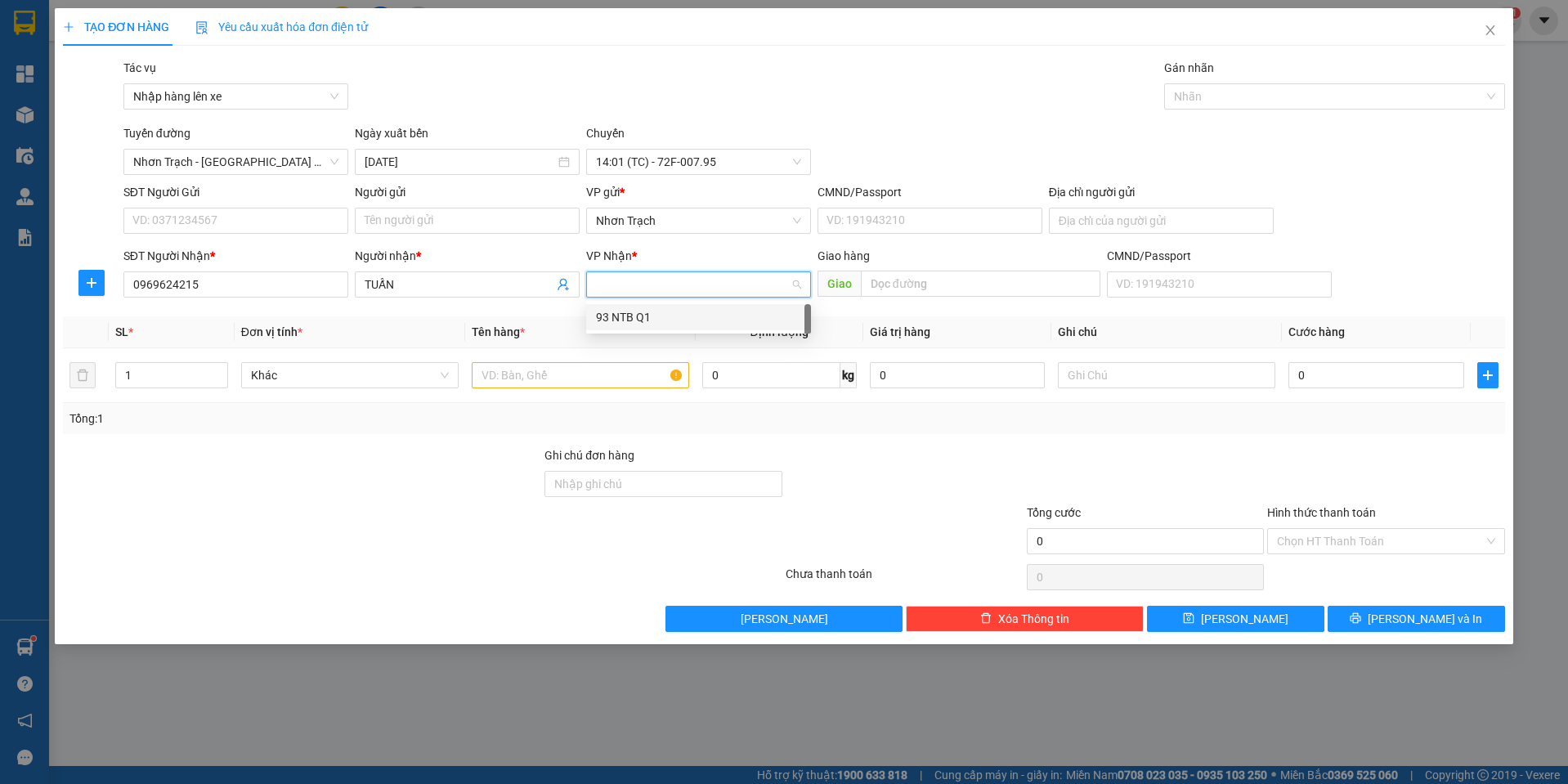
type input "9"
click at [610, 317] on div "93 NTB Q1" at bounding box center [698, 317] width 205 height 18
click at [545, 387] on input "text" at bounding box center [580, 375] width 217 height 26
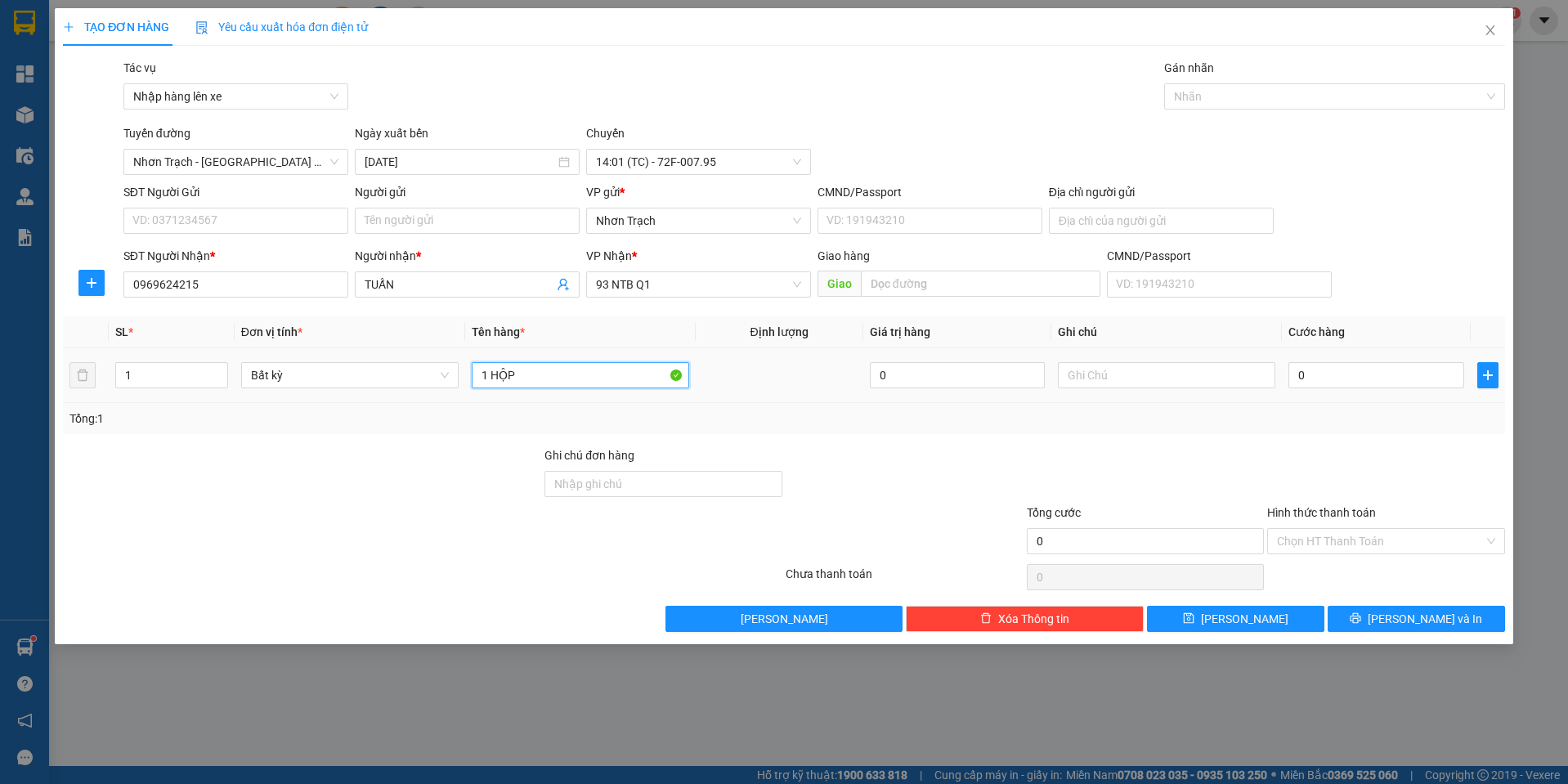
type input "1 HỘP"
click at [1366, 383] on input "0" at bounding box center [1376, 375] width 175 height 26
type input "4"
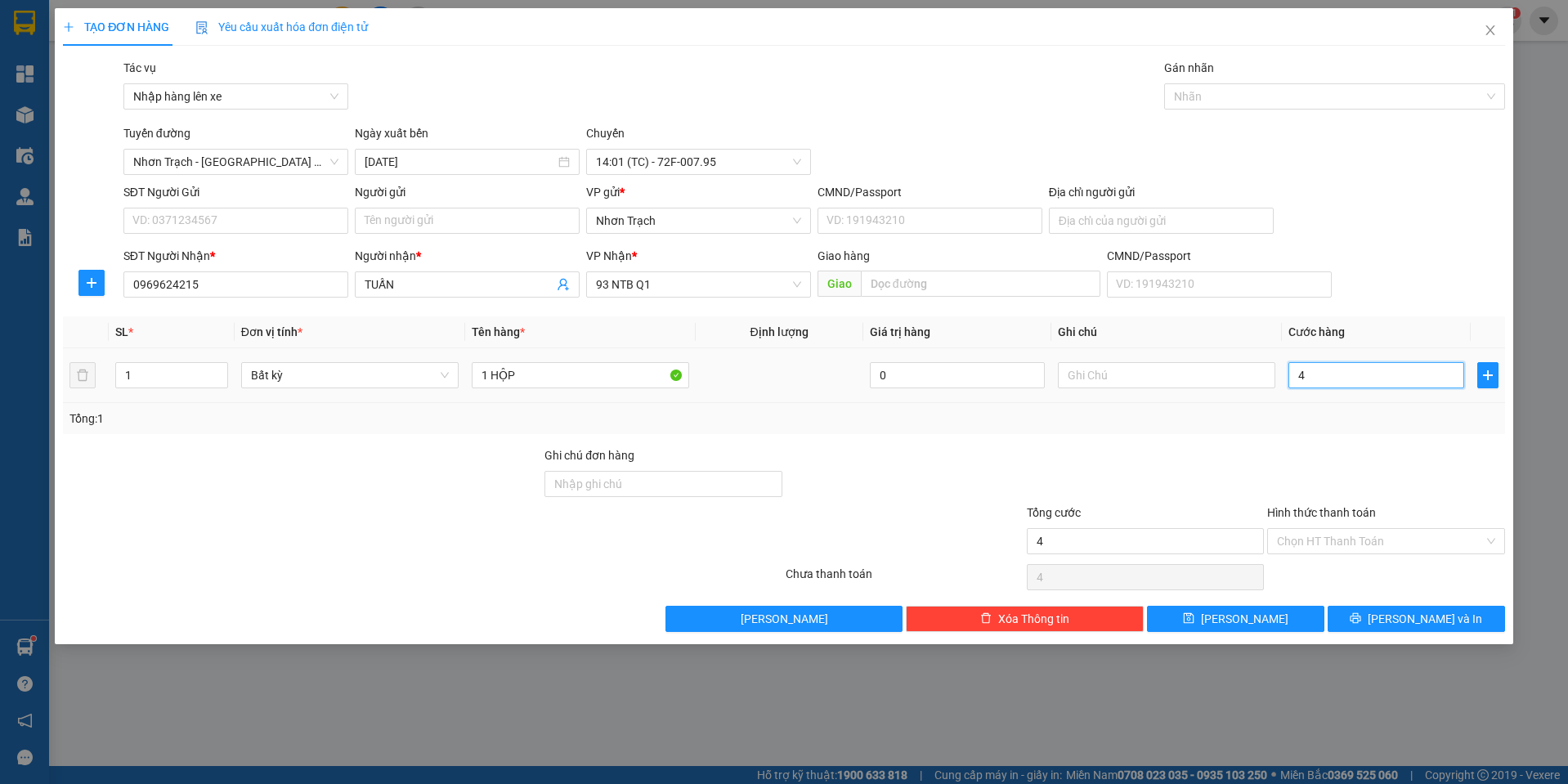
type input "40"
type input "400"
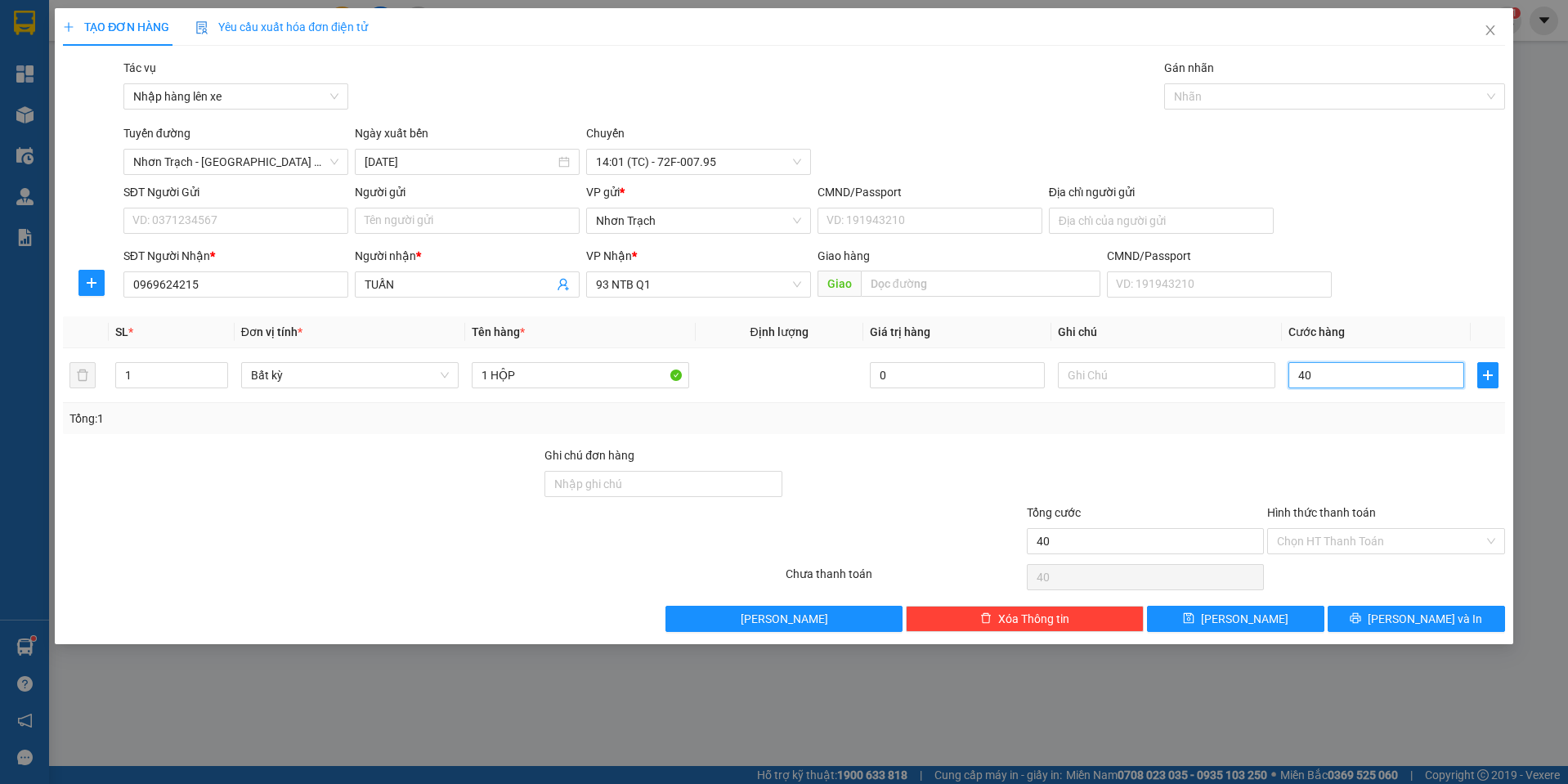
type input "400"
type input "4.000"
type input "40.000"
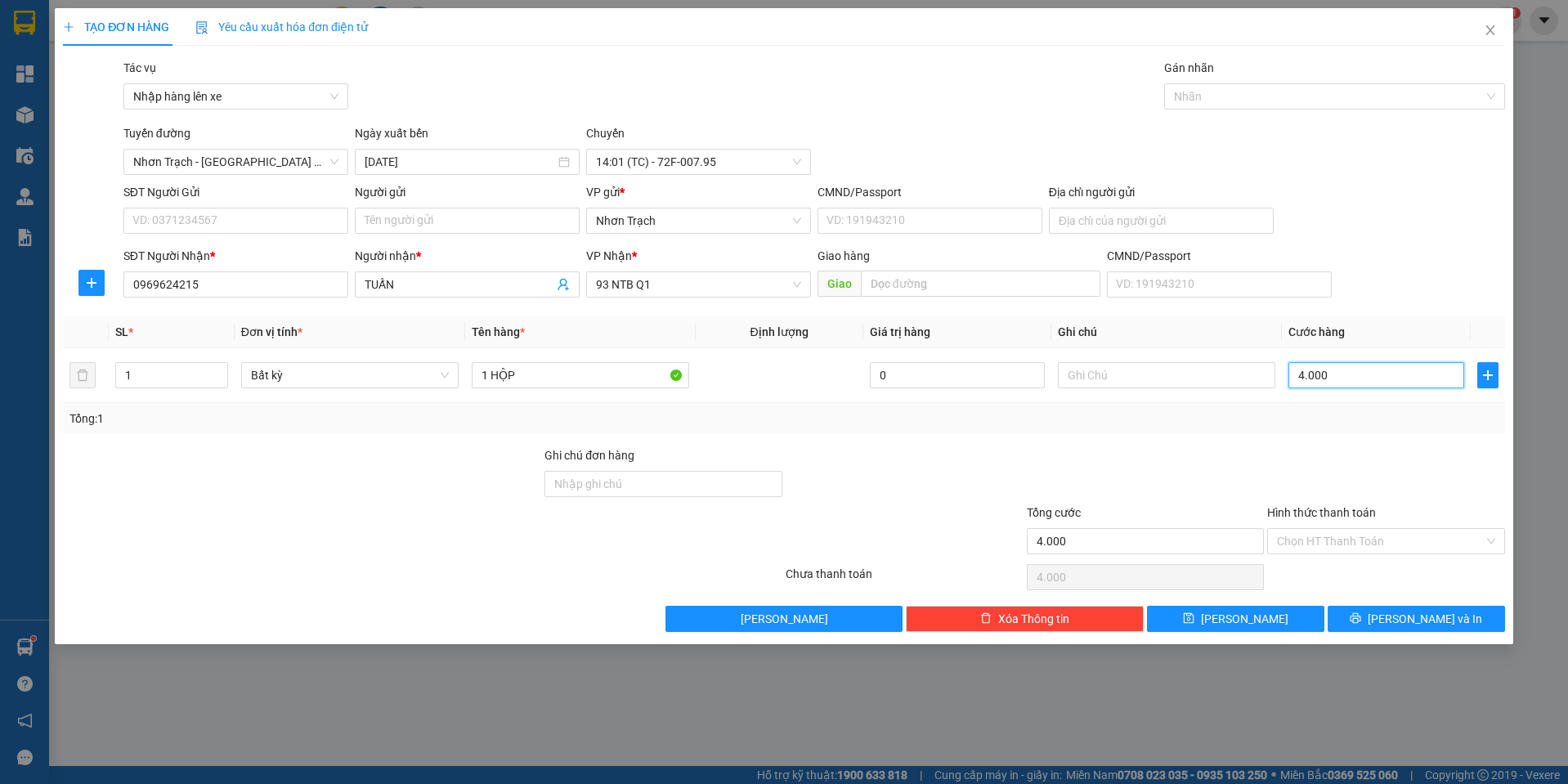
type input "40.000"
click at [1312, 548] on input "Hình thức thanh toán" at bounding box center [1381, 541] width 207 height 25
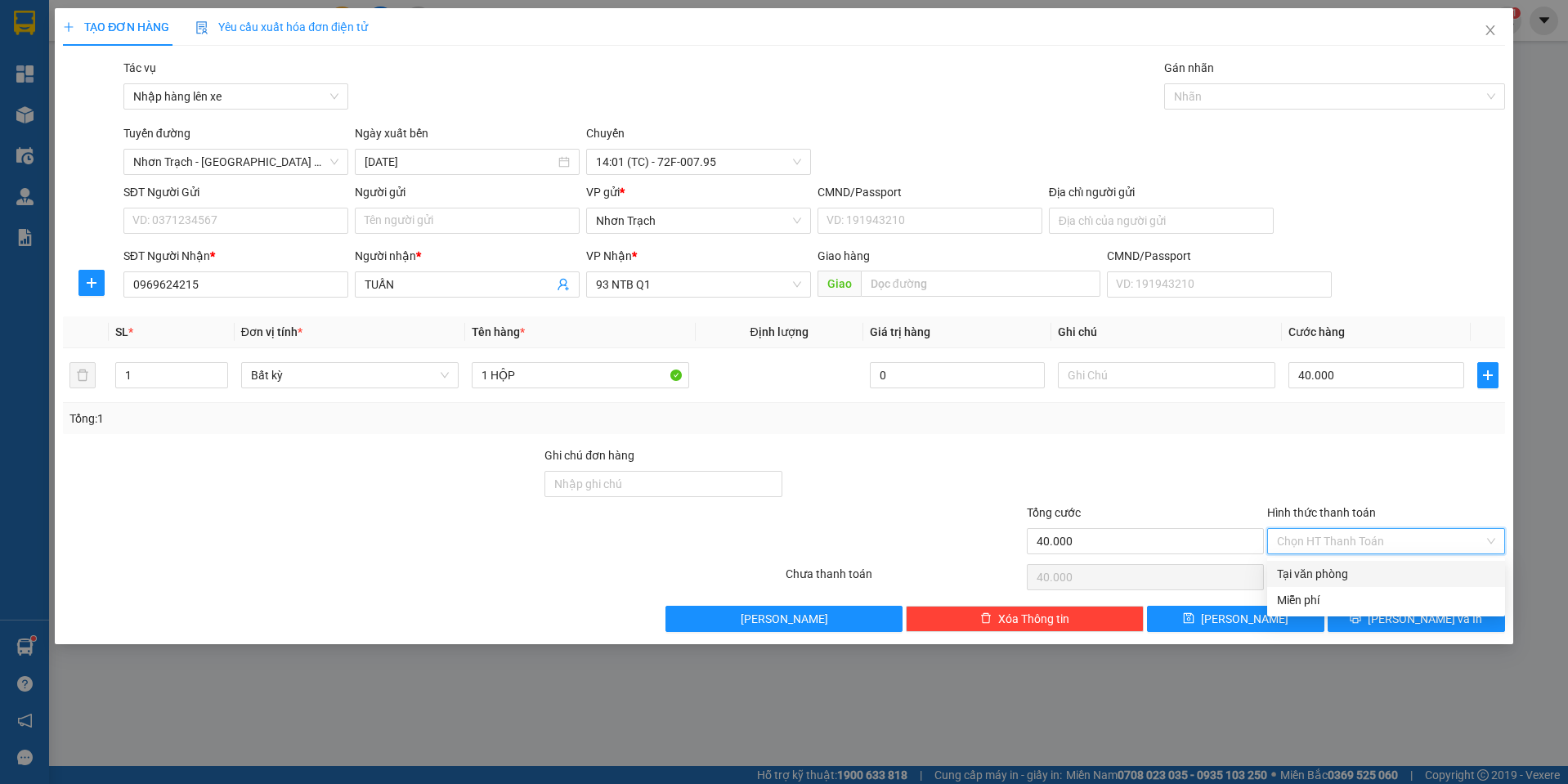
click at [1303, 572] on div "Tại văn phòng" at bounding box center [1386, 573] width 218 height 18
type input "0"
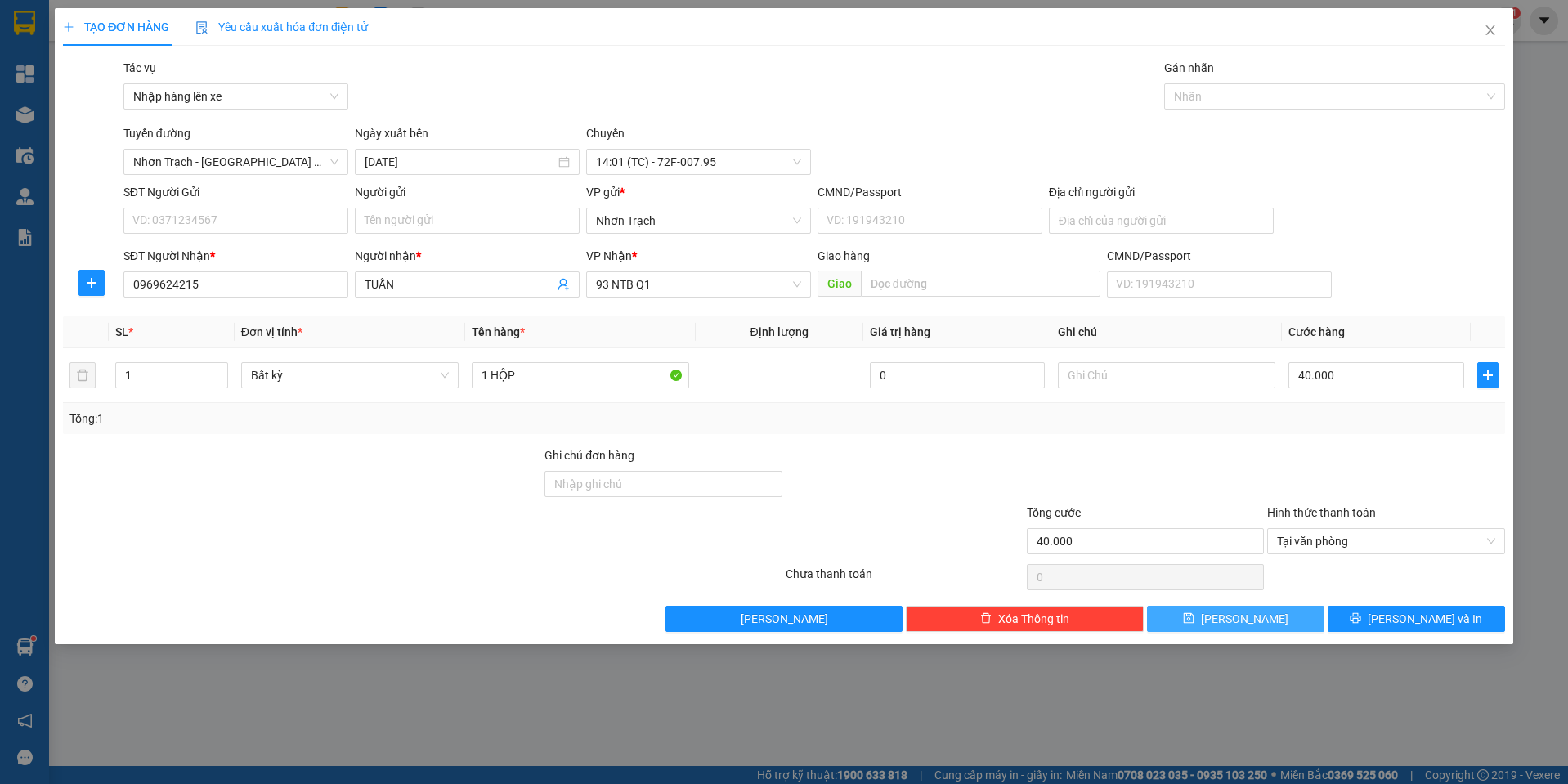
click at [1256, 609] on button "[PERSON_NAME]" at bounding box center [1236, 619] width 177 height 26
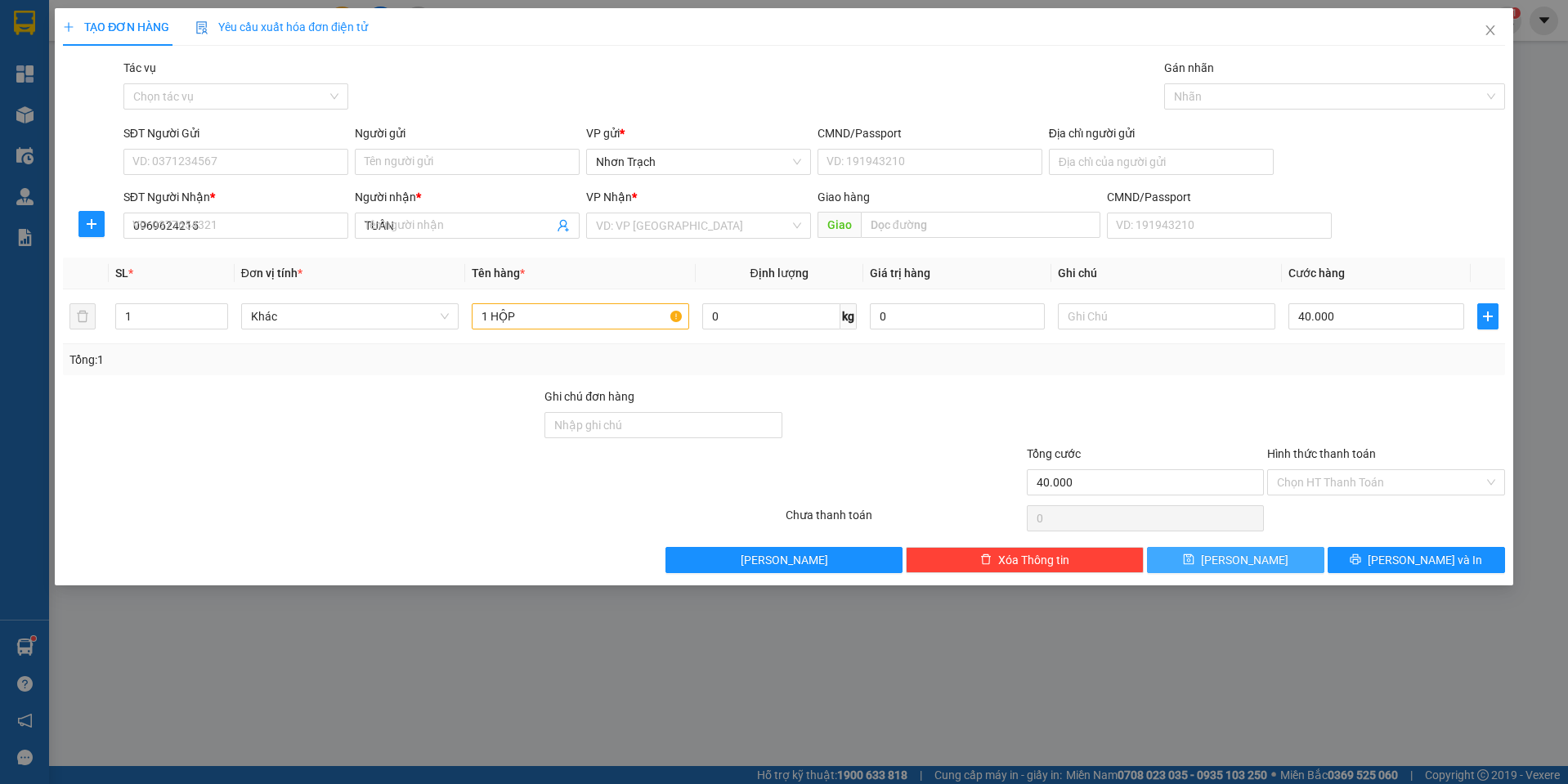
type input "0"
click at [1508, 31] on span "Close" at bounding box center [1490, 31] width 46 height 46
